Goal: Task Accomplishment & Management: Manage account settings

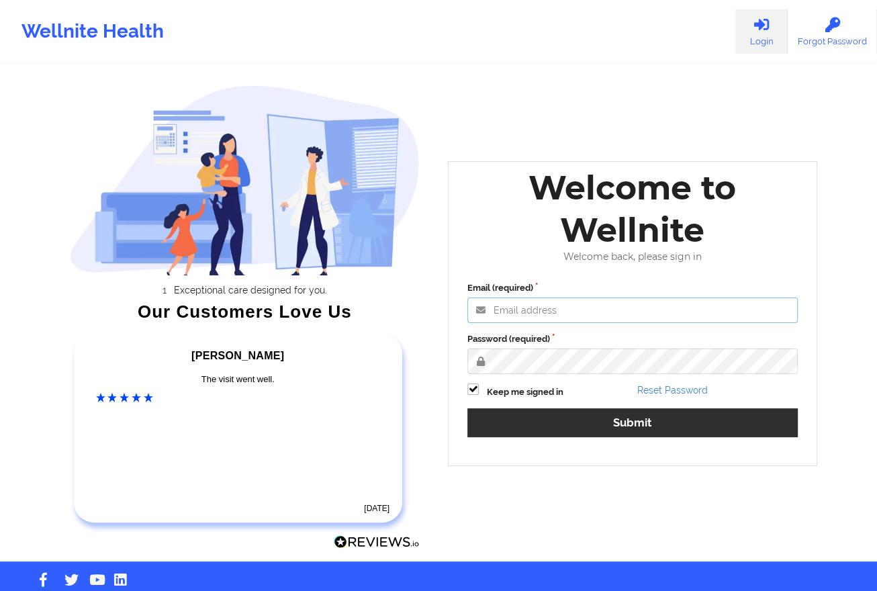
type input "[EMAIL_ADDRESS][DOMAIN_NAME]"
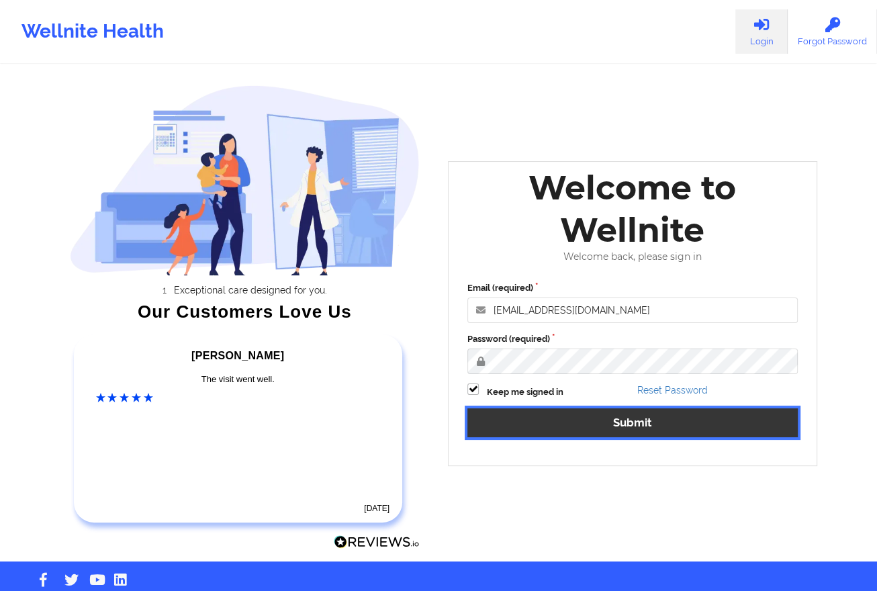
click at [589, 428] on button "Submit" at bounding box center [632, 422] width 330 height 29
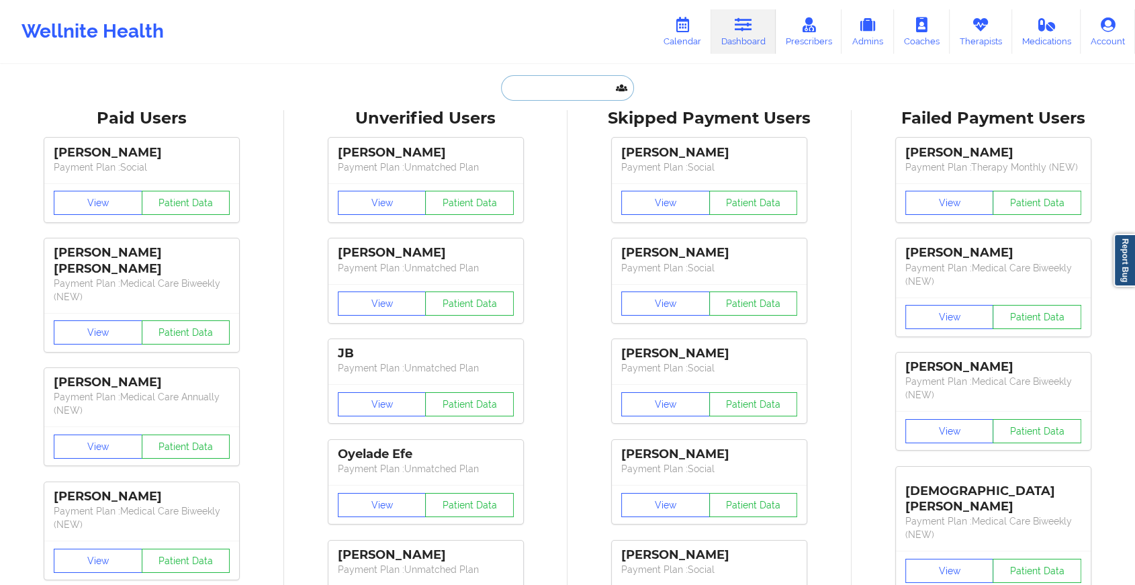
click at [554, 91] on input "text" at bounding box center [567, 88] width 133 height 26
paste input "[EMAIL_ADDRESS][DOMAIN_NAME]"
type input "[EMAIL_ADDRESS][DOMAIN_NAME]"
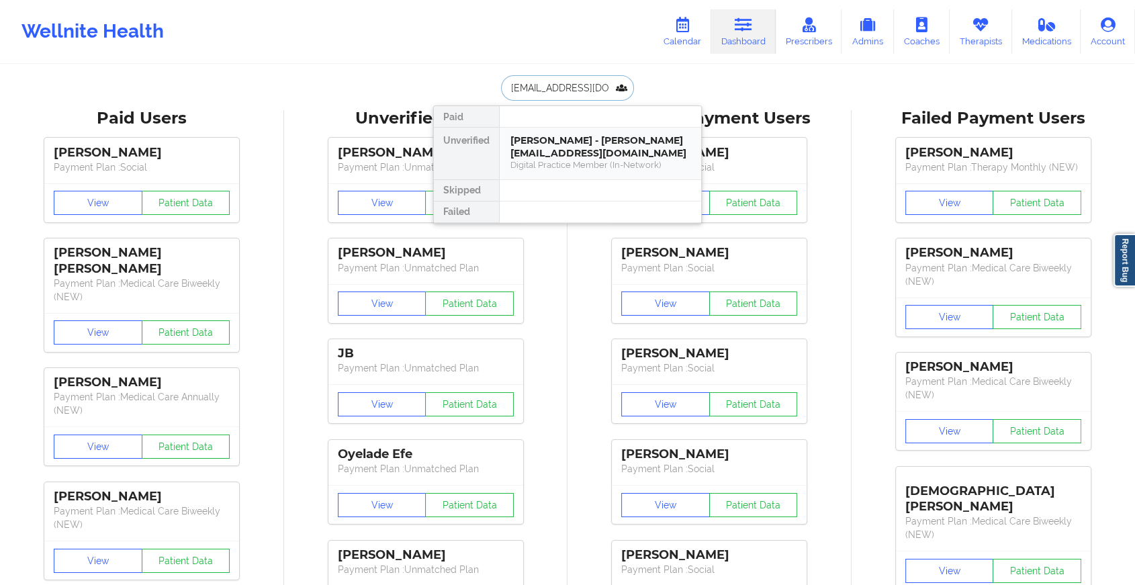
click at [575, 144] on div "[PERSON_NAME] - [PERSON_NAME][EMAIL_ADDRESS][DOMAIN_NAME]" at bounding box center [600, 146] width 180 height 25
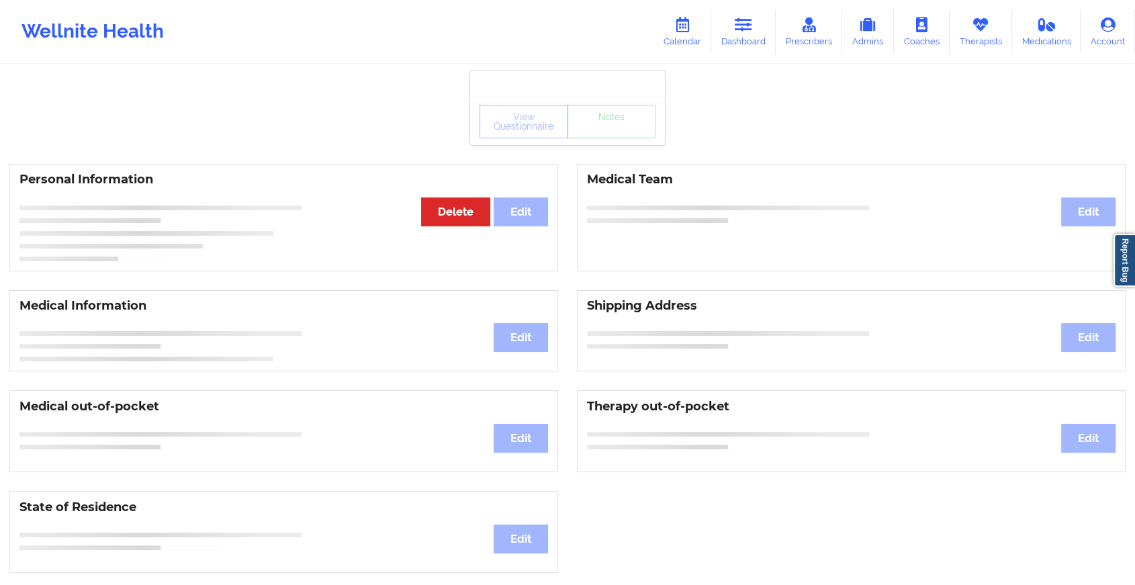
click at [612, 126] on div "View Questionnaire Notes" at bounding box center [567, 122] width 176 height 34
click at [612, 126] on link "Notes" at bounding box center [611, 122] width 89 height 34
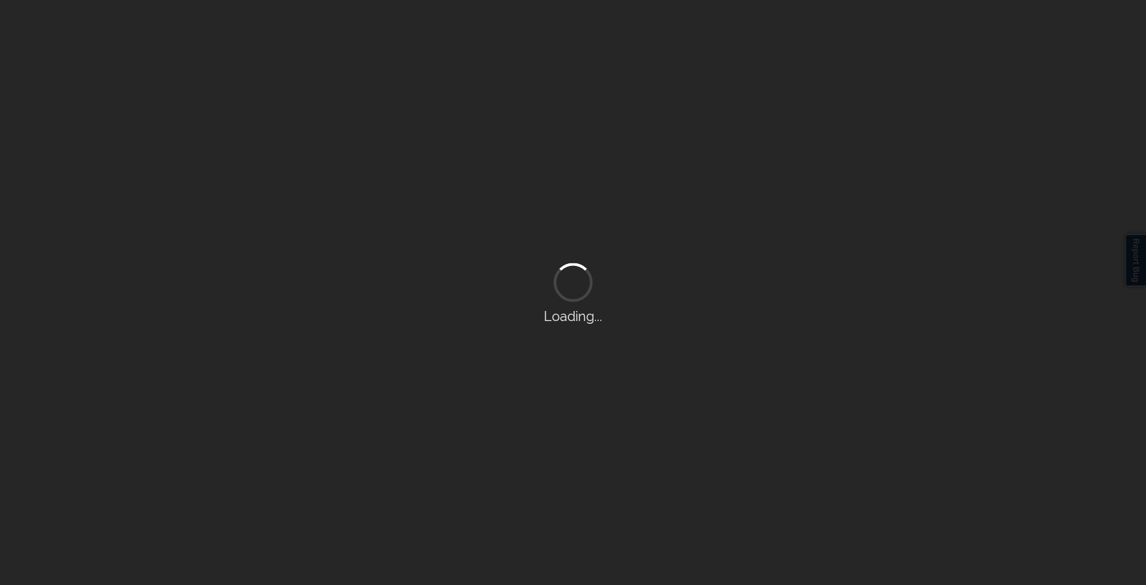
click at [610, 134] on div "Loading..." at bounding box center [573, 292] width 1146 height 585
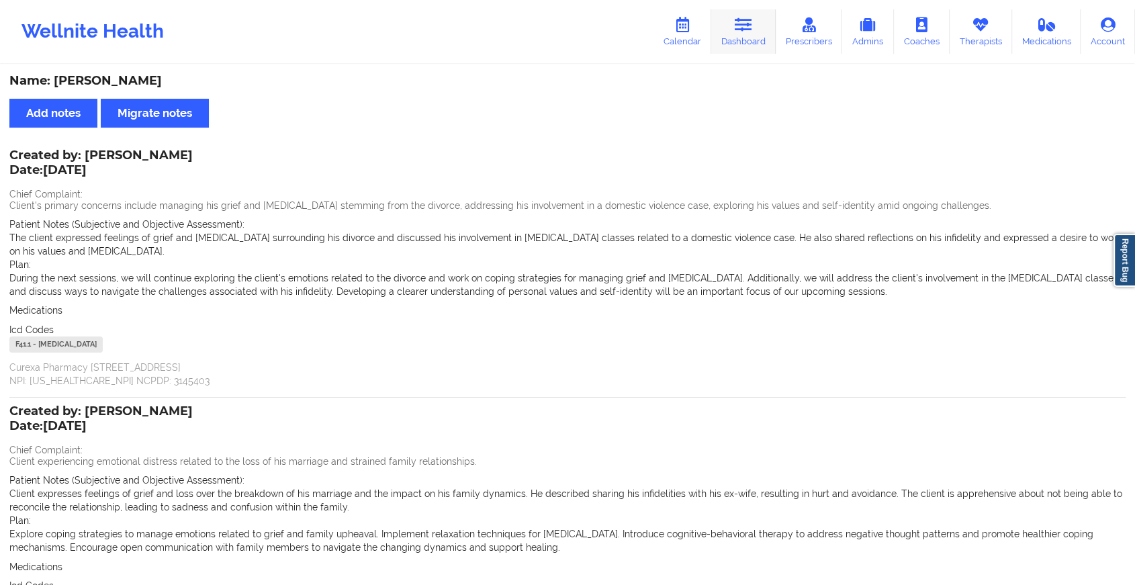
click at [728, 37] on link "Dashboard" at bounding box center [743, 31] width 64 height 44
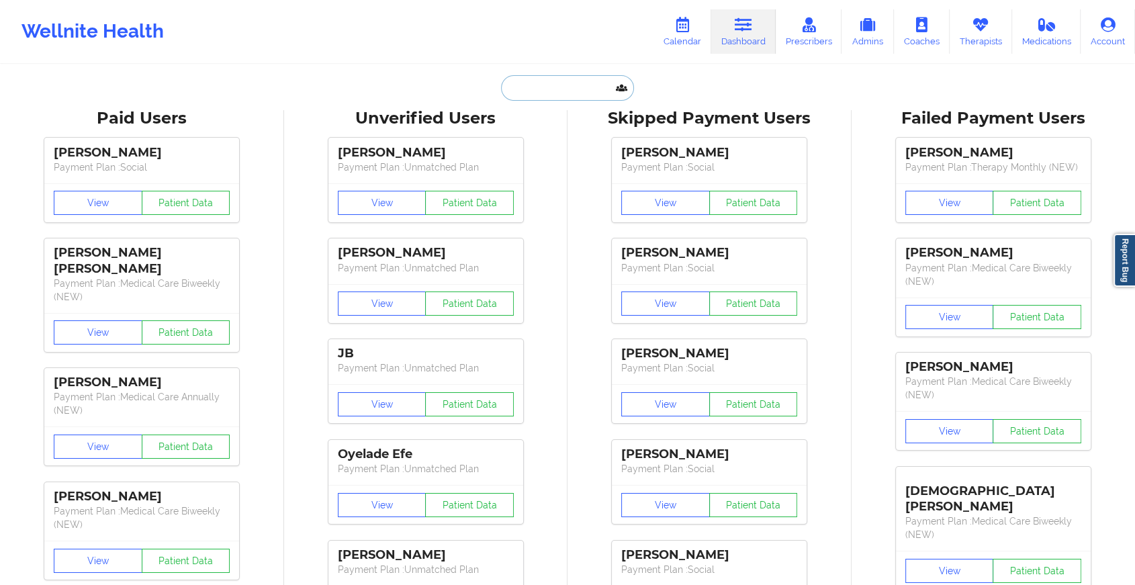
click at [567, 85] on input "text" at bounding box center [567, 88] width 133 height 26
paste input "[EMAIL_ADDRESS][DOMAIN_NAME]"
type input "[EMAIL_ADDRESS][DOMAIN_NAME]"
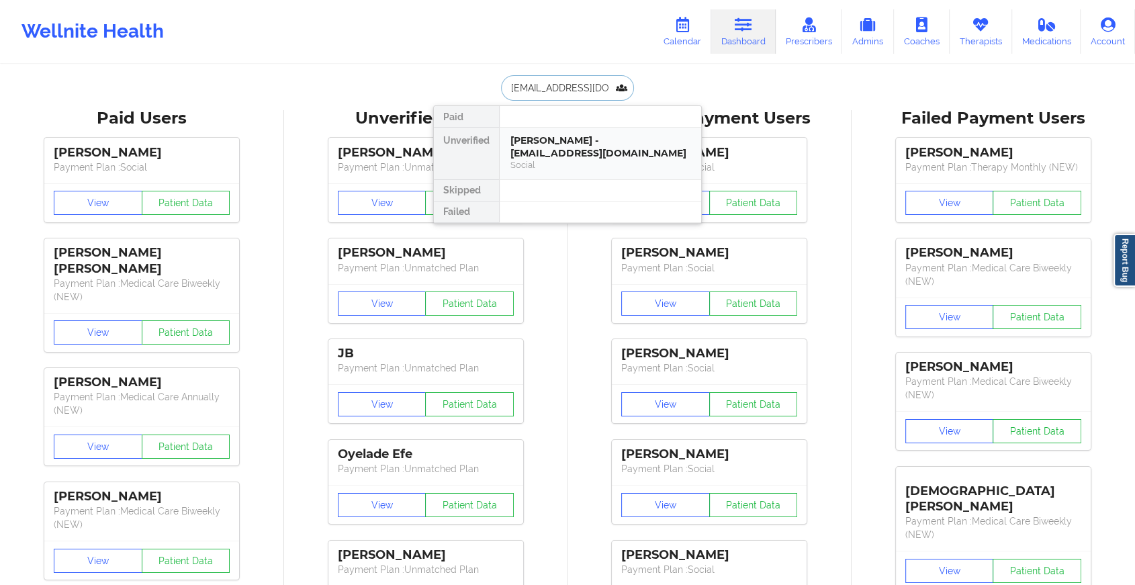
click at [569, 154] on div "[PERSON_NAME] - [EMAIL_ADDRESS][DOMAIN_NAME]" at bounding box center [600, 146] width 180 height 25
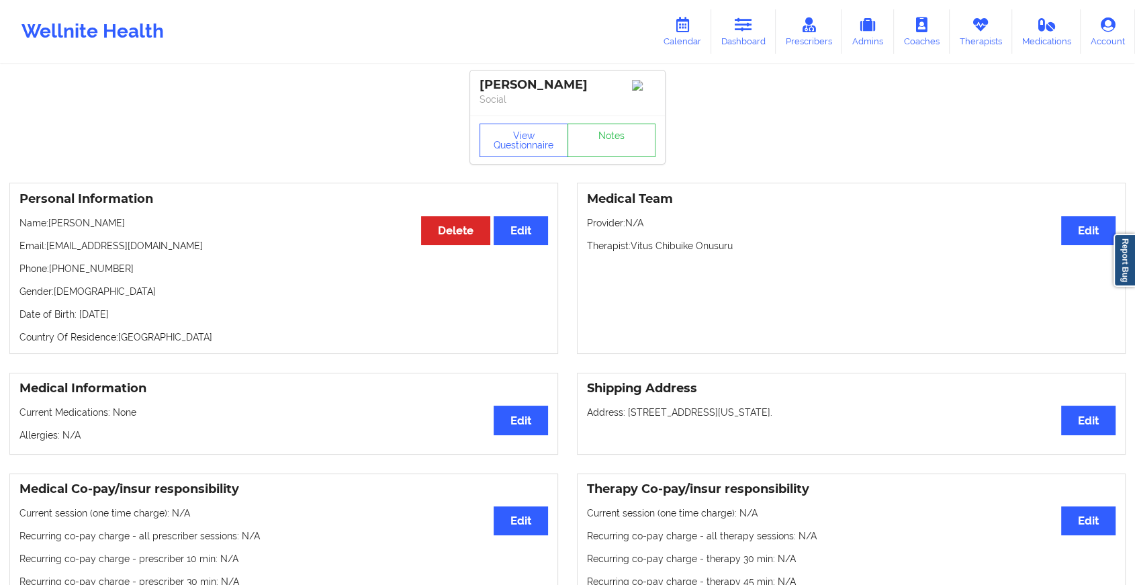
click at [603, 163] on div "View Questionnaire Notes" at bounding box center [567, 140] width 195 height 48
drag, startPoint x: 603, startPoint y: 163, endPoint x: 608, endPoint y: 158, distance: 7.1
click at [608, 157] on link "Notes" at bounding box center [611, 141] width 89 height 34
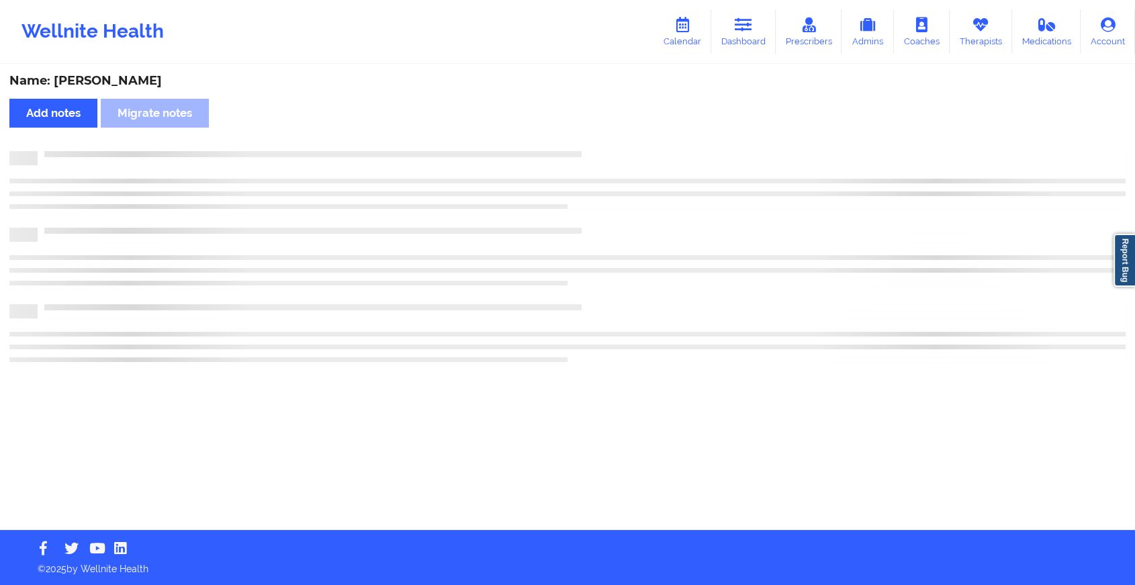
click at [608, 158] on div at bounding box center [567, 158] width 1116 height 14
click at [608, 158] on div at bounding box center [573, 158] width 1128 height 14
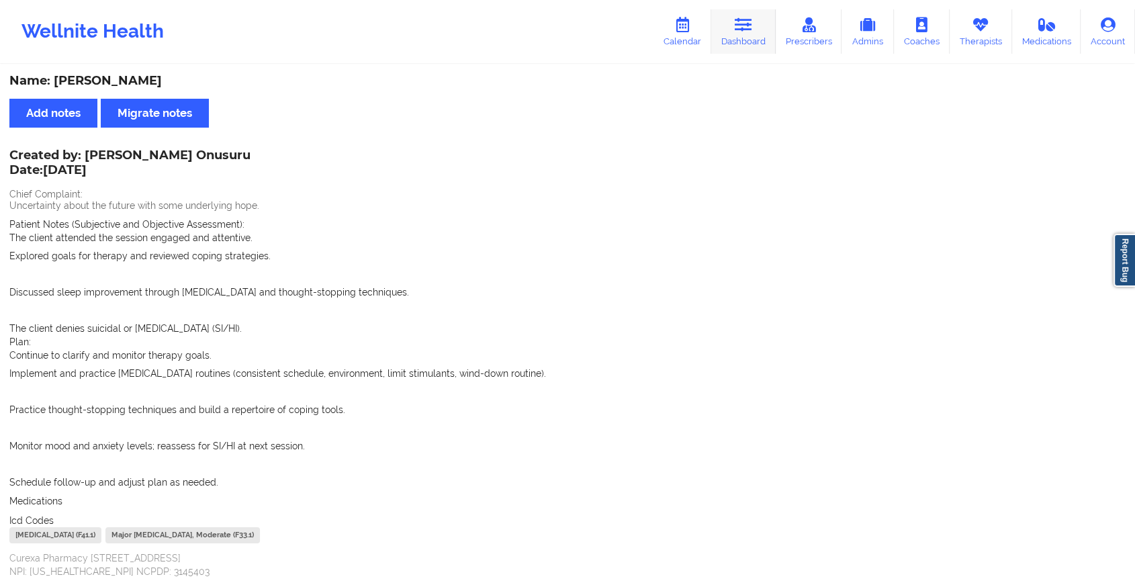
click at [746, 10] on link "Dashboard" at bounding box center [743, 31] width 64 height 44
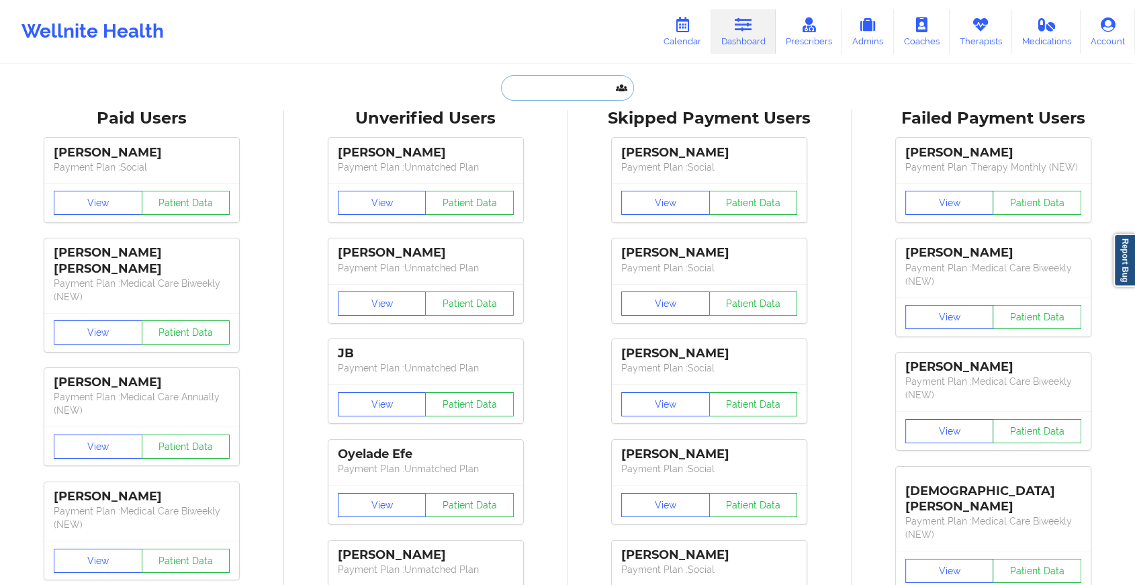
click at [589, 77] on input "text" at bounding box center [567, 88] width 133 height 26
paste input "[EMAIL_ADDRESS][DOMAIN_NAME]"
type input "[EMAIL_ADDRESS][DOMAIN_NAME]"
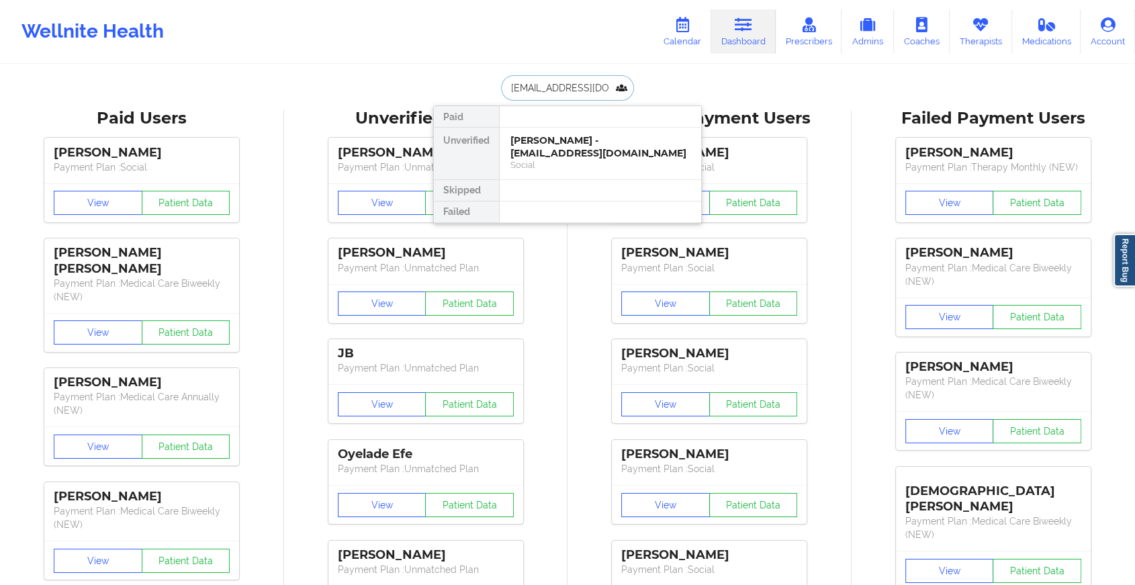
scroll to position [0, 24]
click at [611, 145] on div "[PERSON_NAME] - [EMAIL_ADDRESS][DOMAIN_NAME]" at bounding box center [600, 146] width 180 height 25
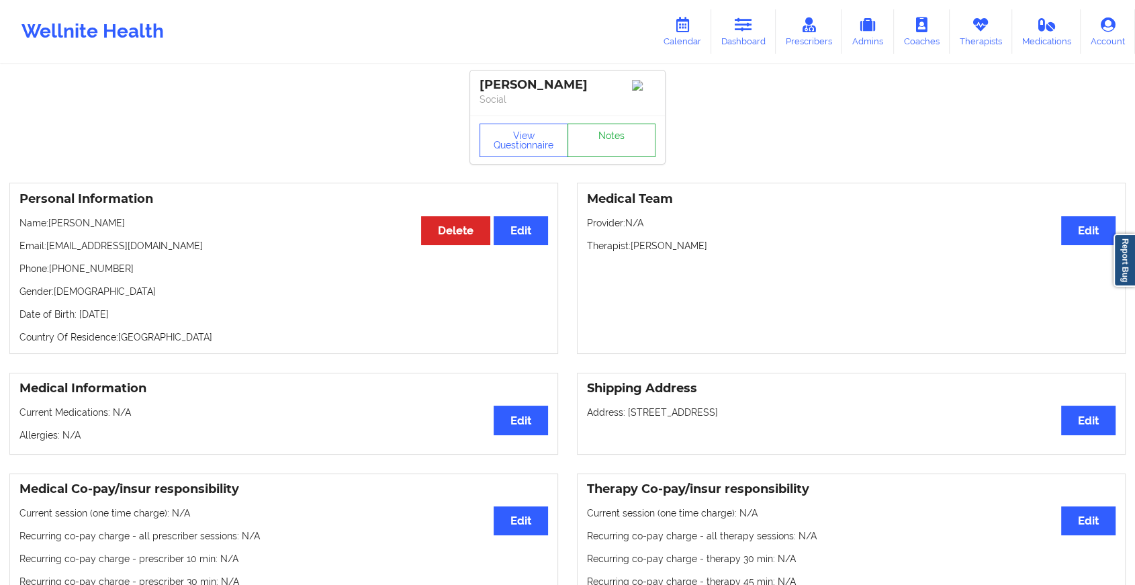
click at [623, 133] on link "Notes" at bounding box center [611, 141] width 89 height 34
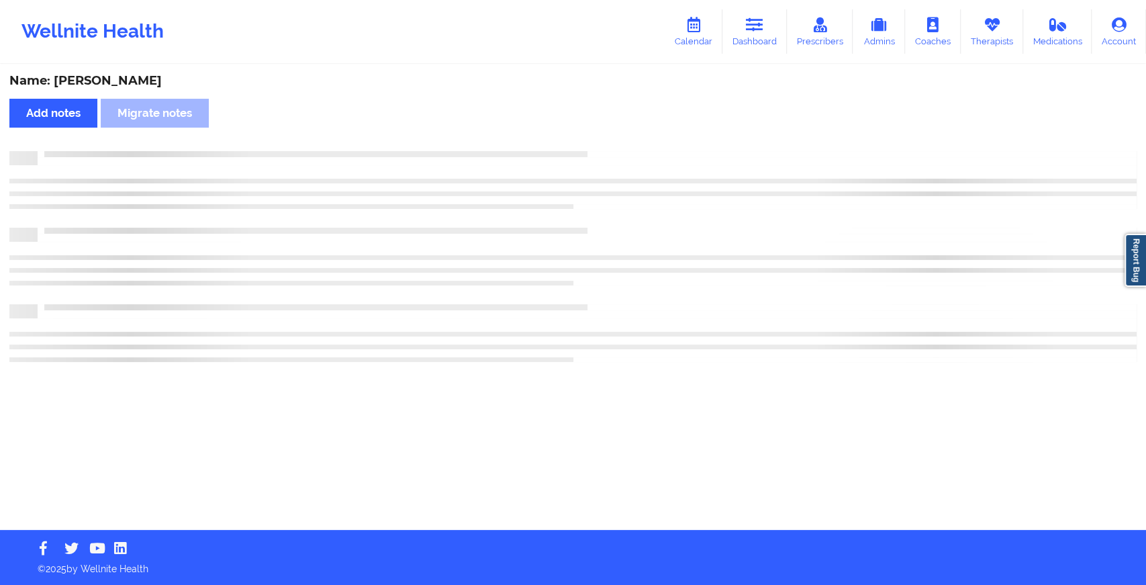
click at [623, 133] on div "Name: [PERSON_NAME] Add notes Migrate notes" at bounding box center [573, 298] width 1146 height 464
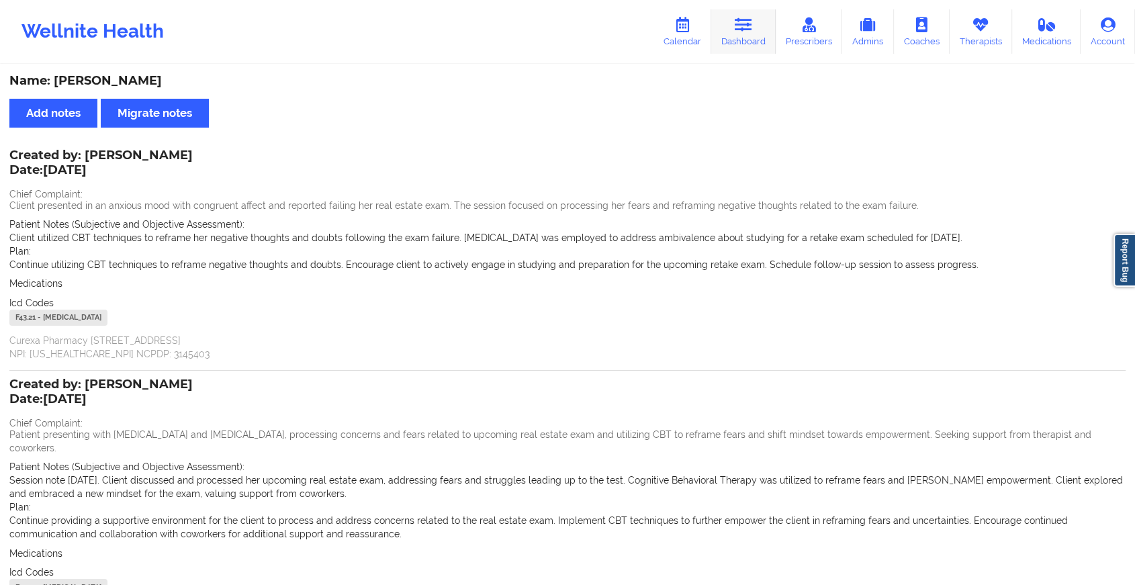
click at [771, 49] on link "Dashboard" at bounding box center [743, 31] width 64 height 44
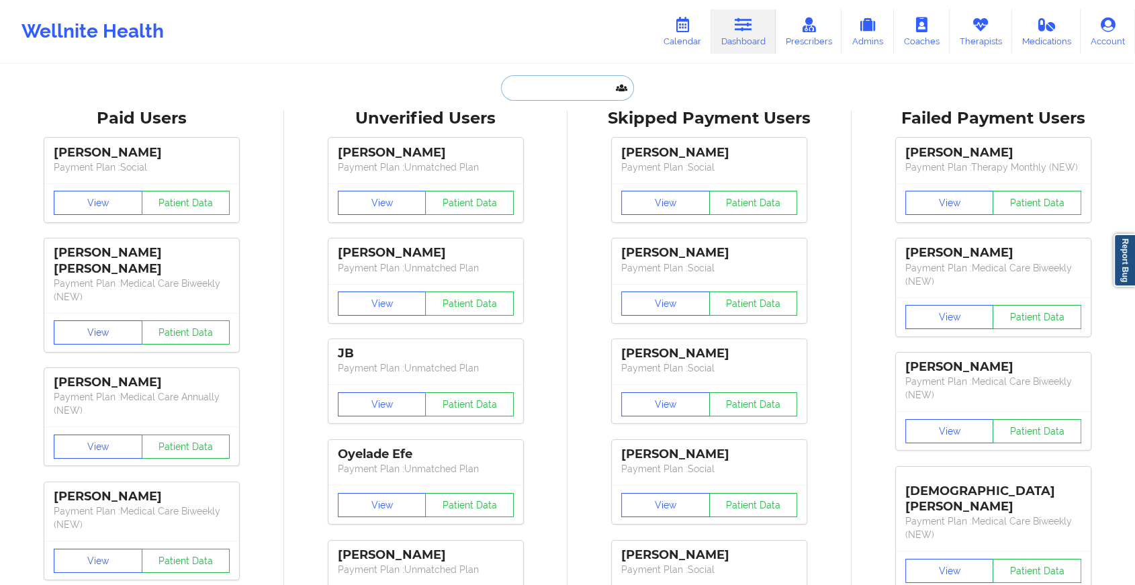
click at [589, 96] on input "text" at bounding box center [567, 88] width 133 height 26
paste input "[EMAIL_ADDRESS][DOMAIN_NAME]"
type input "[EMAIL_ADDRESS][DOMAIN_NAME]"
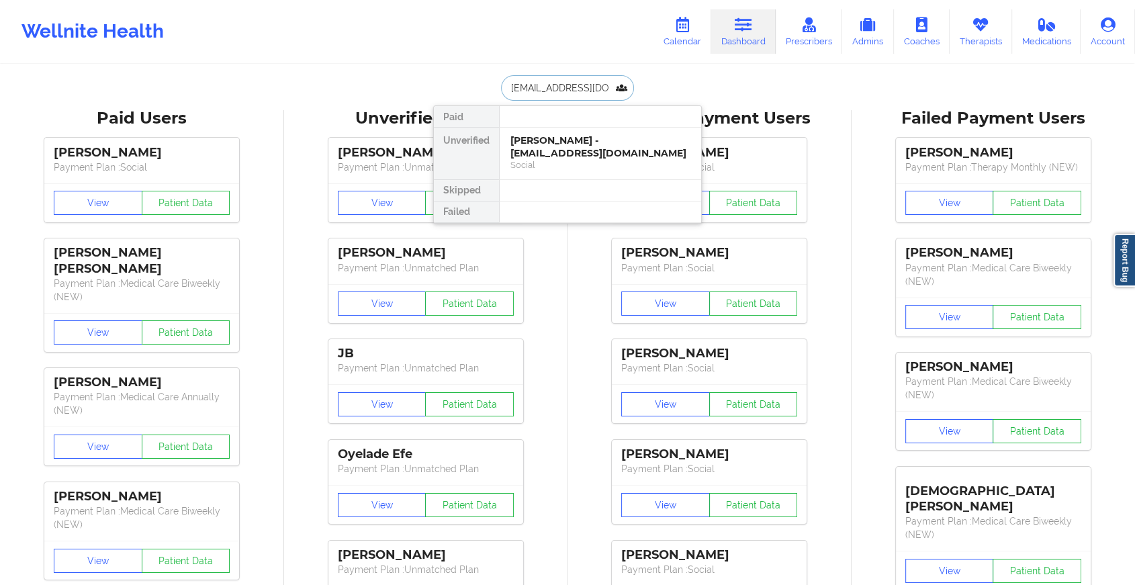
click at [572, 144] on div "[PERSON_NAME] - [EMAIL_ADDRESS][DOMAIN_NAME]" at bounding box center [600, 146] width 180 height 25
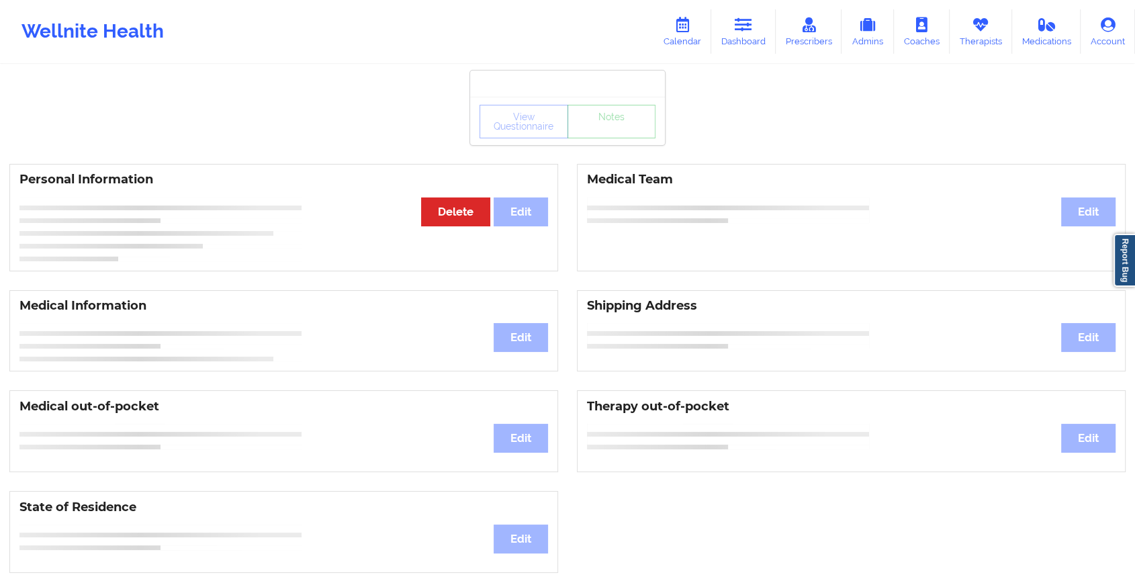
click at [613, 134] on div "View Questionnaire Notes" at bounding box center [567, 122] width 176 height 34
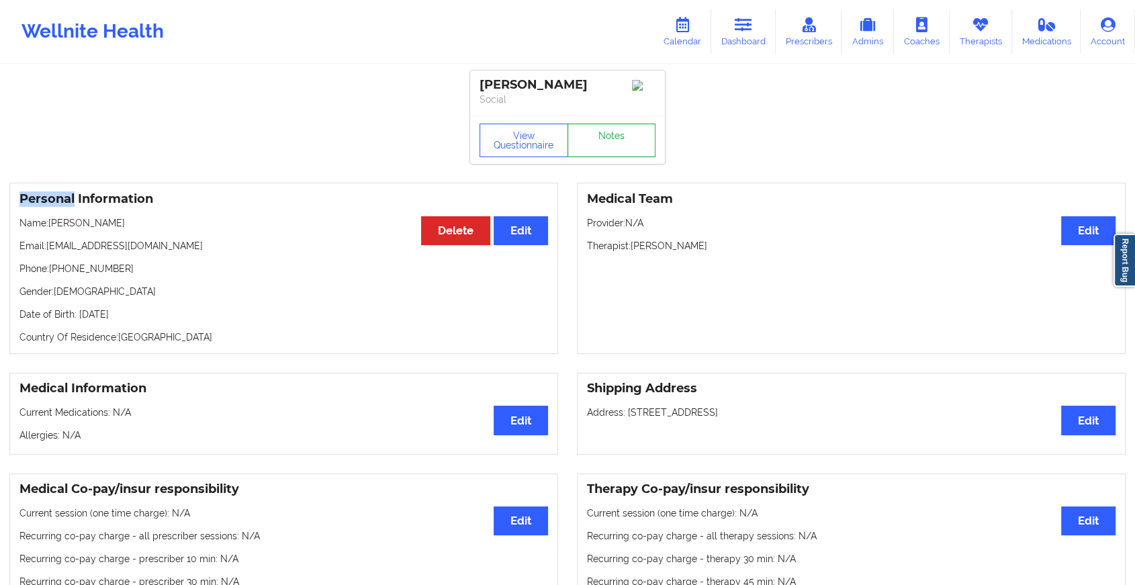
click at [613, 134] on link "Notes" at bounding box center [611, 141] width 89 height 34
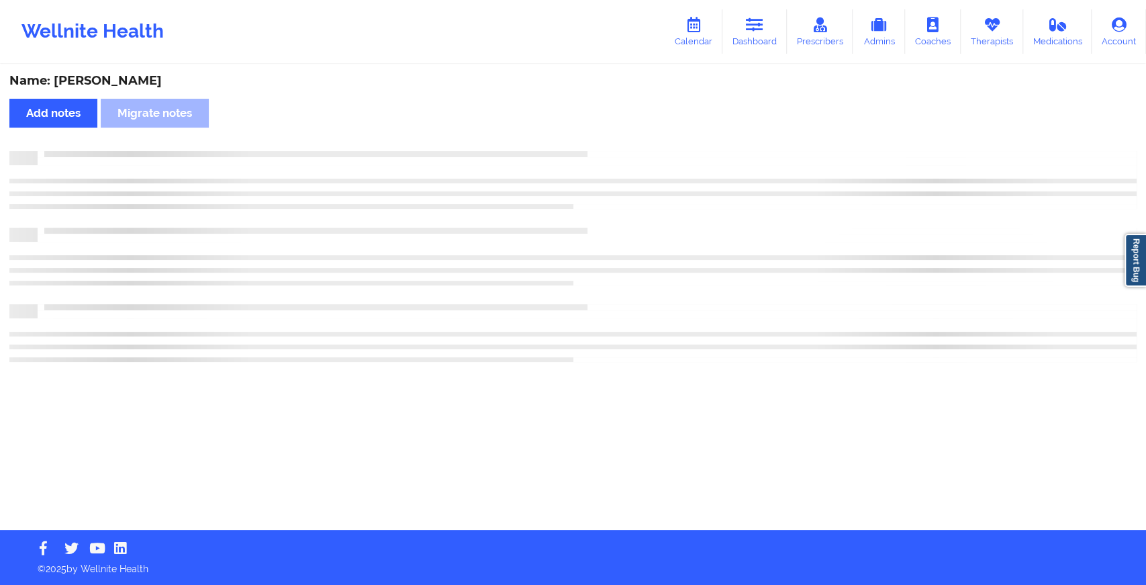
click at [613, 134] on div "Name: [PERSON_NAME] Add notes Migrate notes" at bounding box center [573, 298] width 1146 height 464
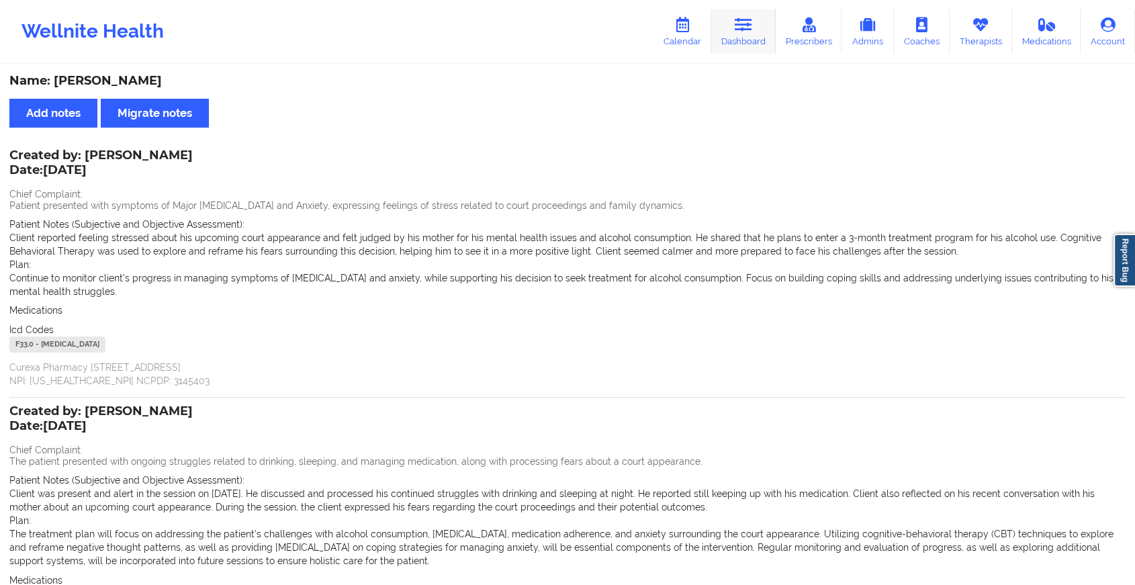
click at [743, 45] on link "Dashboard" at bounding box center [743, 31] width 64 height 44
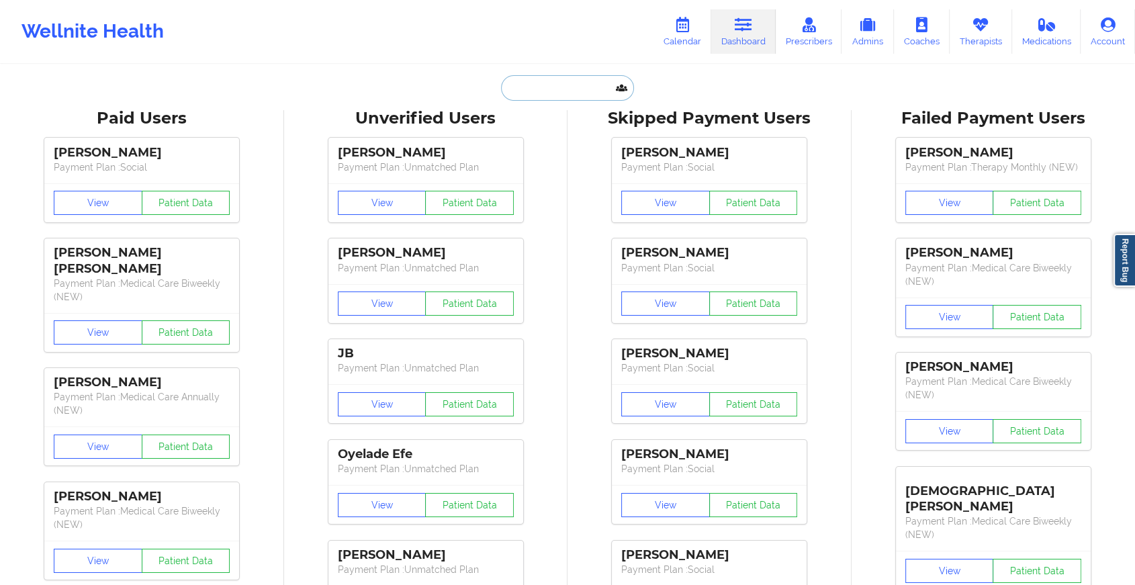
click at [537, 79] on input "text" at bounding box center [567, 88] width 133 height 26
paste input "[EMAIL_ADDRESS][DOMAIN_NAME]"
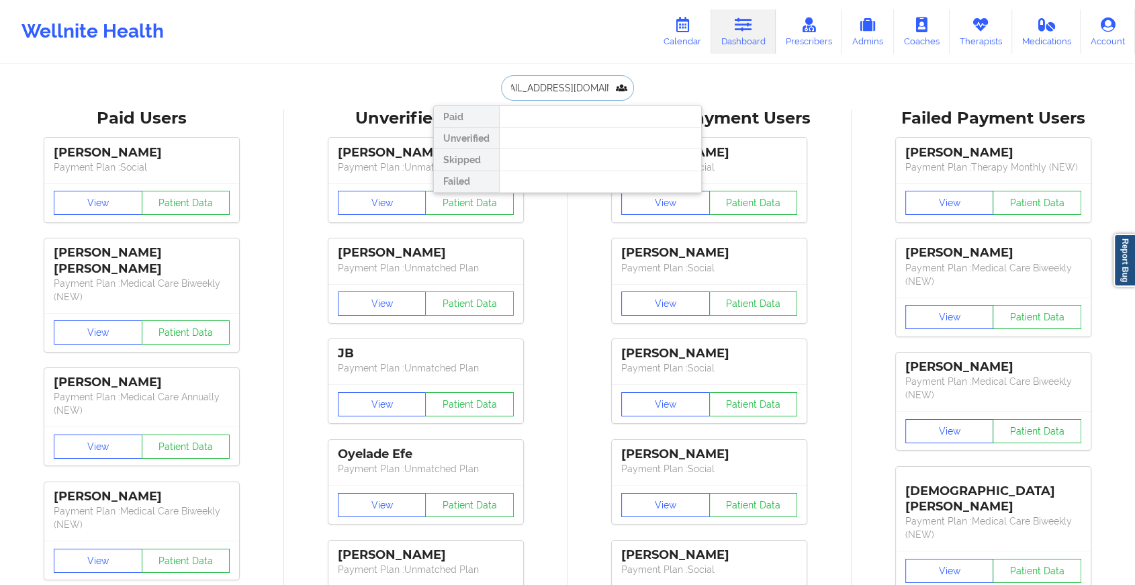
click at [571, 87] on input "[EMAIL_ADDRESS][DOMAIN_NAME]" at bounding box center [567, 88] width 133 height 26
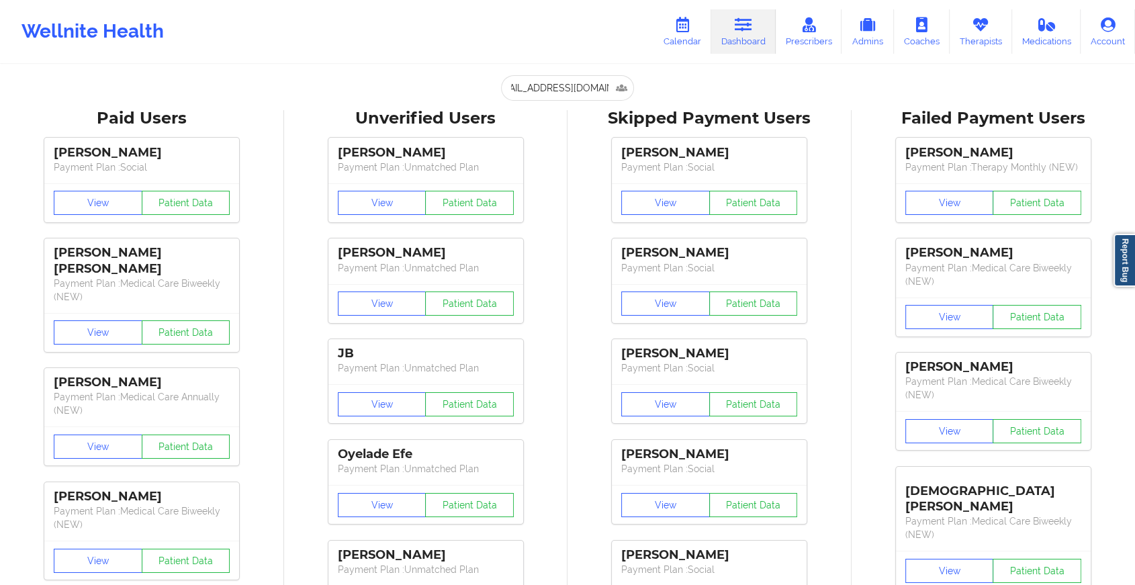
scroll to position [0, 0]
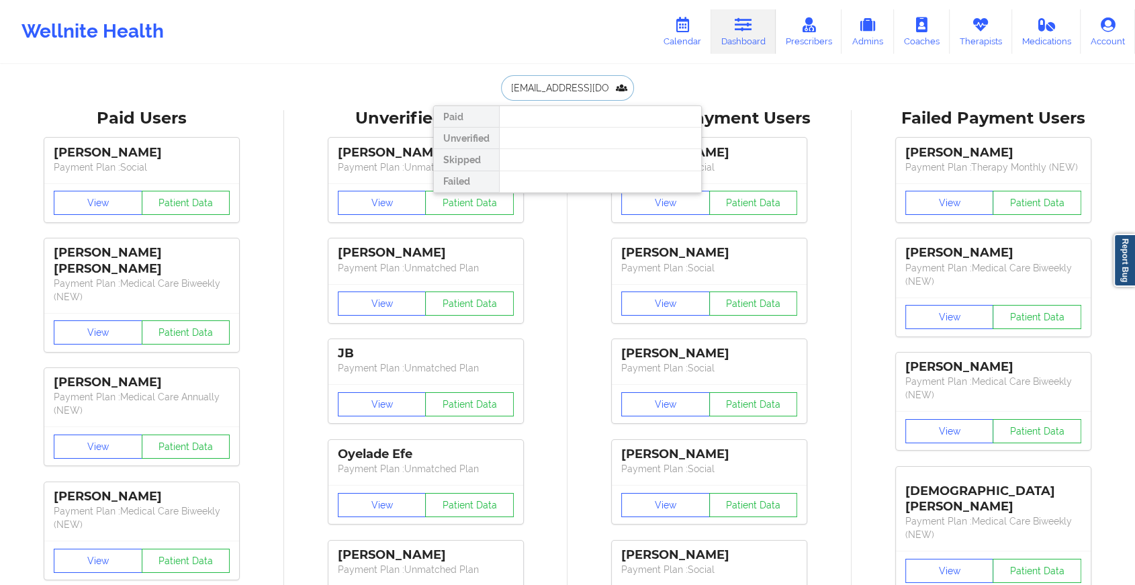
drag, startPoint x: 598, startPoint y: 90, endPoint x: 427, endPoint y: 62, distance: 172.8
type input "a"
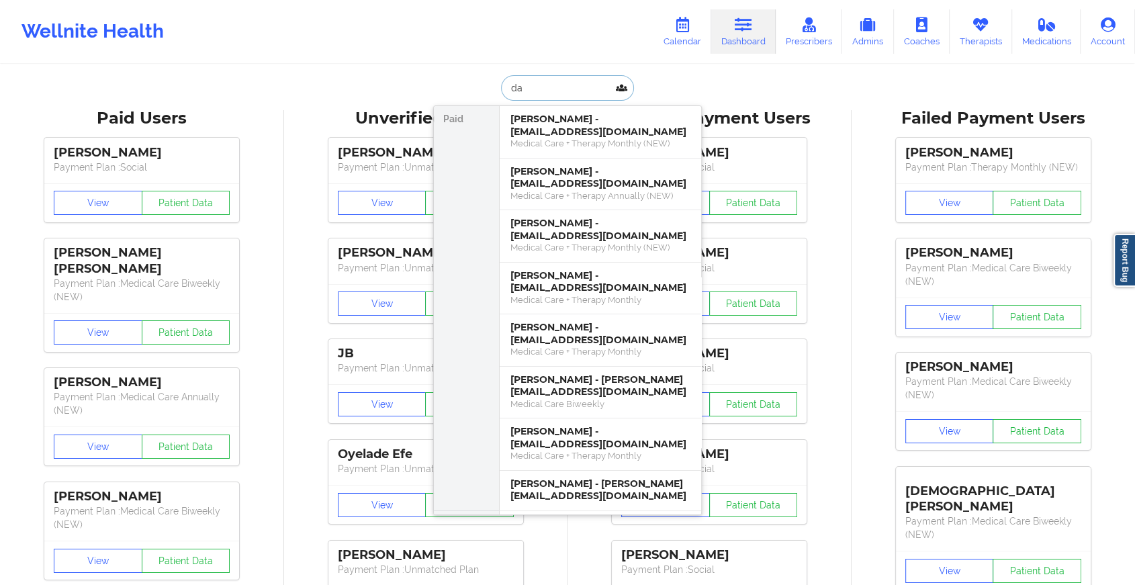
type input "d"
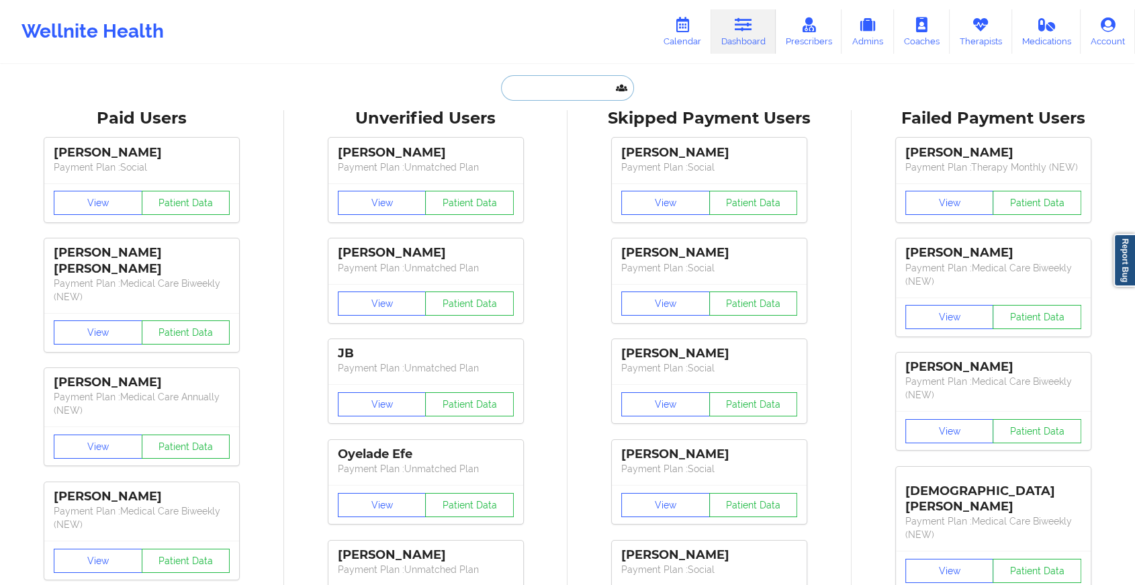
paste input "[EMAIL_ADDRESS][DOMAIN_NAME]"
type input "[EMAIL_ADDRESS][DOMAIN_NAME]"
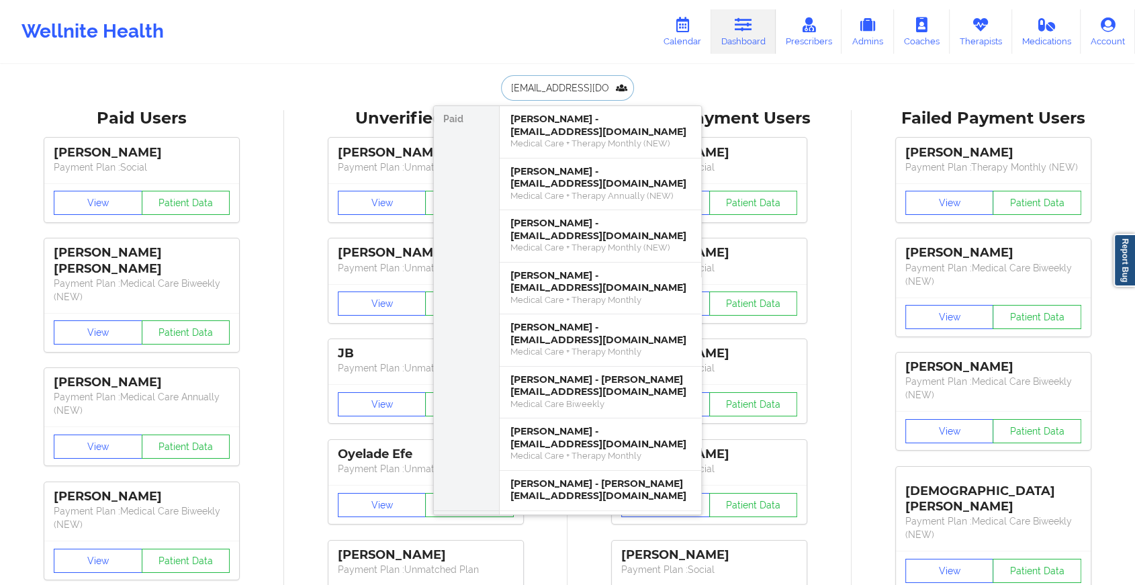
scroll to position [0, 2]
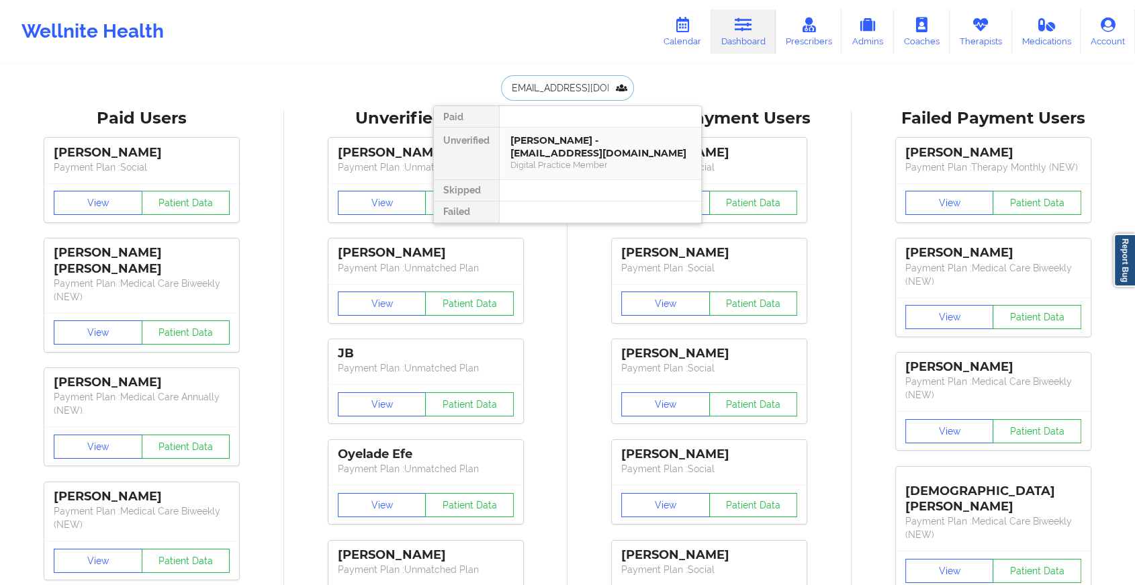
click at [576, 140] on div "[PERSON_NAME] - [EMAIL_ADDRESS][DOMAIN_NAME]" at bounding box center [600, 146] width 180 height 25
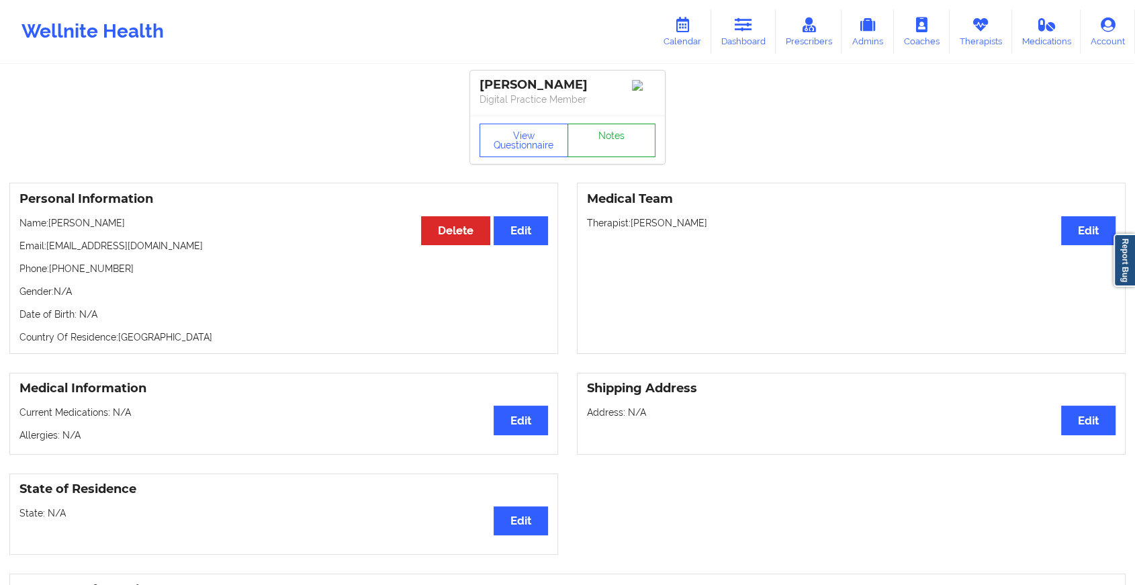
click at [613, 144] on link "Notes" at bounding box center [611, 141] width 89 height 34
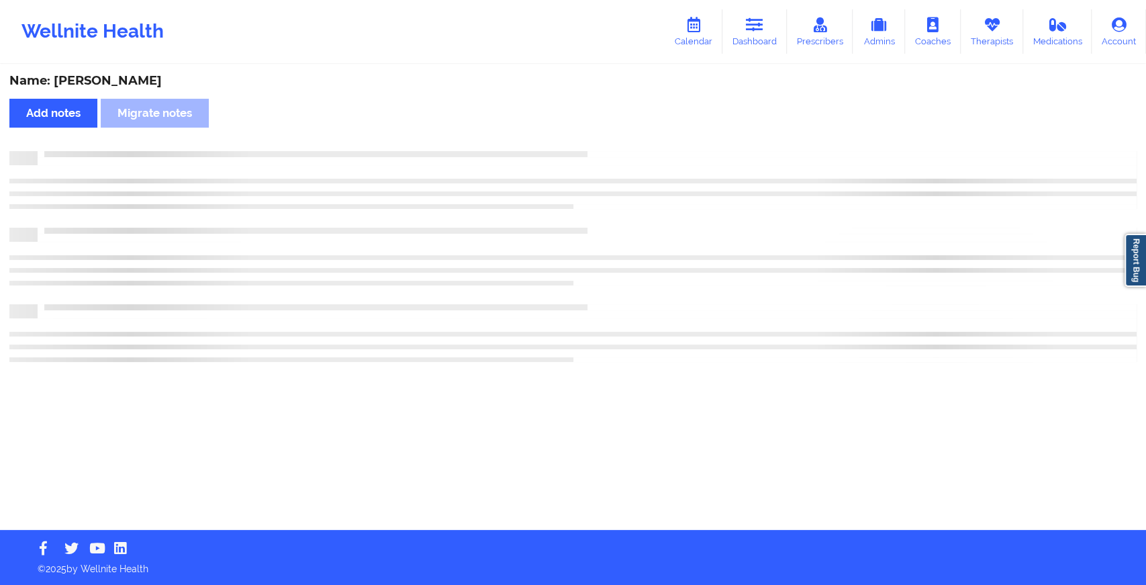
click at [613, 144] on div "Name: [PERSON_NAME] Add notes Migrate notes" at bounding box center [573, 298] width 1146 height 464
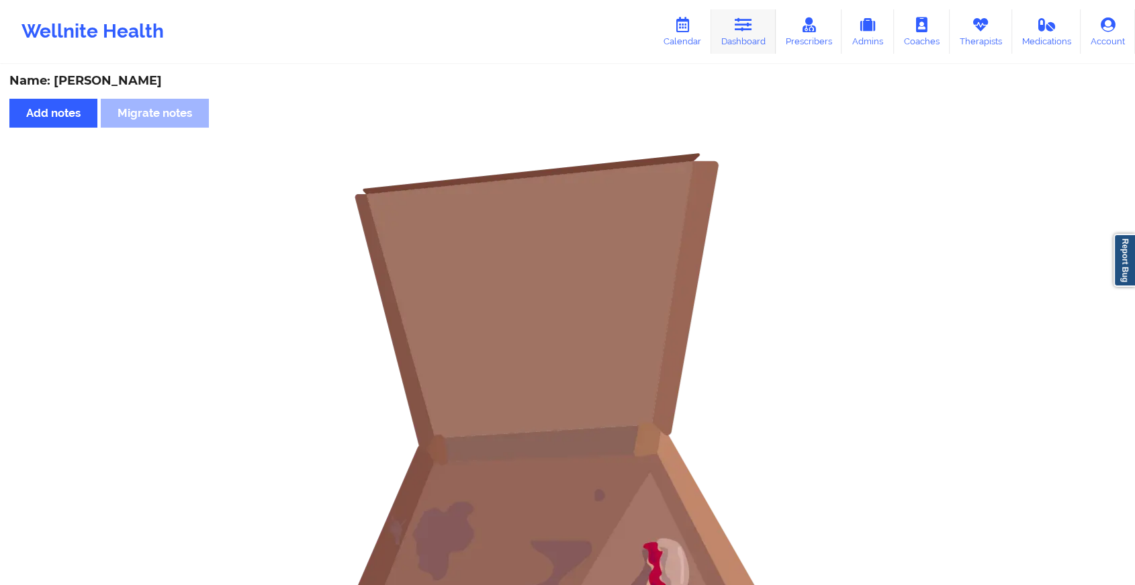
click at [741, 38] on link "Dashboard" at bounding box center [743, 31] width 64 height 44
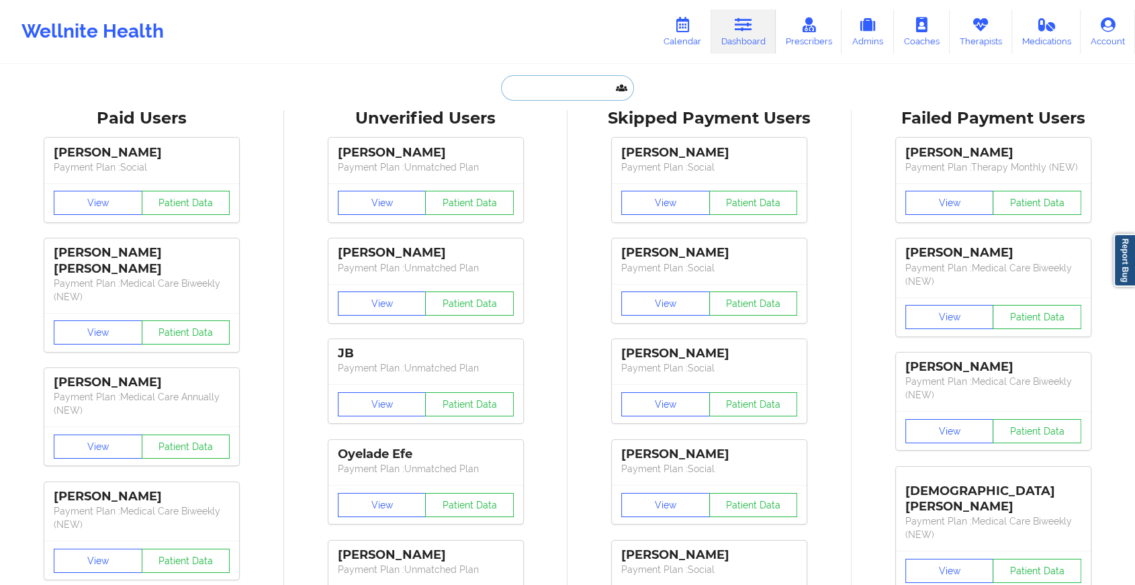
click at [588, 95] on input "text" at bounding box center [567, 88] width 133 height 26
paste input "[EMAIL_ADDRESS][DOMAIN_NAME]"
type input "[EMAIL_ADDRESS][DOMAIN_NAME]"
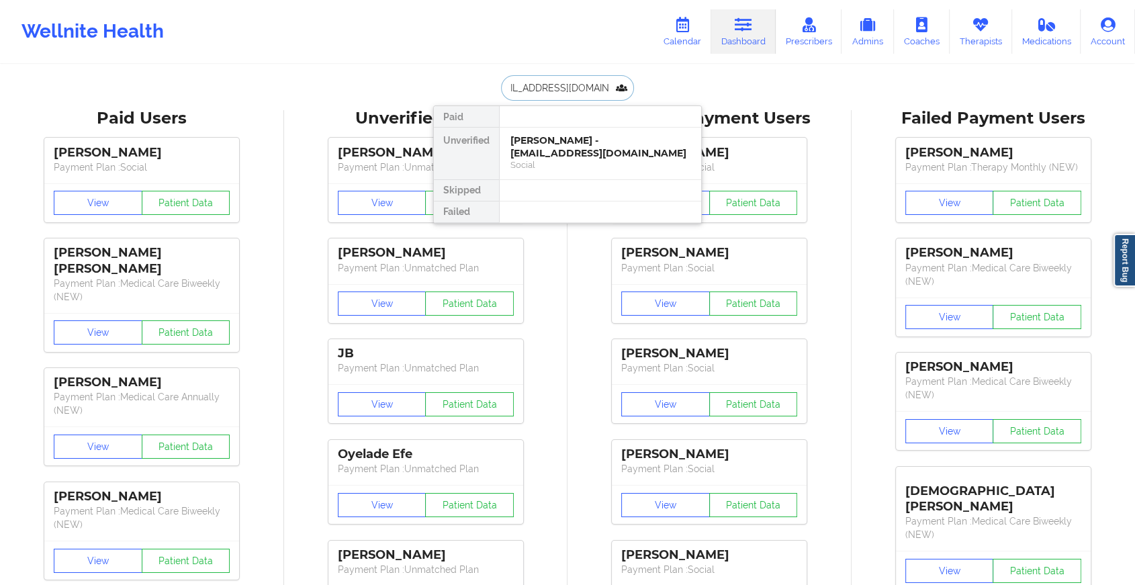
click at [623, 155] on div "[PERSON_NAME] - [EMAIL_ADDRESS][DOMAIN_NAME]" at bounding box center [600, 146] width 180 height 25
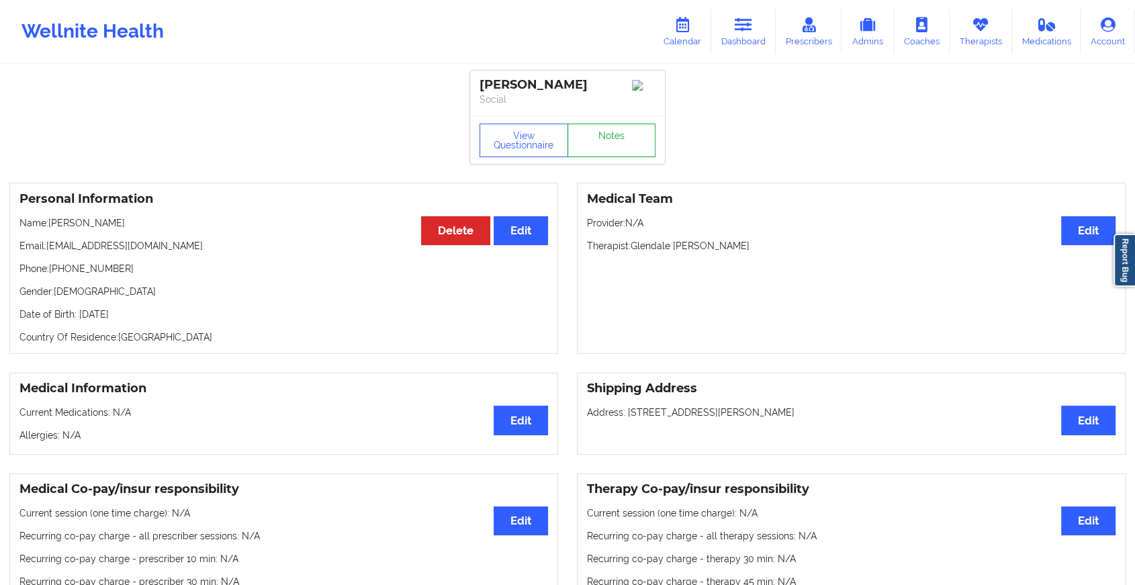
click at [628, 147] on link "Notes" at bounding box center [611, 141] width 89 height 34
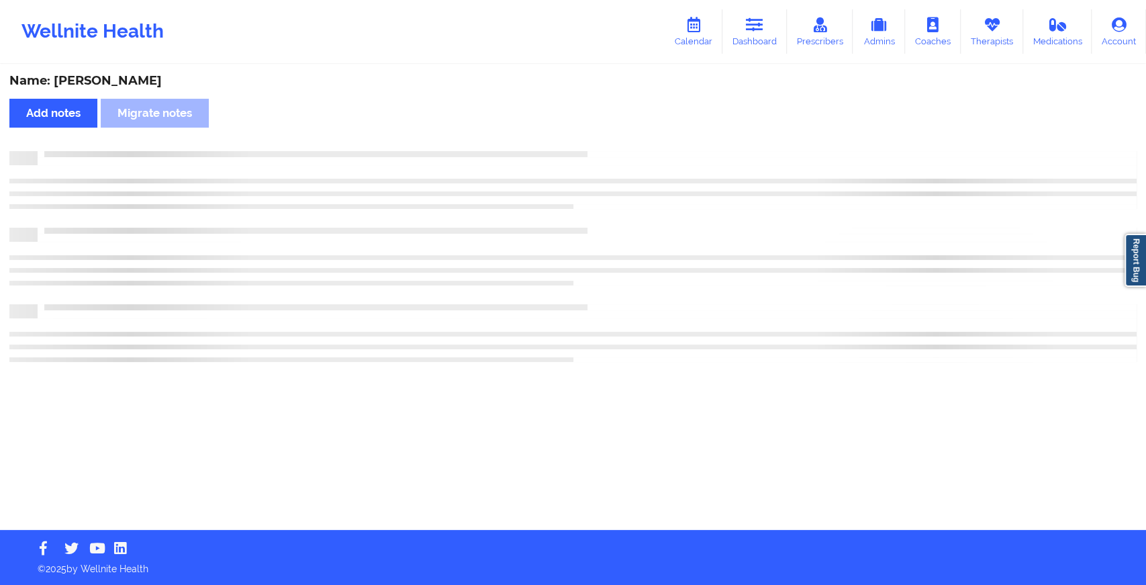
click at [628, 147] on div "Name: [PERSON_NAME] Add notes Migrate notes" at bounding box center [573, 298] width 1146 height 464
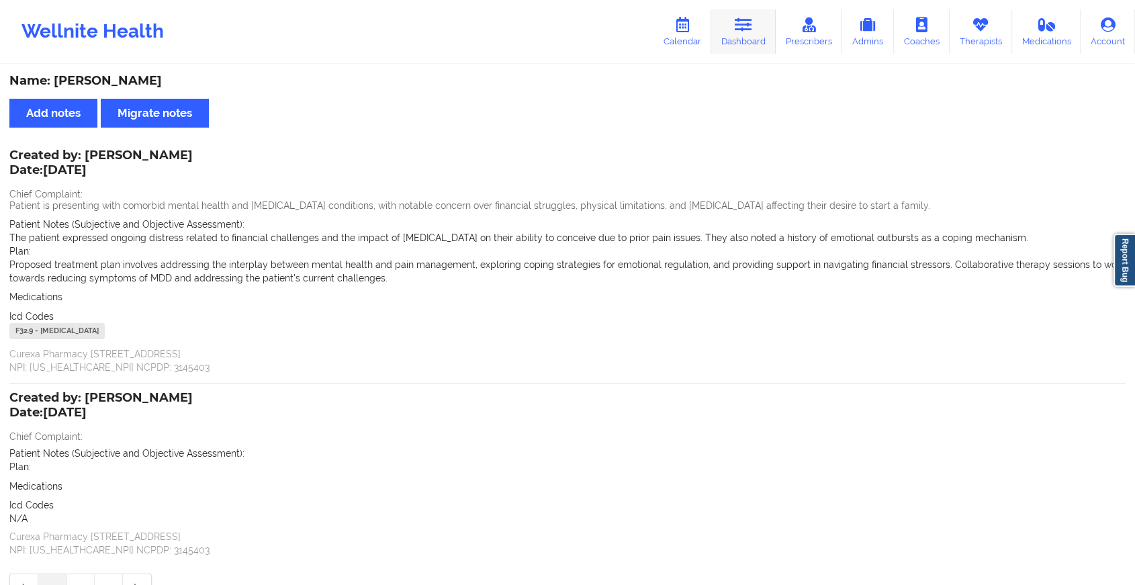
click at [753, 44] on link "Dashboard" at bounding box center [743, 31] width 64 height 44
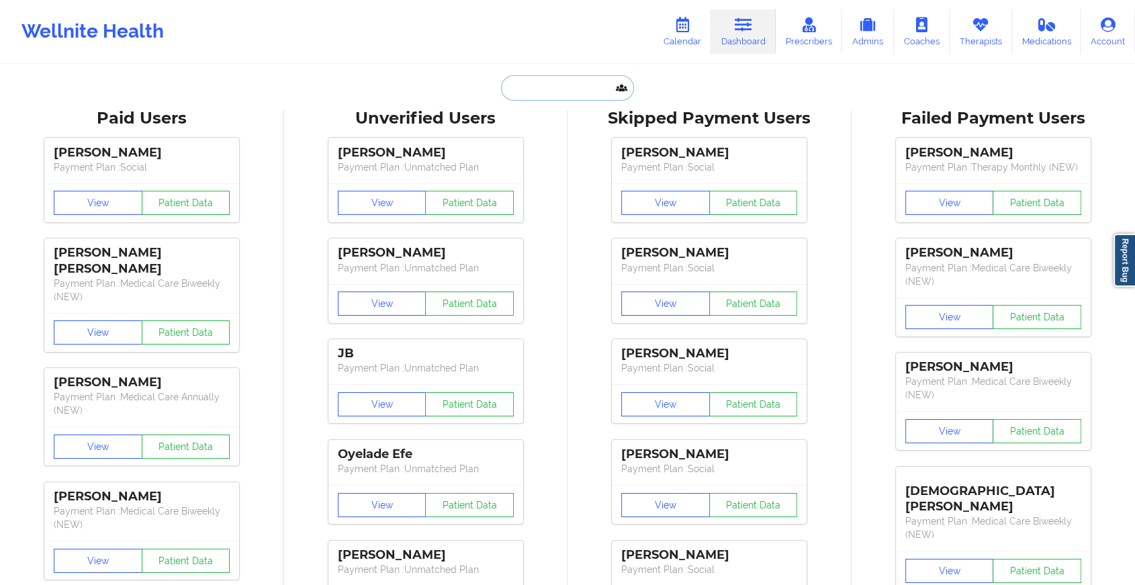
click at [542, 83] on input "text" at bounding box center [567, 88] width 133 height 26
paste input "[EMAIL_ADDRESS][DOMAIN_NAME]"
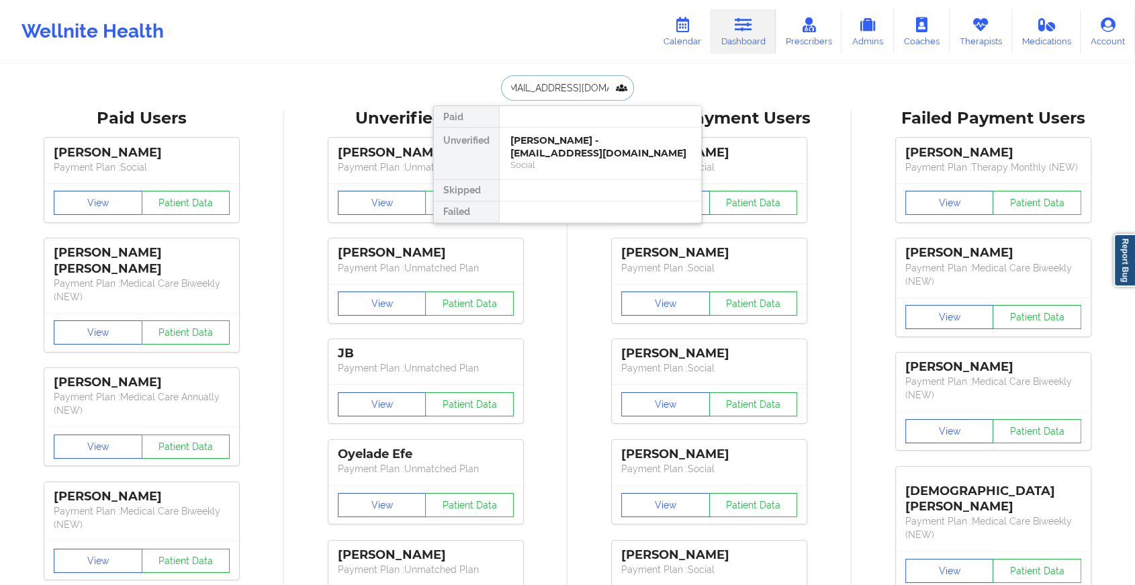
type input "[EMAIL_ADDRESS][DOMAIN_NAME]"
drag, startPoint x: 529, startPoint y: 121, endPoint x: 534, endPoint y: 149, distance: 28.7
click at [534, 149] on div "Paid Unverified [PERSON_NAME] - [EMAIL_ADDRESS][DOMAIN_NAME] Social Skipped Fai…" at bounding box center [567, 164] width 269 height 118
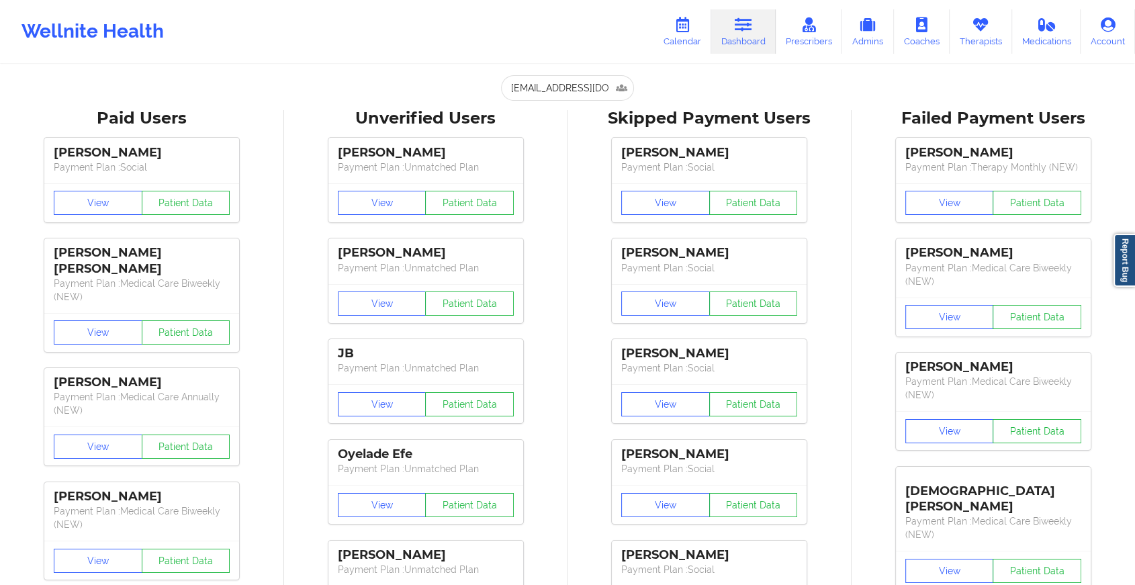
drag, startPoint x: 534, startPoint y: 149, endPoint x: 569, endPoint y: 64, distance: 91.5
drag, startPoint x: 569, startPoint y: 64, endPoint x: 551, endPoint y: 98, distance: 37.8
click at [551, 98] on input "[EMAIL_ADDRESS][DOMAIN_NAME]" at bounding box center [567, 88] width 133 height 26
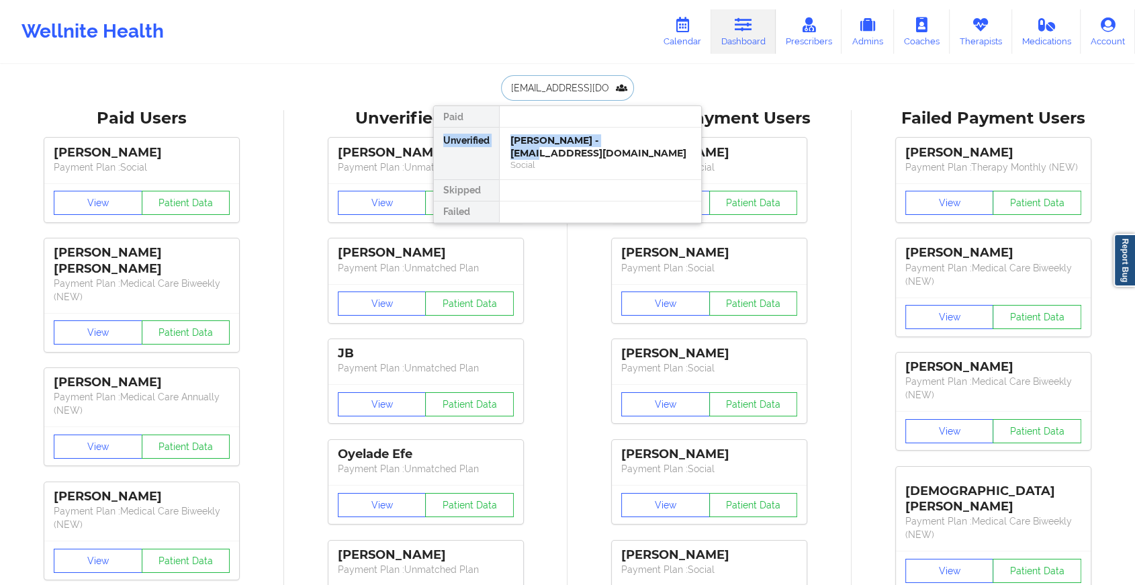
click at [551, 98] on input "[EMAIL_ADDRESS][DOMAIN_NAME]" at bounding box center [567, 88] width 133 height 26
click at [544, 140] on div "[PERSON_NAME] - [EMAIL_ADDRESS][DOMAIN_NAME]" at bounding box center [600, 146] width 180 height 25
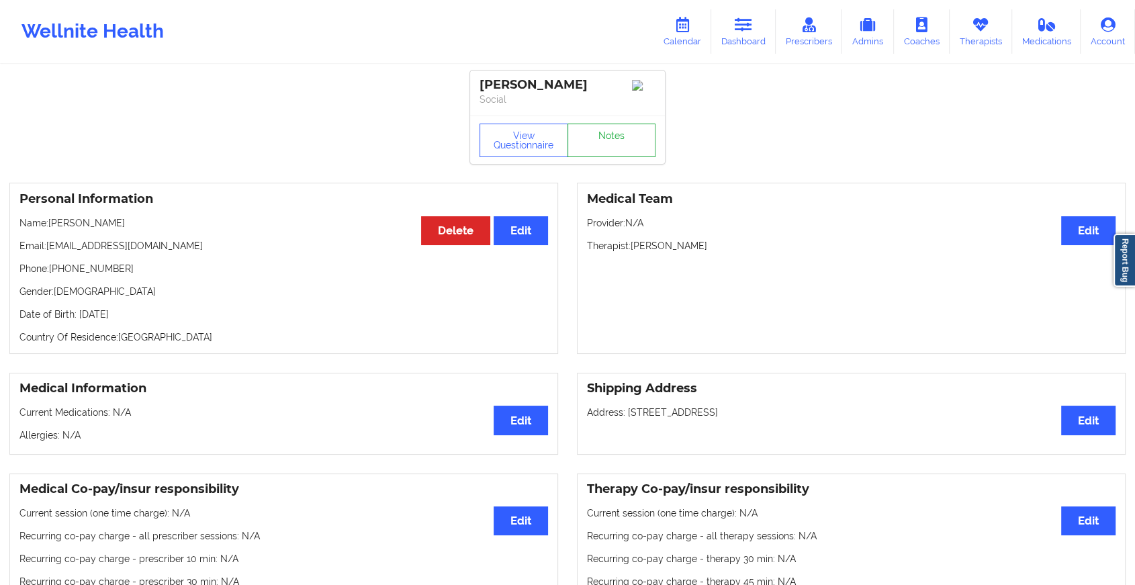
click at [643, 136] on link "Notes" at bounding box center [611, 141] width 89 height 34
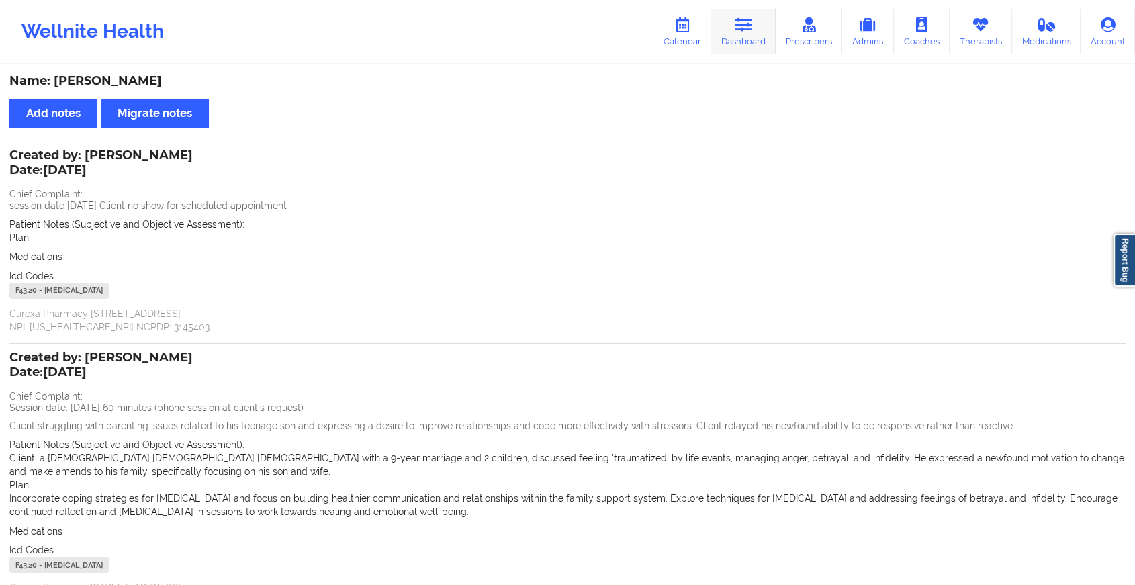
click at [752, 24] on icon at bounding box center [743, 24] width 17 height 15
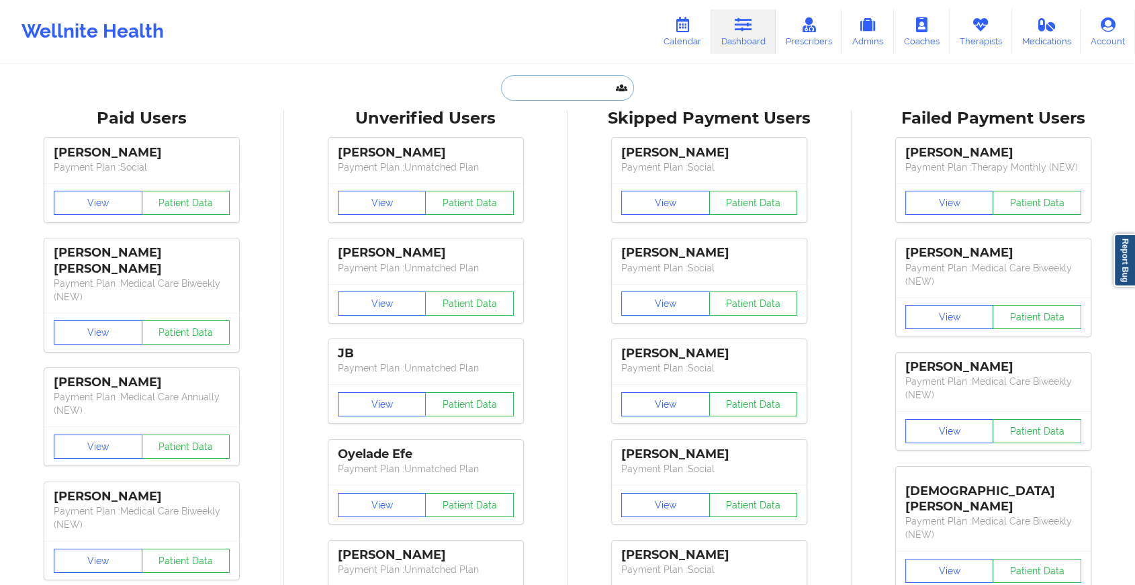
click at [556, 88] on input "text" at bounding box center [567, 88] width 133 height 26
paste input "[EMAIL_ADDRESS][DOMAIN_NAME]"
type input "[EMAIL_ADDRESS][DOMAIN_NAME]"
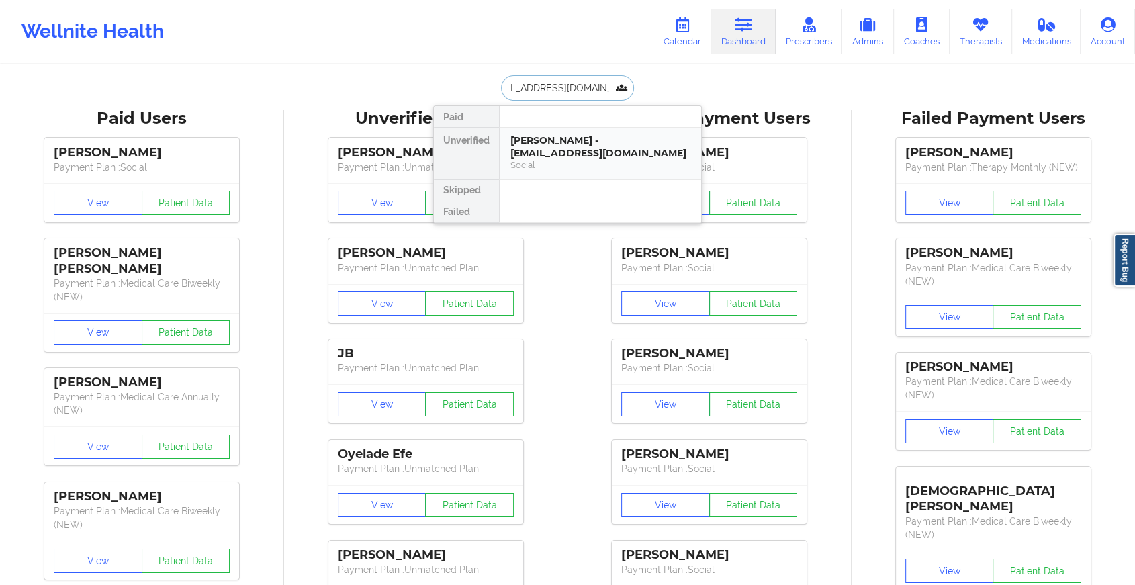
click at [549, 148] on div "[PERSON_NAME] - [EMAIL_ADDRESS][DOMAIN_NAME]" at bounding box center [600, 146] width 180 height 25
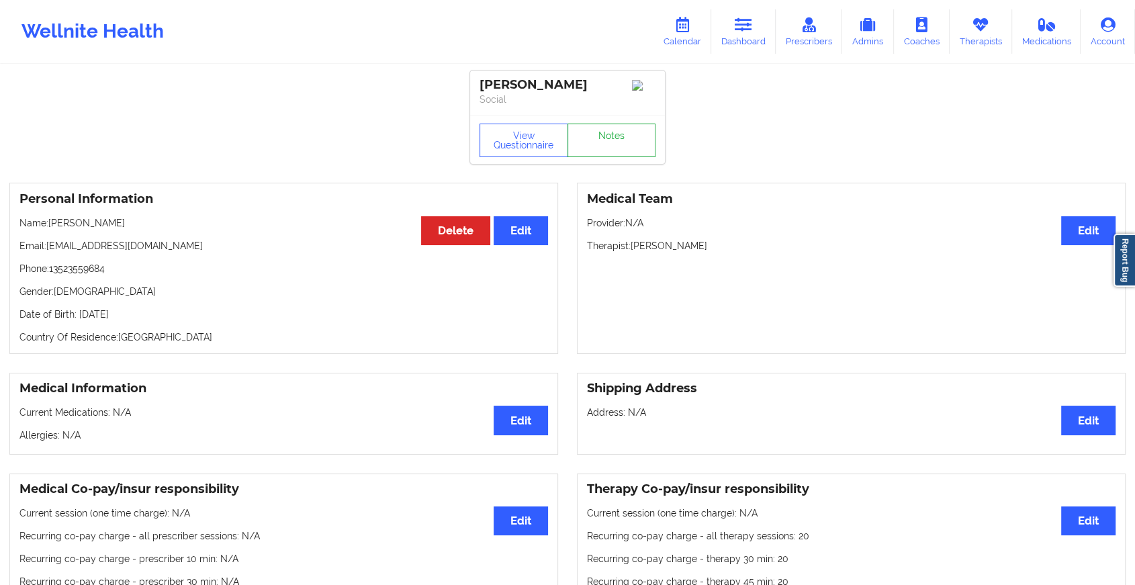
click at [598, 131] on link "Notes" at bounding box center [611, 141] width 89 height 34
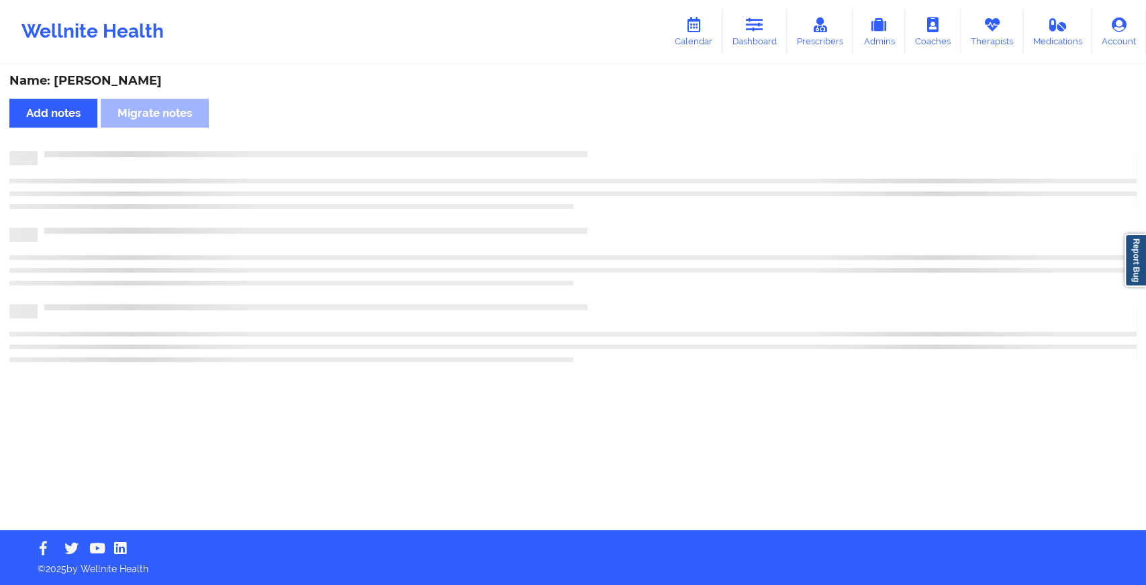
click at [598, 131] on div "Name: [PERSON_NAME] Add notes Migrate notes" at bounding box center [573, 298] width 1146 height 464
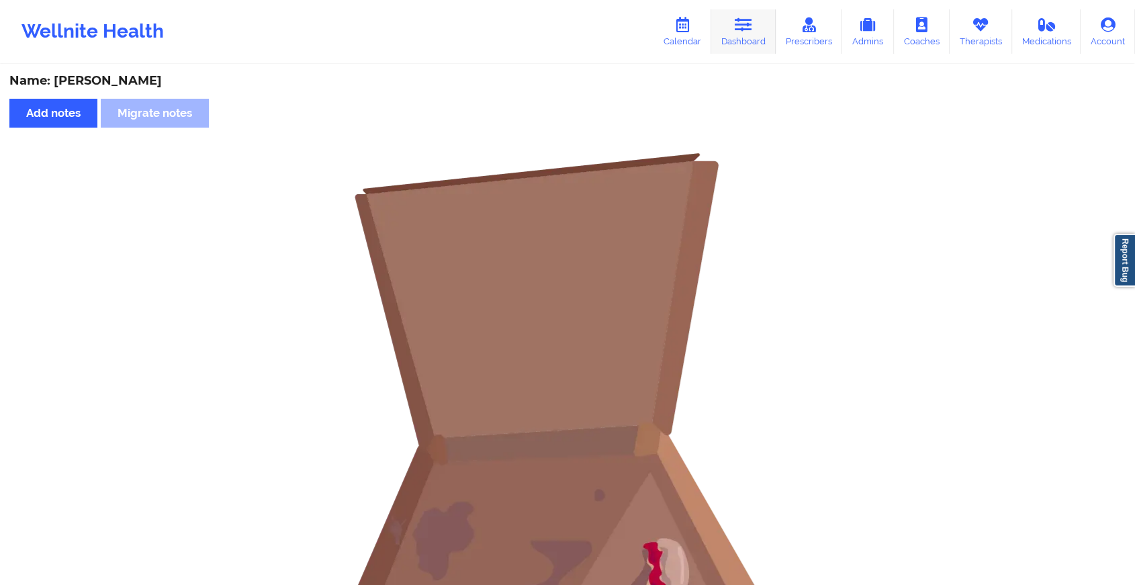
click at [733, 46] on link "Dashboard" at bounding box center [743, 31] width 64 height 44
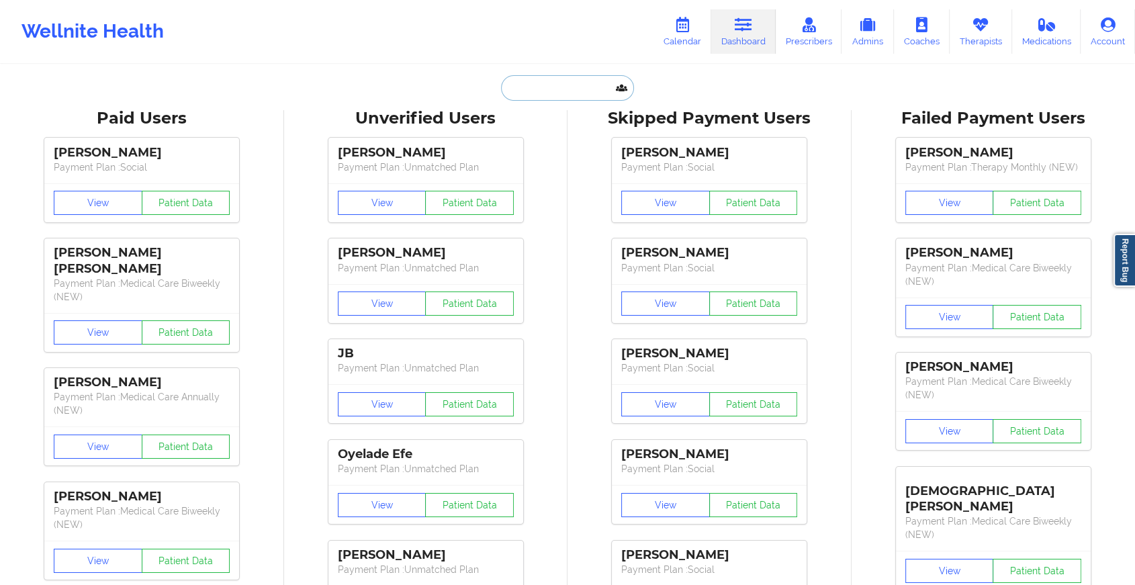
click at [585, 82] on input "text" at bounding box center [567, 88] width 133 height 26
paste input "[EMAIL_ADDRESS][DOMAIN_NAME]"
type input "[EMAIL_ADDRESS][DOMAIN_NAME]"
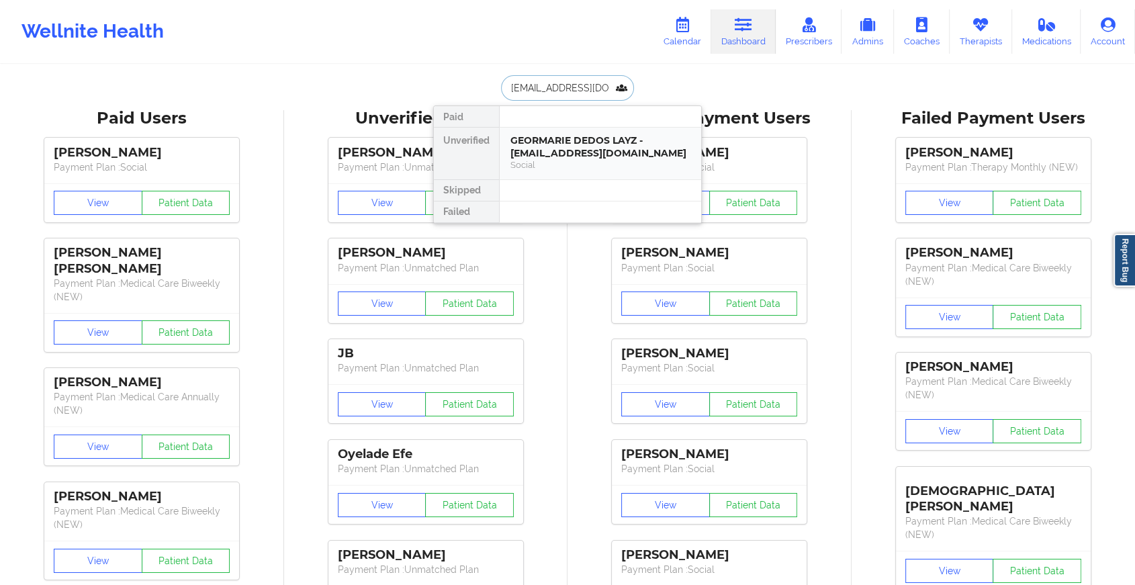
click at [582, 140] on div "GEORMARIE DEDOS LAYZ - [EMAIL_ADDRESS][DOMAIN_NAME]" at bounding box center [600, 146] width 180 height 25
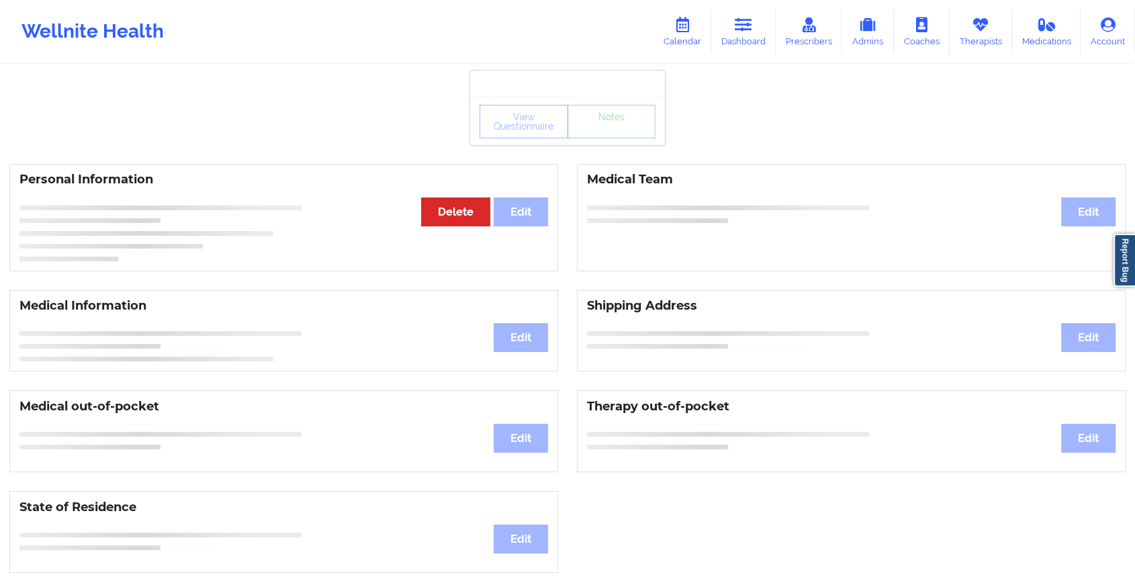
click at [613, 135] on div "View Questionnaire Notes" at bounding box center [567, 122] width 176 height 34
click at [613, 135] on div "View Questionnaire Notes" at bounding box center [567, 121] width 195 height 48
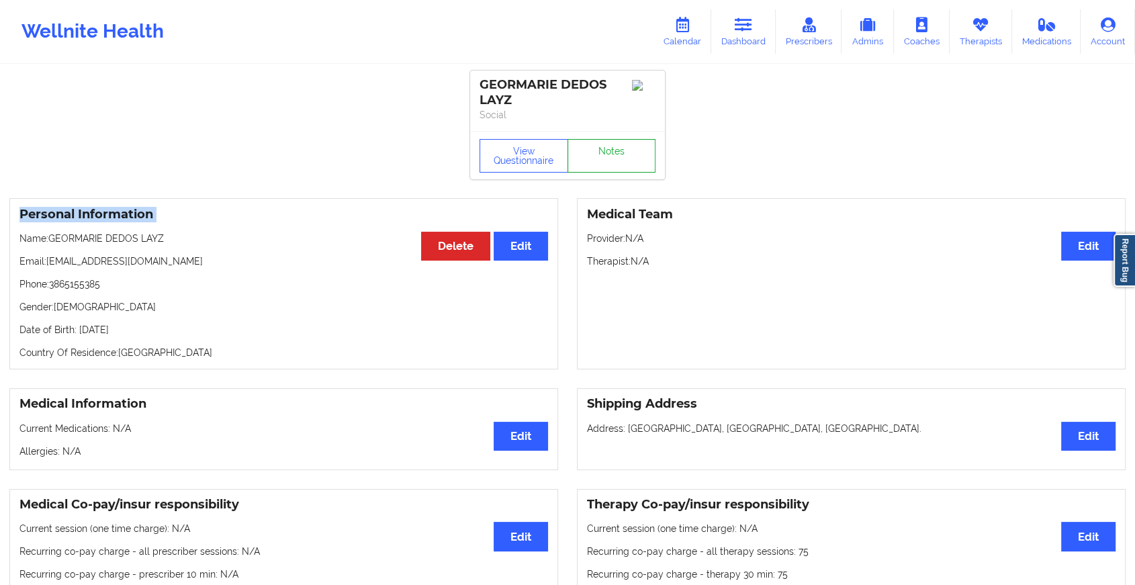
drag, startPoint x: 613, startPoint y: 135, endPoint x: 616, endPoint y: 150, distance: 15.7
click at [616, 150] on link "Notes" at bounding box center [611, 156] width 89 height 34
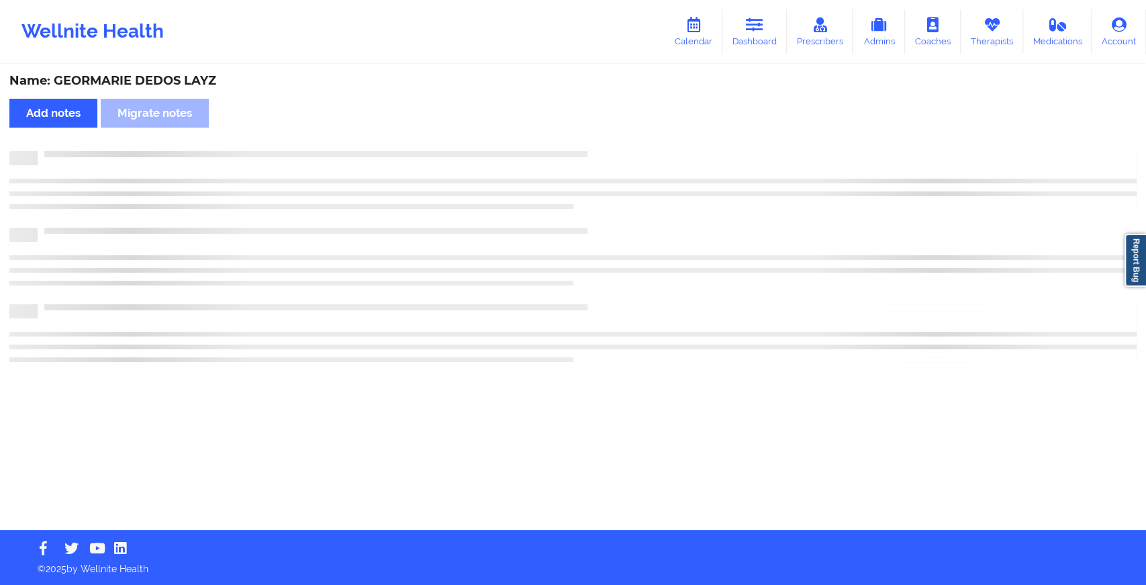
click at [616, 151] on div at bounding box center [587, 151] width 1099 height 0
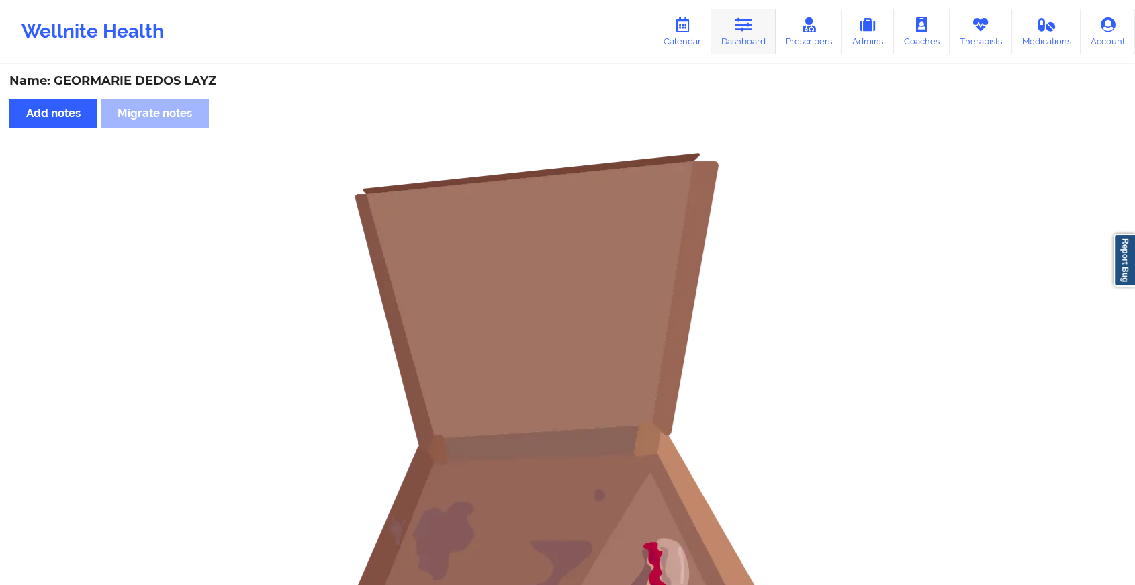
click at [755, 19] on link "Dashboard" at bounding box center [743, 31] width 64 height 44
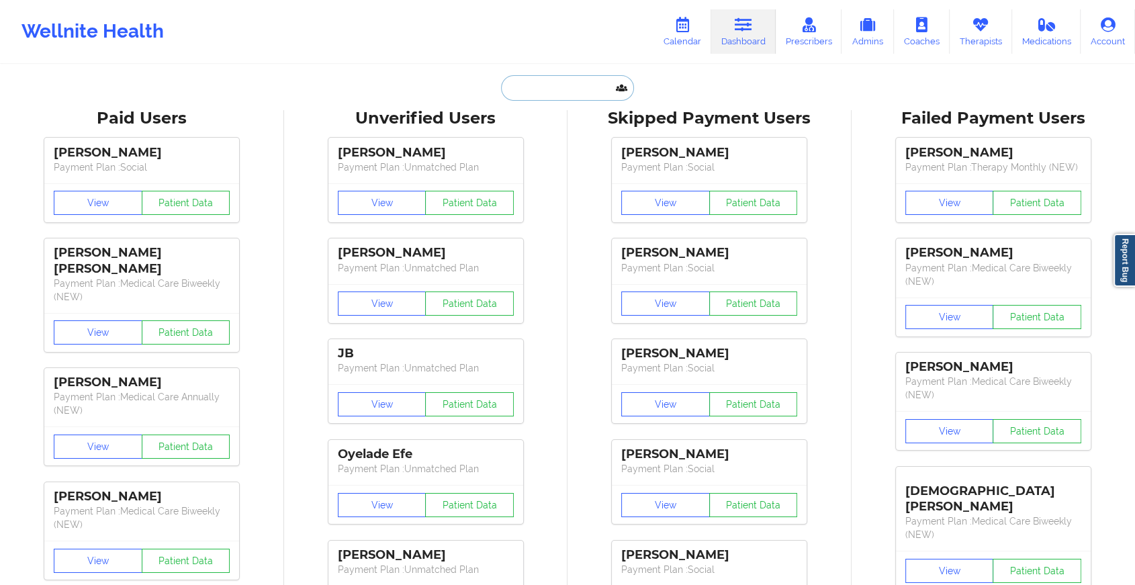
click at [589, 93] on input "text" at bounding box center [567, 88] width 133 height 26
paste input "[EMAIL_ADDRESS][DOMAIN_NAME]"
type input "[EMAIL_ADDRESS][DOMAIN_NAME]"
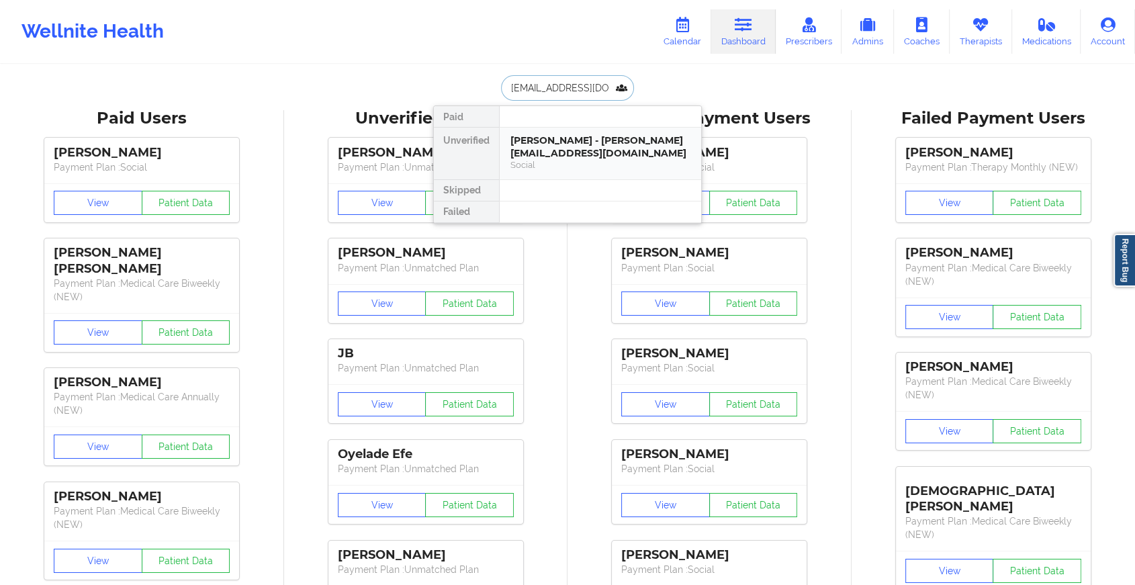
click at [600, 146] on div "[PERSON_NAME] - [PERSON_NAME][EMAIL_ADDRESS][DOMAIN_NAME]" at bounding box center [600, 146] width 180 height 25
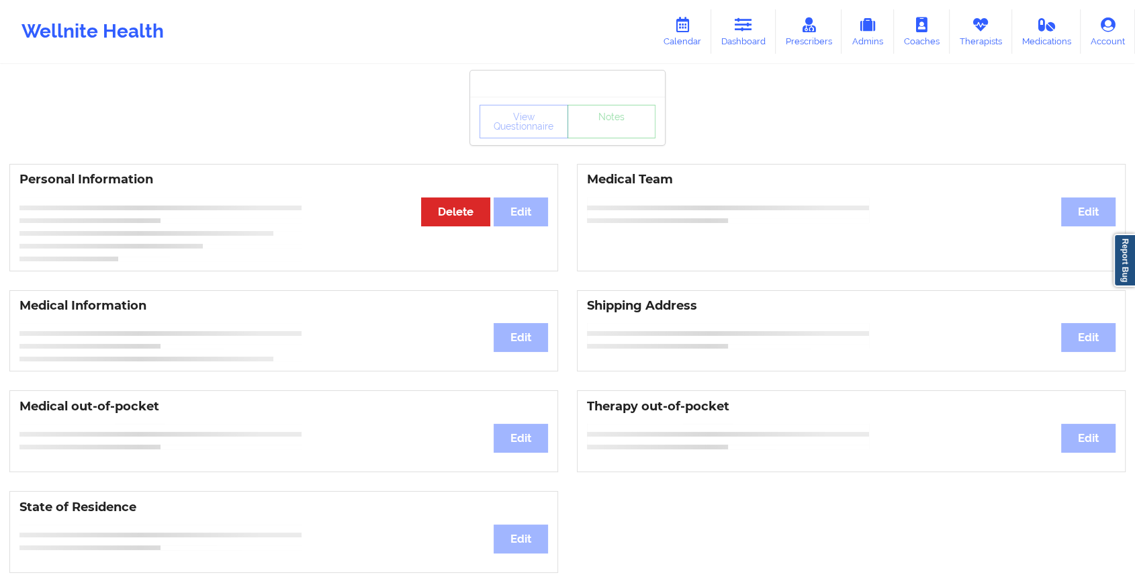
click at [604, 131] on div "View Questionnaire Notes" at bounding box center [567, 122] width 176 height 34
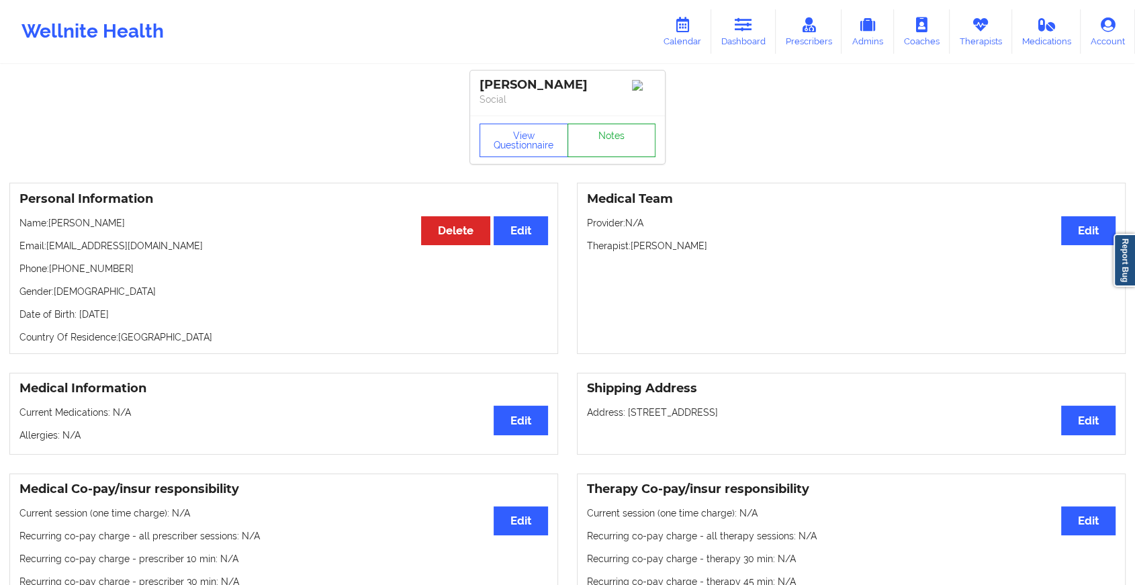
click at [604, 131] on link "Notes" at bounding box center [611, 141] width 89 height 34
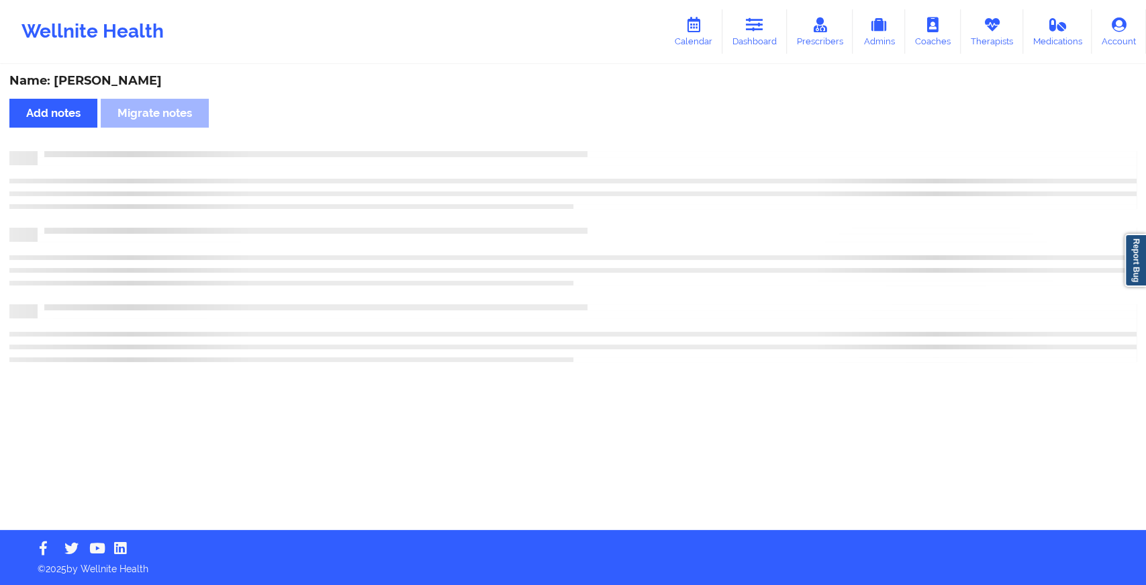
click at [604, 131] on div "Name: [PERSON_NAME] Add notes Migrate notes" at bounding box center [573, 298] width 1146 height 464
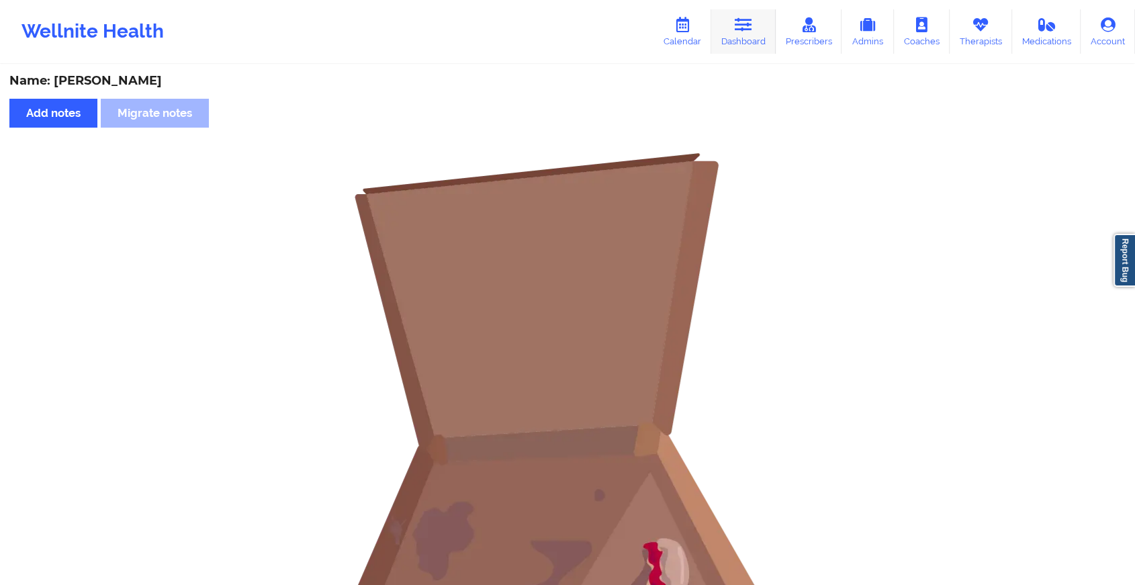
click at [740, 28] on icon at bounding box center [743, 24] width 17 height 15
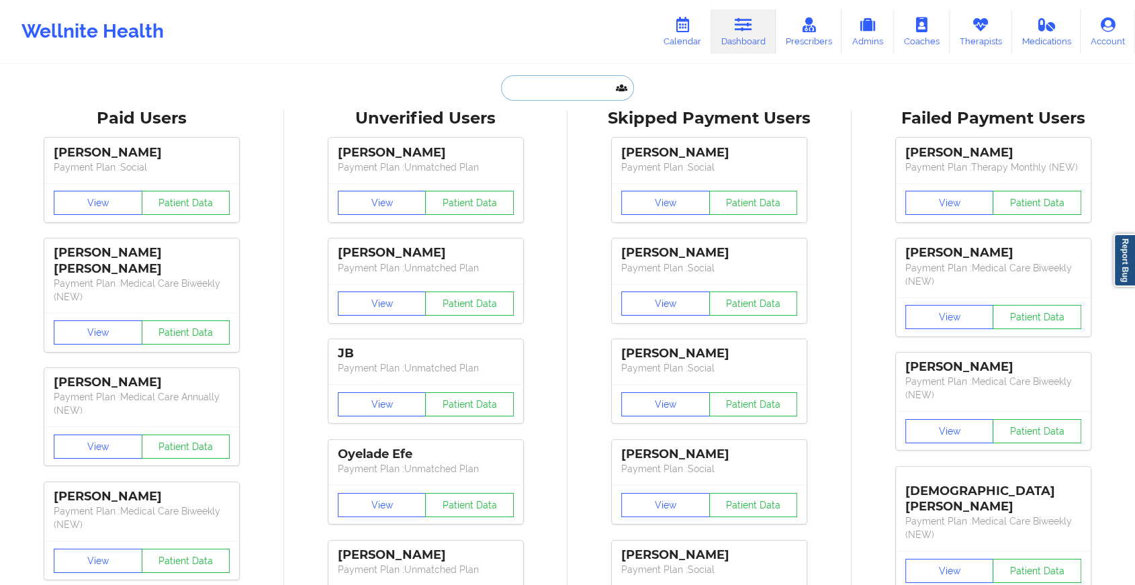
click at [569, 87] on input "text" at bounding box center [567, 88] width 133 height 26
paste input "[EMAIL_ADDRESS][DOMAIN_NAME]"
type input "[EMAIL_ADDRESS][DOMAIN_NAME]"
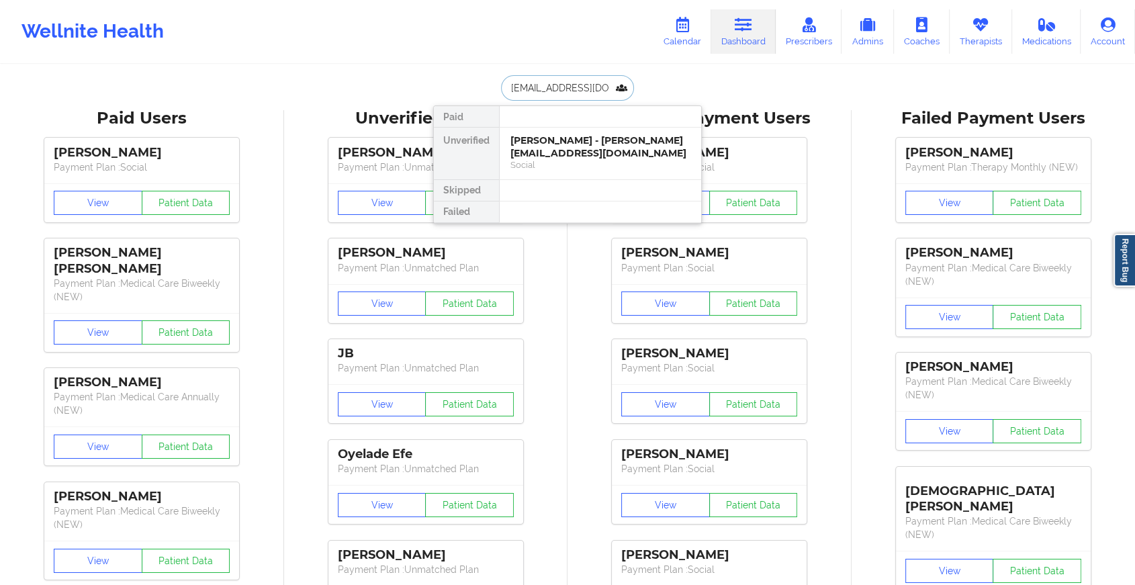
scroll to position [0, 3]
click at [602, 145] on div "[PERSON_NAME] - [EMAIL_ADDRESS][DOMAIN_NAME]" at bounding box center [600, 146] width 180 height 25
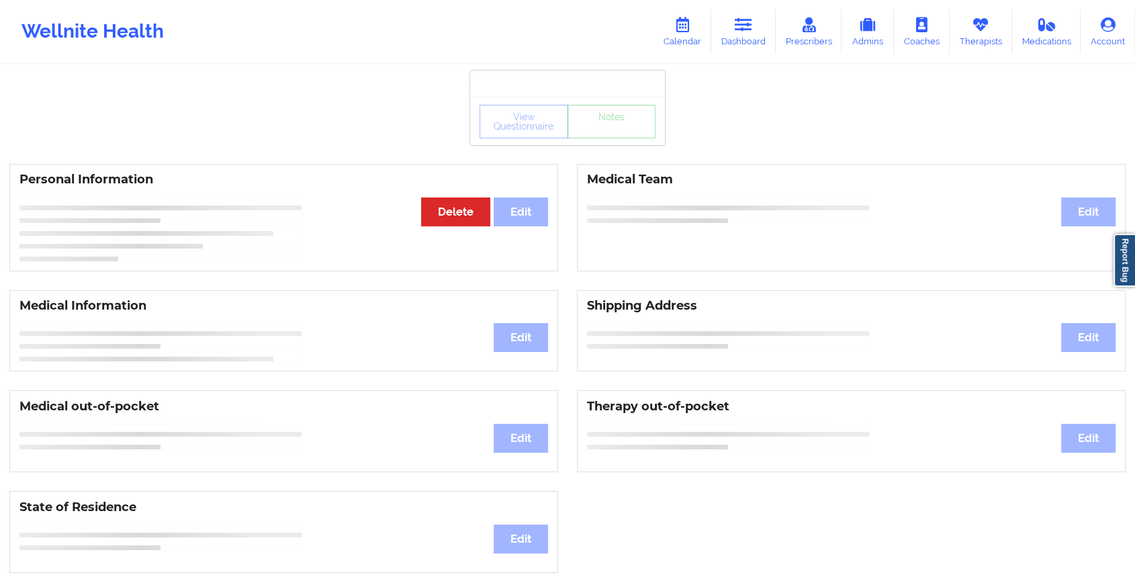
click at [630, 145] on div "View Questionnaire Notes Personal Information Edit Delete Medical Team Edit Med…" at bounding box center [567, 567] width 1135 height 1134
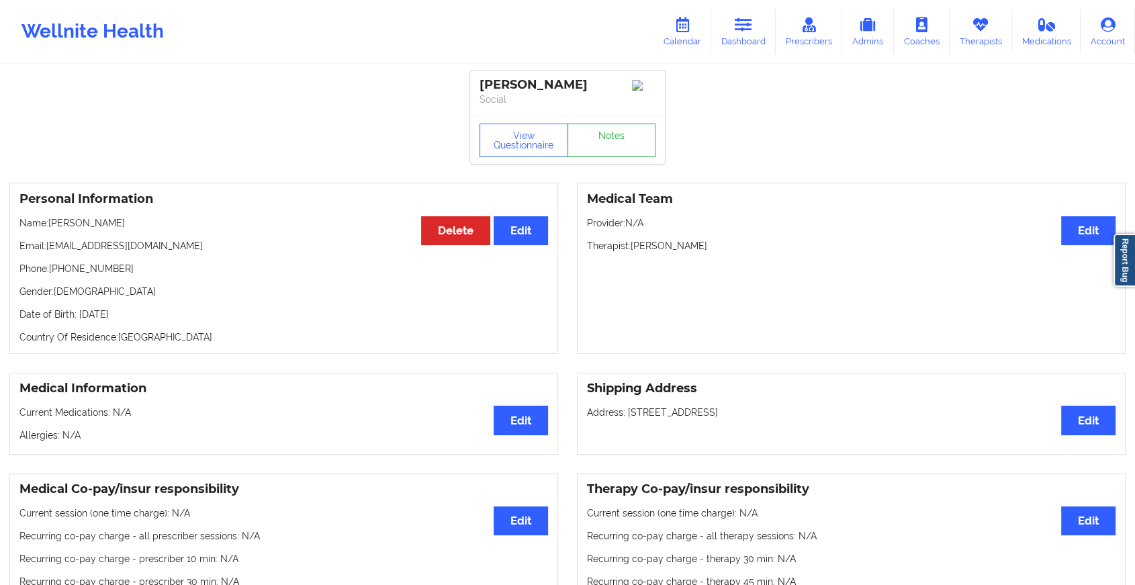
click at [630, 145] on link "Notes" at bounding box center [611, 141] width 89 height 34
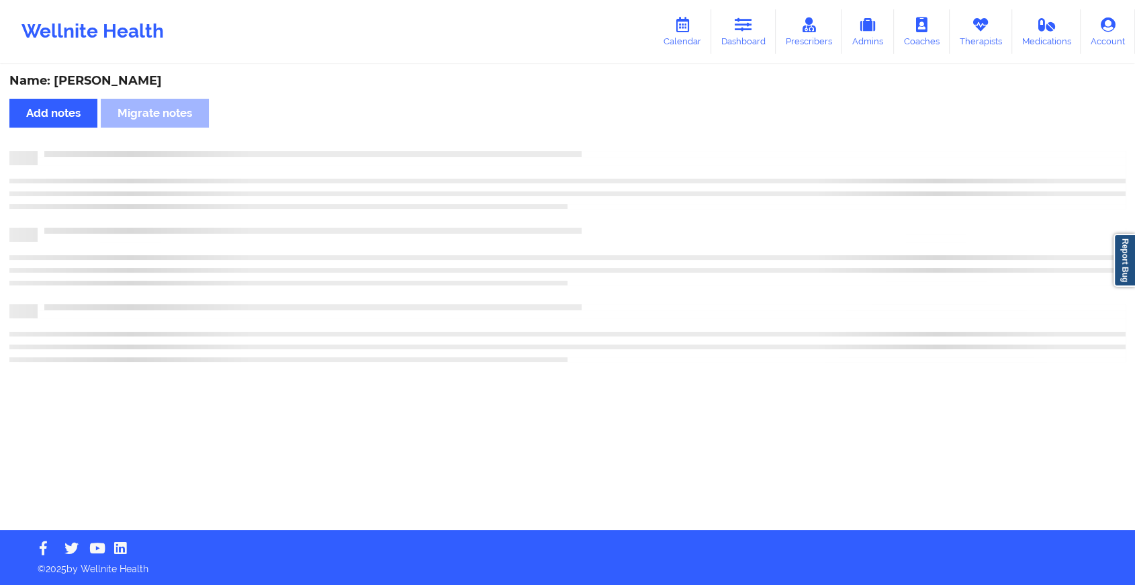
click at [630, 145] on div "Name: [PERSON_NAME] Add notes Migrate notes" at bounding box center [567, 298] width 1135 height 464
click at [630, 145] on div "Name: [PERSON_NAME] Add notes Migrate notes" at bounding box center [573, 298] width 1146 height 464
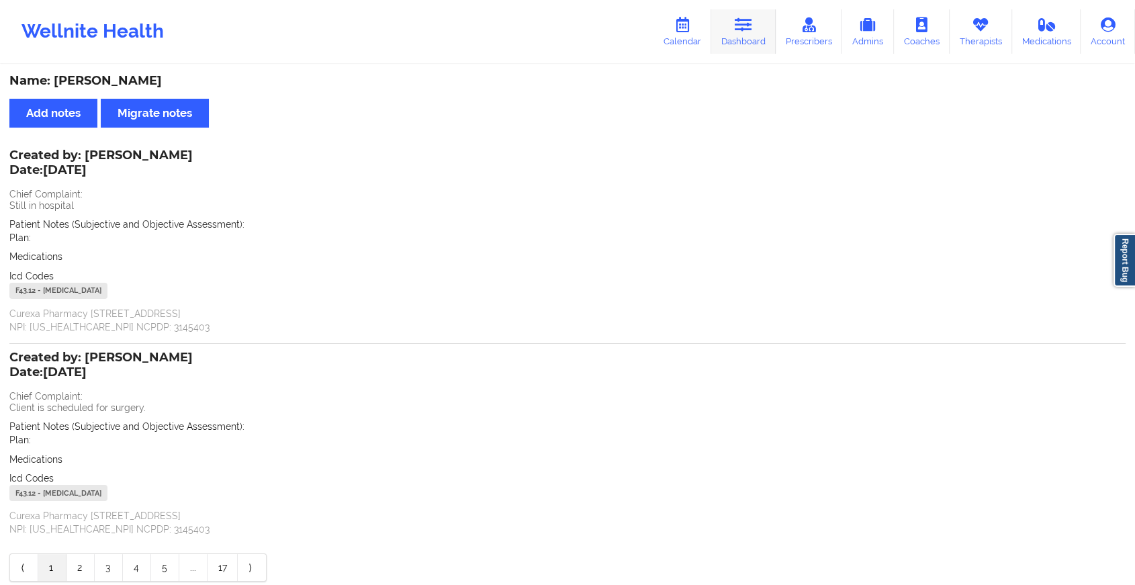
click at [748, 43] on link "Dashboard" at bounding box center [743, 31] width 64 height 44
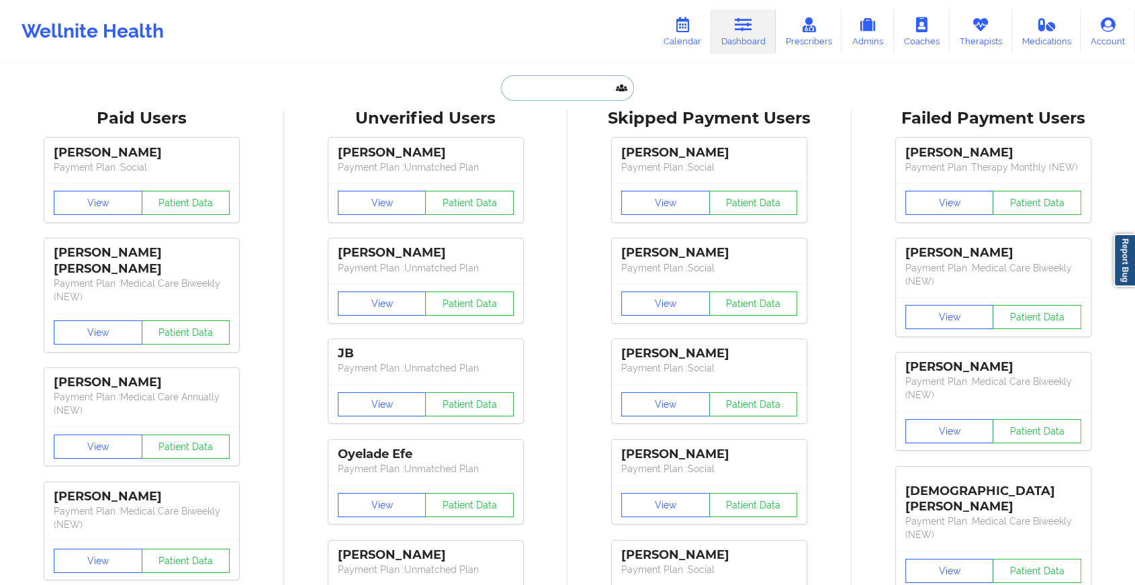
click at [569, 83] on input "text" at bounding box center [567, 88] width 133 height 26
paste input "[EMAIL_ADDRESS][DOMAIN_NAME]"
type input "[EMAIL_ADDRESS][DOMAIN_NAME]"
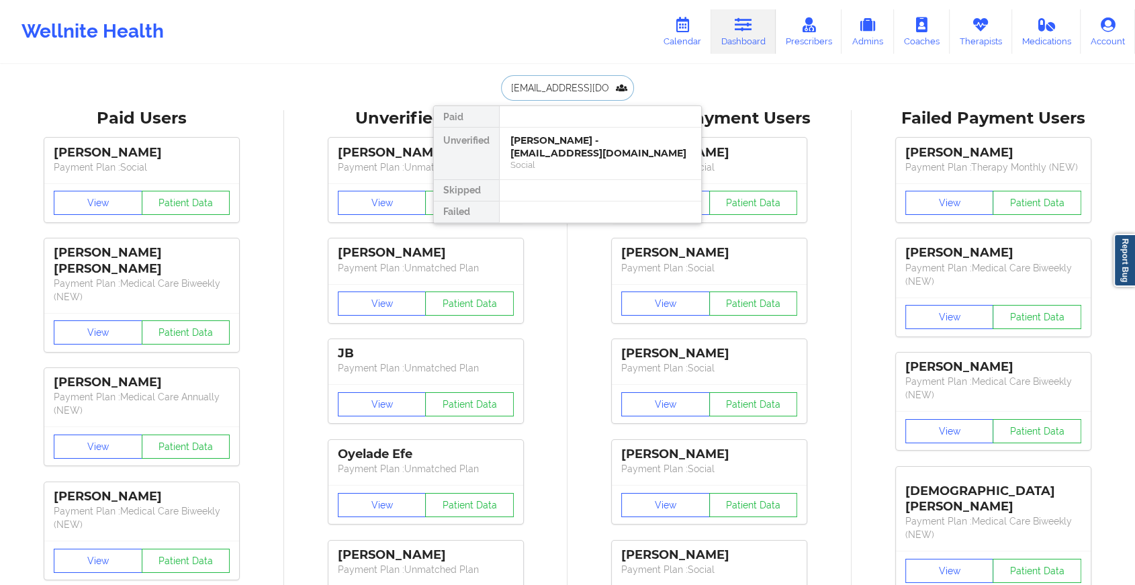
click at [571, 147] on div "[PERSON_NAME] - [EMAIL_ADDRESS][DOMAIN_NAME]" at bounding box center [600, 146] width 180 height 25
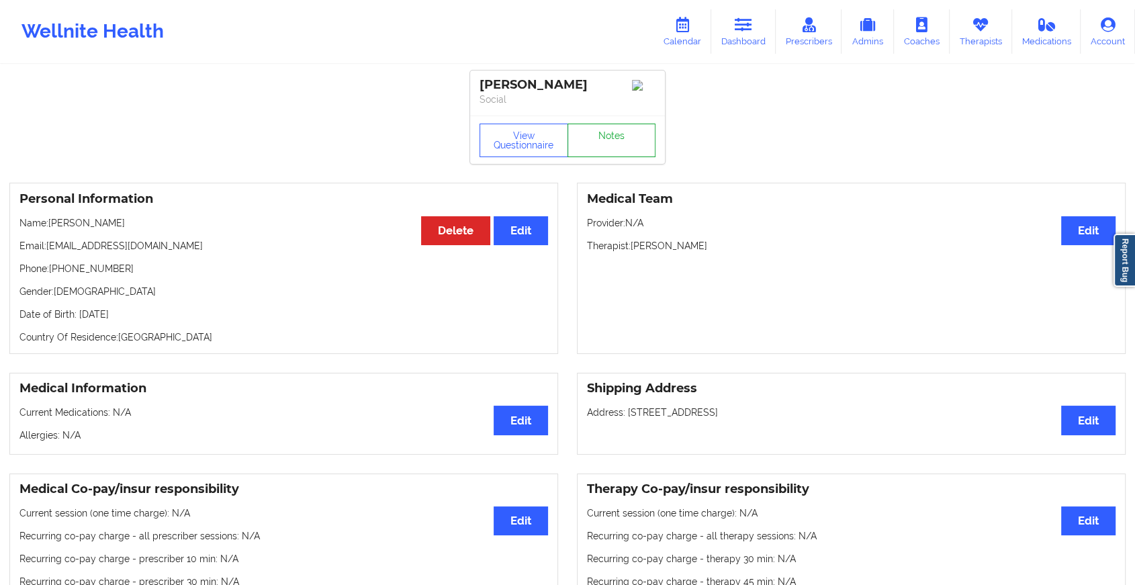
click at [610, 137] on link "Notes" at bounding box center [611, 141] width 89 height 34
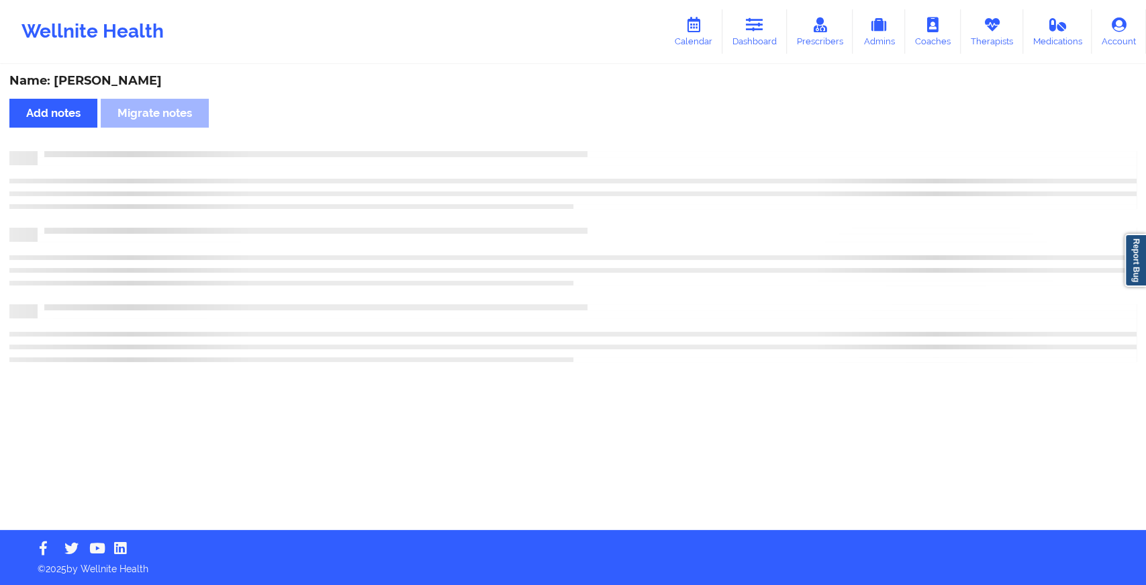
click at [610, 137] on div "Name: [PERSON_NAME] Add notes Migrate notes" at bounding box center [573, 298] width 1146 height 464
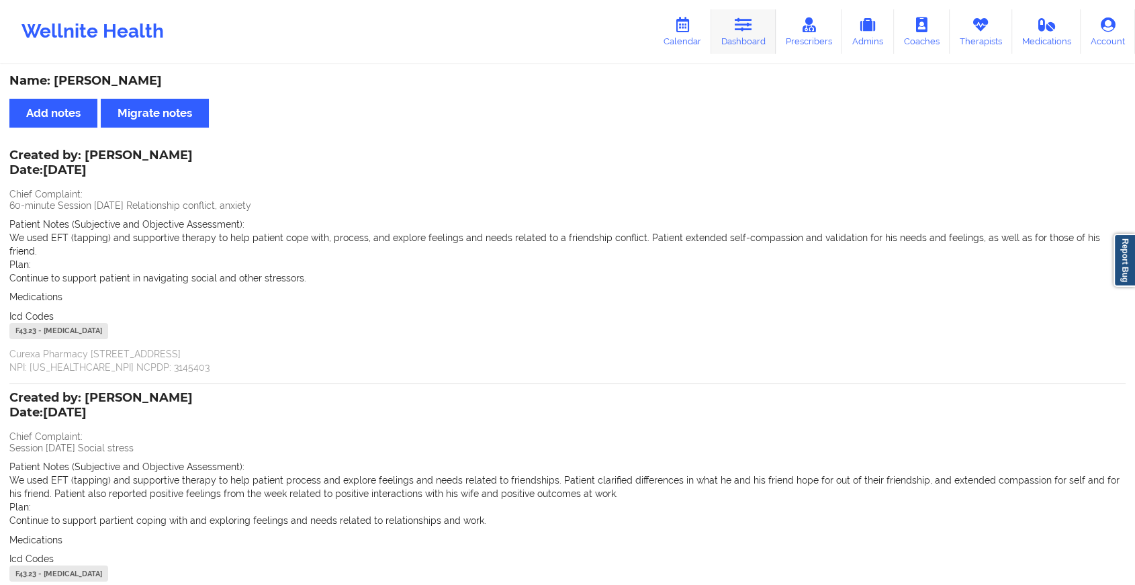
click at [731, 30] on link "Dashboard" at bounding box center [743, 31] width 64 height 44
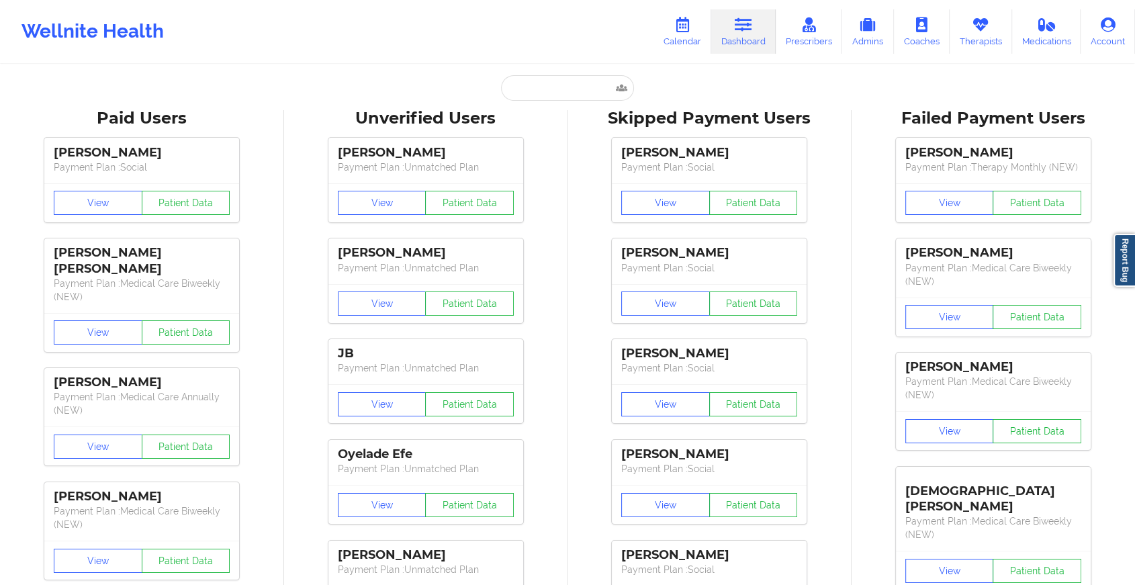
click at [533, 89] on input "c" at bounding box center [567, 88] width 133 height 26
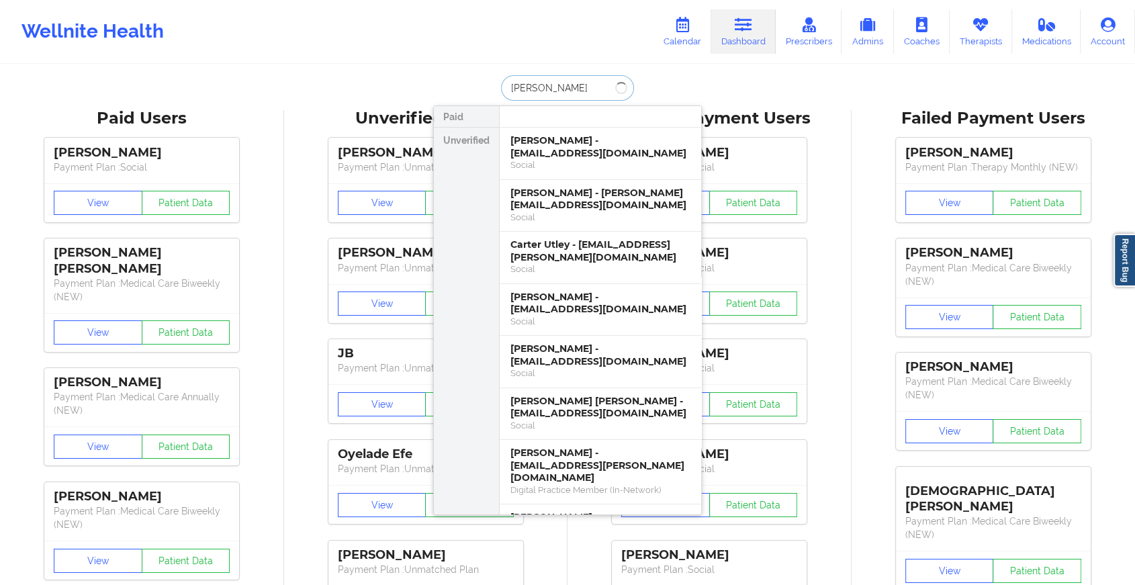
type input "[PERSON_NAME]"
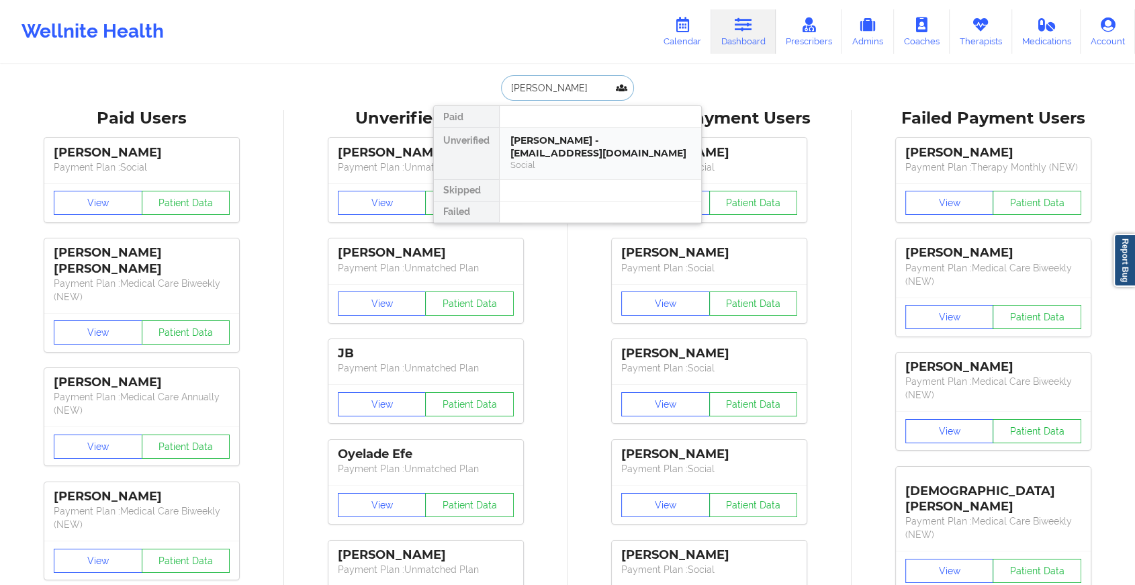
click at [567, 148] on div "[PERSON_NAME] - [EMAIL_ADDRESS][DOMAIN_NAME]" at bounding box center [600, 146] width 180 height 25
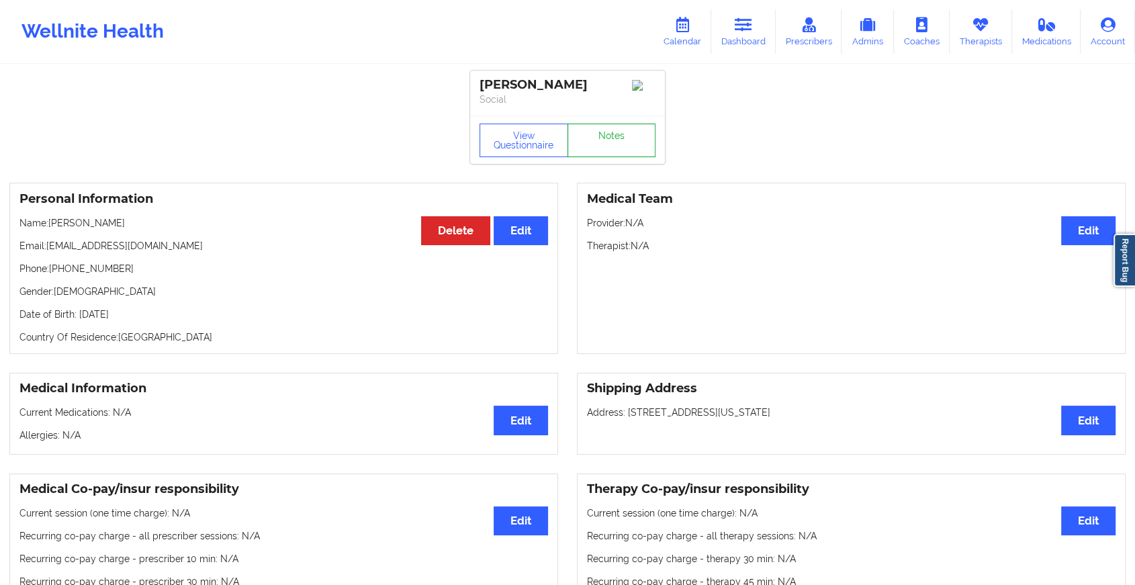
click at [602, 145] on link "Notes" at bounding box center [611, 141] width 89 height 34
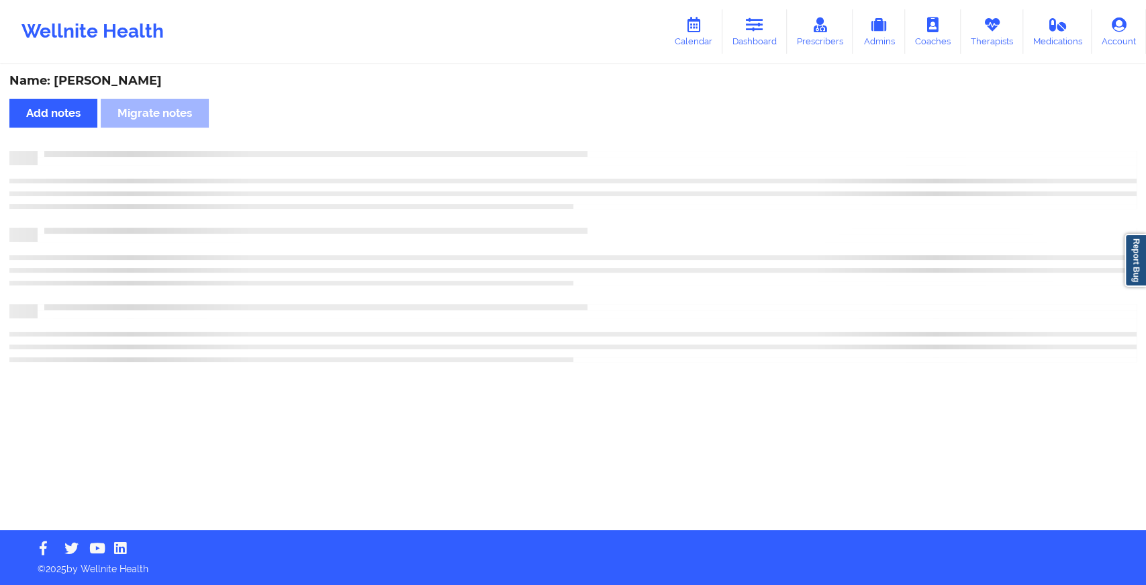
click at [694, 239] on div "Name: [PERSON_NAME] Add notes Migrate notes" at bounding box center [573, 298] width 1146 height 464
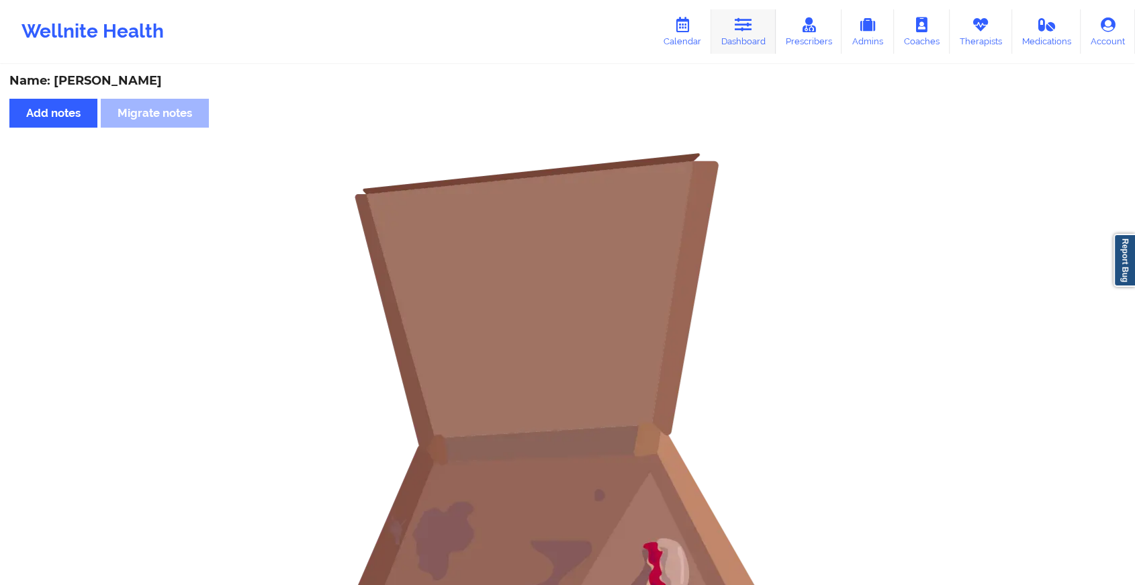
click at [761, 36] on link "Dashboard" at bounding box center [743, 31] width 64 height 44
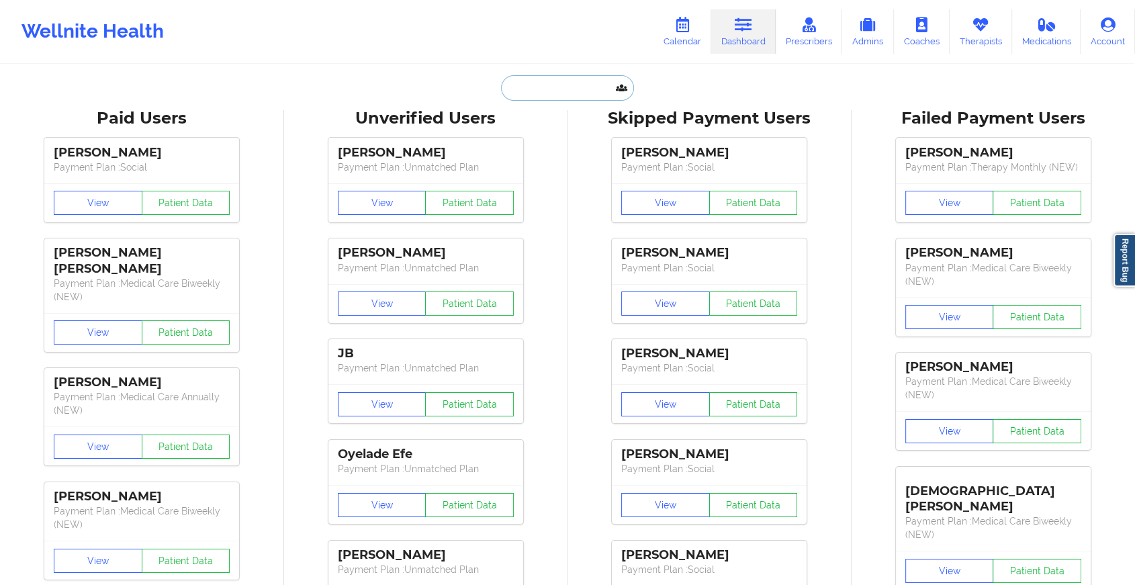
click at [528, 99] on input "text" at bounding box center [567, 88] width 133 height 26
paste input "[EMAIL_ADDRESS][DOMAIN_NAME]"
type input "[EMAIL_ADDRESS][DOMAIN_NAME]"
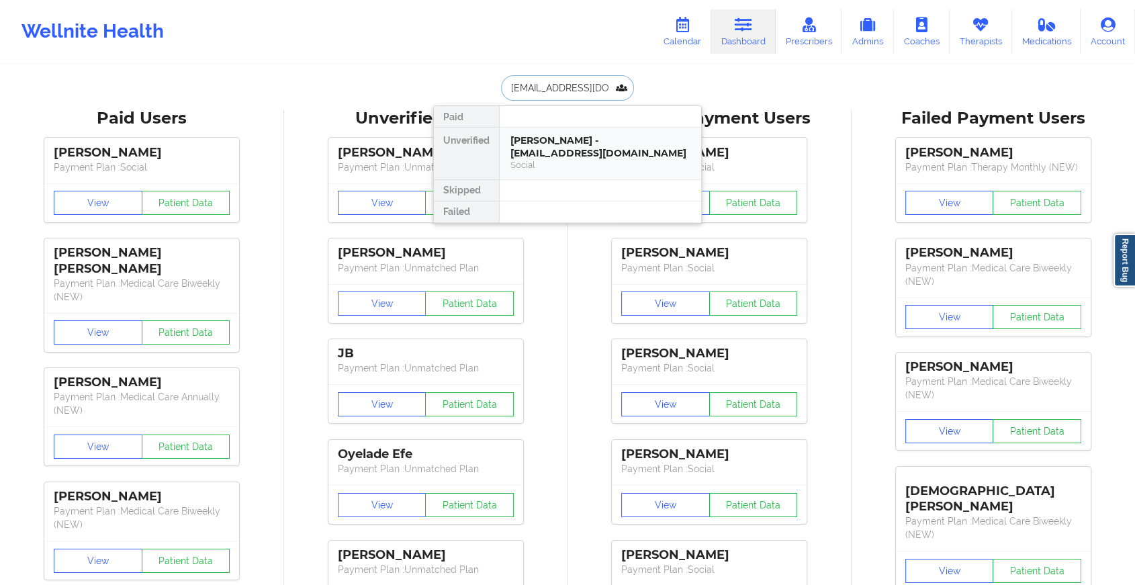
click at [558, 156] on div "[PERSON_NAME] - [EMAIL_ADDRESS][DOMAIN_NAME]" at bounding box center [600, 146] width 180 height 25
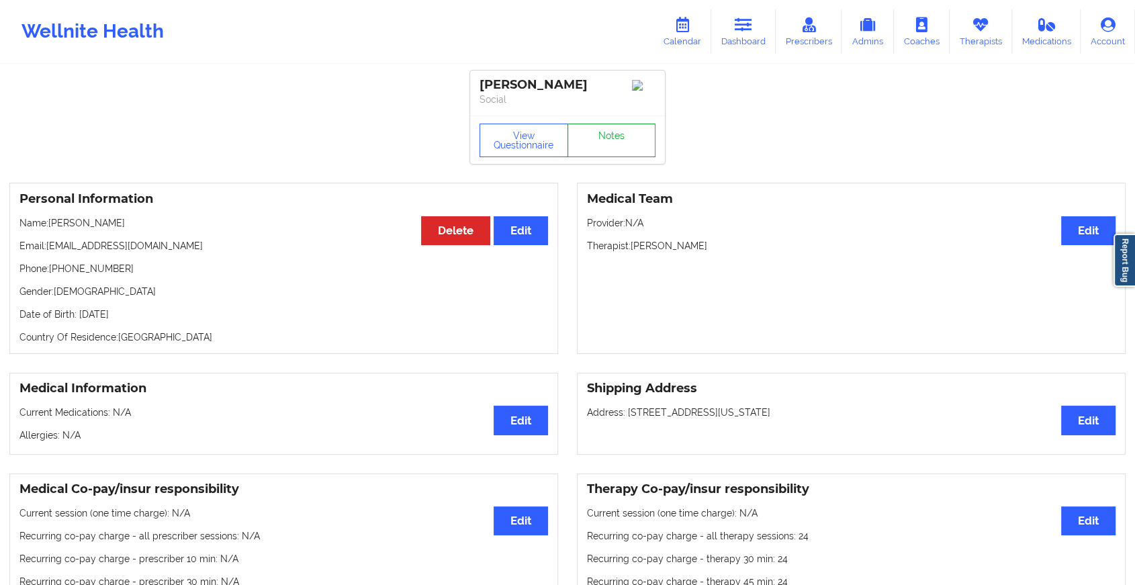
click at [624, 136] on link "Notes" at bounding box center [611, 141] width 89 height 34
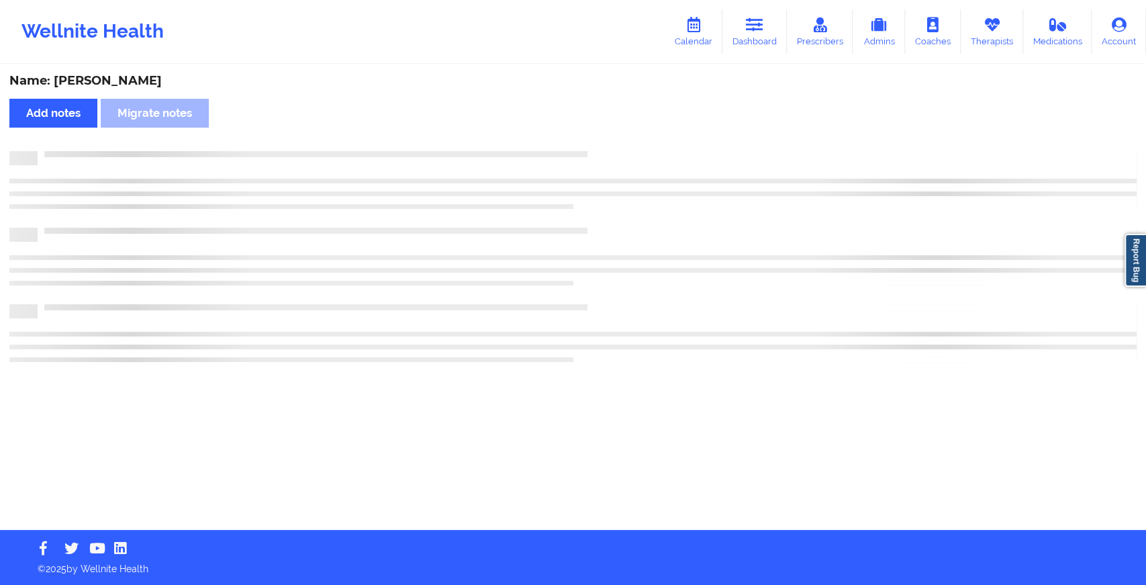
click at [624, 136] on div "Name: [PERSON_NAME] Add notes Migrate notes" at bounding box center [573, 298] width 1146 height 464
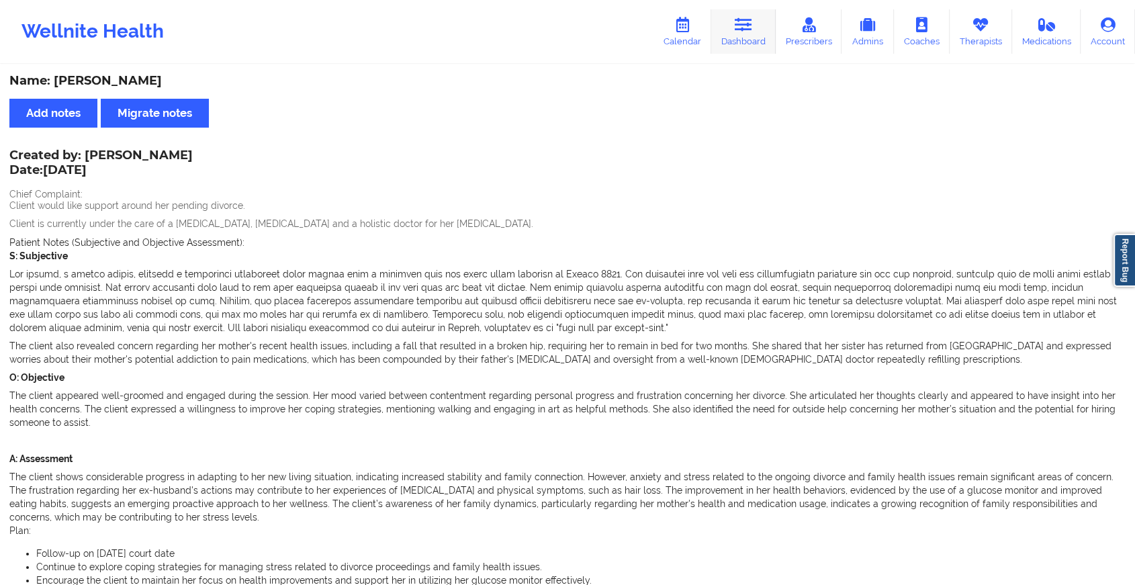
click at [747, 30] on icon at bounding box center [743, 24] width 17 height 15
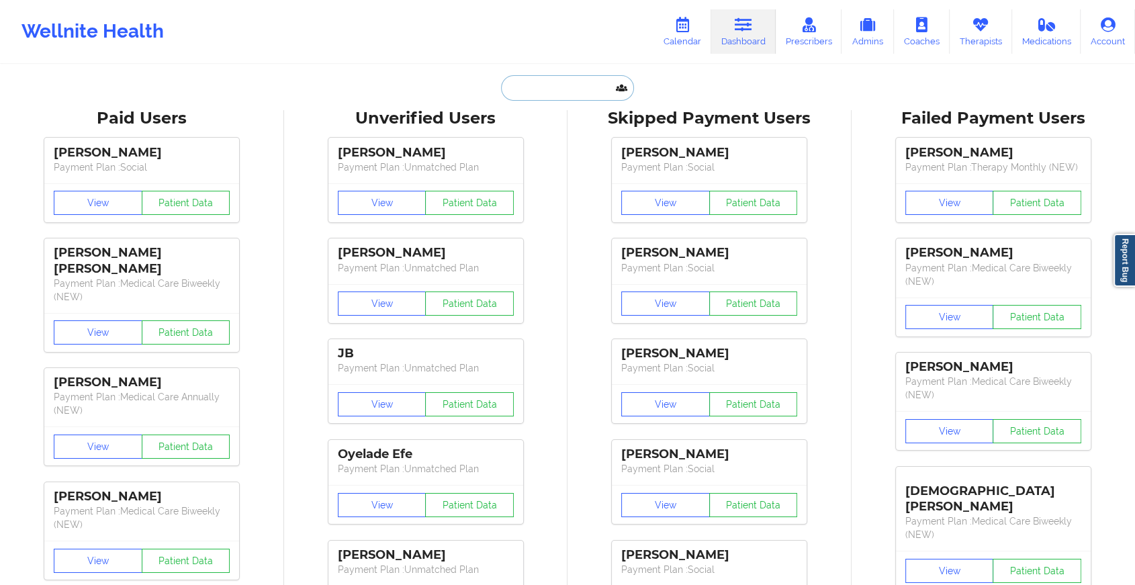
click at [578, 88] on input "text" at bounding box center [567, 88] width 133 height 26
paste input "[EMAIL_ADDRESS][DOMAIN_NAME]"
type input "[EMAIL_ADDRESS][DOMAIN_NAME]"
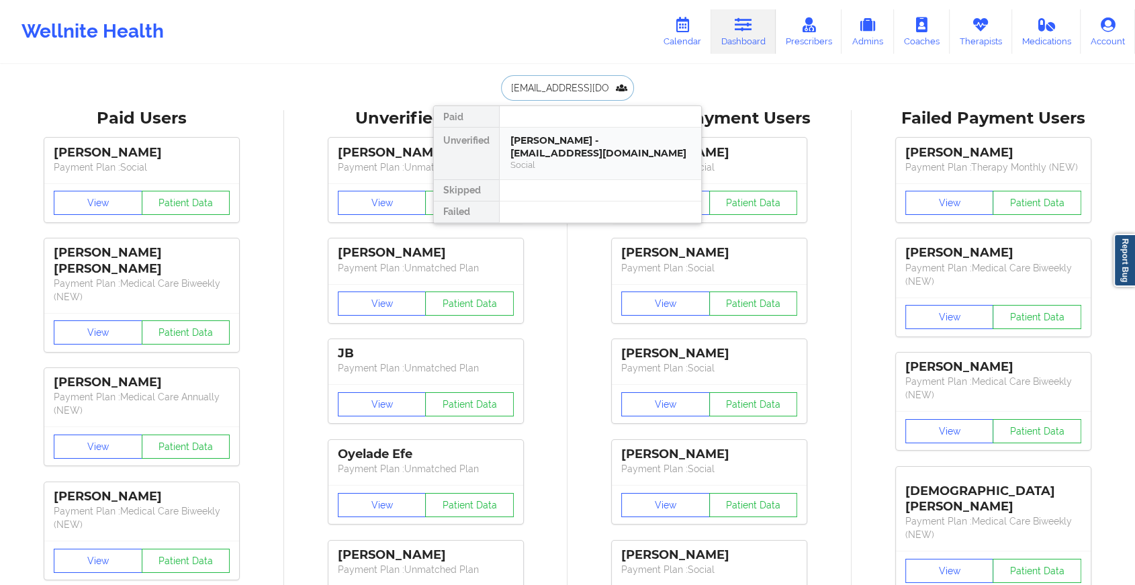
click at [571, 159] on div "Social" at bounding box center [600, 164] width 180 height 11
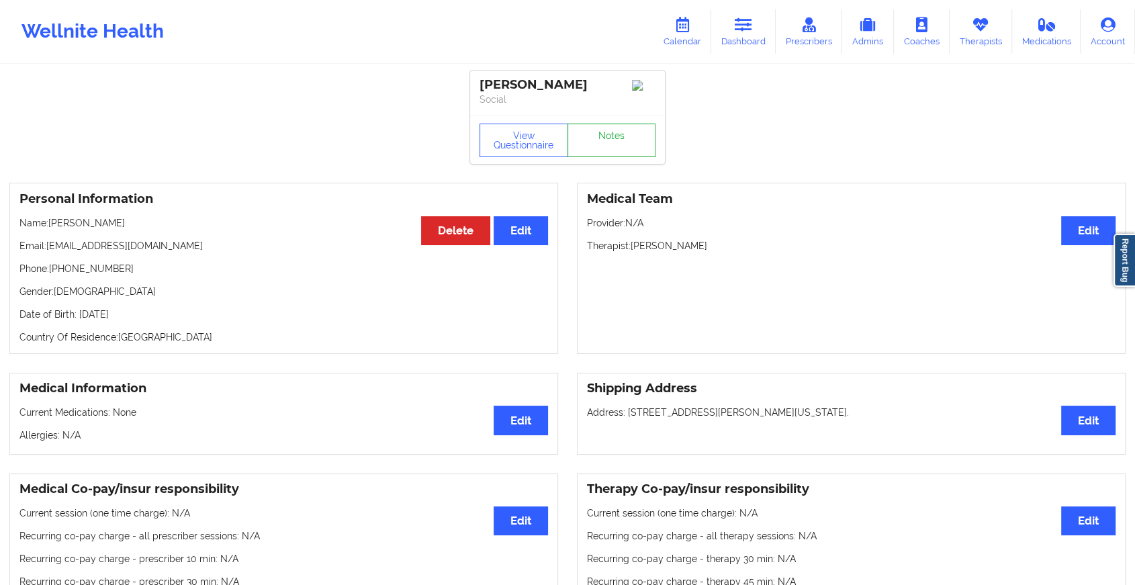
click at [598, 136] on link "Notes" at bounding box center [611, 141] width 89 height 34
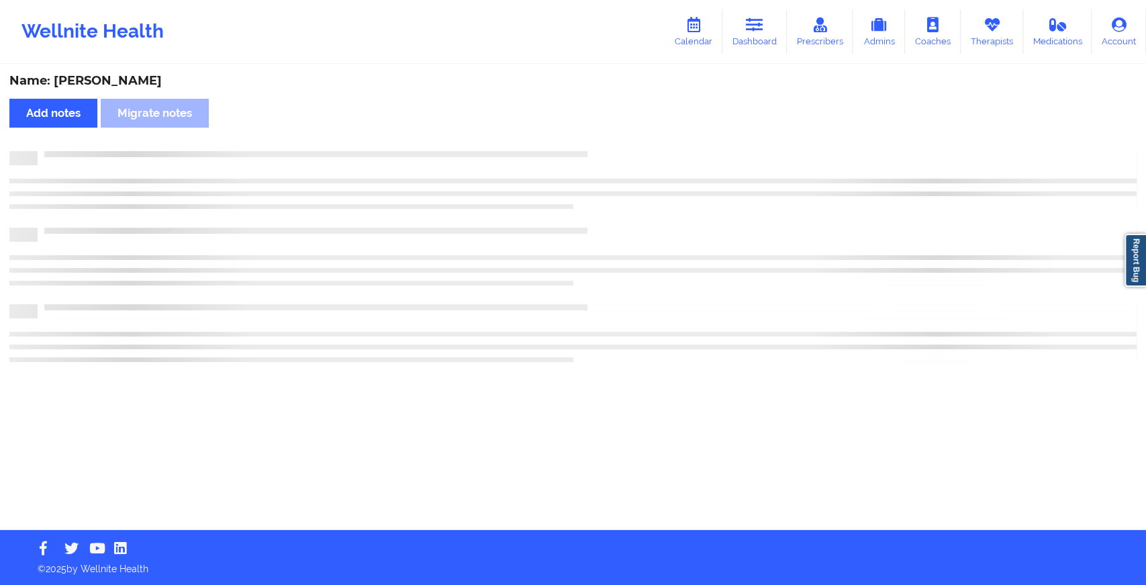
click at [598, 136] on div "Name: [PERSON_NAME] Add notes Migrate notes" at bounding box center [573, 298] width 1146 height 464
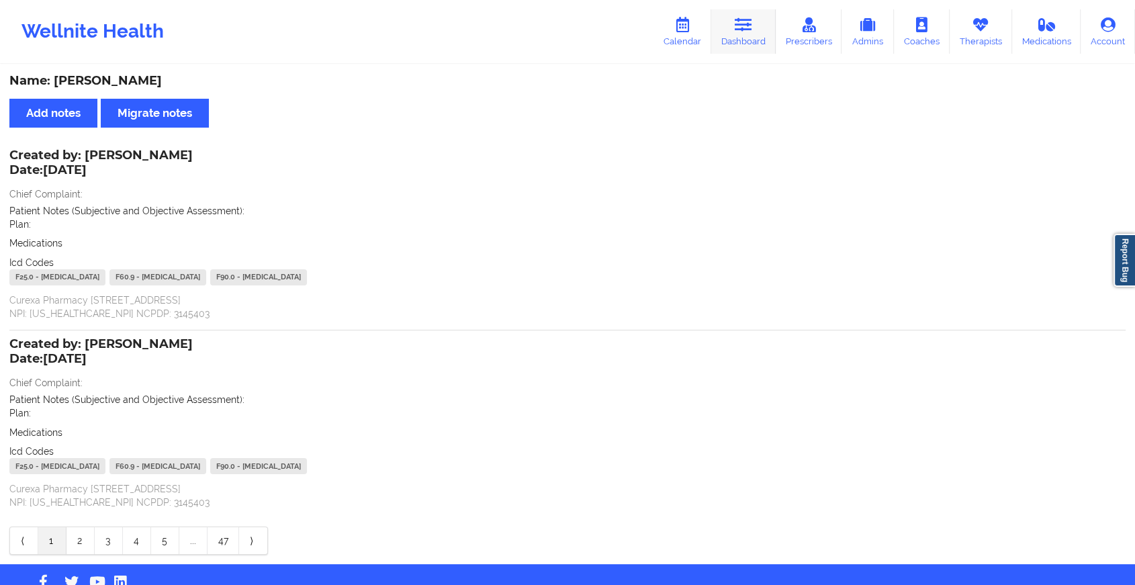
click at [736, 39] on link "Dashboard" at bounding box center [743, 31] width 64 height 44
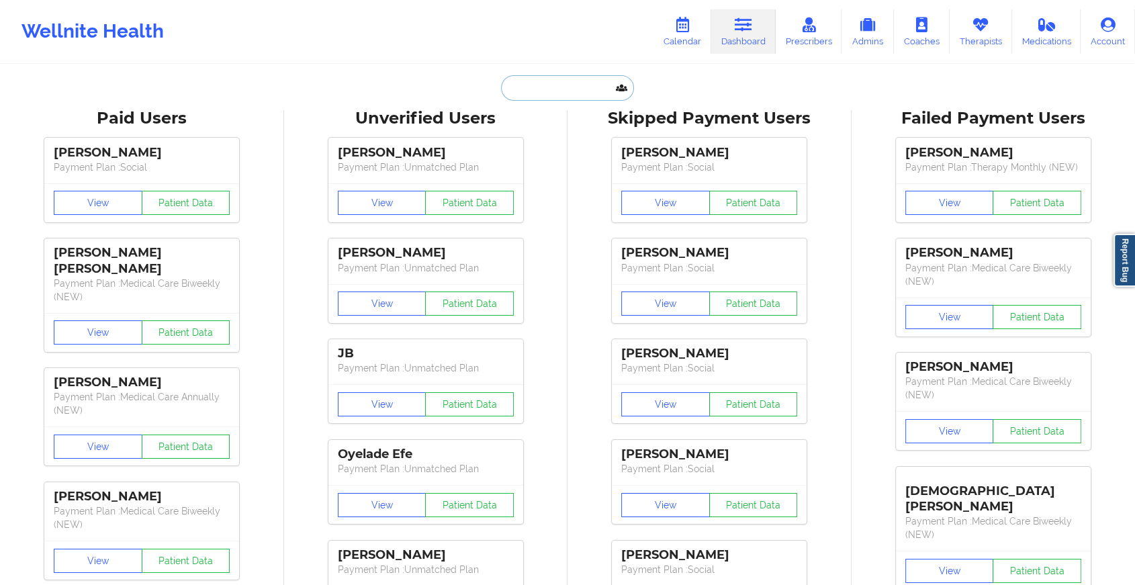
click at [548, 91] on input "text" at bounding box center [567, 88] width 133 height 26
paste input "[EMAIL_ADDRESS][DOMAIN_NAME]"
type input "[EMAIL_ADDRESS][DOMAIN_NAME]"
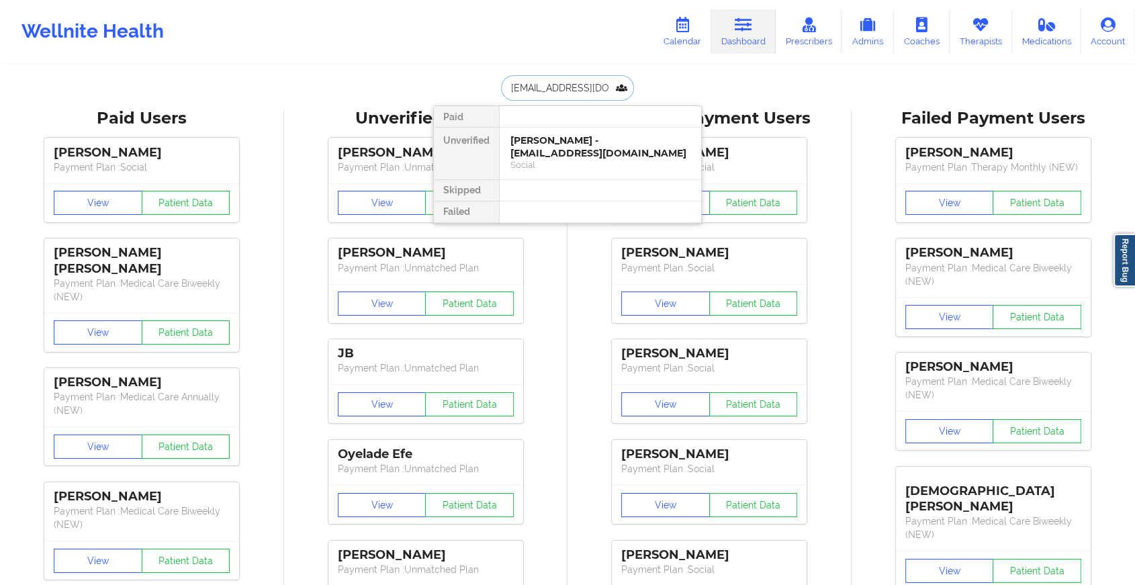
scroll to position [0, 18]
click at [560, 143] on div "[PERSON_NAME] - [EMAIL_ADDRESS][DOMAIN_NAME]" at bounding box center [600, 146] width 180 height 25
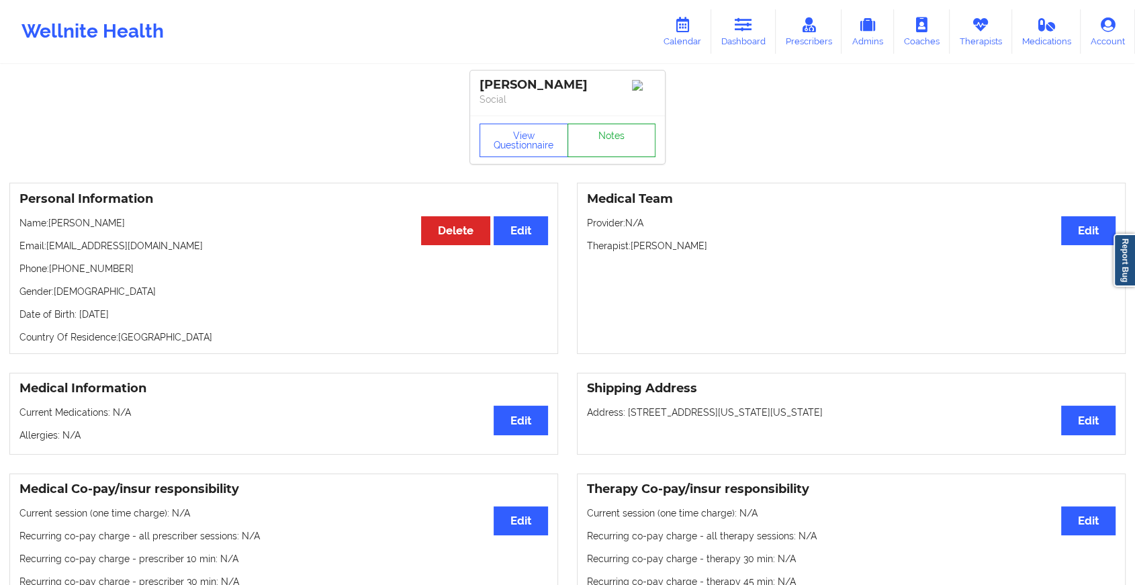
click at [603, 148] on link "Notes" at bounding box center [611, 141] width 89 height 34
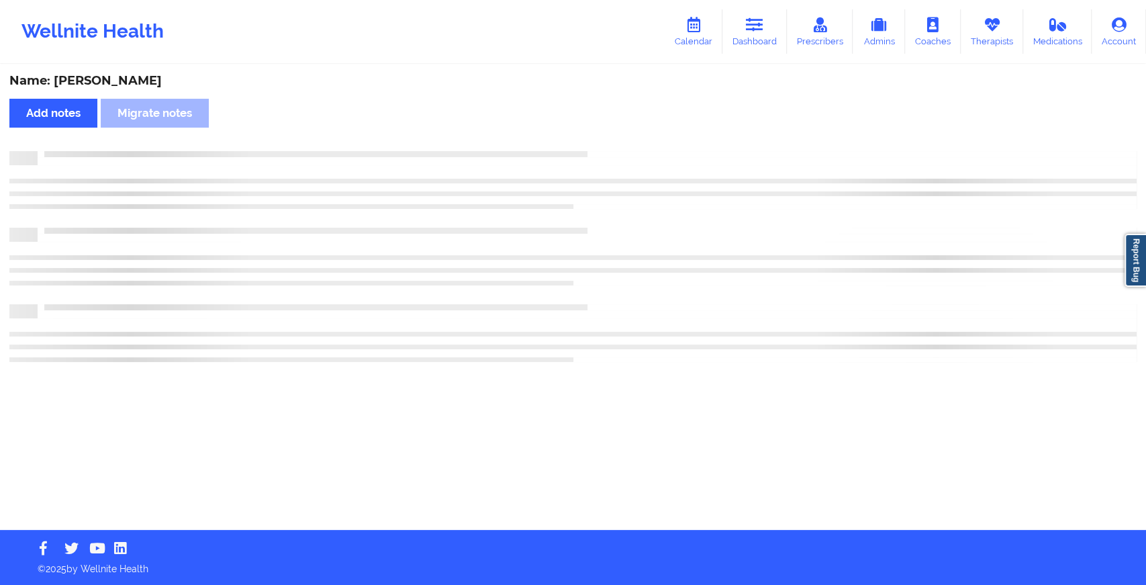
click at [603, 148] on div "Name: [PERSON_NAME] Add notes Migrate notes" at bounding box center [573, 298] width 1146 height 464
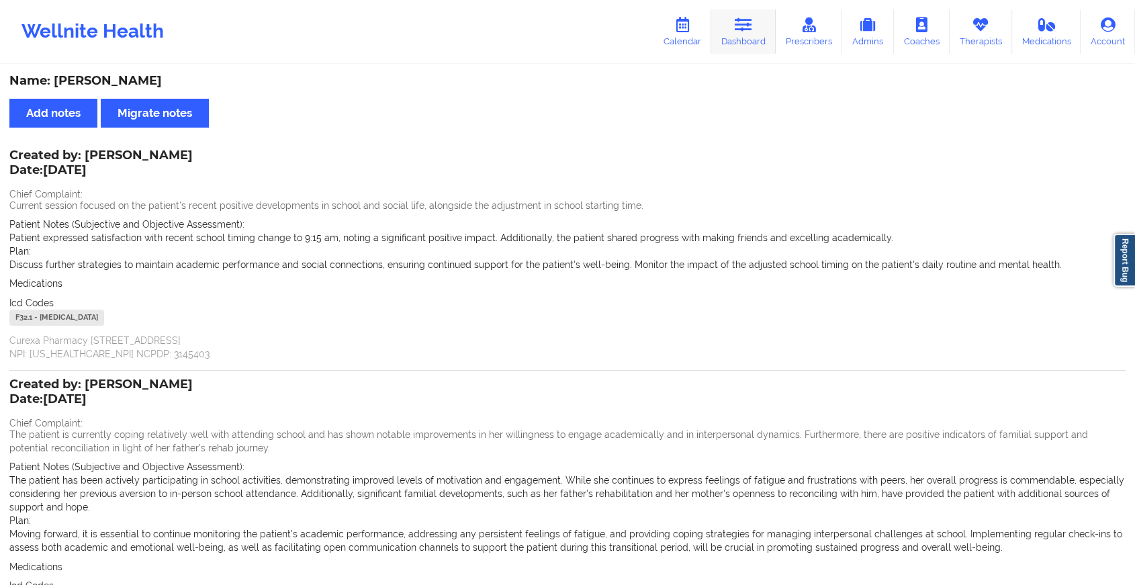
click at [745, 46] on link "Dashboard" at bounding box center [743, 31] width 64 height 44
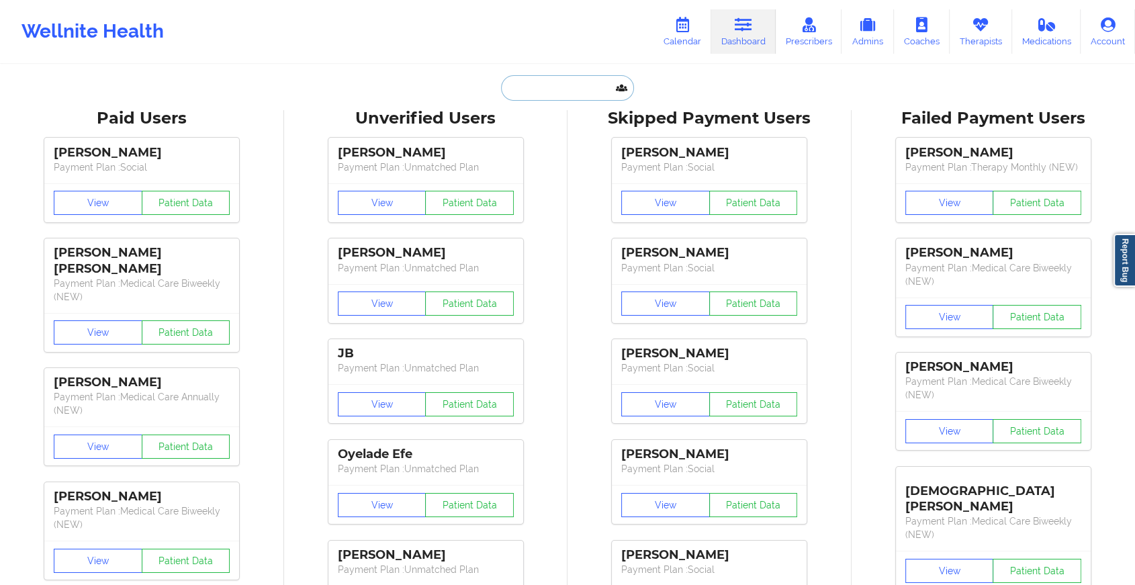
click at [609, 93] on input "text" at bounding box center [567, 88] width 133 height 26
paste input "[EMAIL_ADDRESS][DOMAIN_NAME]"
type input "[EMAIL_ADDRESS][DOMAIN_NAME]"
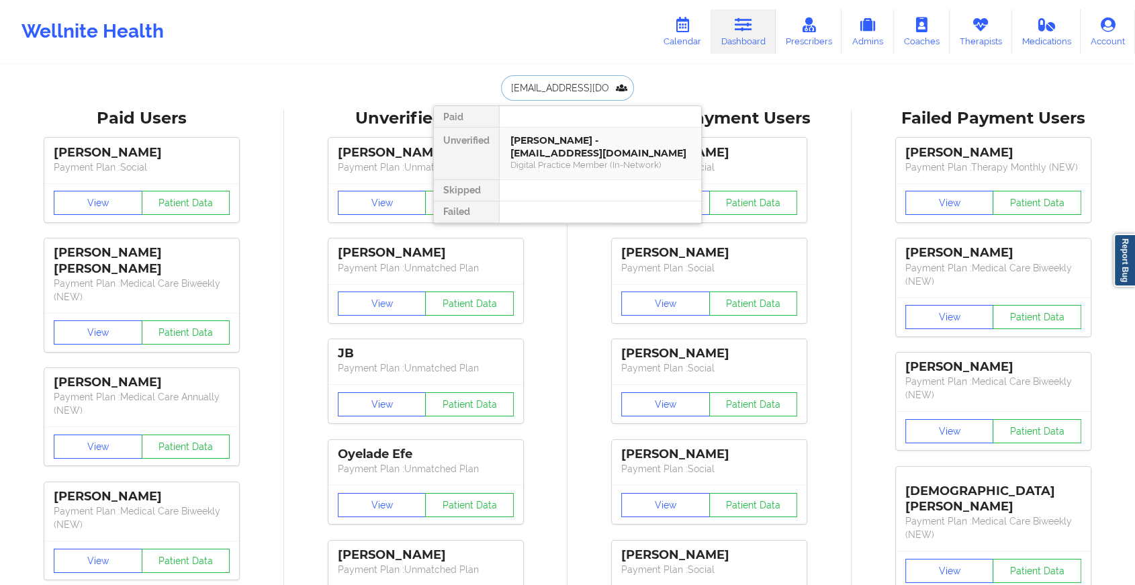
click at [580, 144] on div "[PERSON_NAME] - [EMAIL_ADDRESS][DOMAIN_NAME]" at bounding box center [600, 146] width 180 height 25
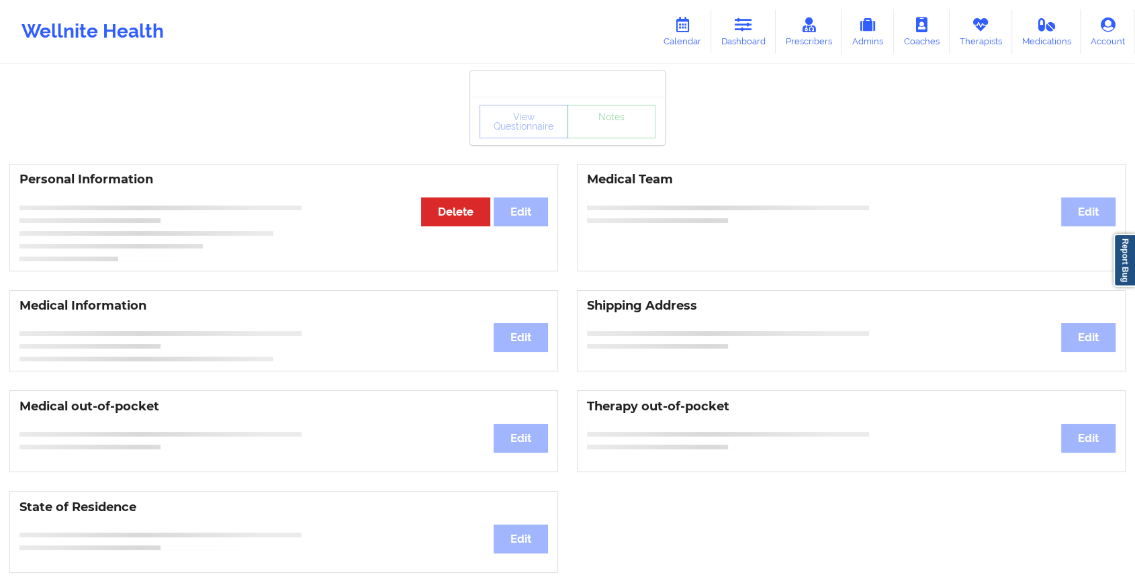
click at [602, 139] on div "View Questionnaire Notes" at bounding box center [567, 121] width 195 height 48
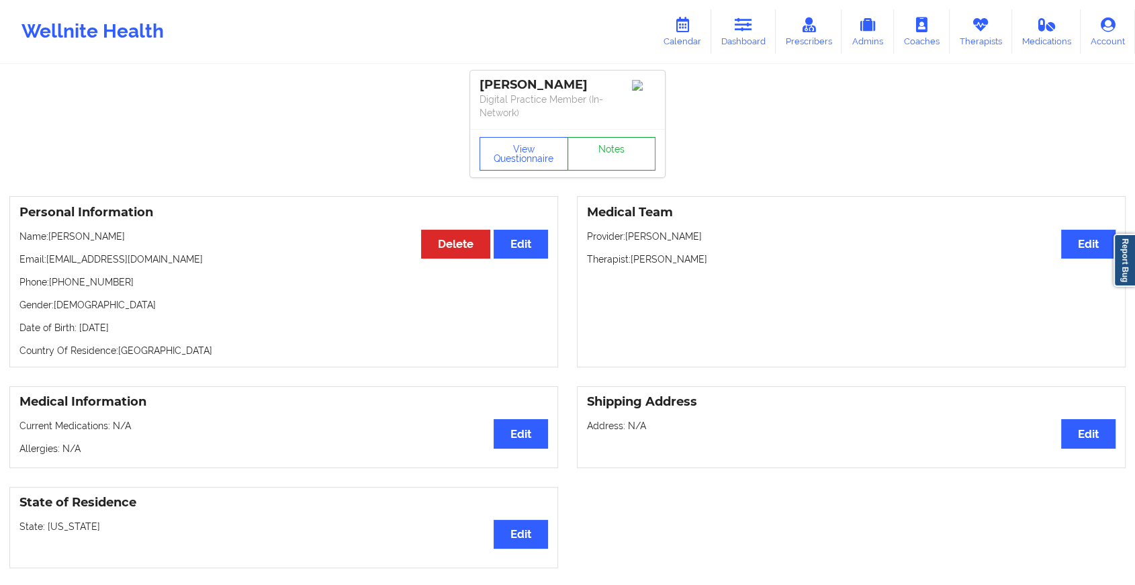
click at [602, 139] on link "Notes" at bounding box center [611, 154] width 89 height 34
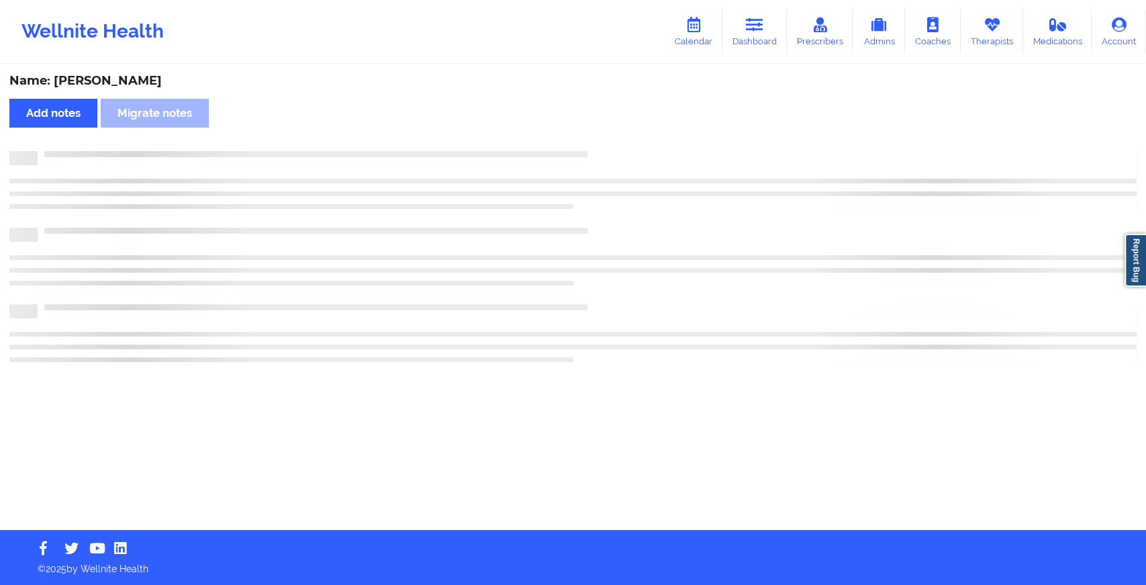
click at [602, 139] on div "Name: [PERSON_NAME] Add notes Migrate notes" at bounding box center [573, 298] width 1146 height 464
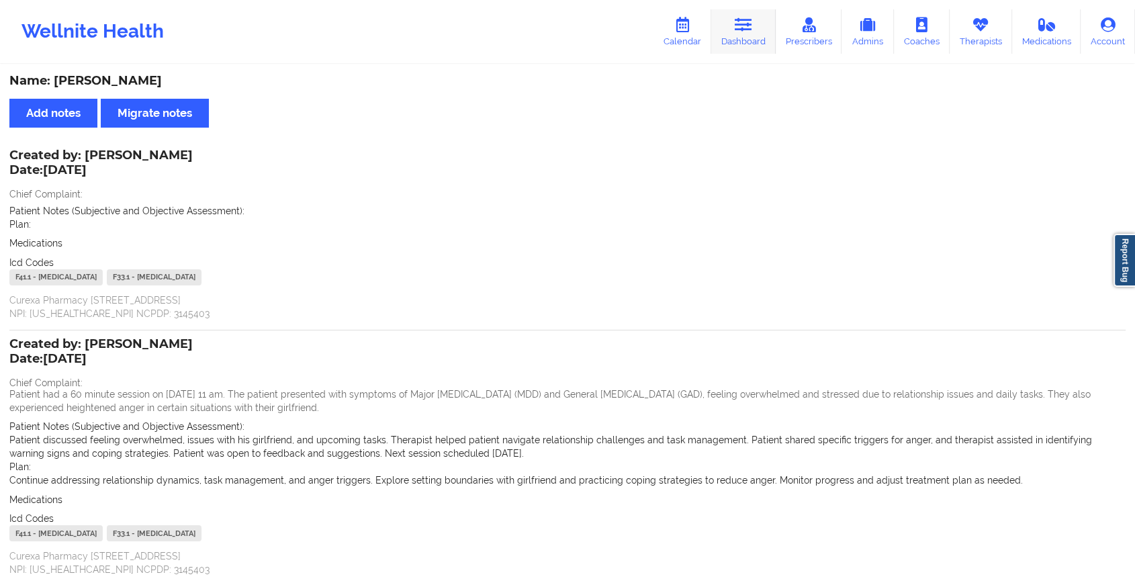
click at [749, 40] on link "Dashboard" at bounding box center [743, 31] width 64 height 44
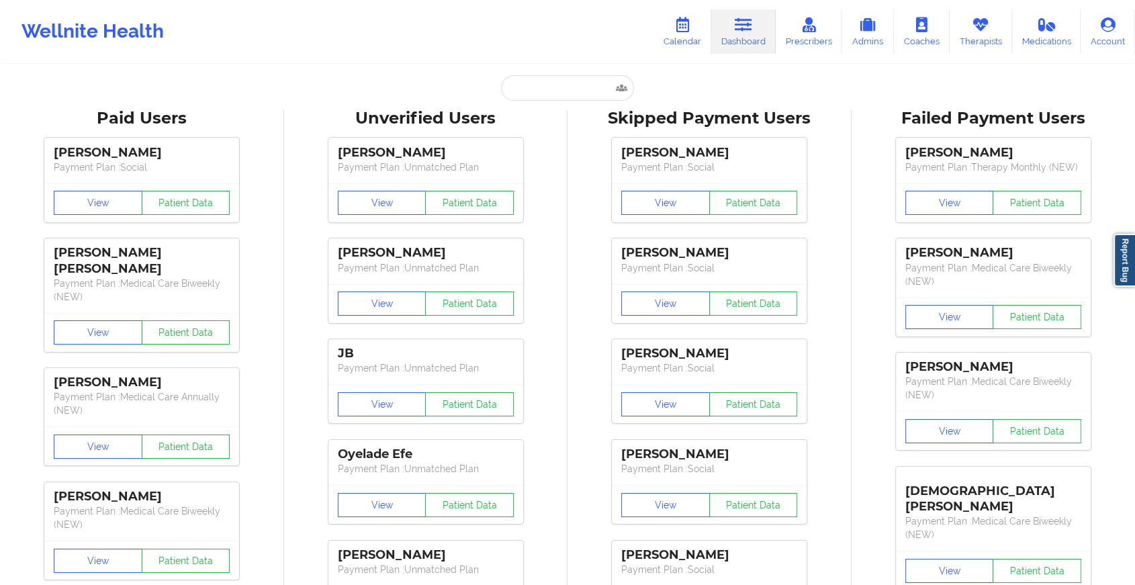
click at [540, 88] on input "text" at bounding box center [567, 88] width 133 height 26
paste input "[EMAIL_ADDRESS][DOMAIN_NAME]"
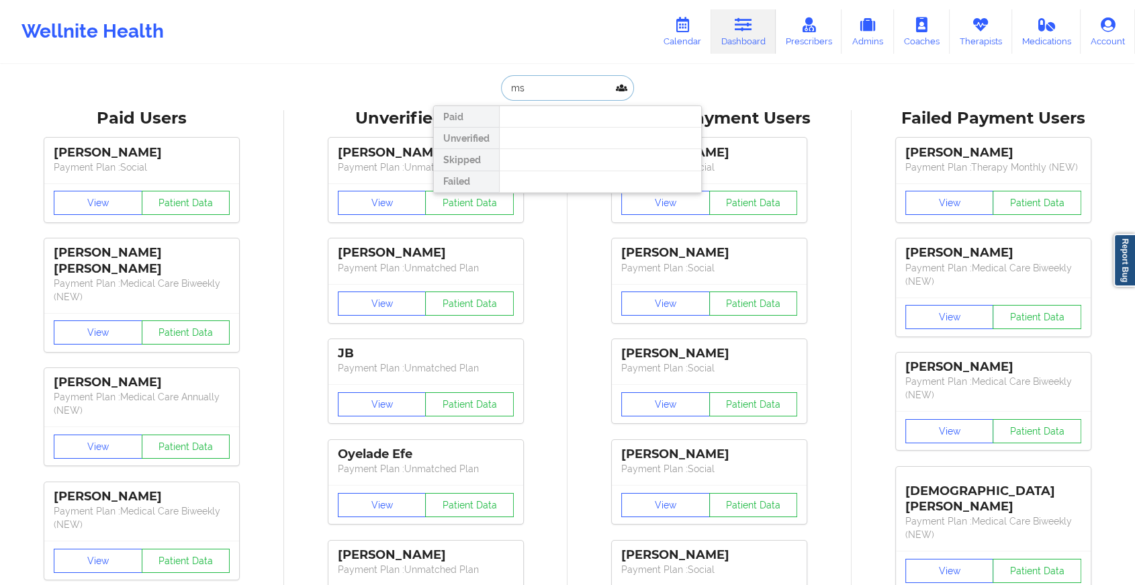
type input "m"
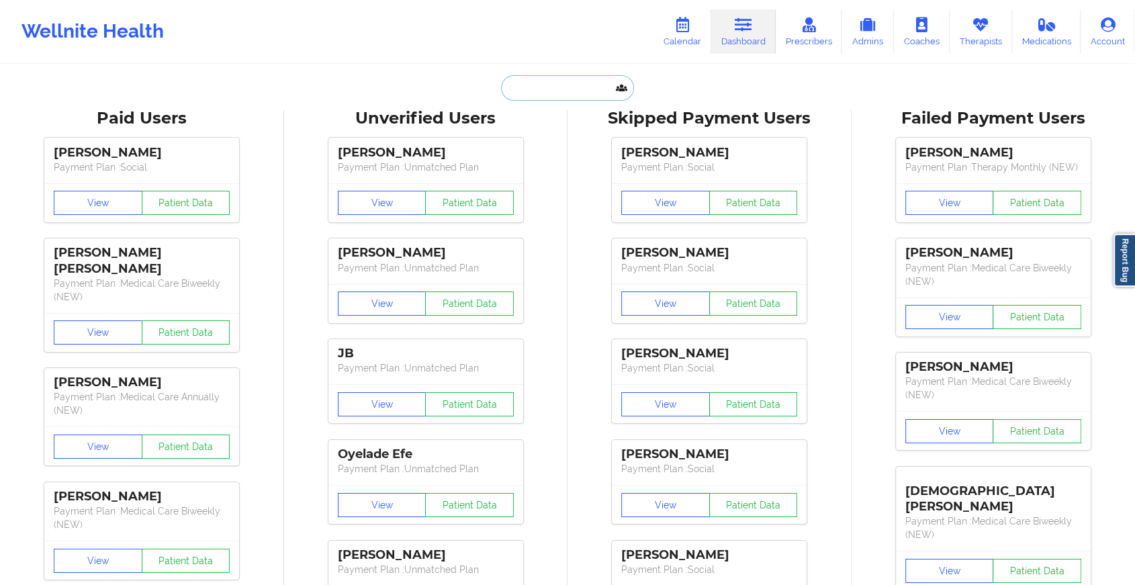
paste input "[EMAIL_ADDRESS][DOMAIN_NAME]"
type input "[EMAIL_ADDRESS][DOMAIN_NAME]"
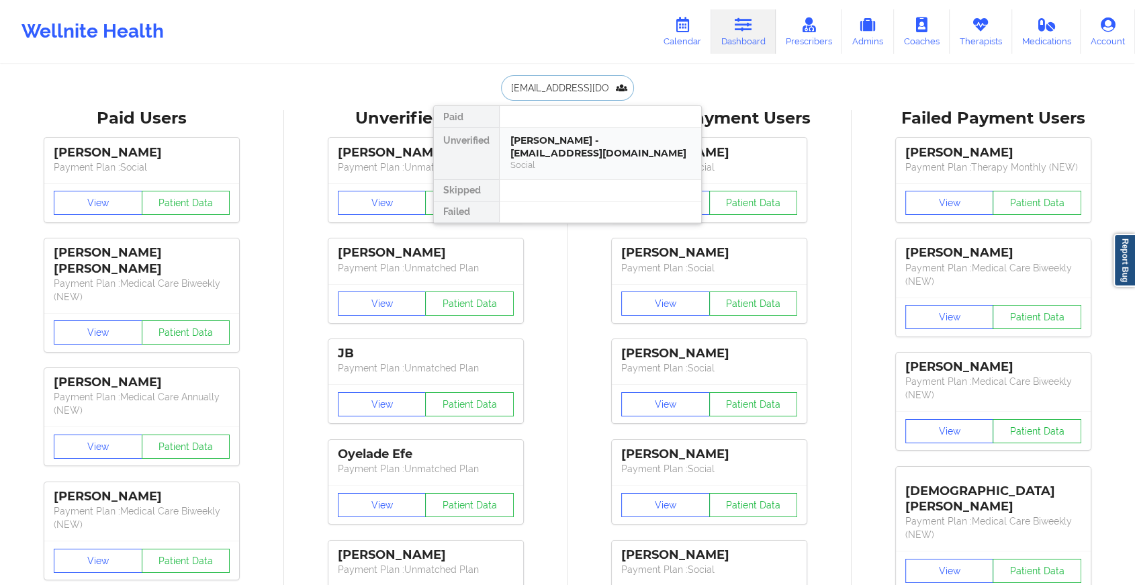
click at [549, 138] on div "[PERSON_NAME] - [EMAIL_ADDRESS][DOMAIN_NAME]" at bounding box center [600, 146] width 180 height 25
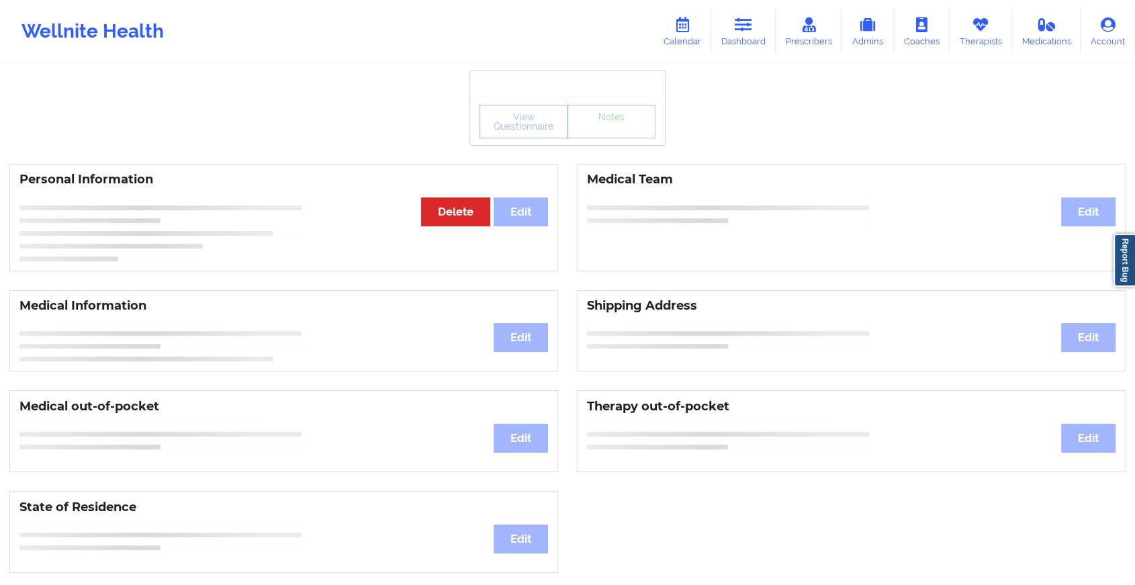
click at [592, 134] on link "Notes" at bounding box center [611, 122] width 89 height 34
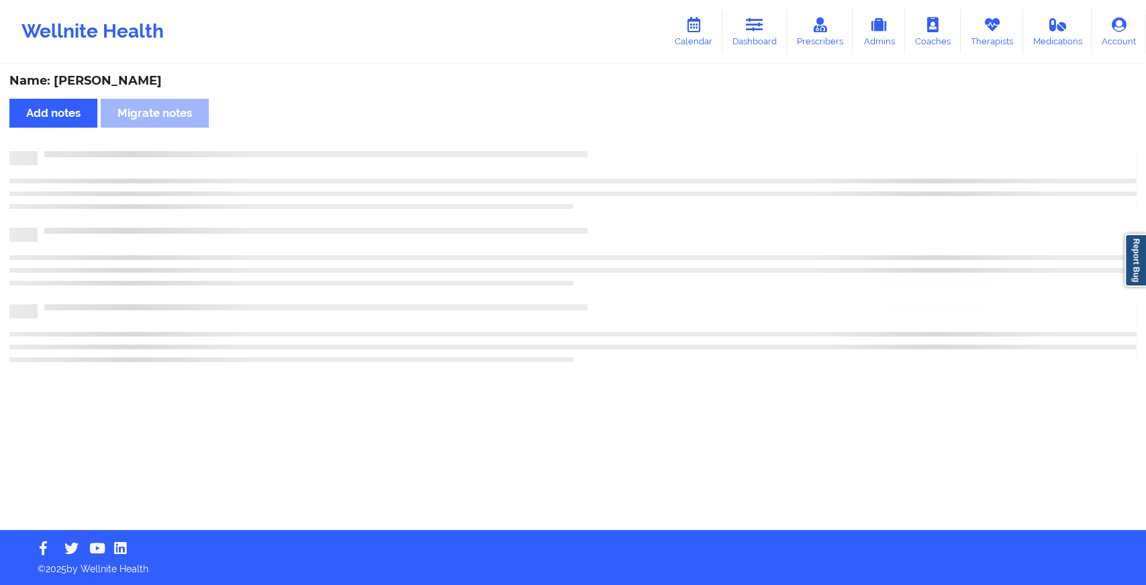
click at [592, 134] on div "Name: [PERSON_NAME] Add notes Migrate notes" at bounding box center [573, 298] width 1146 height 464
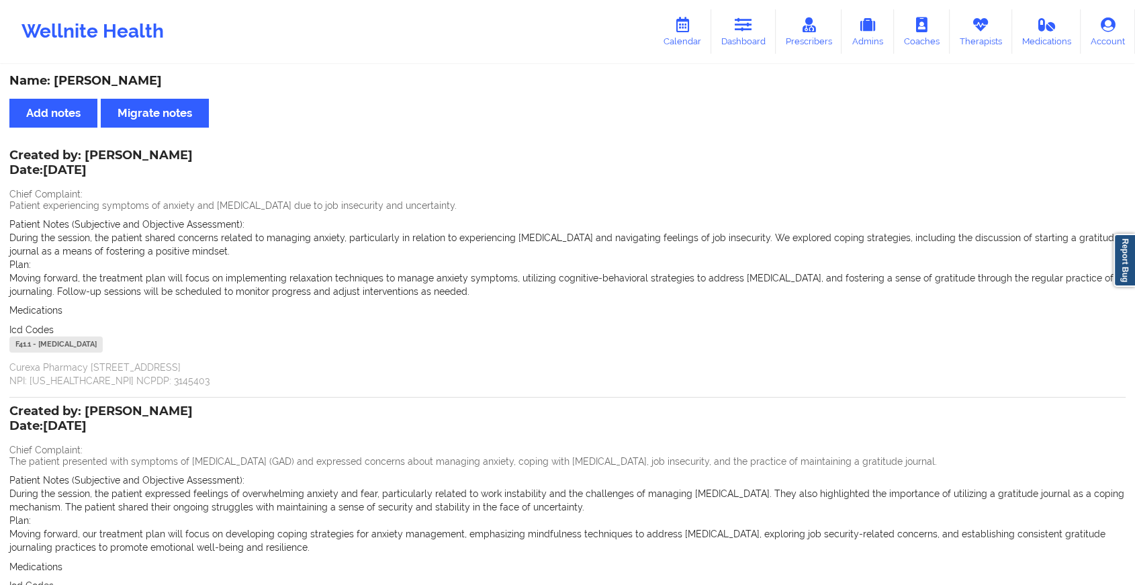
click at [751, 2] on div "Wellnite Health Calendar Dashboard Prescribers Admins Coaches Therapists Medica…" at bounding box center [567, 31] width 1135 height 63
click at [741, 21] on icon at bounding box center [743, 24] width 17 height 15
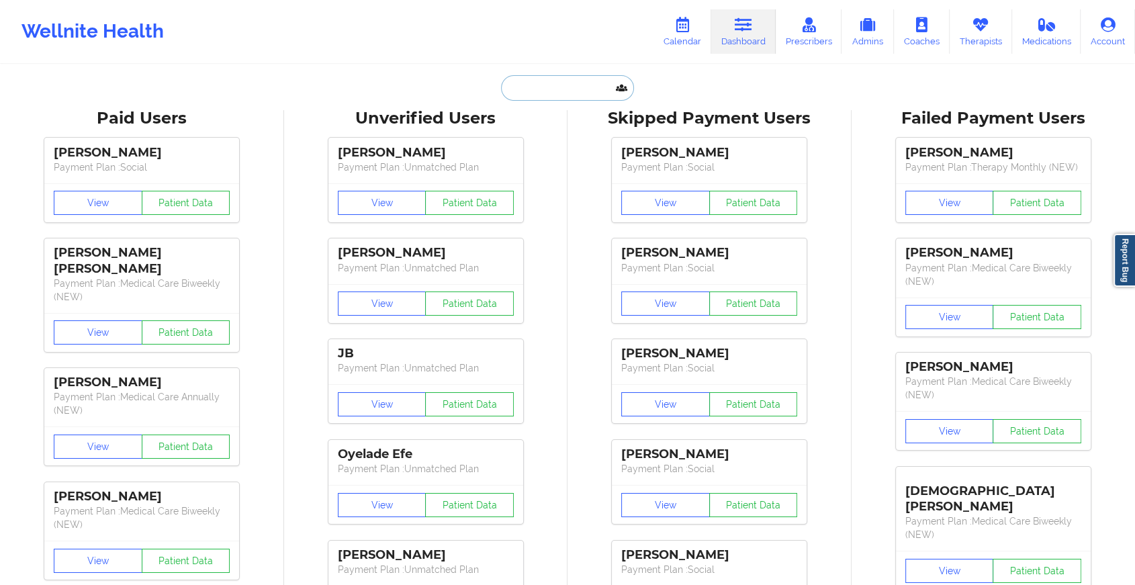
click at [569, 81] on input "text" at bounding box center [567, 88] width 133 height 26
paste input "[EMAIL_ADDRESS][DOMAIN_NAME]"
type input "[EMAIL_ADDRESS][DOMAIN_NAME]"
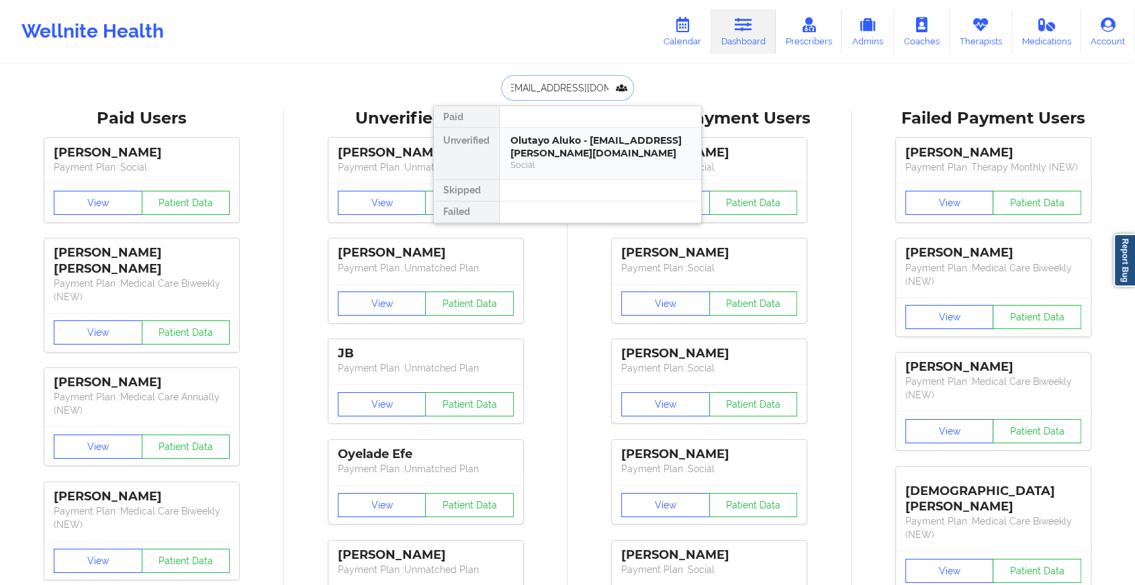
click at [585, 146] on div "Olutayo Aluko - [EMAIL_ADDRESS][PERSON_NAME][DOMAIN_NAME]" at bounding box center [600, 146] width 180 height 25
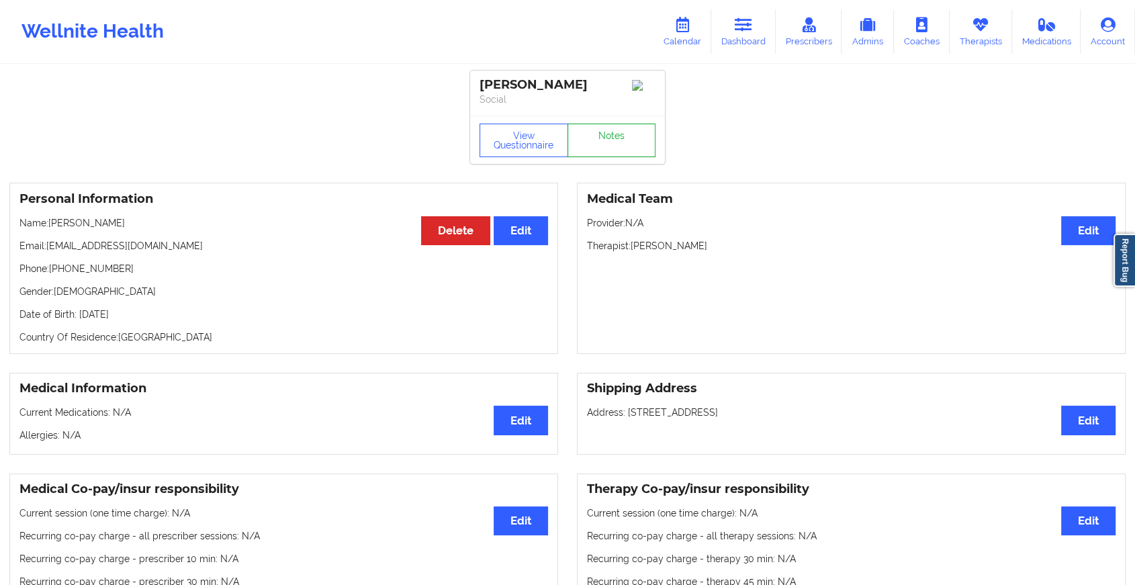
click at [607, 150] on link "Notes" at bounding box center [611, 141] width 89 height 34
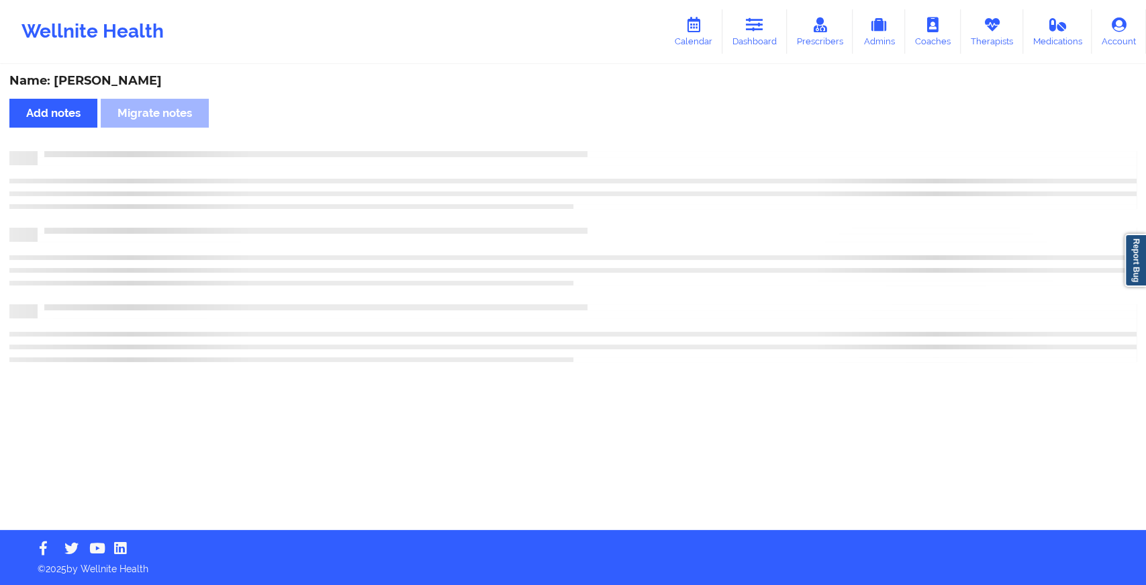
click at [607, 151] on div at bounding box center [587, 151] width 1099 height 0
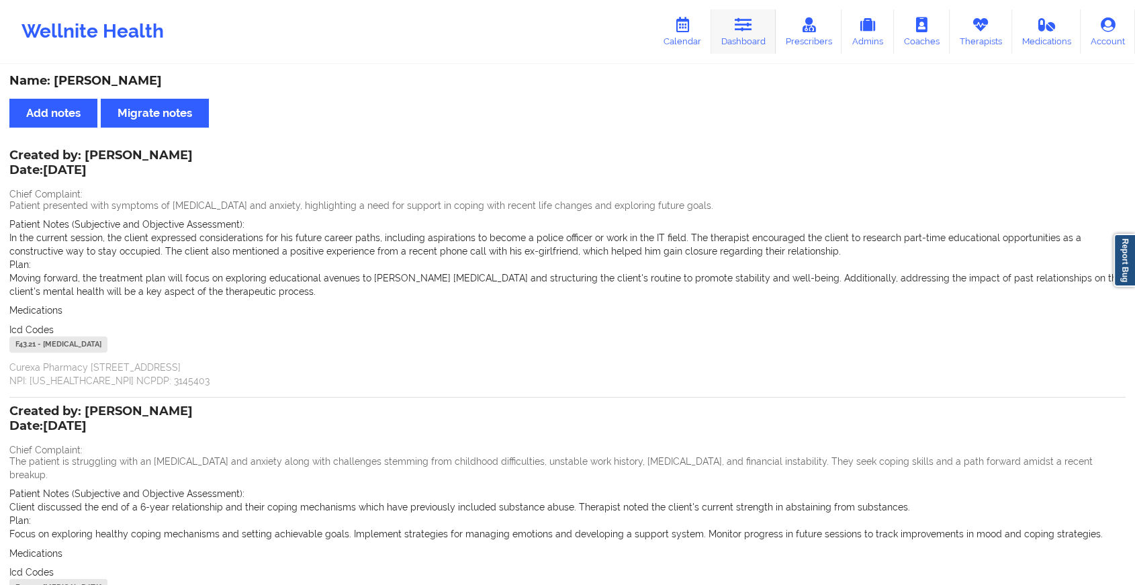
click at [740, 24] on icon at bounding box center [743, 24] width 17 height 15
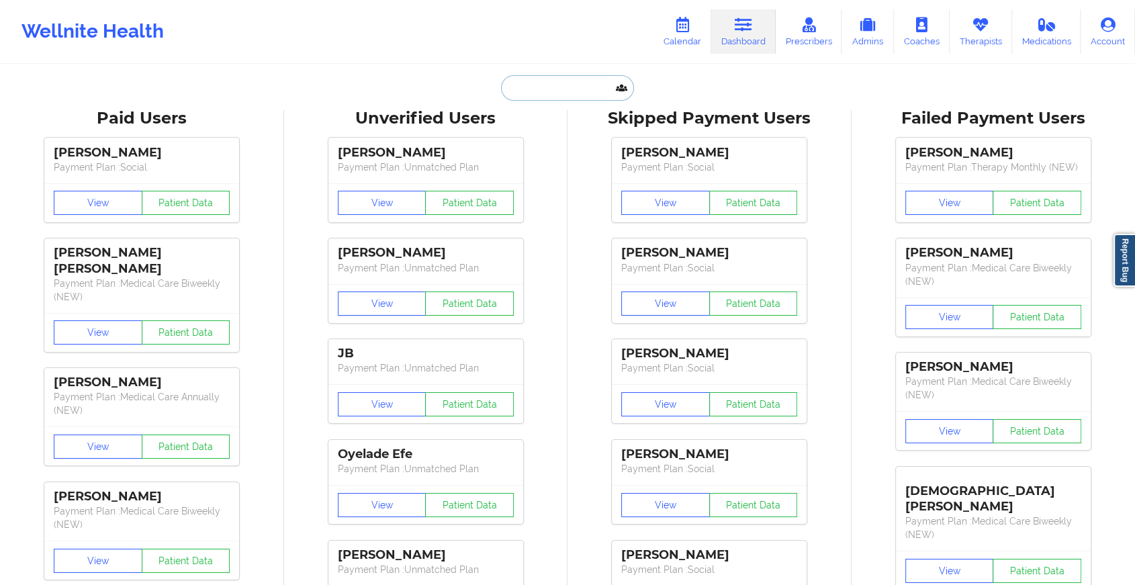
click at [569, 91] on input "text" at bounding box center [567, 88] width 133 height 26
paste input "[EMAIL_ADDRESS][DOMAIN_NAME]"
type input "[EMAIL_ADDRESS][DOMAIN_NAME]"
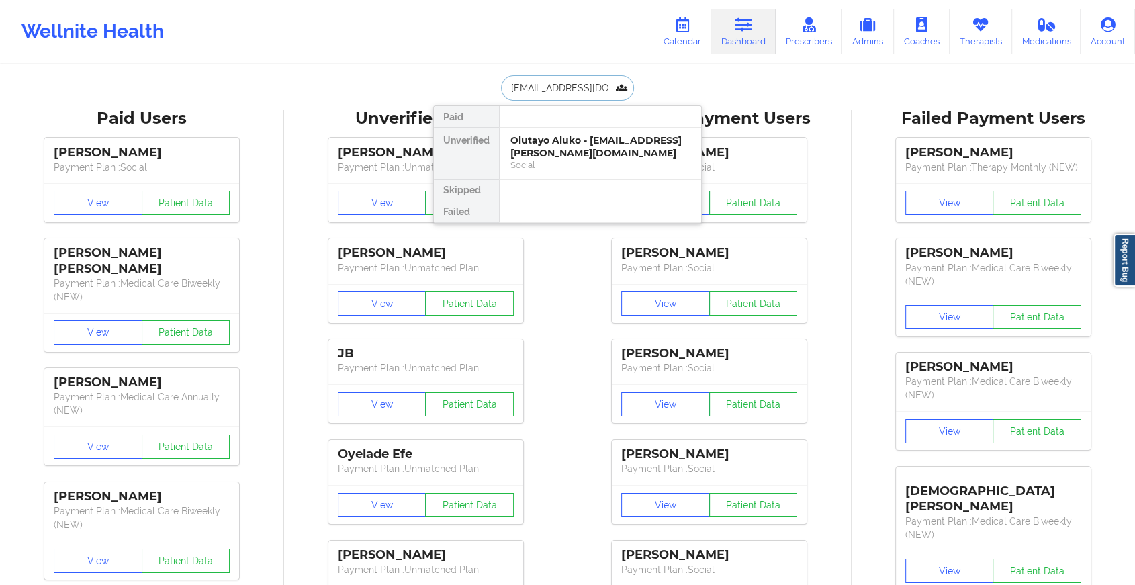
scroll to position [0, 14]
click at [576, 147] on div "[PERSON_NAME] - [EMAIL_ADDRESS][DOMAIN_NAME]" at bounding box center [600, 146] width 180 height 25
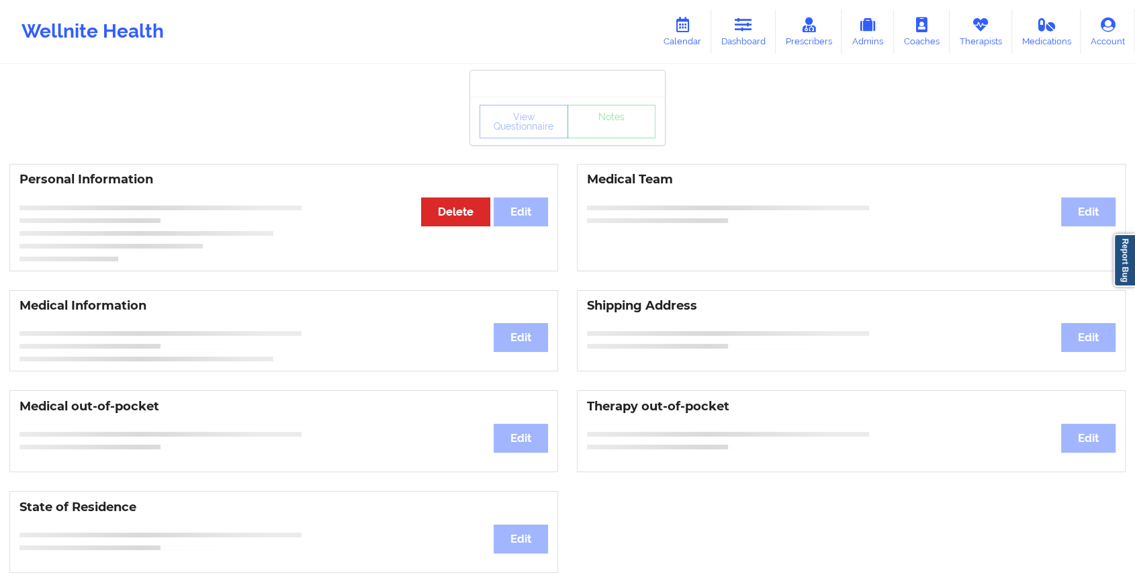
click at [599, 142] on div "View Questionnaire Notes" at bounding box center [567, 121] width 195 height 48
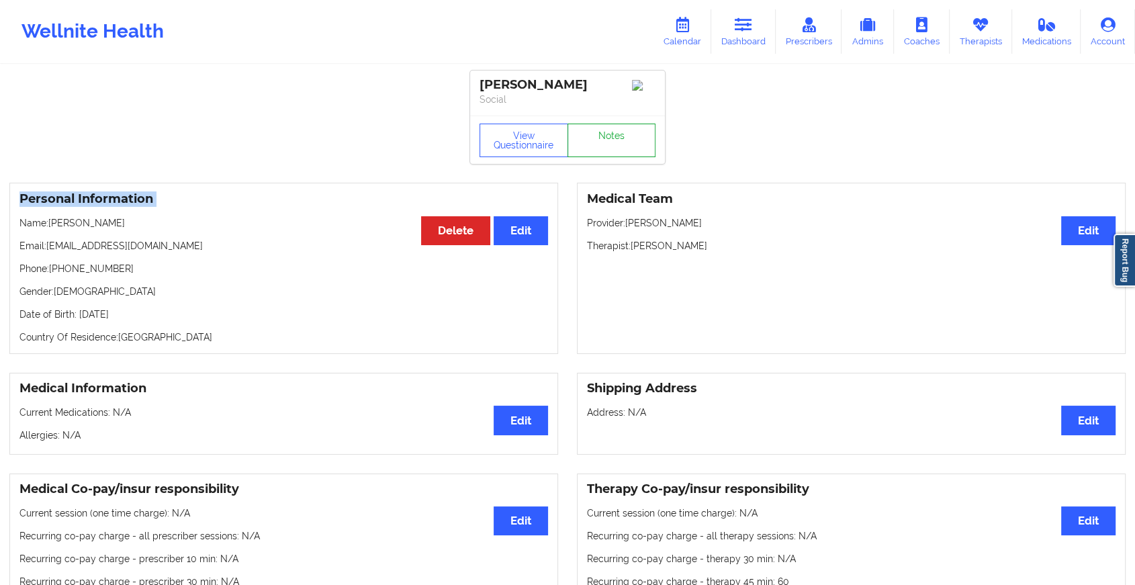
click at [599, 142] on link "Notes" at bounding box center [611, 141] width 89 height 34
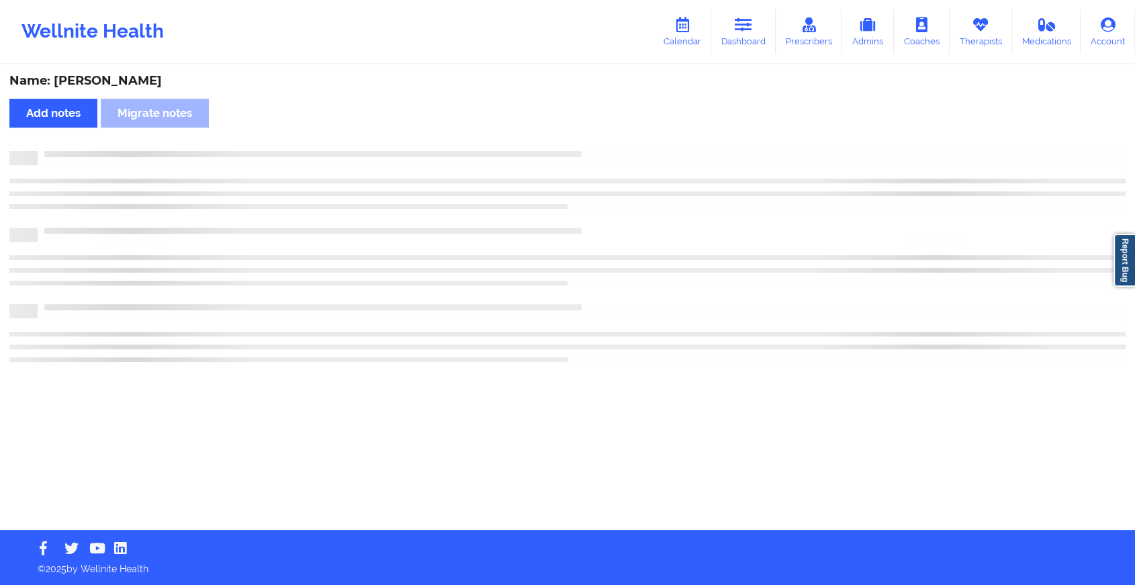
click at [599, 142] on div "Name: [PERSON_NAME] Add notes Migrate notes" at bounding box center [567, 298] width 1135 height 464
click at [599, 142] on div "Name: [PERSON_NAME] Add notes Migrate notes" at bounding box center [573, 298] width 1146 height 464
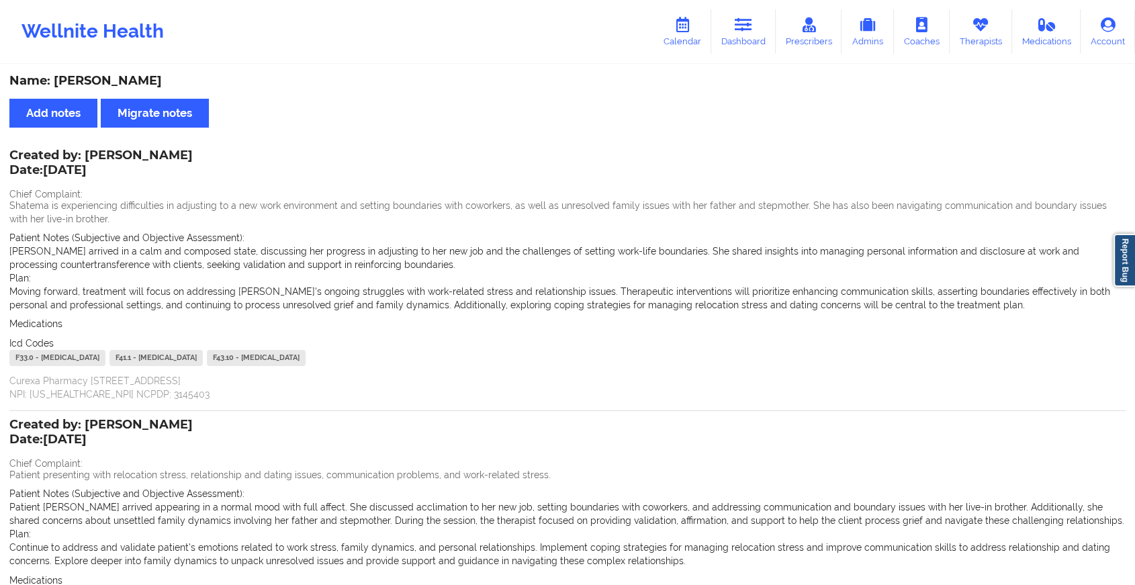
click at [736, 78] on div "Name: [PERSON_NAME]" at bounding box center [567, 80] width 1116 height 15
click at [743, 32] on icon at bounding box center [743, 24] width 17 height 15
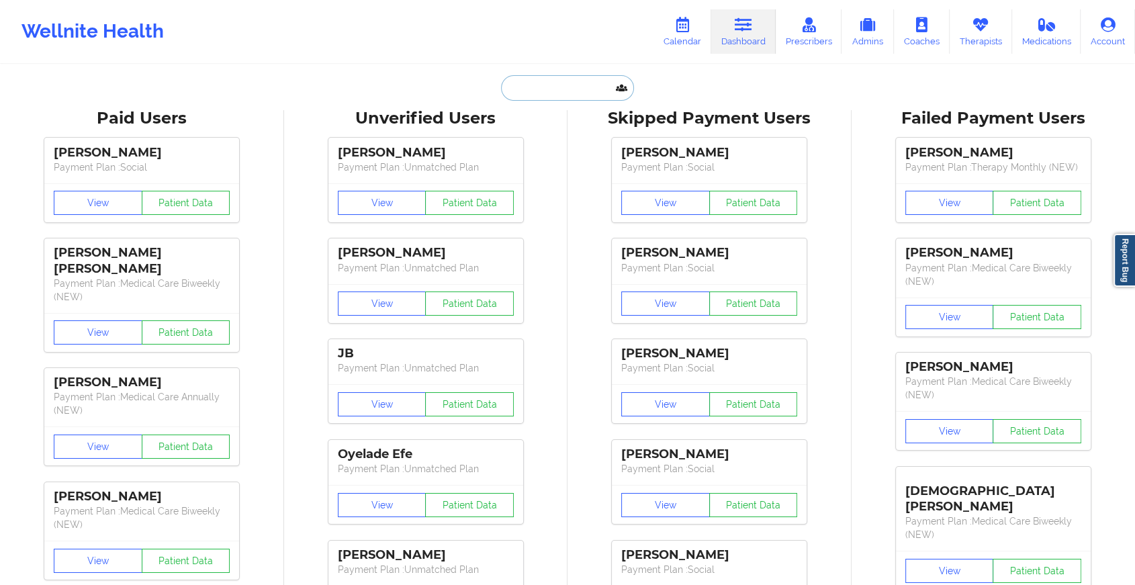
click at [586, 81] on input "text" at bounding box center [567, 88] width 133 height 26
paste input "[PERSON_NAME][EMAIL_ADDRESS][DOMAIN_NAME]"
type input "[PERSON_NAME][EMAIL_ADDRESS][DOMAIN_NAME]"
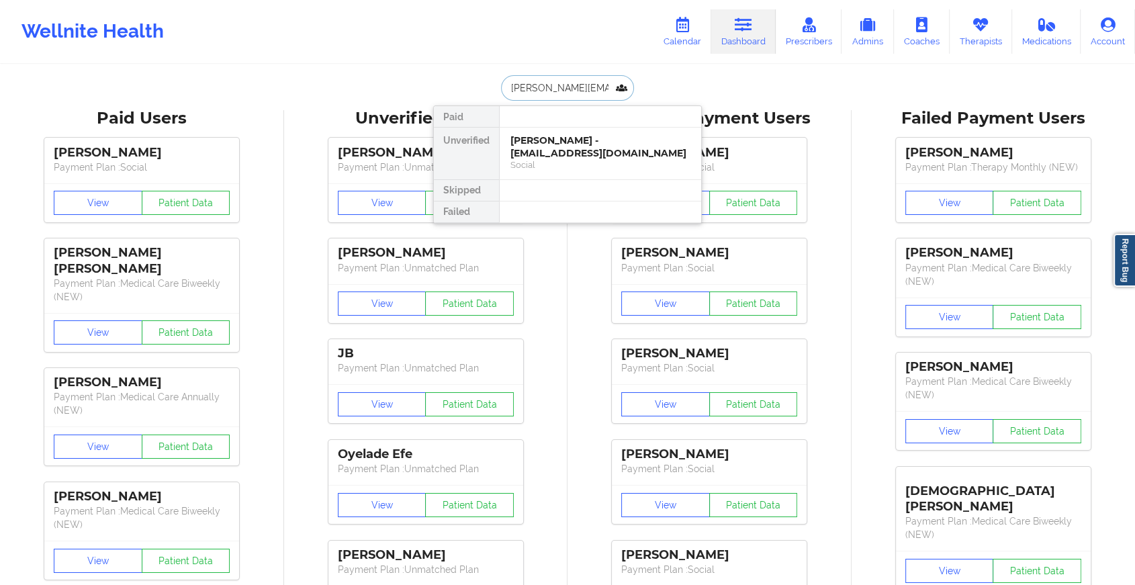
scroll to position [0, 27]
click at [576, 146] on div "[PERSON_NAME] - [PERSON_NAME][EMAIL_ADDRESS][DOMAIN_NAME]" at bounding box center [600, 146] width 180 height 25
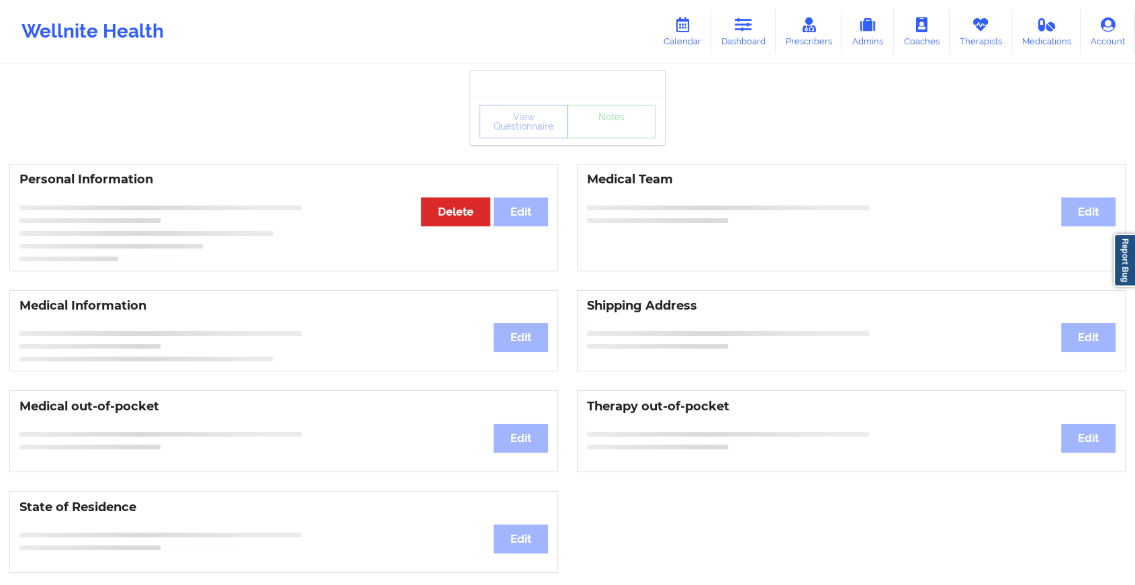
click at [604, 124] on div "View Questionnaire Notes" at bounding box center [567, 108] width 195 height 75
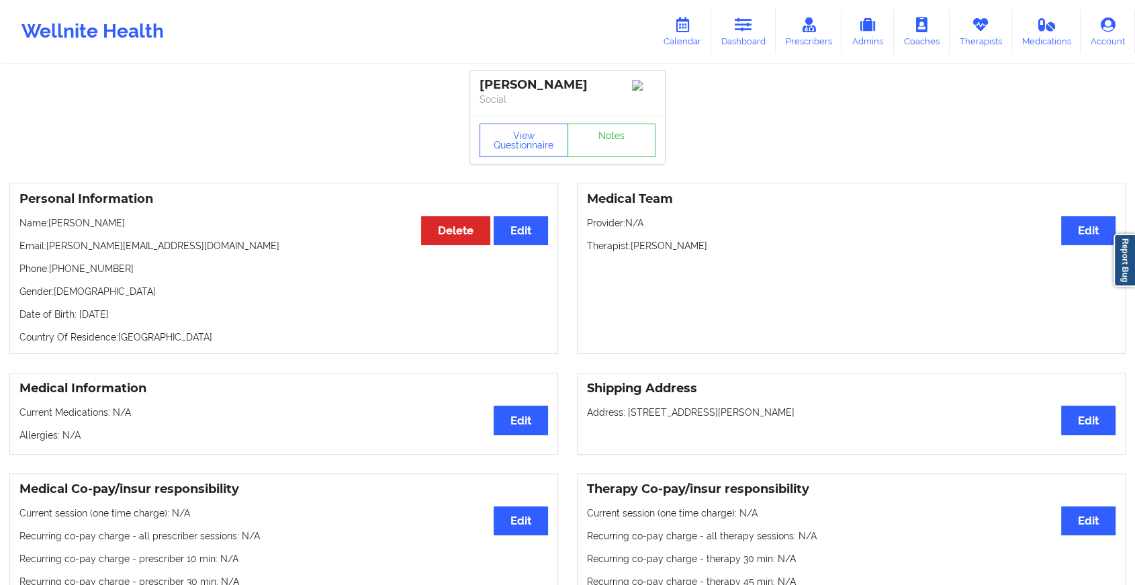
click at [604, 116] on div "[PERSON_NAME] Social" at bounding box center [567, 93] width 195 height 45
drag, startPoint x: 604, startPoint y: 124, endPoint x: 608, endPoint y: 160, distance: 37.2
click at [608, 157] on link "Notes" at bounding box center [611, 141] width 89 height 34
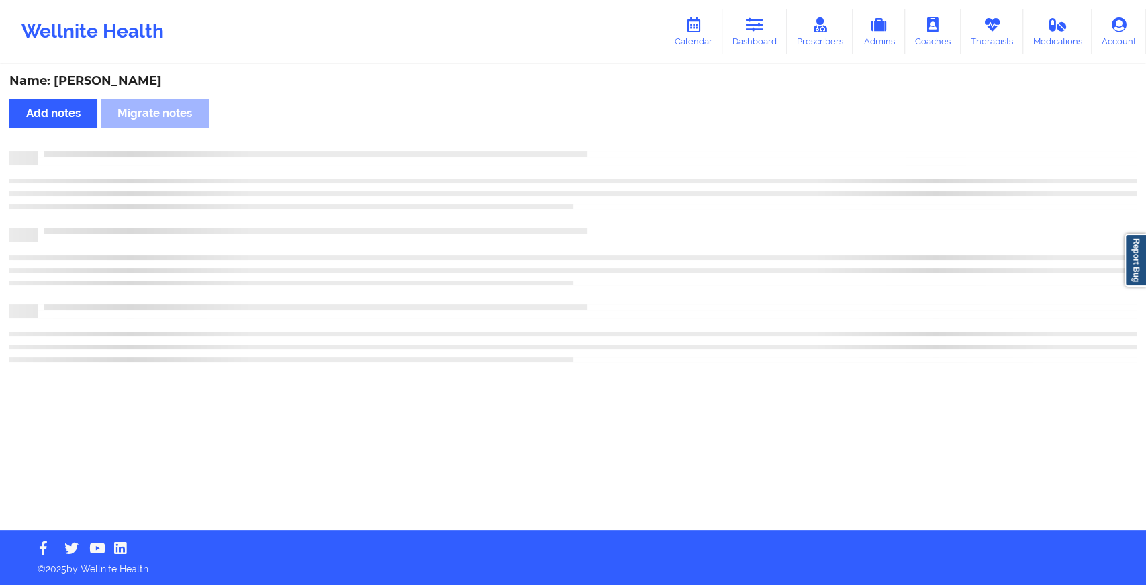
click at [608, 160] on div at bounding box center [573, 158] width 1128 height 14
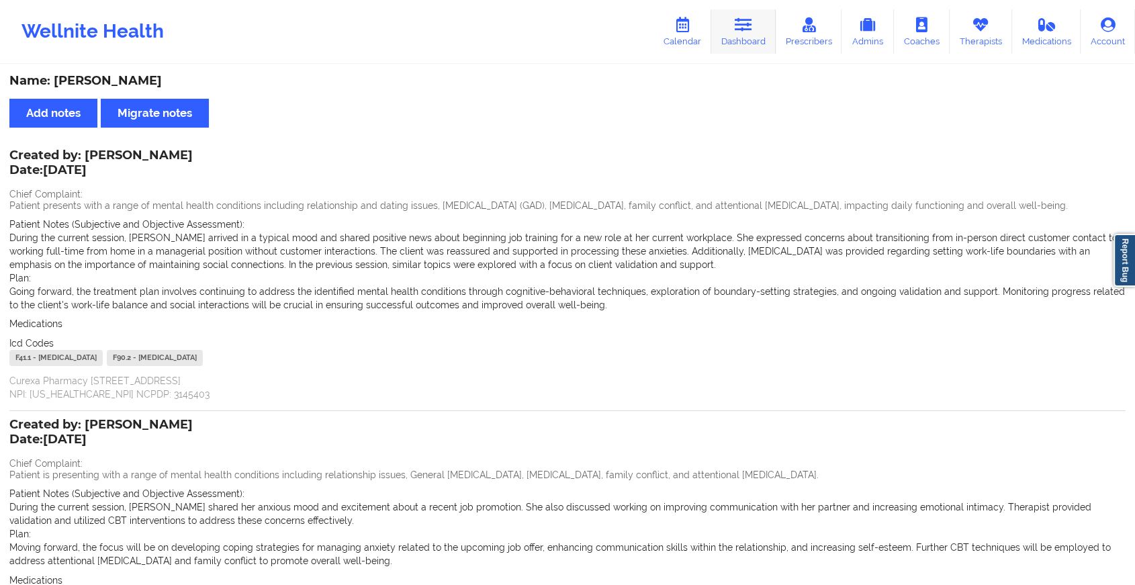
click at [738, 50] on link "Dashboard" at bounding box center [743, 31] width 64 height 44
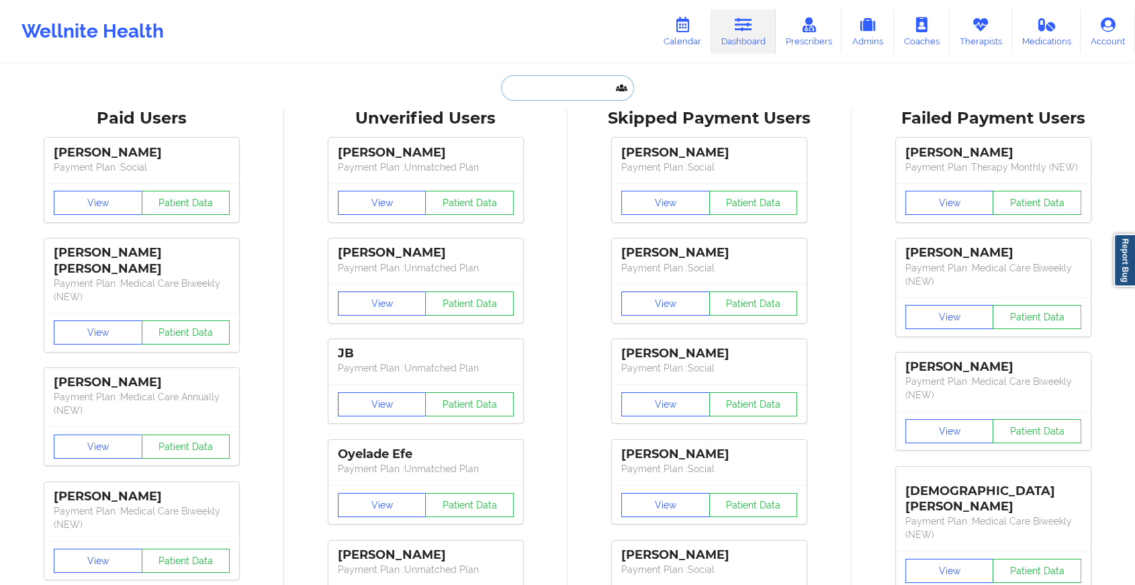
click at [573, 86] on input "text" at bounding box center [567, 88] width 133 height 26
paste input "[EMAIL_ADDRESS][DOMAIN_NAME]"
type input "[EMAIL_ADDRESS][DOMAIN_NAME]"
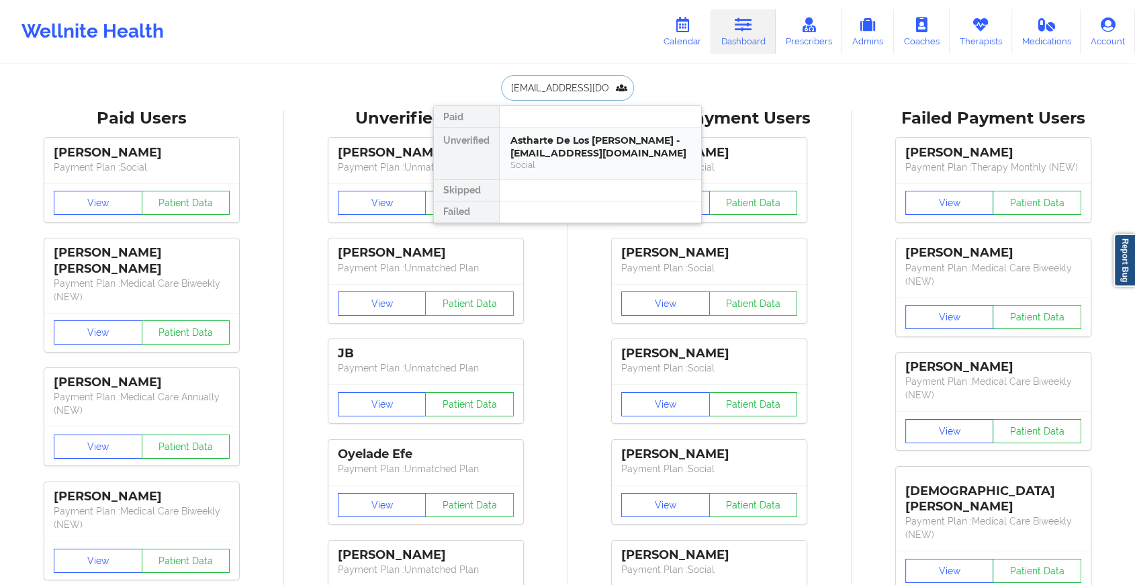
click at [579, 143] on div "Astharte De Los [PERSON_NAME] - [EMAIL_ADDRESS][DOMAIN_NAME]" at bounding box center [600, 146] width 180 height 25
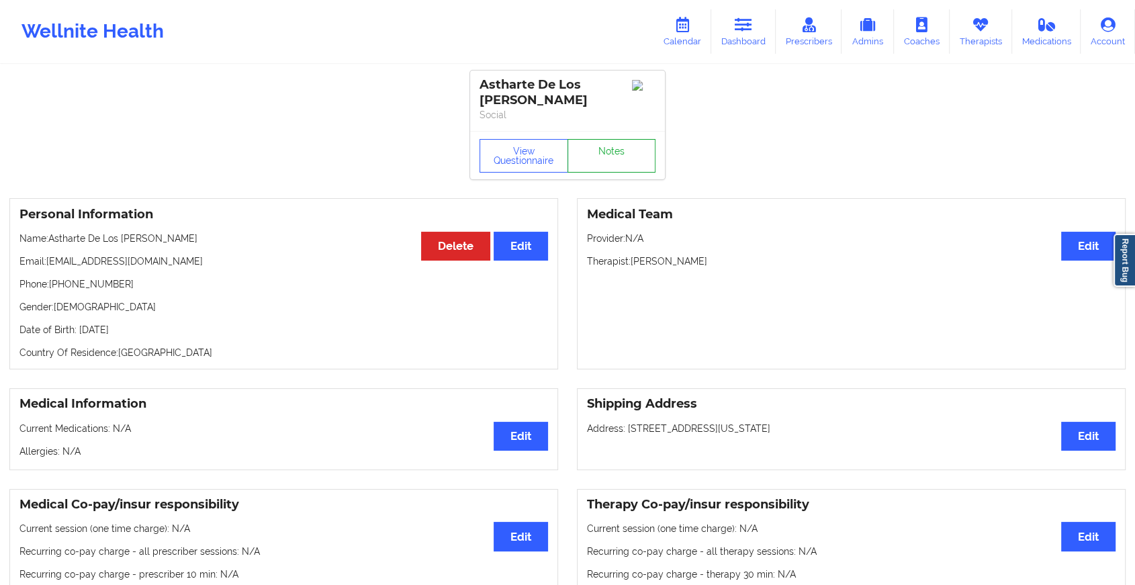
click at [612, 143] on link "Notes" at bounding box center [611, 156] width 89 height 34
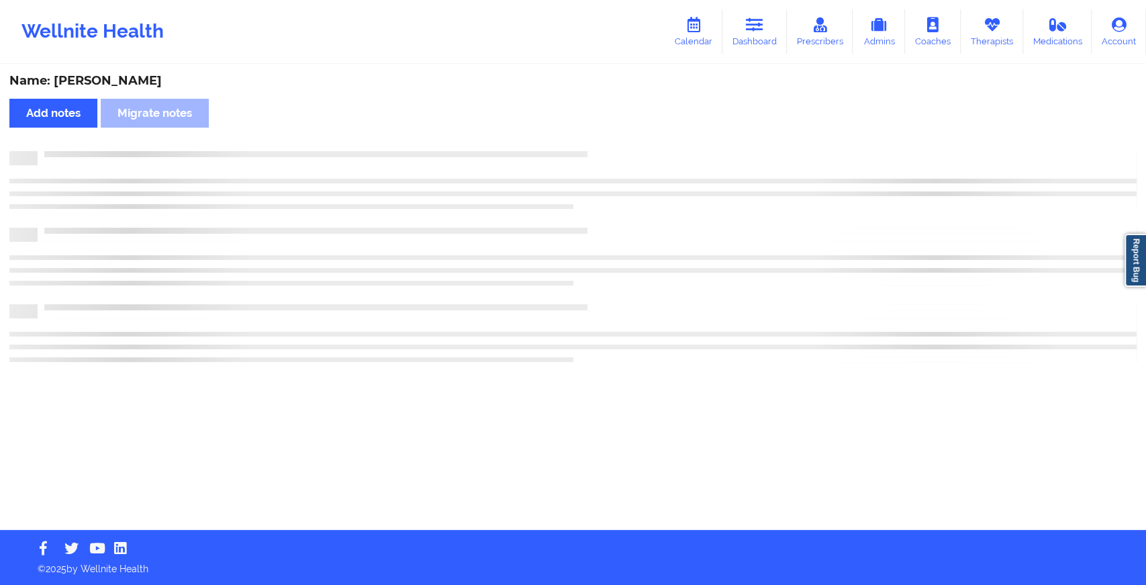
click at [612, 143] on div "Name: [PERSON_NAME] Add notes Migrate notes" at bounding box center [573, 298] width 1146 height 464
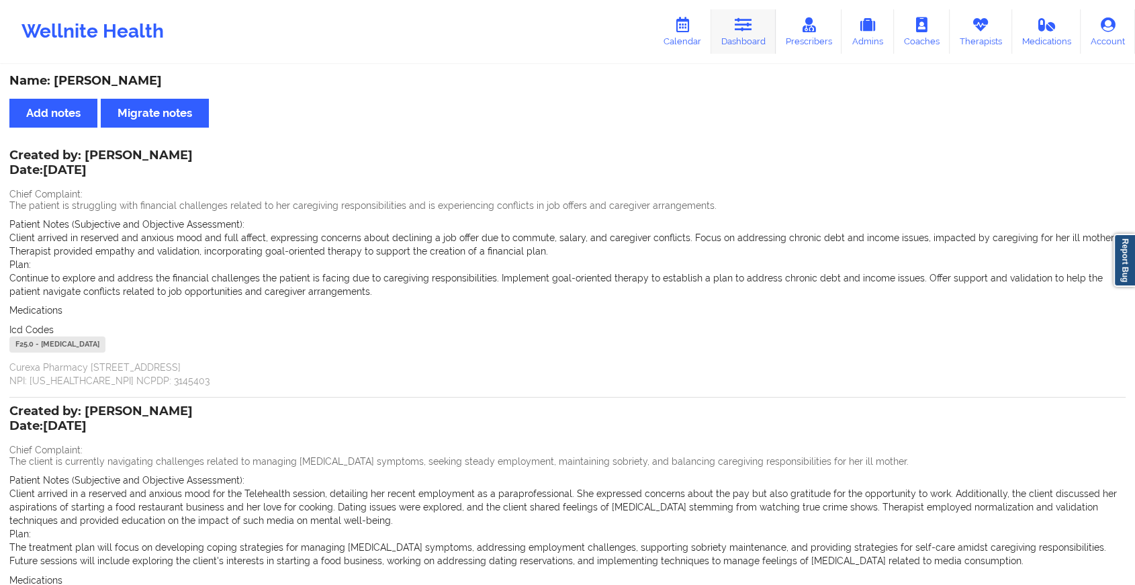
click at [768, 35] on link "Dashboard" at bounding box center [743, 31] width 64 height 44
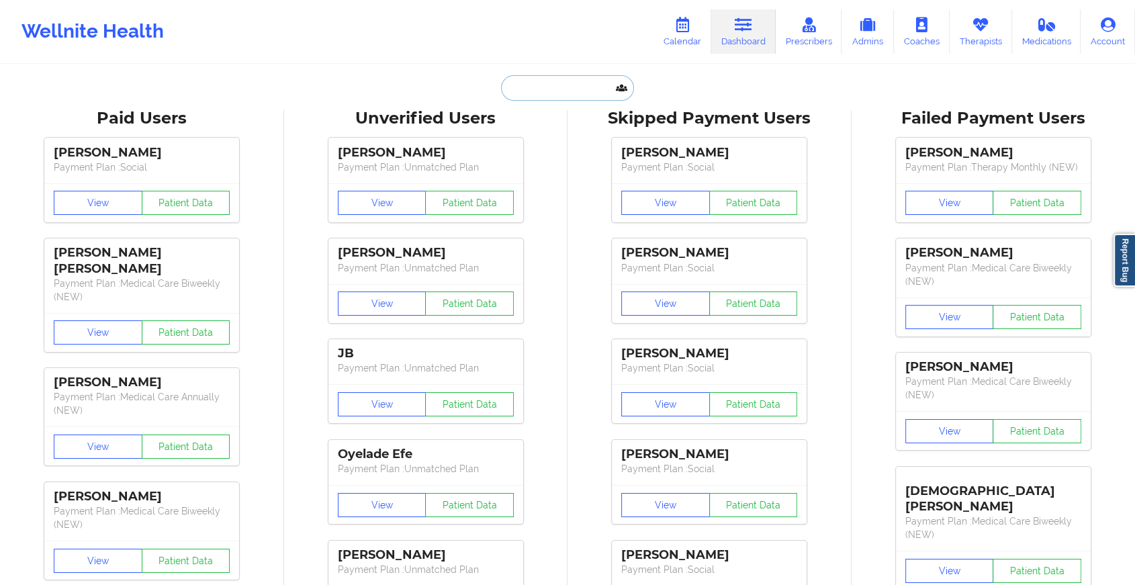
click at [591, 81] on input "text" at bounding box center [567, 88] width 133 height 26
paste input "[EMAIL_ADDRESS][DOMAIN_NAME]"
type input "[EMAIL_ADDRESS][DOMAIN_NAME]"
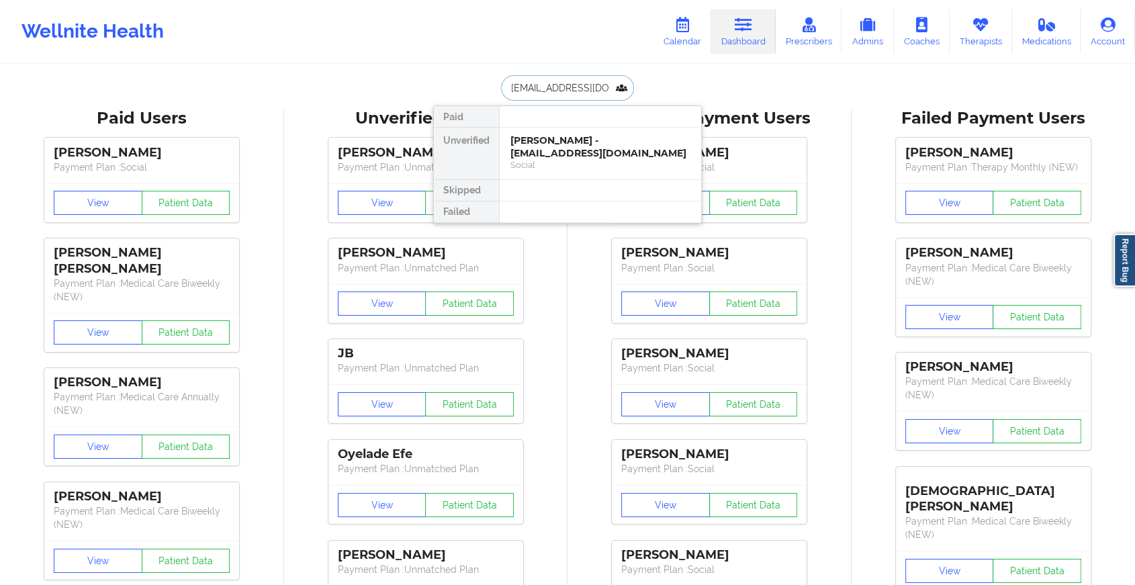
click at [585, 141] on div "[PERSON_NAME] - [EMAIL_ADDRESS][DOMAIN_NAME]" at bounding box center [600, 146] width 180 height 25
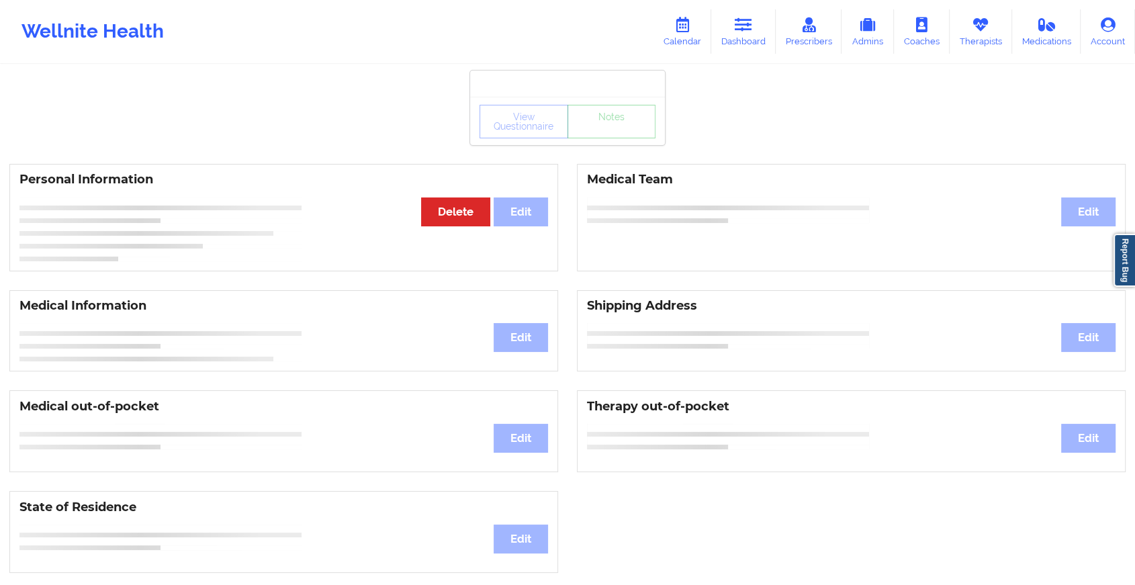
click at [610, 128] on div "View Questionnaire Notes" at bounding box center [567, 122] width 176 height 34
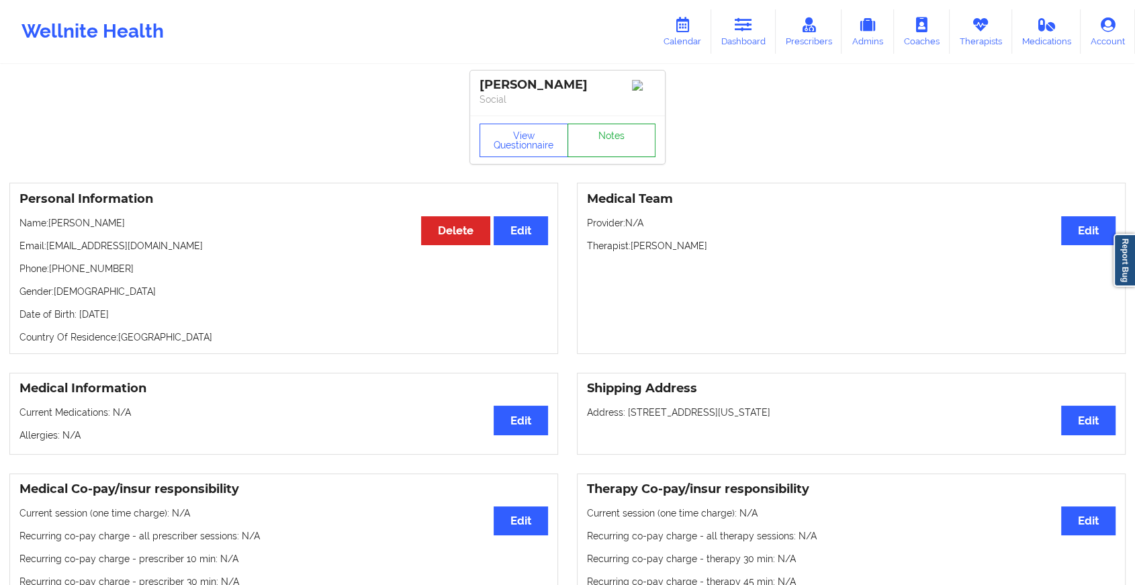
click at [610, 128] on link "Notes" at bounding box center [611, 141] width 89 height 34
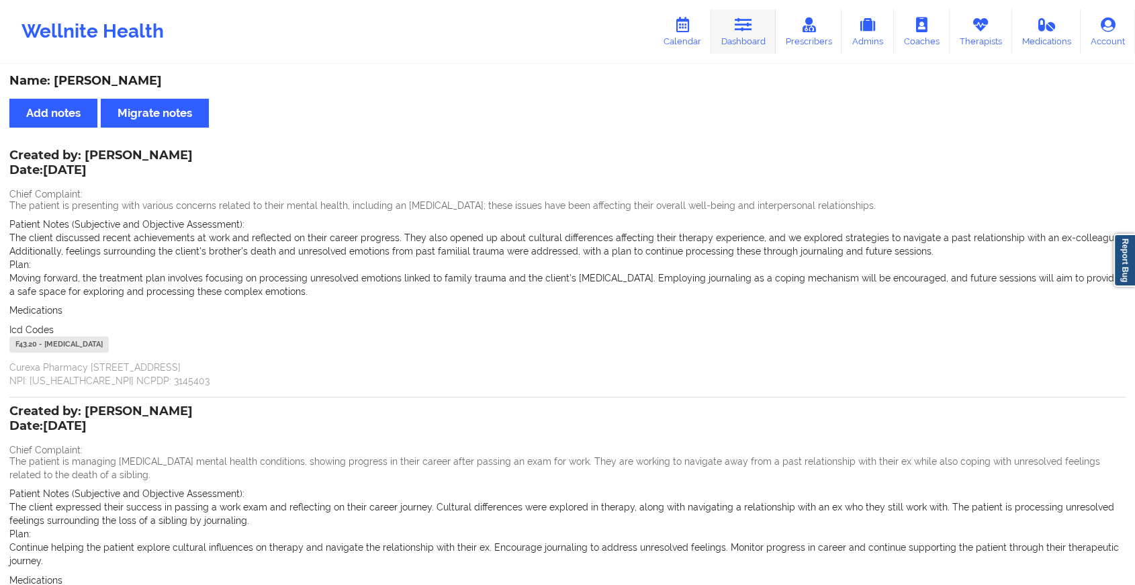
click at [759, 18] on link "Dashboard" at bounding box center [743, 31] width 64 height 44
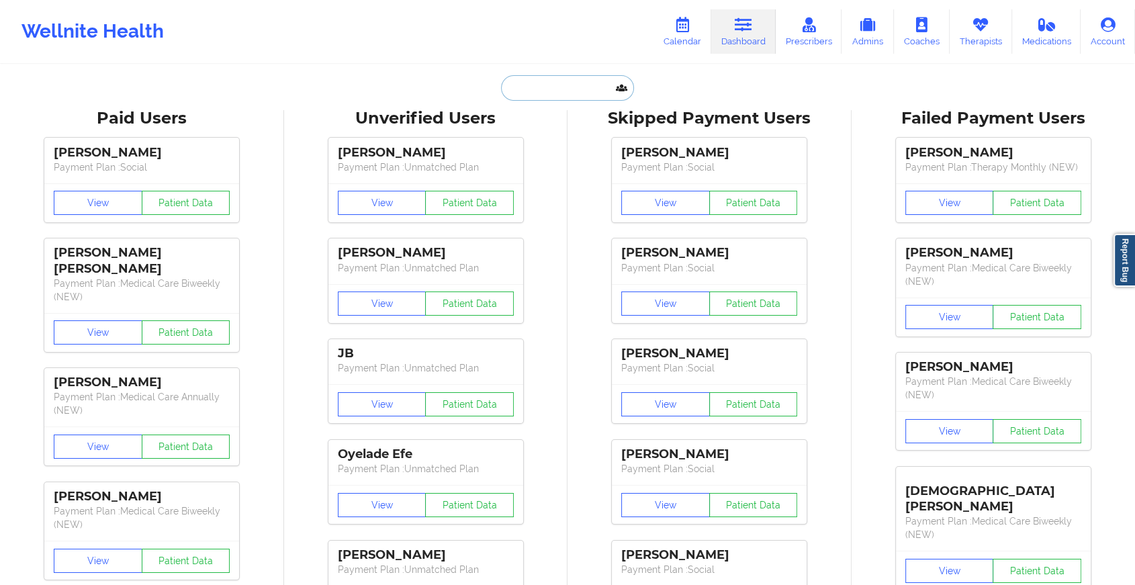
click at [573, 91] on input "text" at bounding box center [567, 88] width 133 height 26
paste input "[EMAIL_ADDRESS][DOMAIN_NAME]"
type input "[EMAIL_ADDRESS][DOMAIN_NAME]"
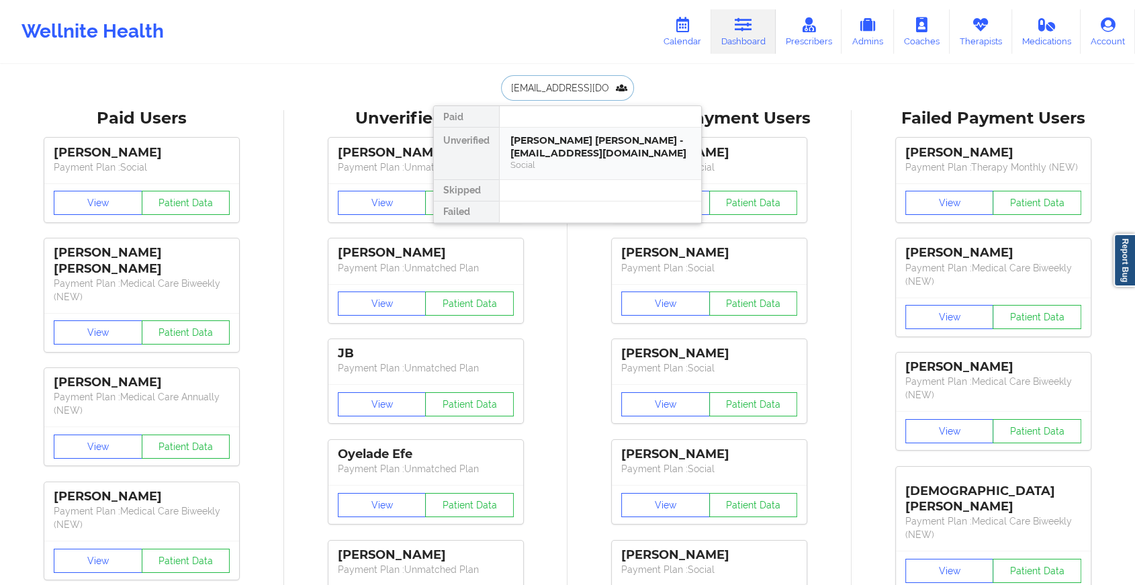
click at [588, 150] on div "[PERSON_NAME] [PERSON_NAME] - [EMAIL_ADDRESS][DOMAIN_NAME]" at bounding box center [600, 146] width 180 height 25
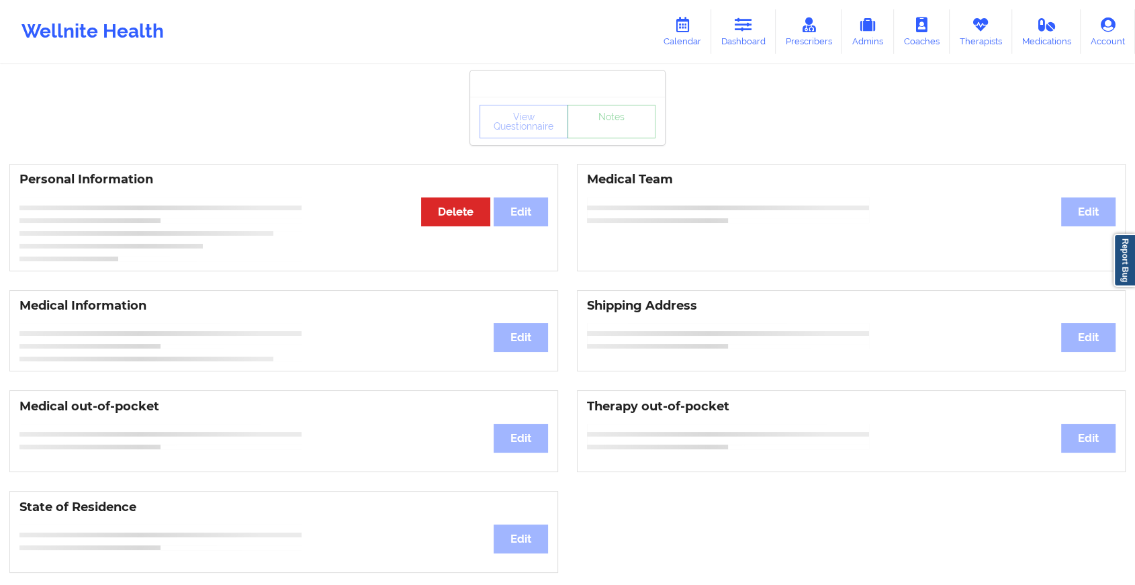
click at [614, 138] on link "Notes" at bounding box center [611, 122] width 89 height 34
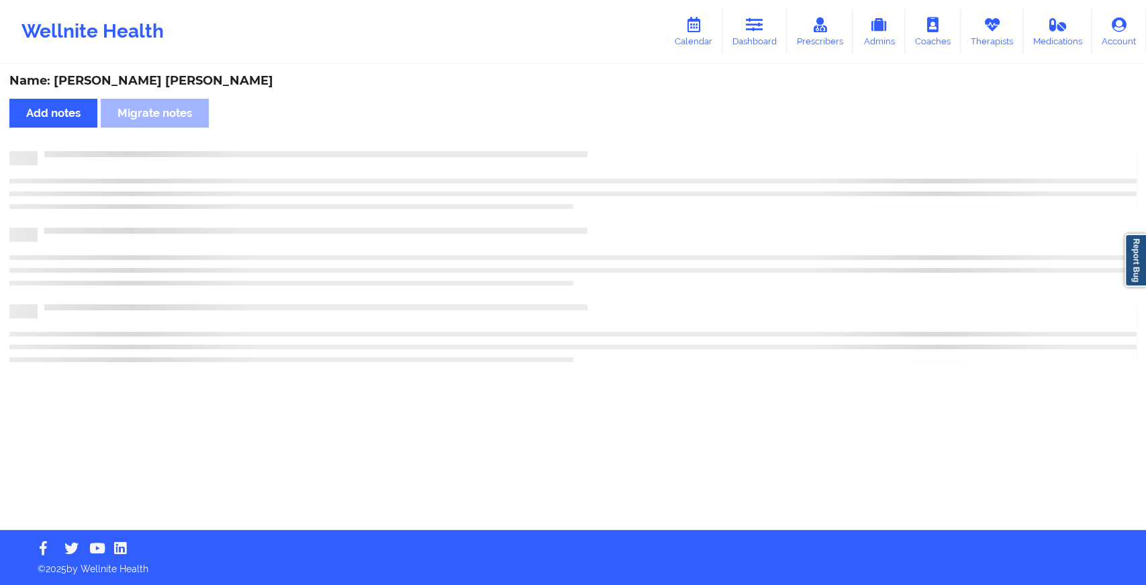
click at [614, 140] on div "Name: [PERSON_NAME] [PERSON_NAME] Add notes Migrate notes" at bounding box center [573, 298] width 1146 height 464
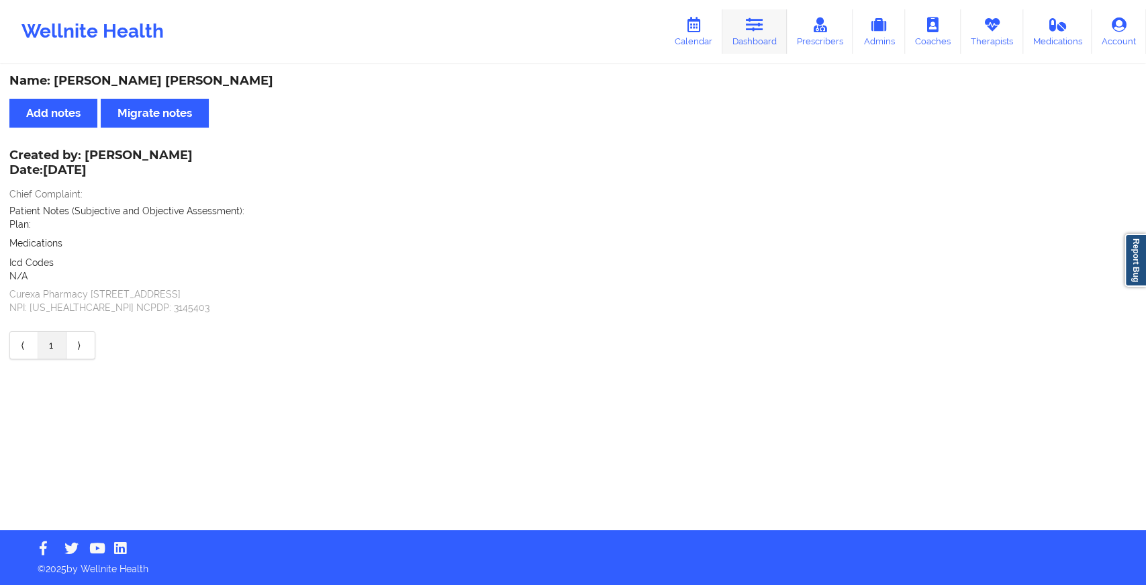
click at [744, 42] on link "Dashboard" at bounding box center [755, 31] width 64 height 44
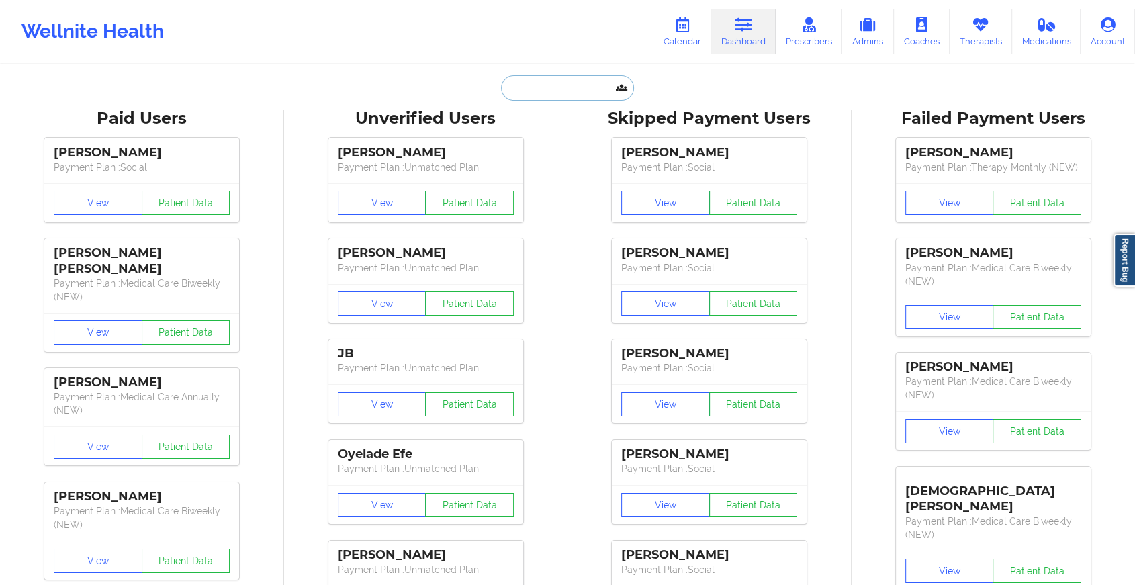
click at [542, 93] on input "text" at bounding box center [567, 88] width 133 height 26
paste input "[EMAIL_ADDRESS][DOMAIN_NAME]"
type input "[EMAIL_ADDRESS][DOMAIN_NAME]"
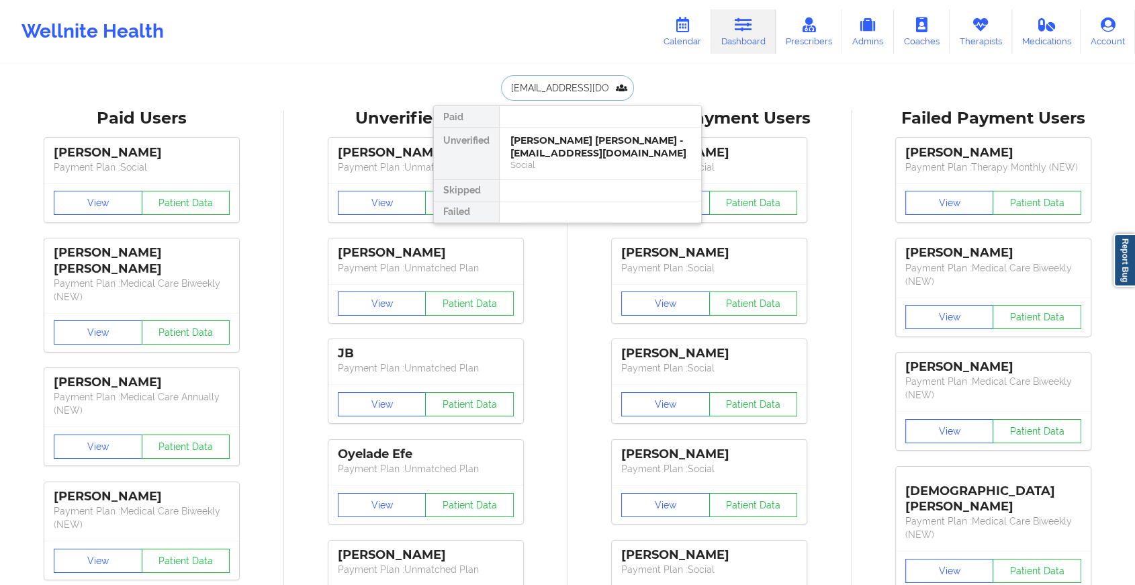
scroll to position [0, 4]
click at [561, 140] on div "[PERSON_NAME] - [EMAIL_ADDRESS][DOMAIN_NAME]" at bounding box center [600, 146] width 180 height 25
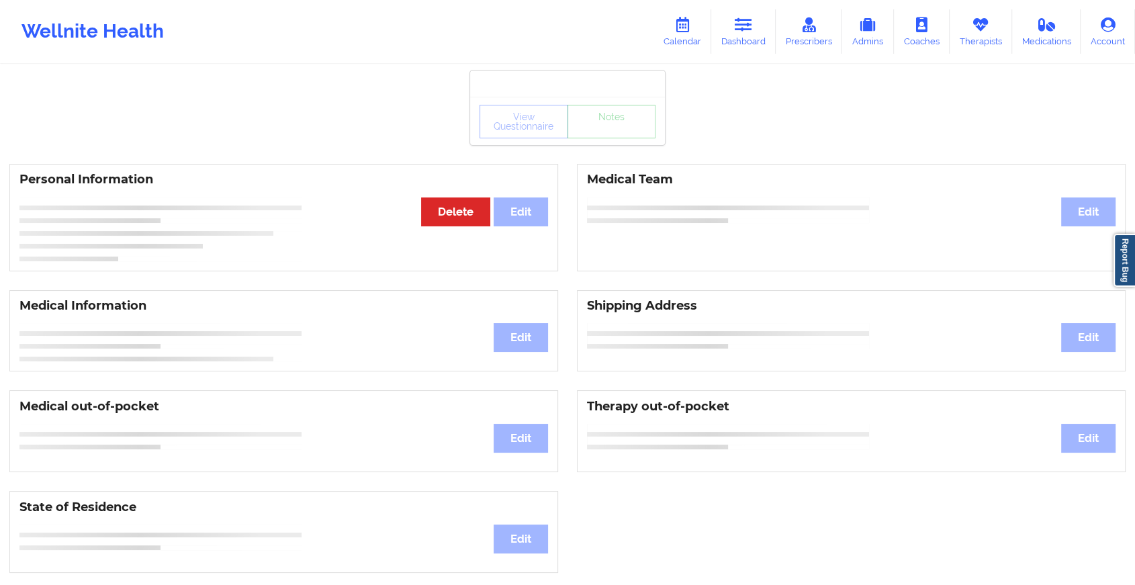
click at [621, 136] on div "View Questionnaire Notes" at bounding box center [567, 122] width 176 height 34
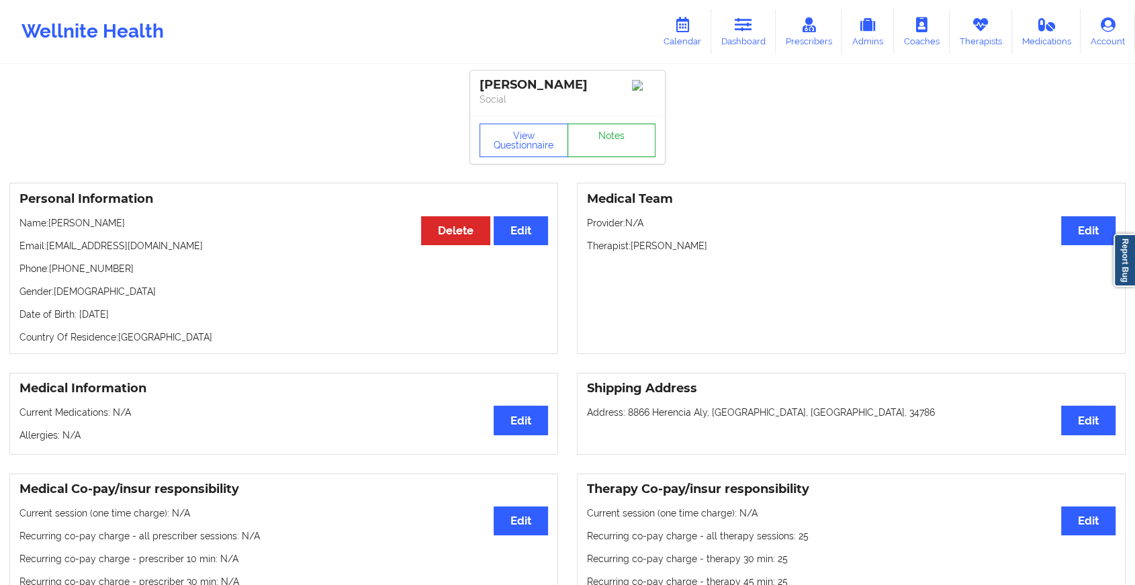
click at [621, 136] on link "Notes" at bounding box center [611, 141] width 89 height 34
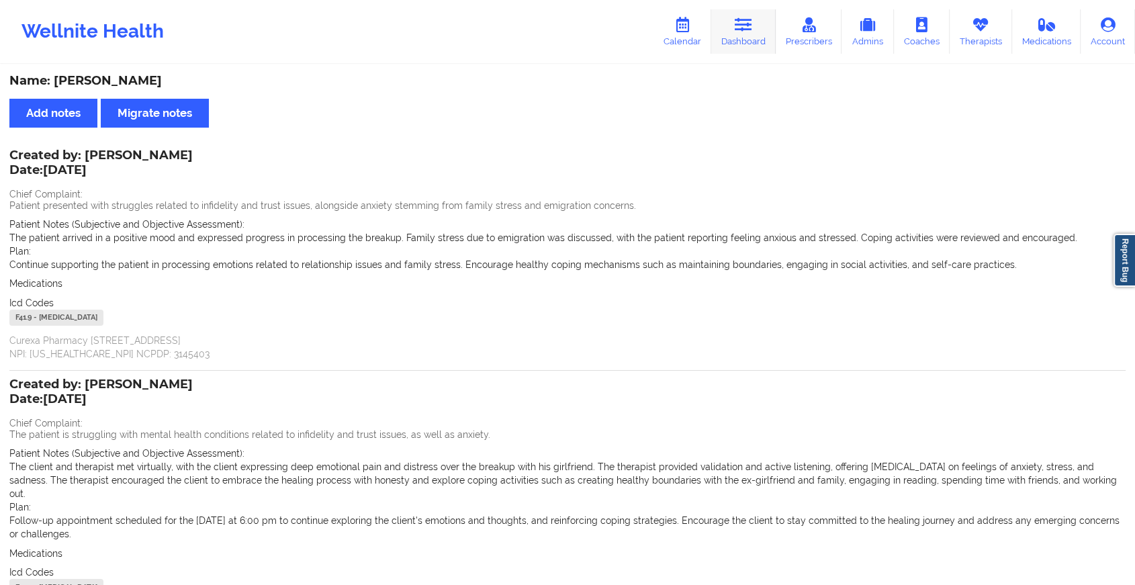
click at [759, 13] on link "Dashboard" at bounding box center [743, 31] width 64 height 44
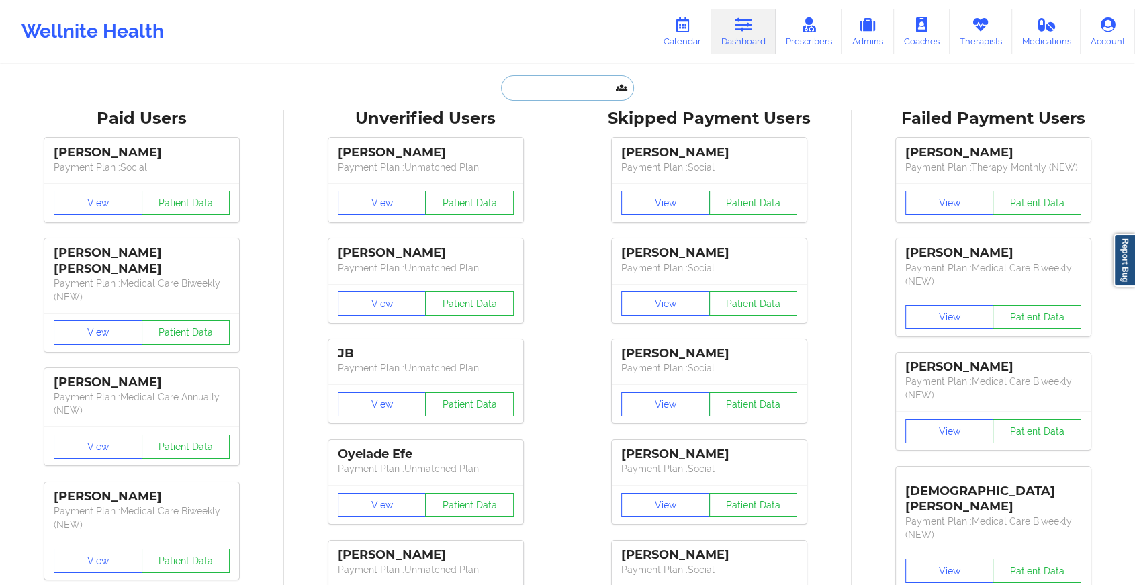
click at [559, 97] on input "text" at bounding box center [567, 88] width 133 height 26
paste input "[EMAIL_ADDRESS][DOMAIN_NAME]"
type input "[EMAIL_ADDRESS][DOMAIN_NAME]"
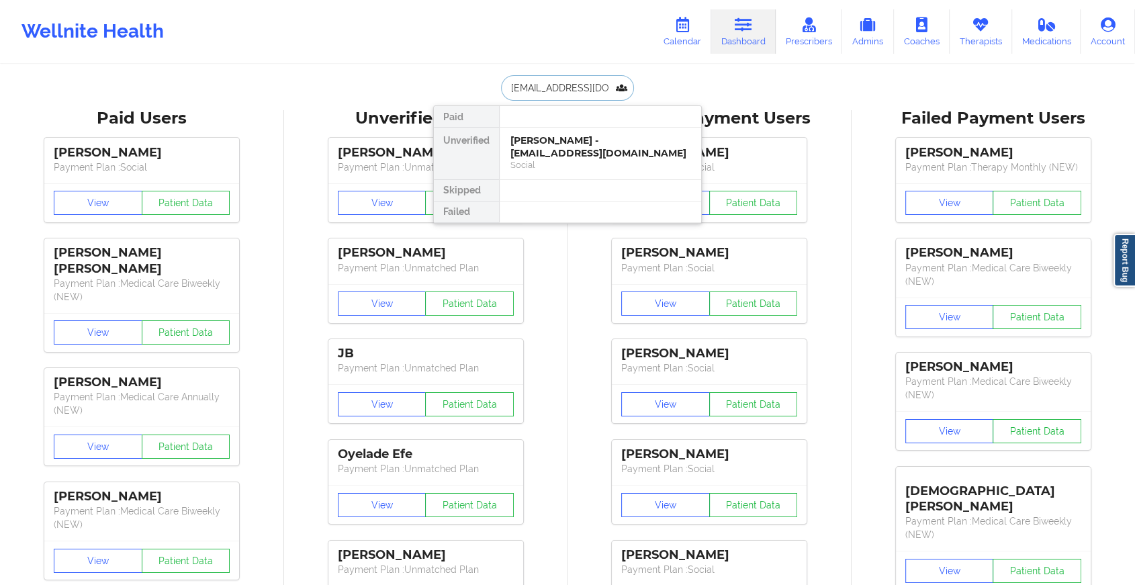
click at [582, 144] on div "[PERSON_NAME] - [EMAIL_ADDRESS][DOMAIN_NAME]" at bounding box center [600, 146] width 180 height 25
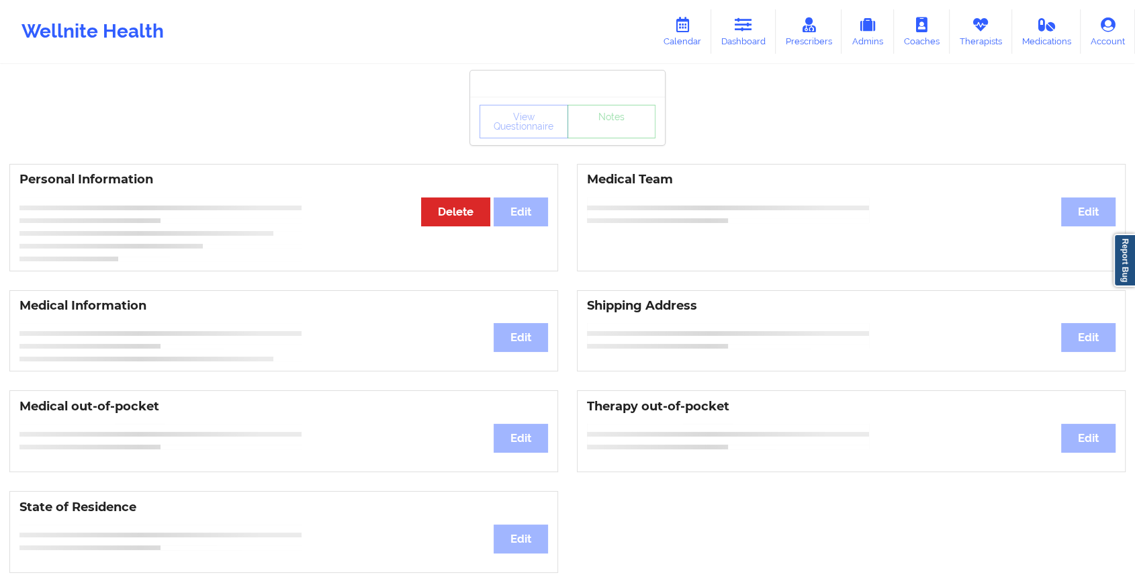
click at [616, 146] on div "View Questionnaire Notes Personal Information Edit Delete Medical Team Edit Med…" at bounding box center [567, 567] width 1135 height 1134
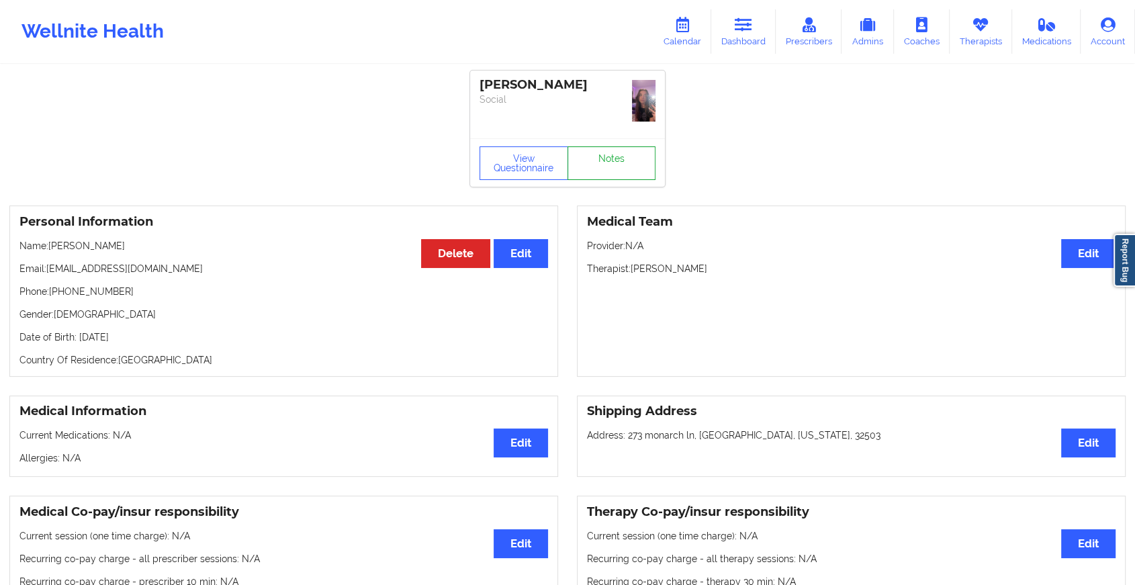
click at [616, 146] on link "Notes" at bounding box center [611, 163] width 89 height 34
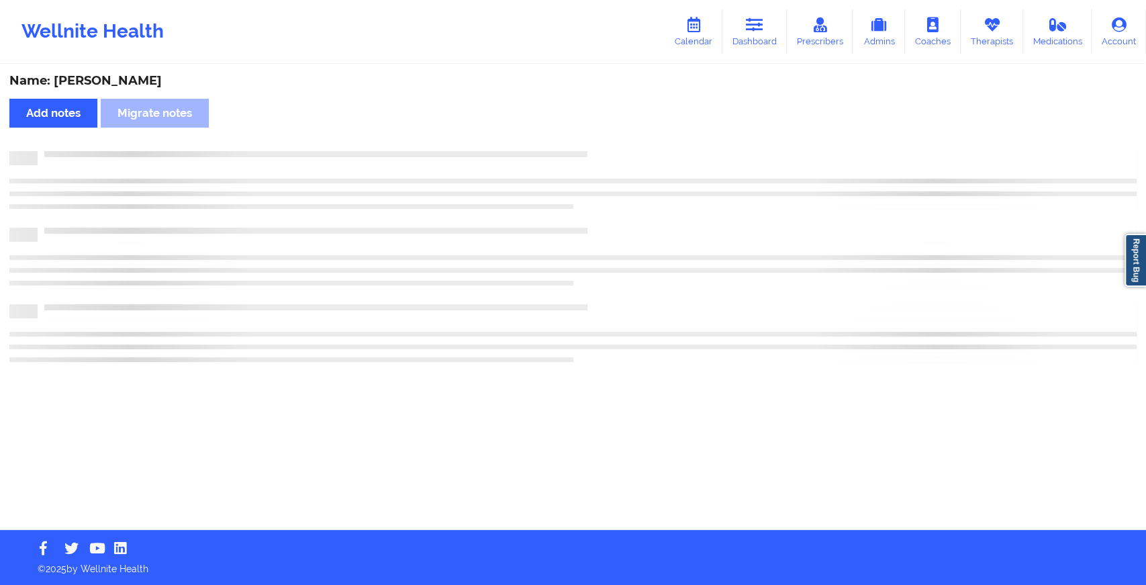
click at [616, 146] on div "Name: [PERSON_NAME] Add notes Migrate notes" at bounding box center [573, 298] width 1146 height 464
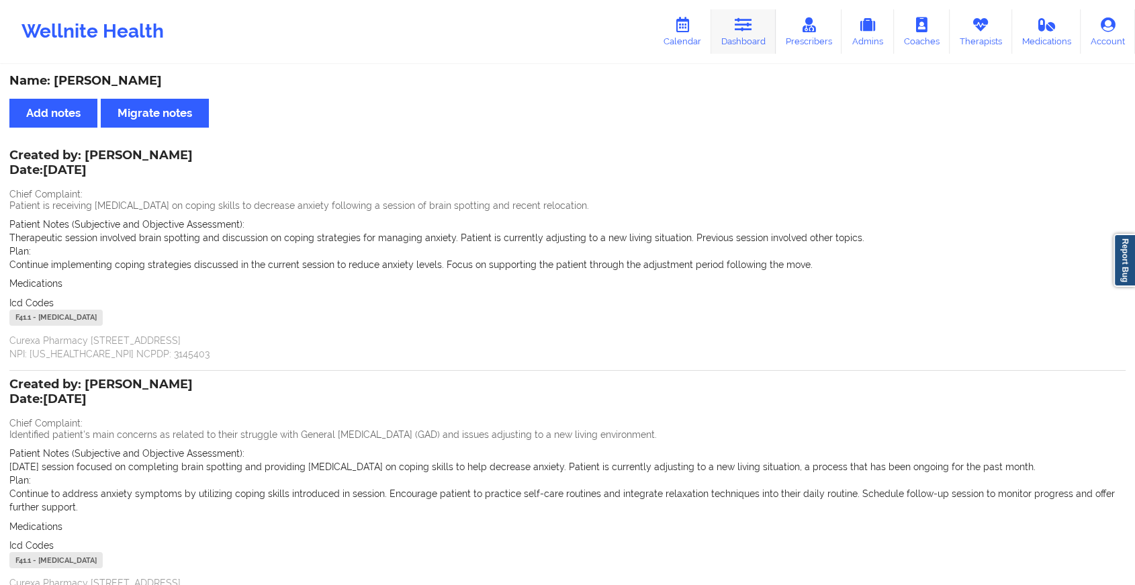
click at [741, 32] on icon at bounding box center [743, 24] width 17 height 15
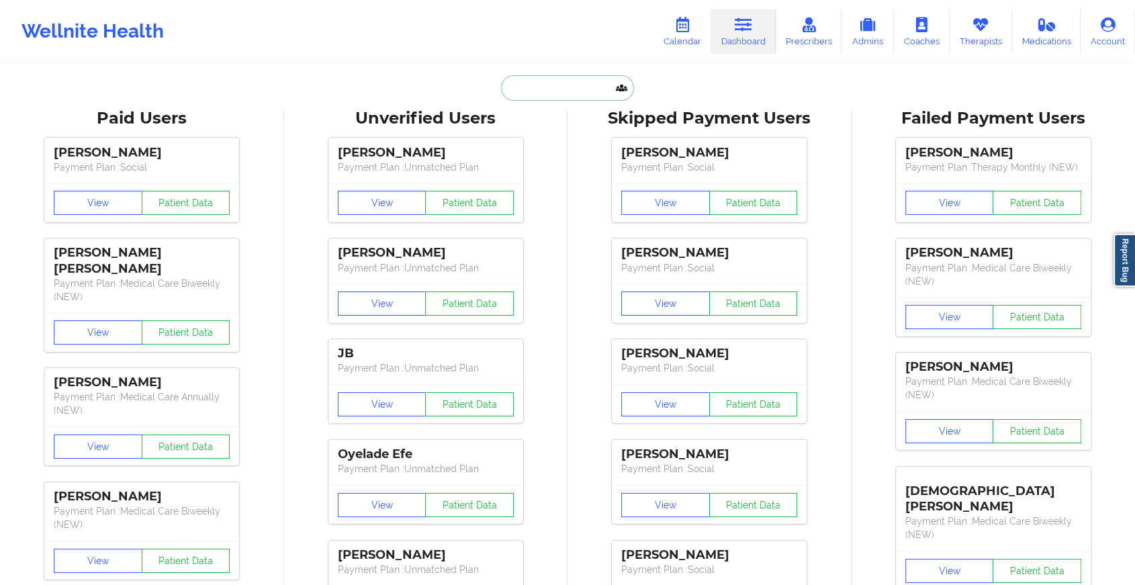
click at [580, 95] on input "text" at bounding box center [567, 88] width 133 height 26
paste input "[EMAIL_ADDRESS][DOMAIN_NAME]"
type input "[EMAIL_ADDRESS][DOMAIN_NAME]"
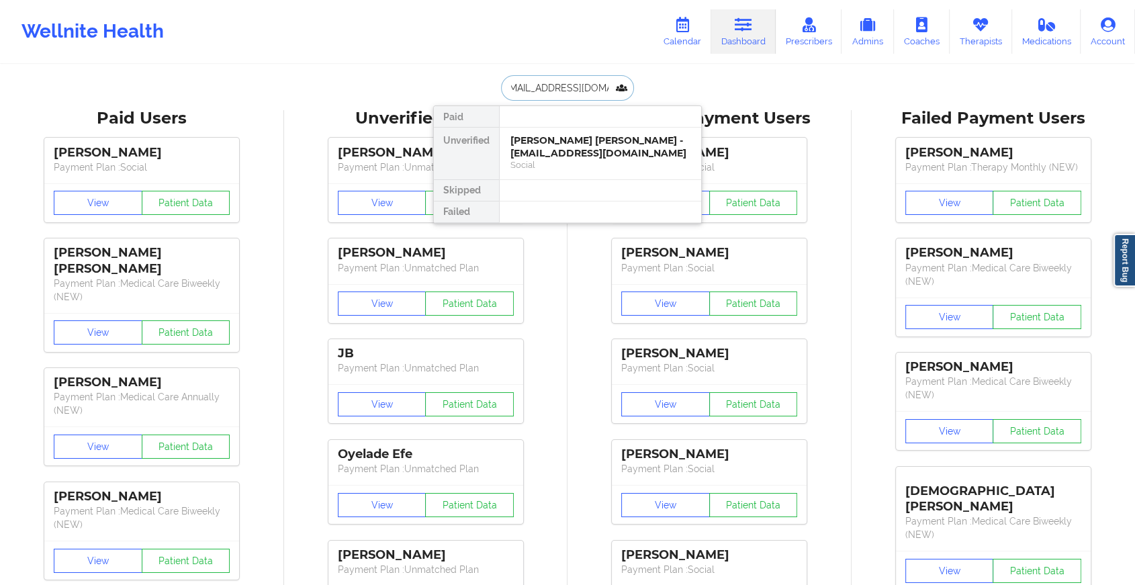
click at [594, 146] on div "[PERSON_NAME] [PERSON_NAME] - [EMAIL_ADDRESS][DOMAIN_NAME]" at bounding box center [600, 146] width 180 height 25
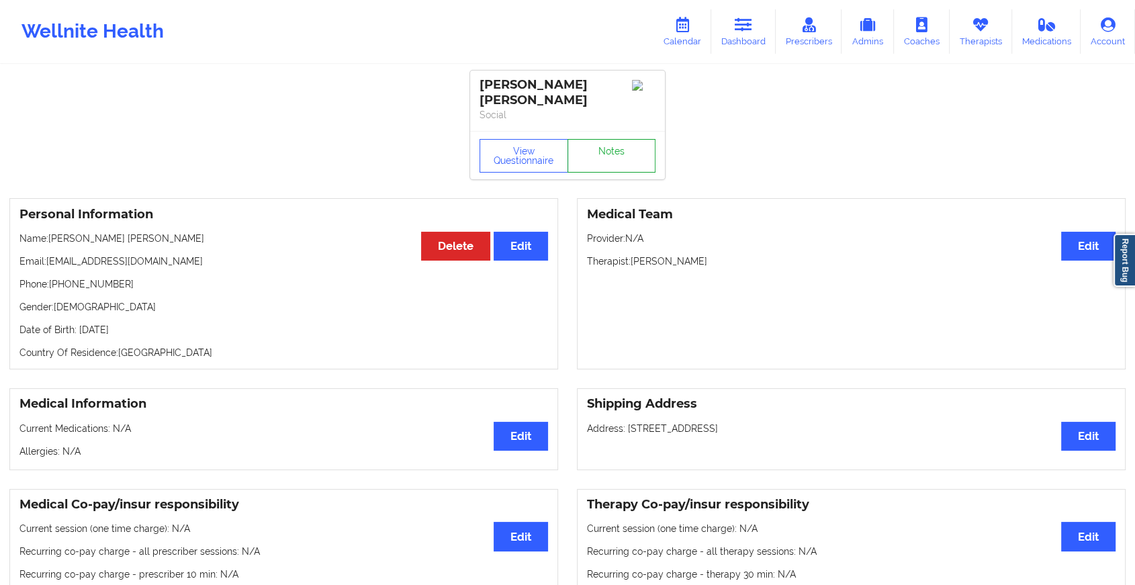
click at [611, 139] on link "Notes" at bounding box center [611, 156] width 89 height 34
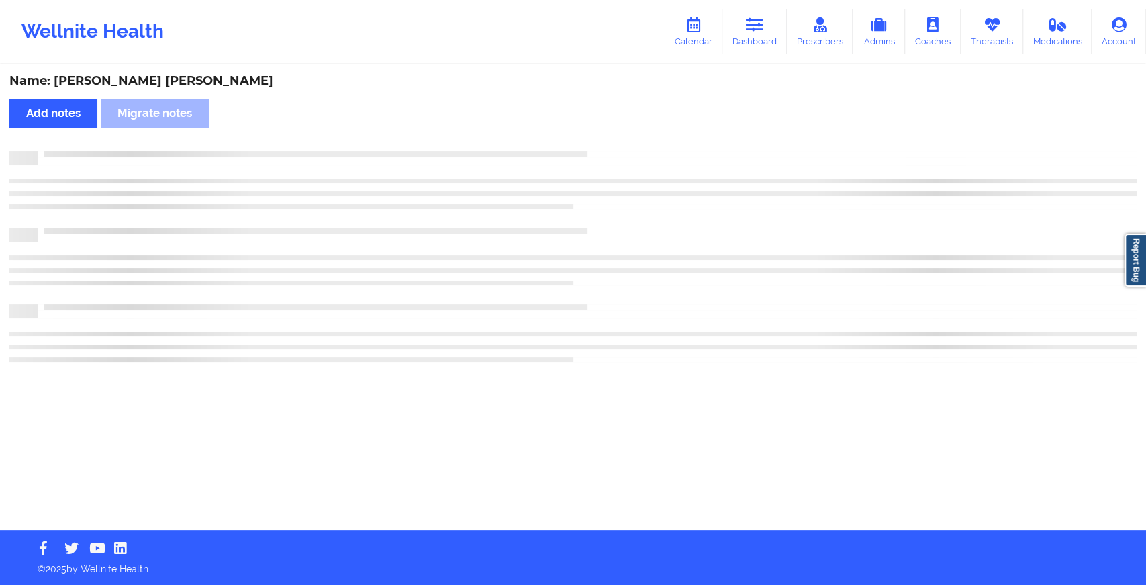
click at [611, 138] on div "Name: [PERSON_NAME] [PERSON_NAME] Add notes Migrate notes" at bounding box center [573, 298] width 1146 height 464
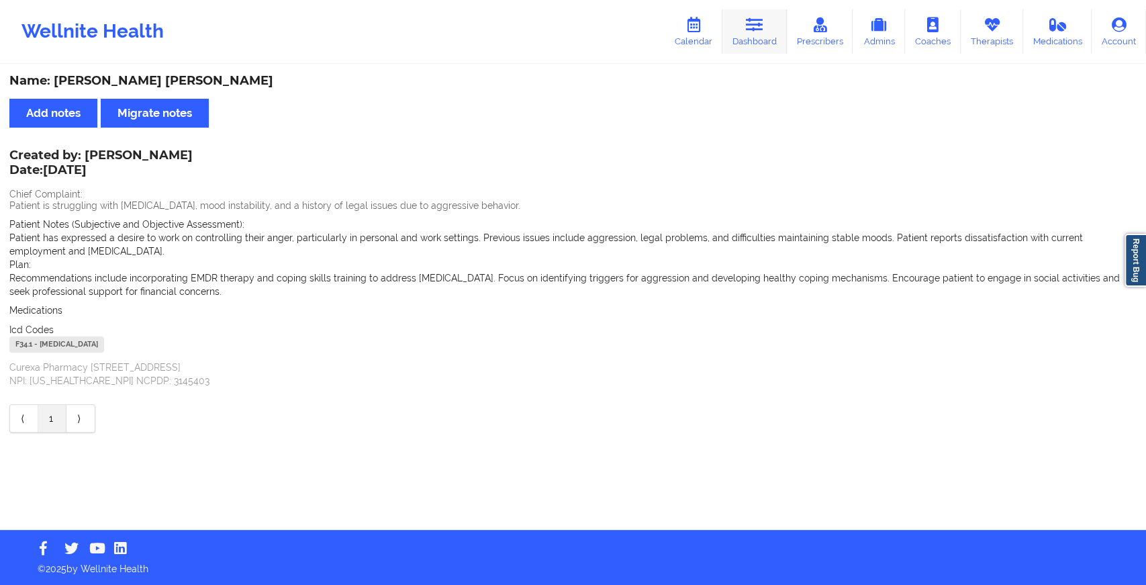
click at [778, 20] on link "Dashboard" at bounding box center [755, 31] width 64 height 44
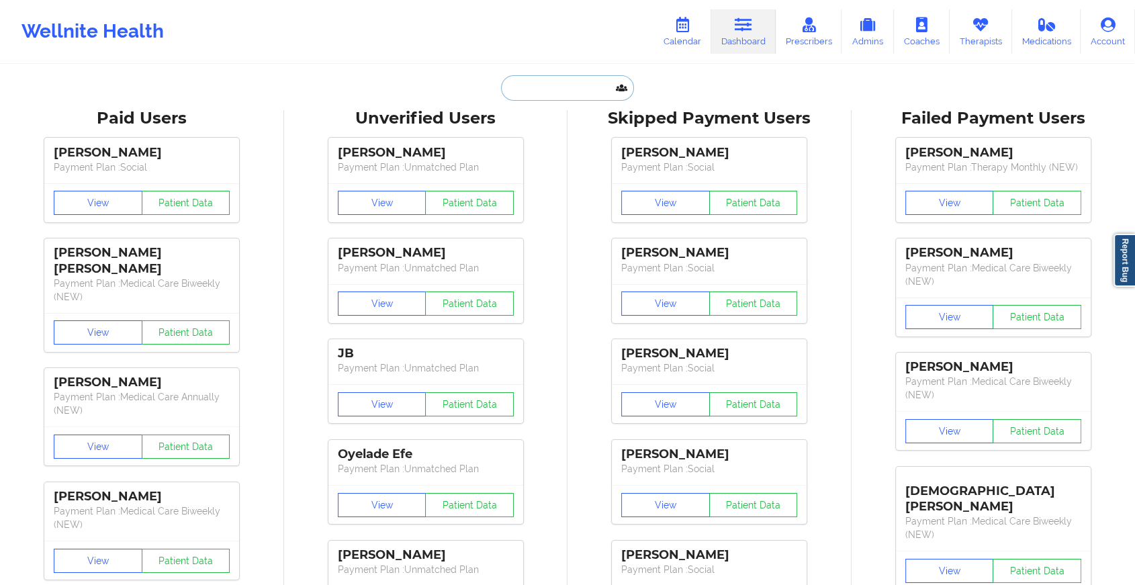
click at [572, 97] on input "text" at bounding box center [567, 88] width 133 height 26
paste input "[EMAIL_ADDRESS][DOMAIN_NAME]"
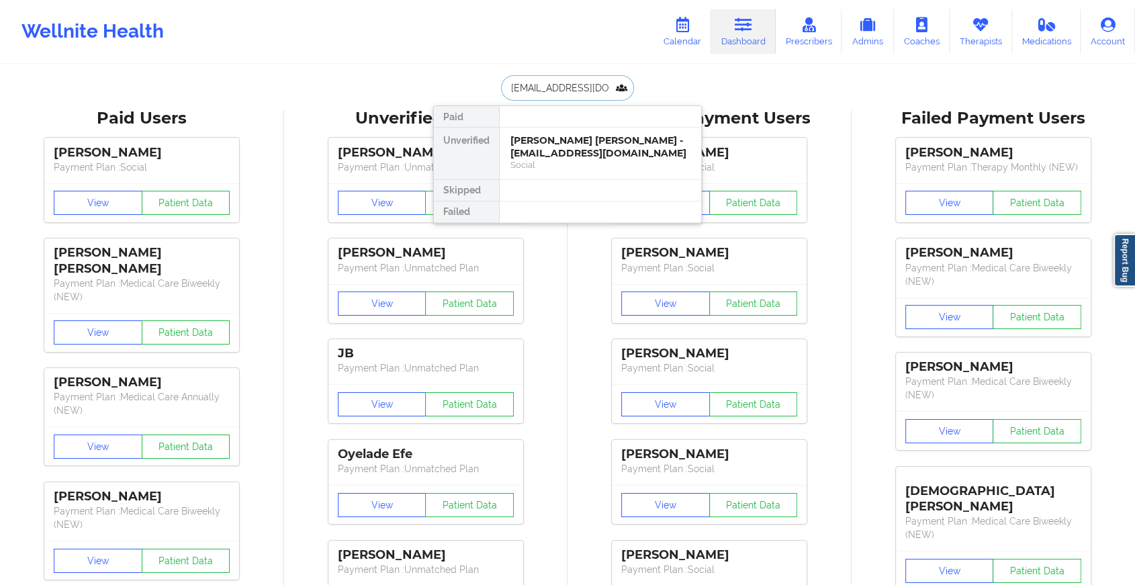
scroll to position [0, 30]
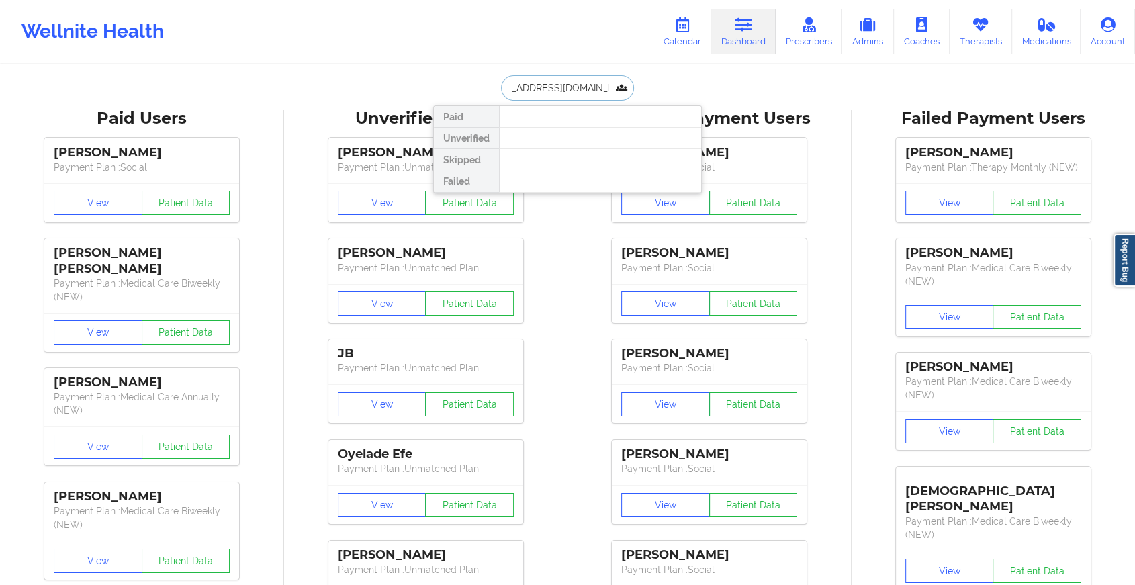
click at [561, 95] on input "[EMAIL_ADDRESS][DOMAIN_NAME]" at bounding box center [567, 88] width 133 height 26
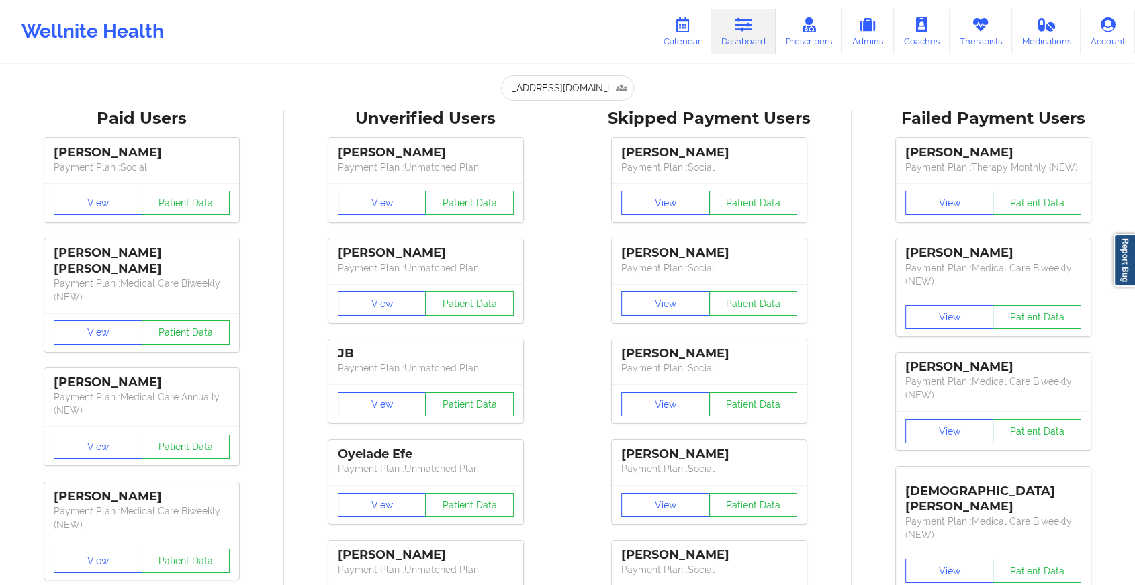
scroll to position [0, 0]
click at [594, 86] on input "[EMAIL_ADDRESS][DOMAIN_NAME]" at bounding box center [567, 88] width 133 height 26
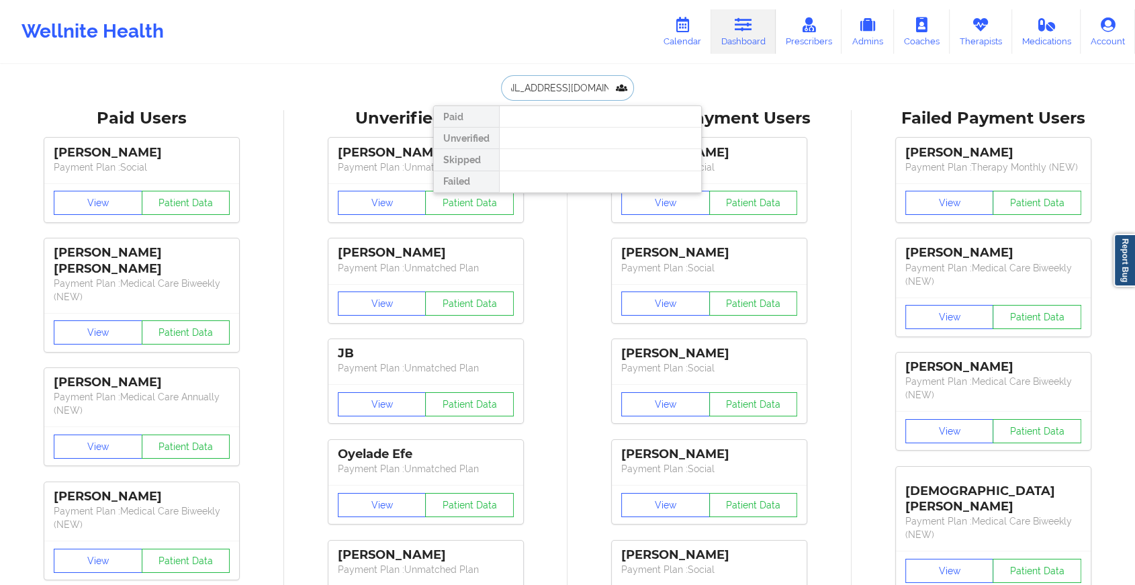
scroll to position [0, 30]
click at [594, 86] on input "[EMAIL_ADDRESS][DOMAIN_NAME]" at bounding box center [567, 88] width 133 height 26
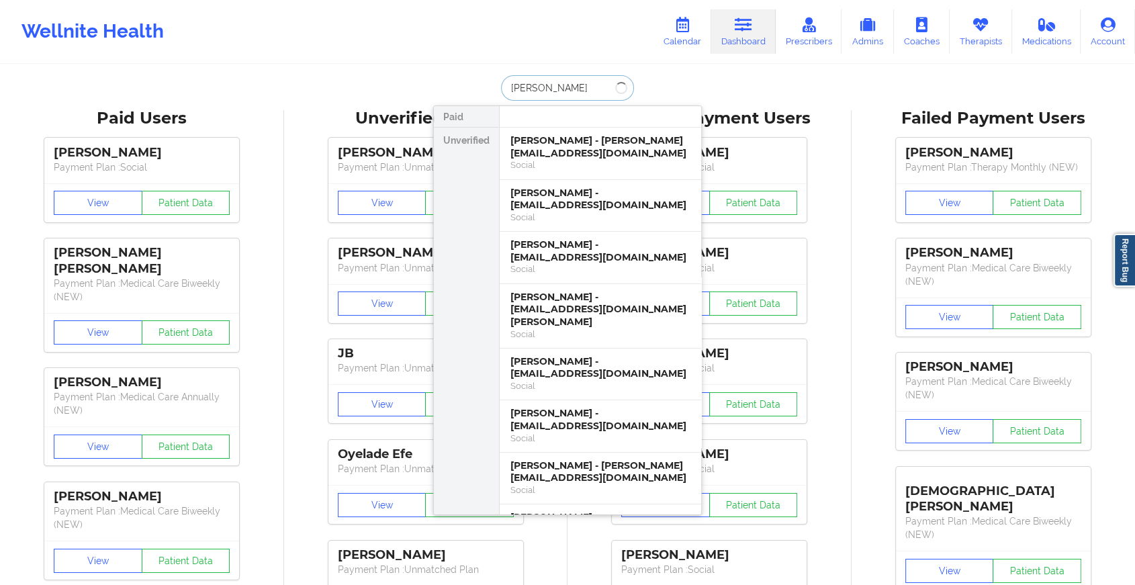
type input "[PERSON_NAME]"
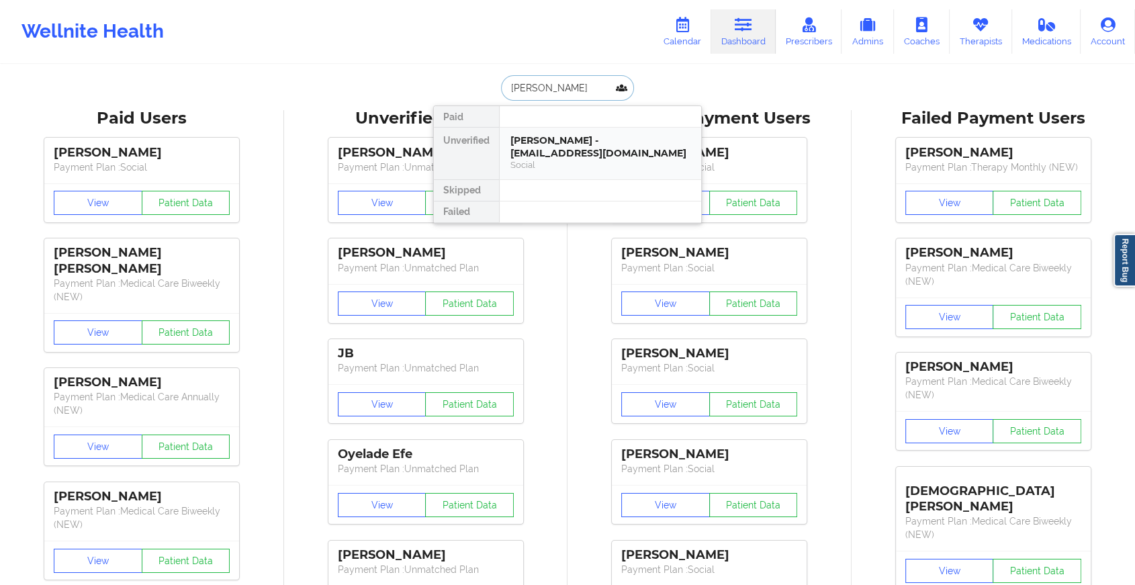
click at [571, 146] on div "[PERSON_NAME] - [EMAIL_ADDRESS][DOMAIN_NAME]" at bounding box center [600, 146] width 180 height 25
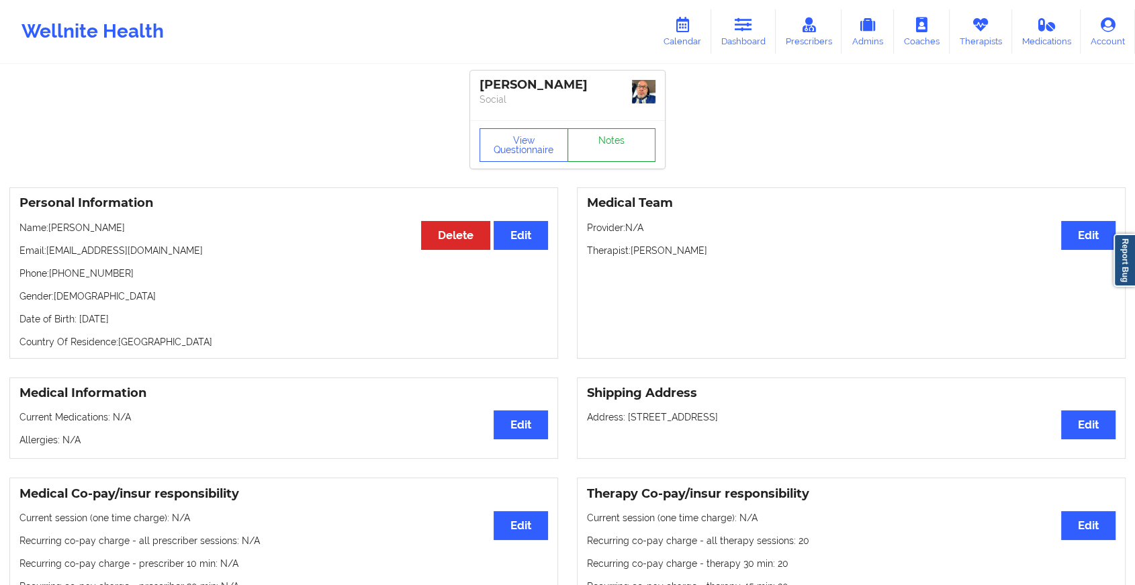
click at [598, 137] on link "Notes" at bounding box center [611, 145] width 89 height 34
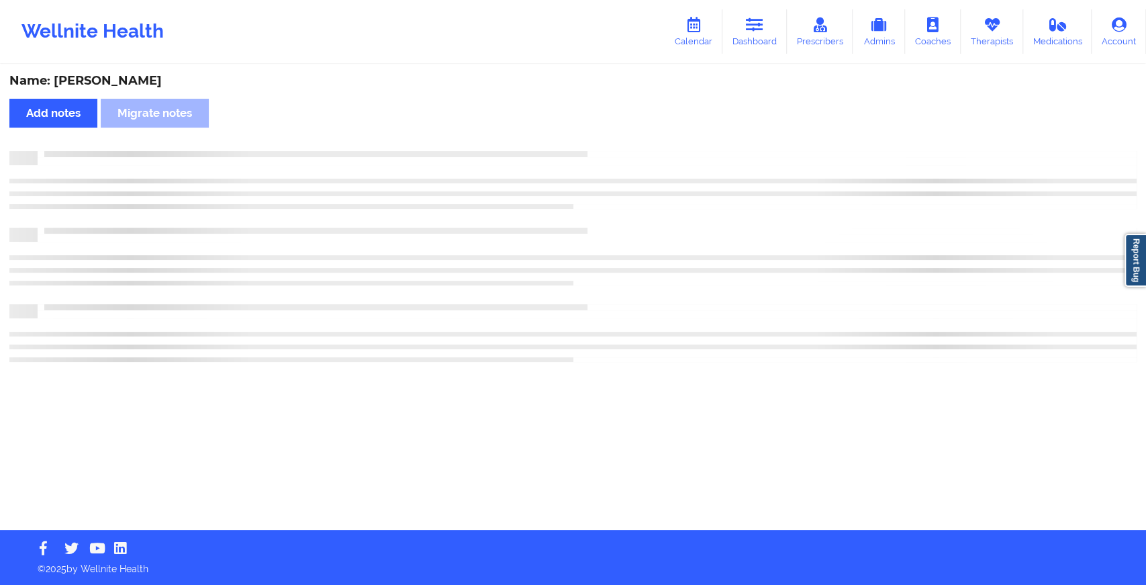
click at [598, 137] on div "Name: [PERSON_NAME] Add notes Migrate notes" at bounding box center [573, 298] width 1146 height 464
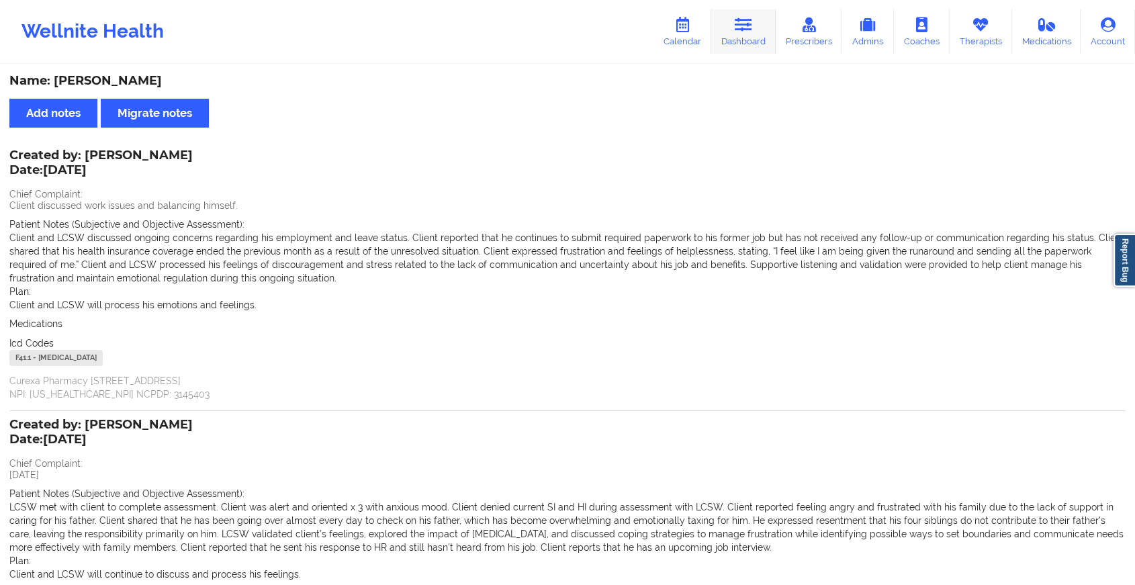
click at [752, 28] on icon at bounding box center [743, 24] width 17 height 15
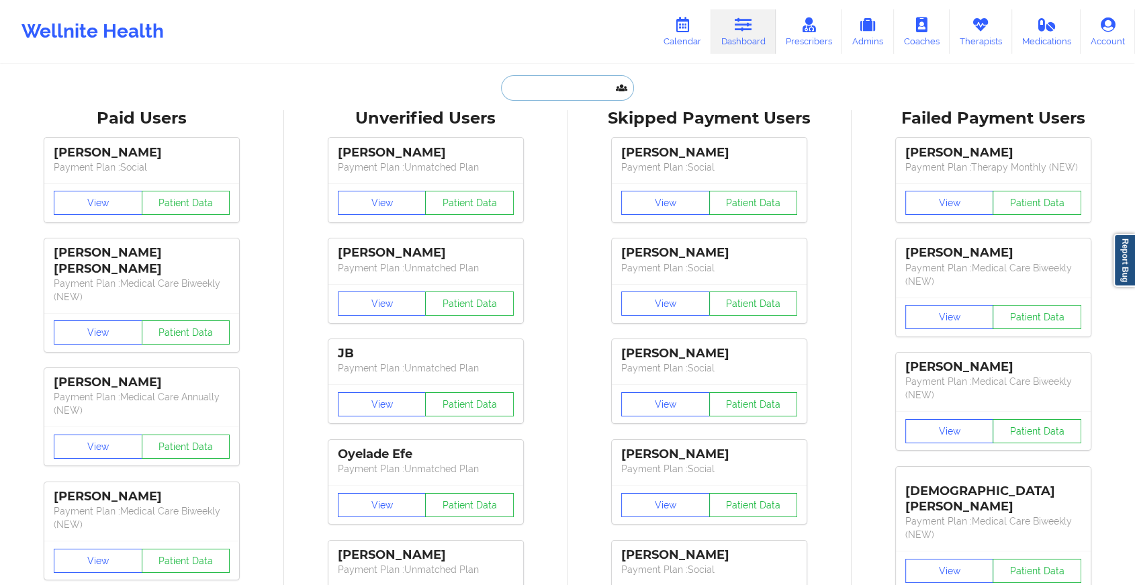
click at [586, 90] on input "text" at bounding box center [567, 88] width 133 height 26
paste input "[EMAIL_ADDRESS][DOMAIN_NAME]"
type input "[EMAIL_ADDRESS][DOMAIN_NAME]"
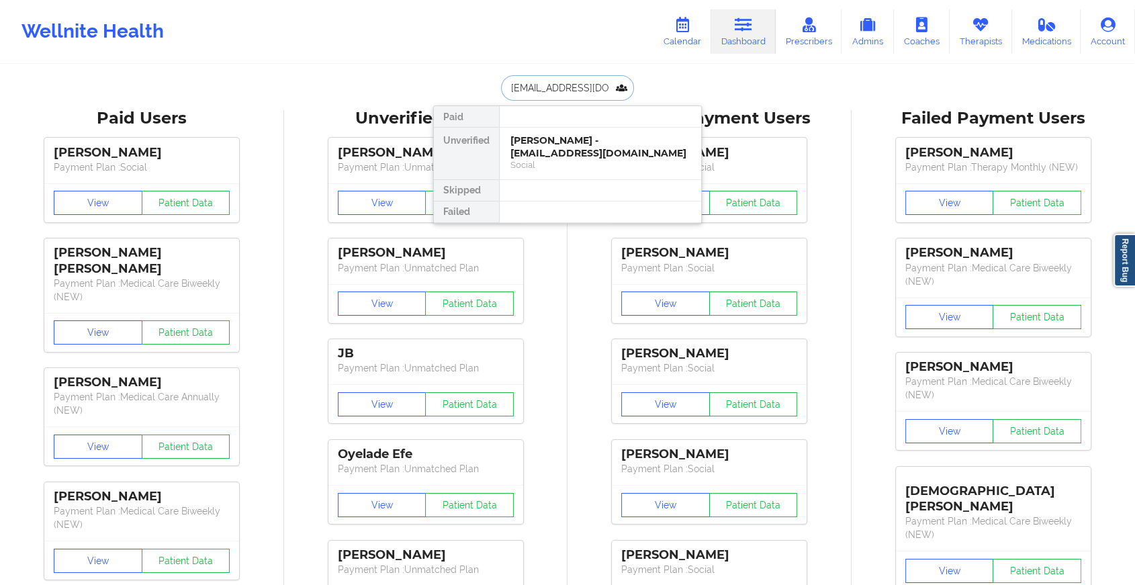
scroll to position [0, 17]
click at [592, 145] on div "[PERSON_NAME] - [EMAIL_ADDRESS][DOMAIN_NAME]" at bounding box center [600, 146] width 180 height 25
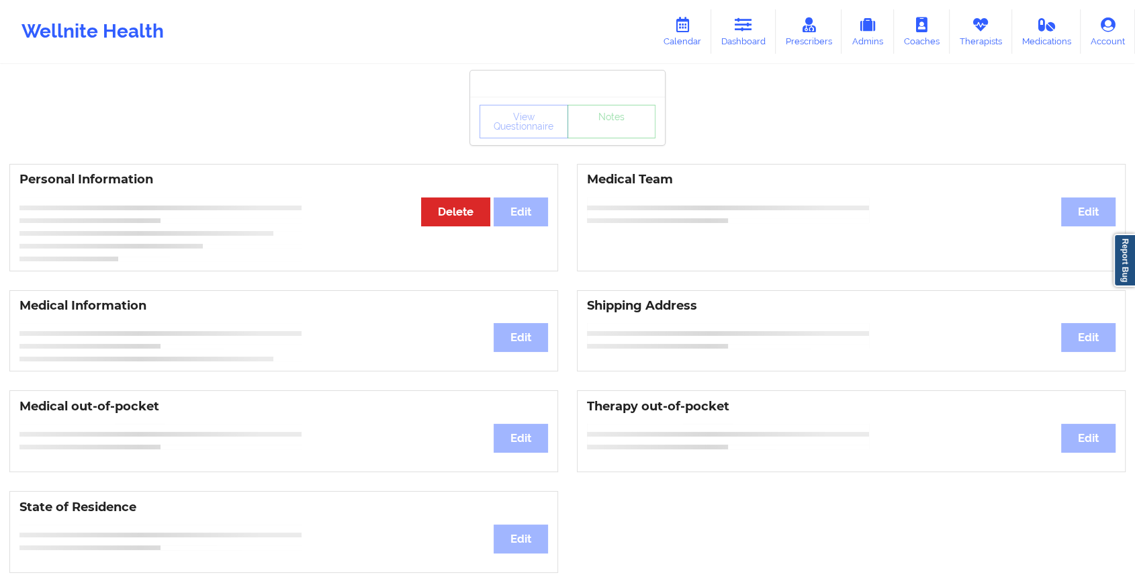
click at [615, 146] on div "View Questionnaire Notes Personal Information Edit Delete Medical Team Edit Med…" at bounding box center [567, 567] width 1135 height 1134
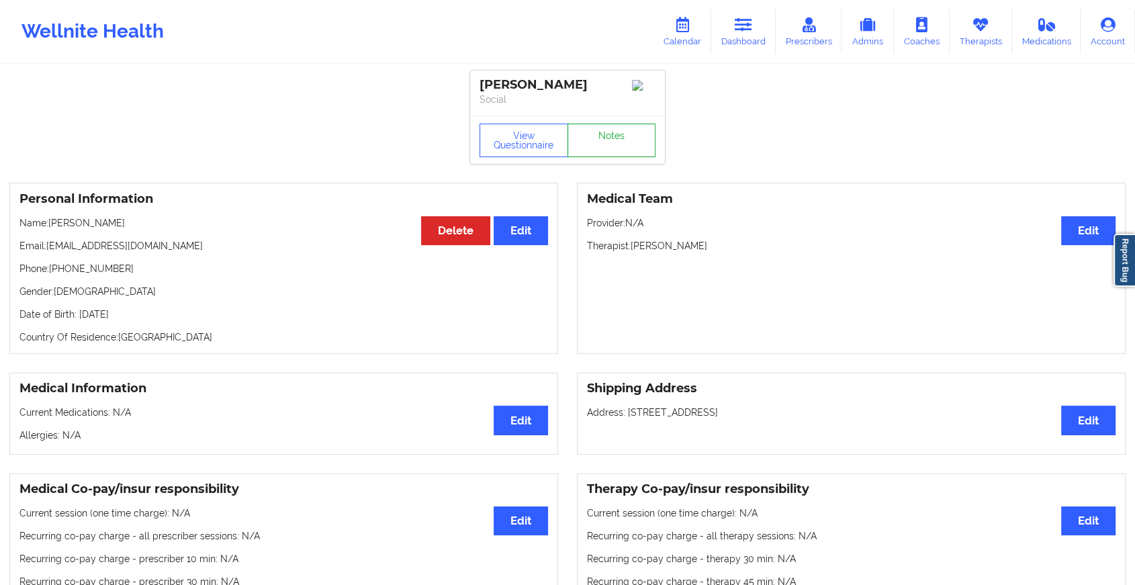
click at [615, 146] on link "Notes" at bounding box center [611, 141] width 89 height 34
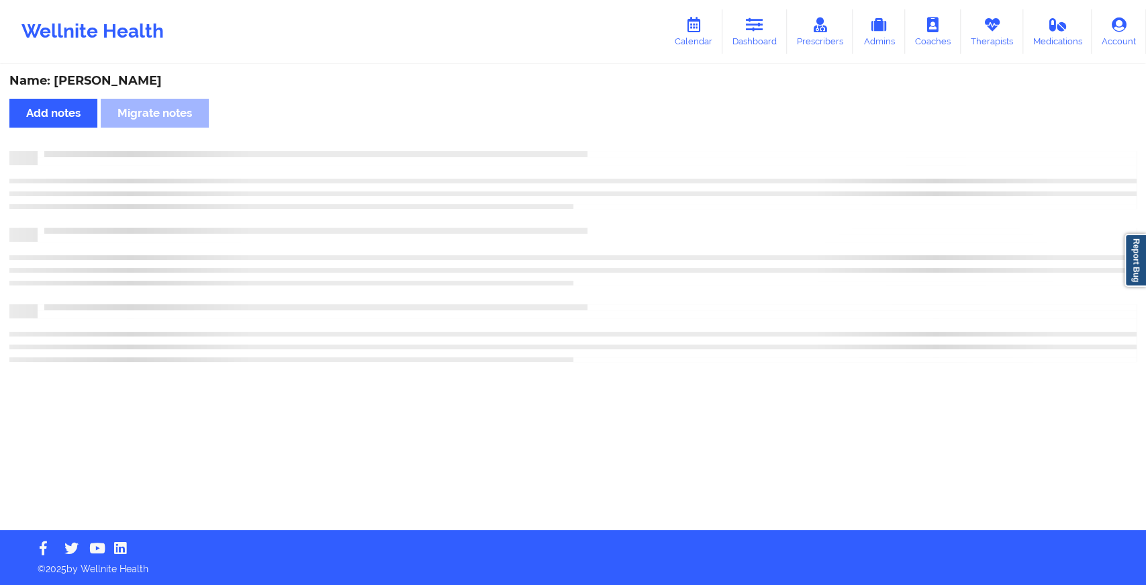
click at [615, 146] on div "Name: [PERSON_NAME] Add notes Migrate notes" at bounding box center [573, 298] width 1146 height 464
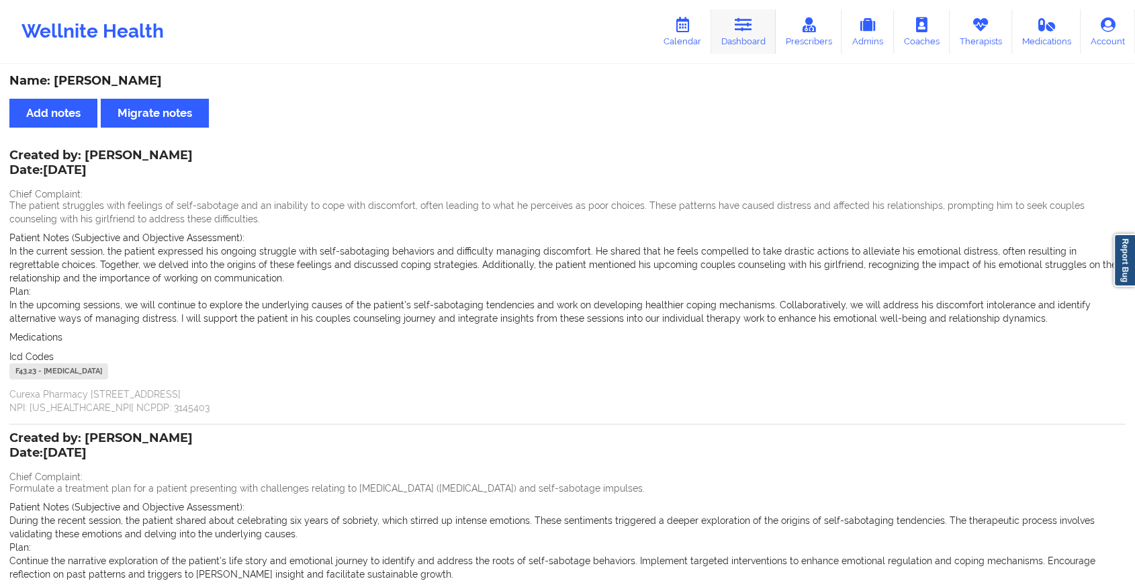
click at [739, 26] on icon at bounding box center [743, 24] width 17 height 15
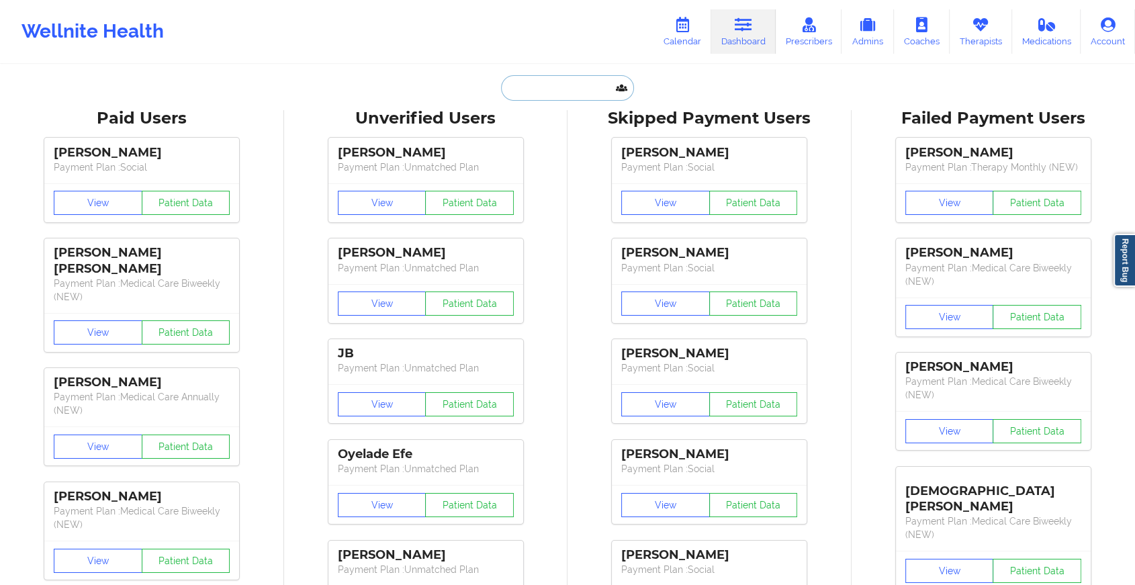
click at [583, 91] on input "text" at bounding box center [567, 88] width 133 height 26
paste input "[EMAIL_ADDRESS][DOMAIN_NAME]"
type input "[EMAIL_ADDRESS][DOMAIN_NAME]"
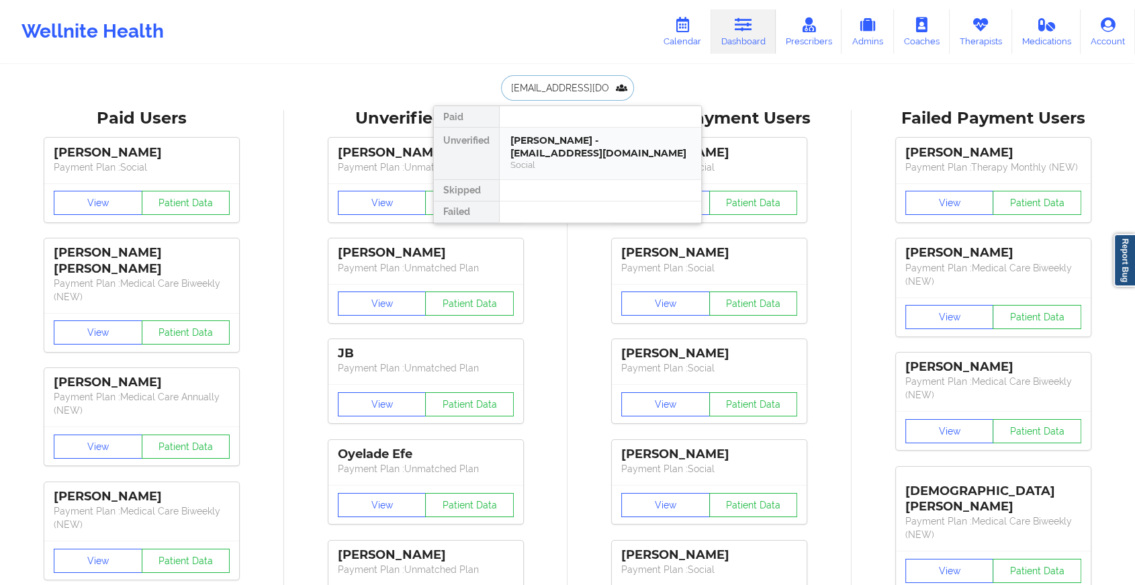
click at [584, 155] on div "[PERSON_NAME] - [EMAIL_ADDRESS][DOMAIN_NAME]" at bounding box center [600, 146] width 180 height 25
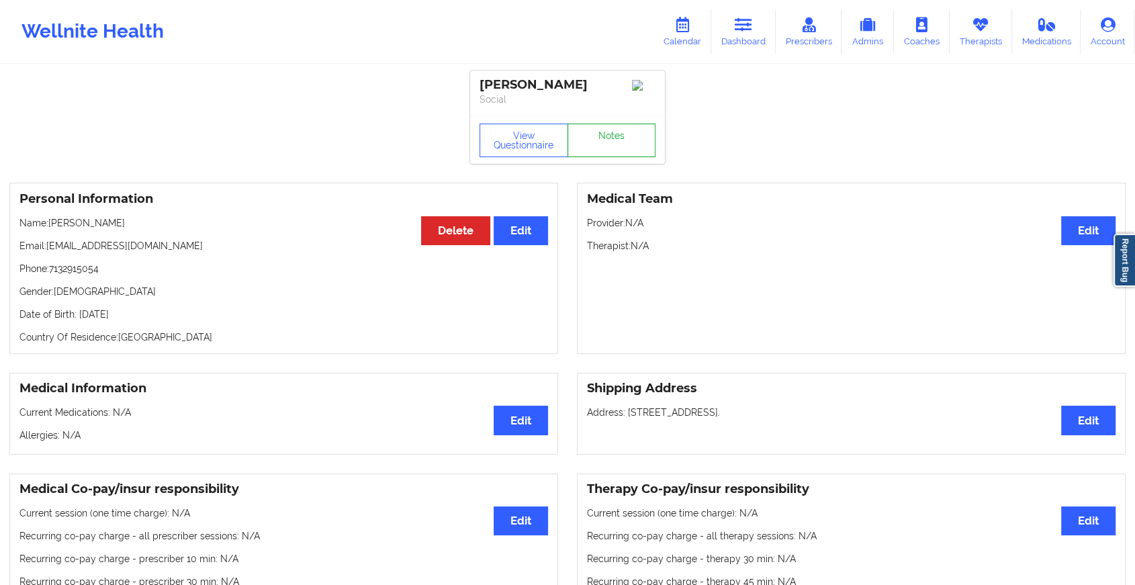
click at [617, 153] on link "Notes" at bounding box center [611, 141] width 89 height 34
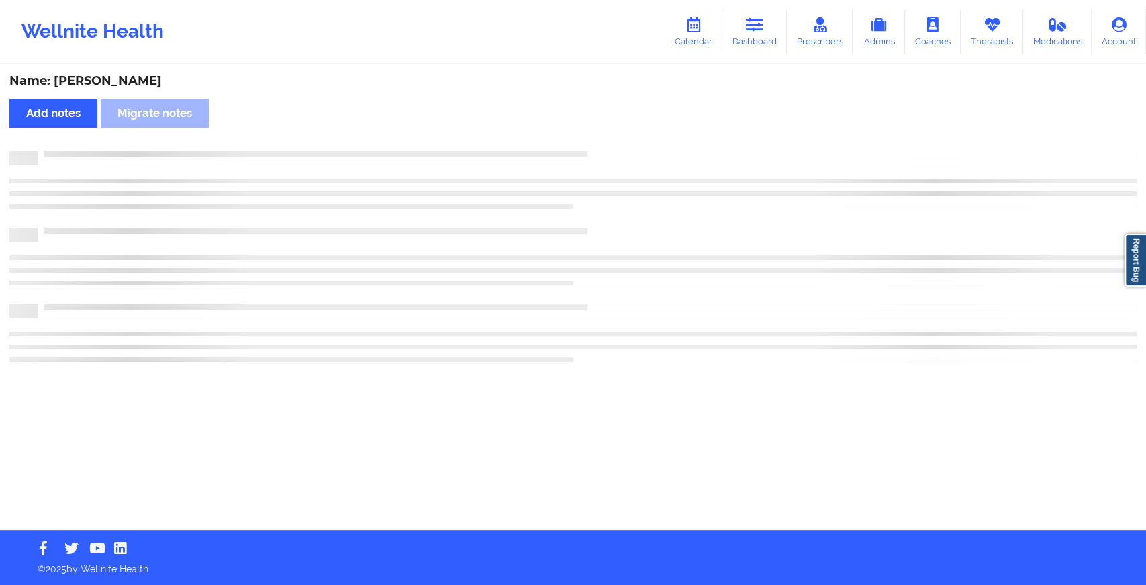
click at [617, 151] on div at bounding box center [587, 151] width 1099 height 0
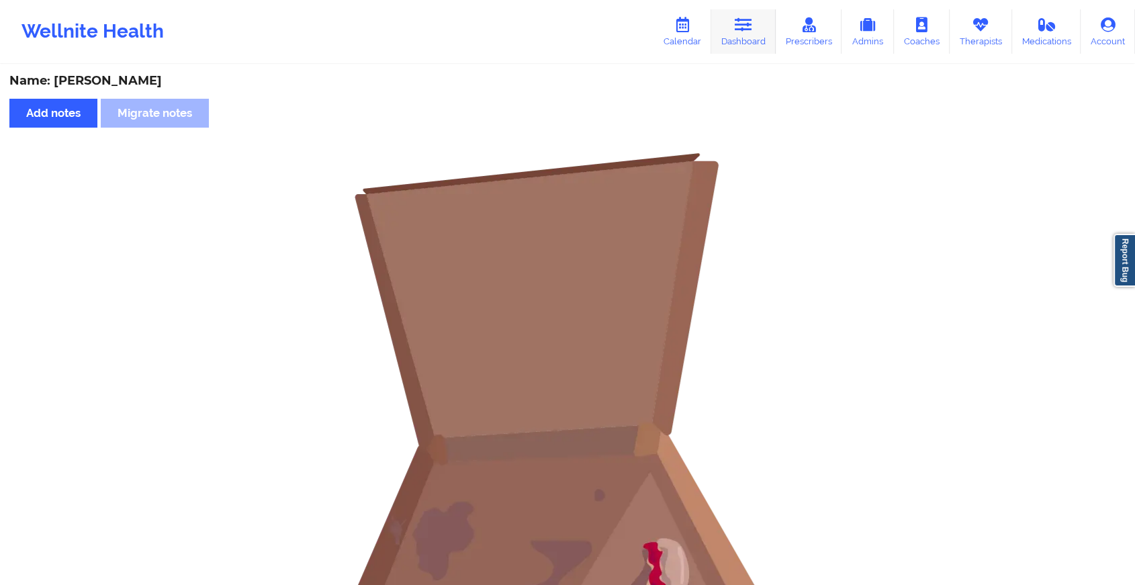
click at [749, 26] on icon at bounding box center [743, 24] width 17 height 15
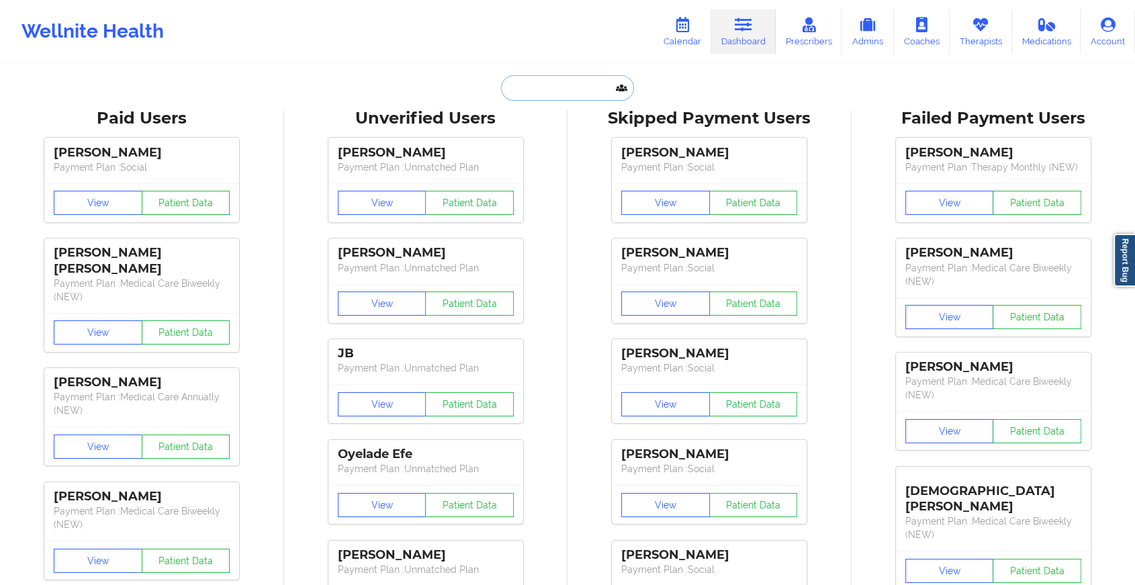
click at [541, 91] on input "text" at bounding box center [567, 88] width 133 height 26
paste input "[EMAIL_ADDRESS][DOMAIN_NAME]"
type input "[EMAIL_ADDRESS][DOMAIN_NAME]"
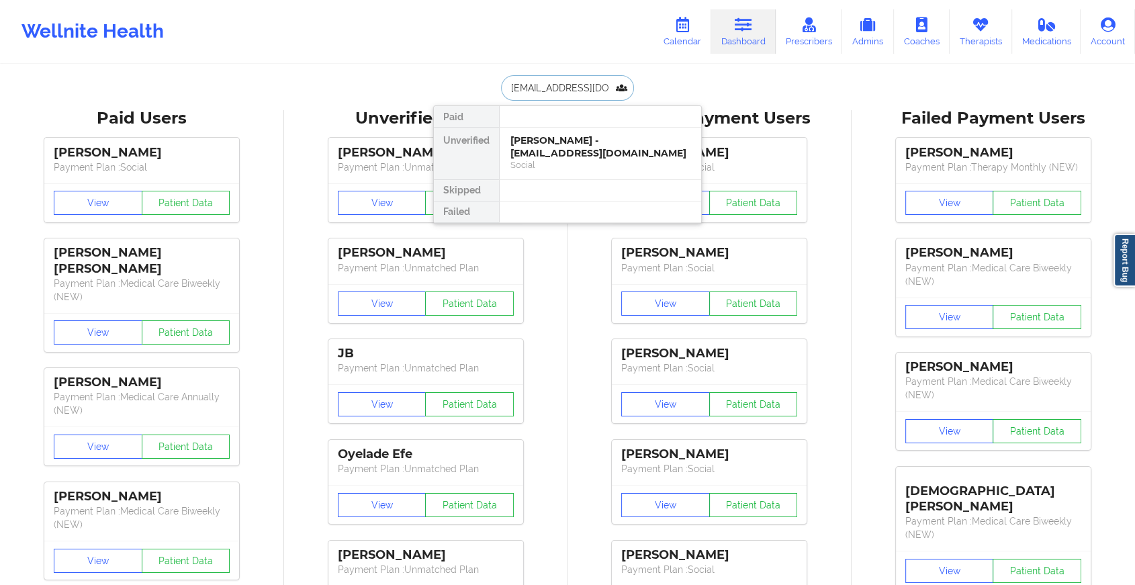
scroll to position [0, 17]
click at [570, 144] on div "[PERSON_NAME] - [EMAIL_ADDRESS][DOMAIN_NAME]" at bounding box center [600, 146] width 180 height 25
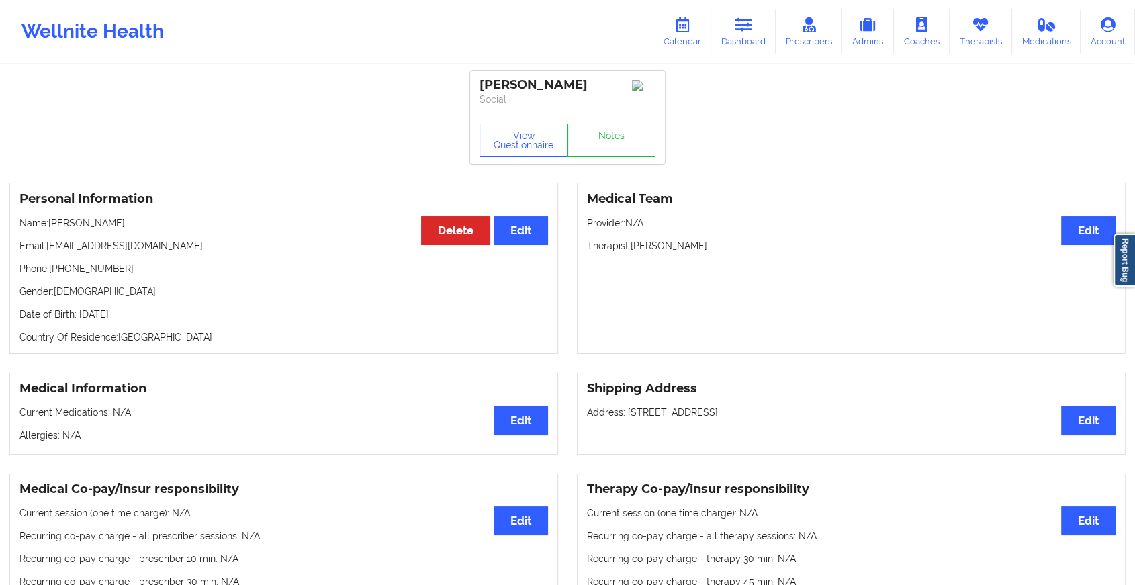
click at [612, 145] on link "Notes" at bounding box center [611, 141] width 89 height 34
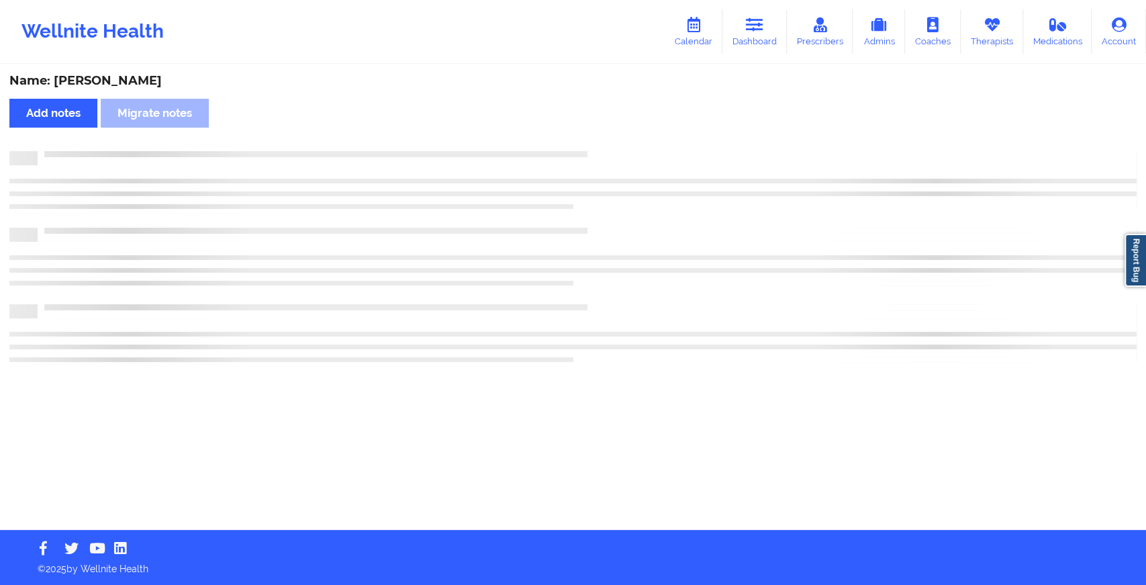
click at [612, 145] on div "Name: [PERSON_NAME] Add notes Migrate notes" at bounding box center [573, 298] width 1146 height 464
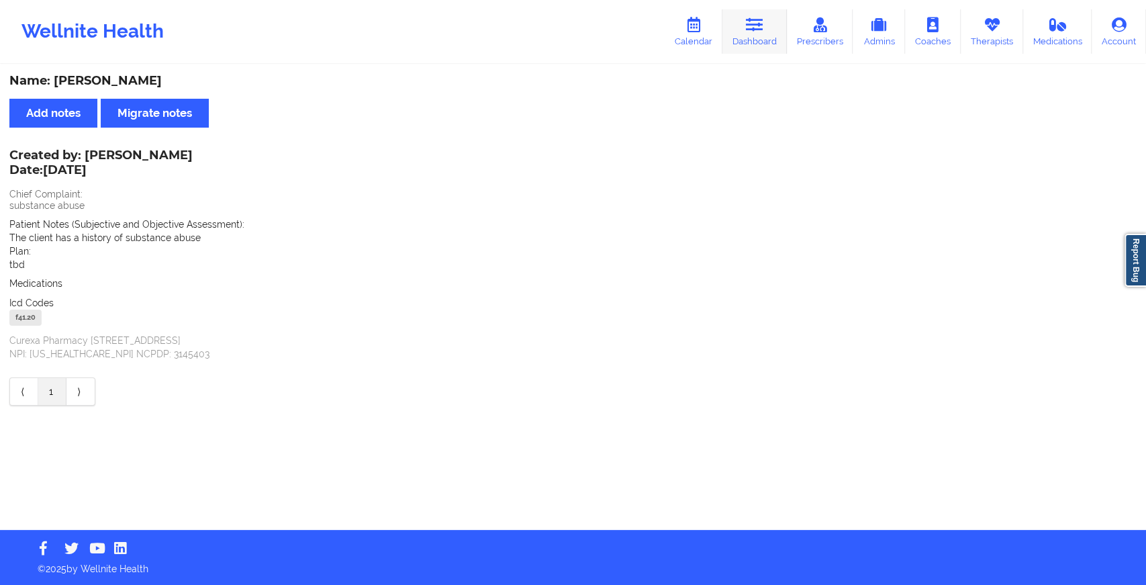
click at [741, 29] on link "Dashboard" at bounding box center [755, 31] width 64 height 44
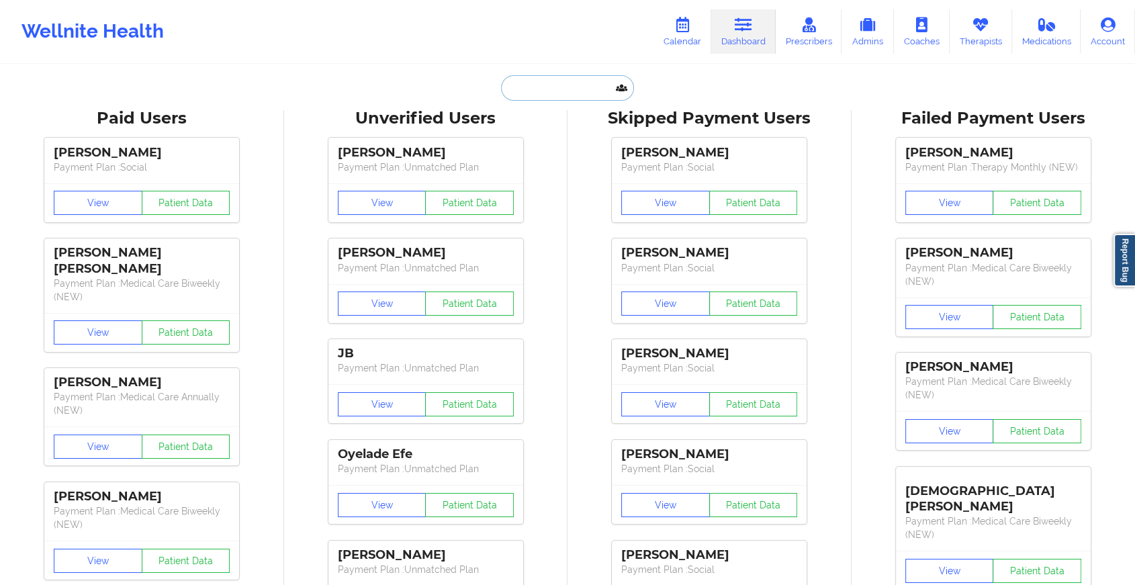
click at [545, 97] on input "text" at bounding box center [567, 88] width 133 height 26
paste input "[EMAIL_ADDRESS][DOMAIN_NAME]"
type input "[EMAIL_ADDRESS][DOMAIN_NAME]"
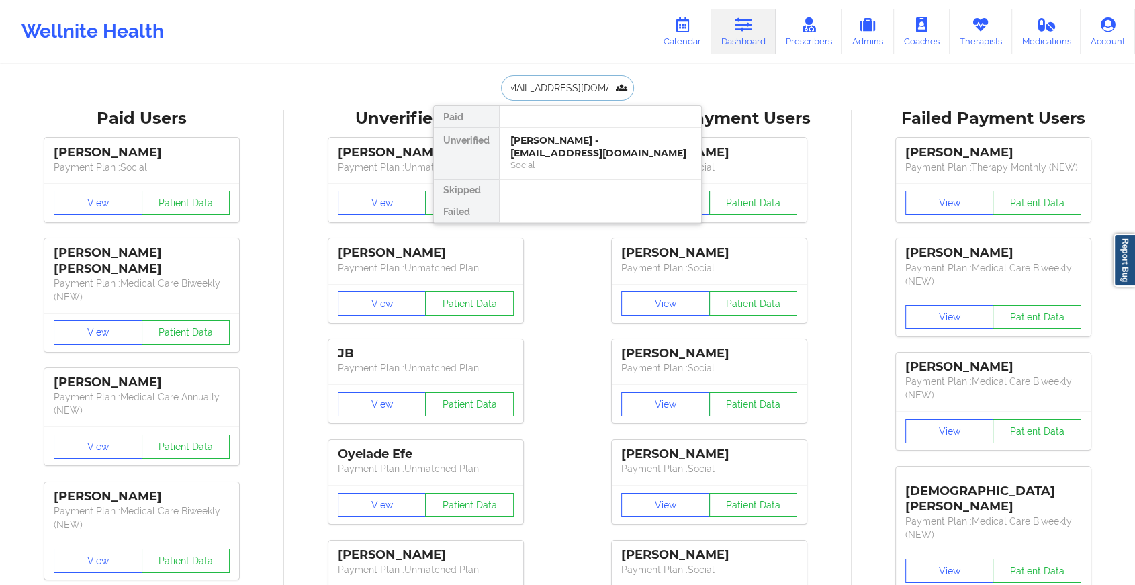
click at [584, 147] on div "[PERSON_NAME] - [EMAIL_ADDRESS][DOMAIN_NAME]" at bounding box center [600, 146] width 180 height 25
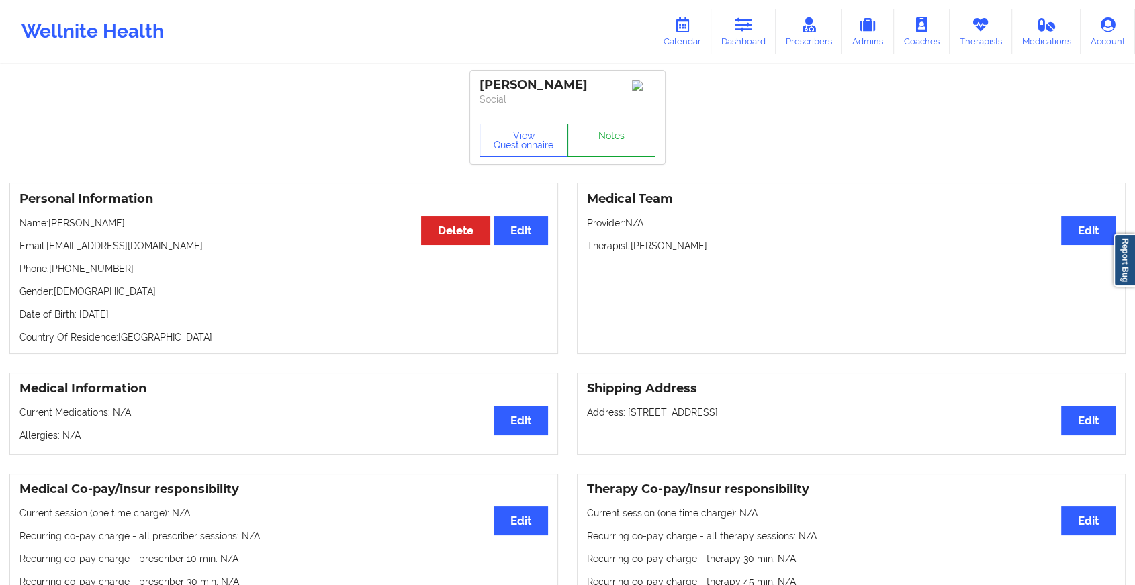
click at [618, 147] on link "Notes" at bounding box center [611, 141] width 89 height 34
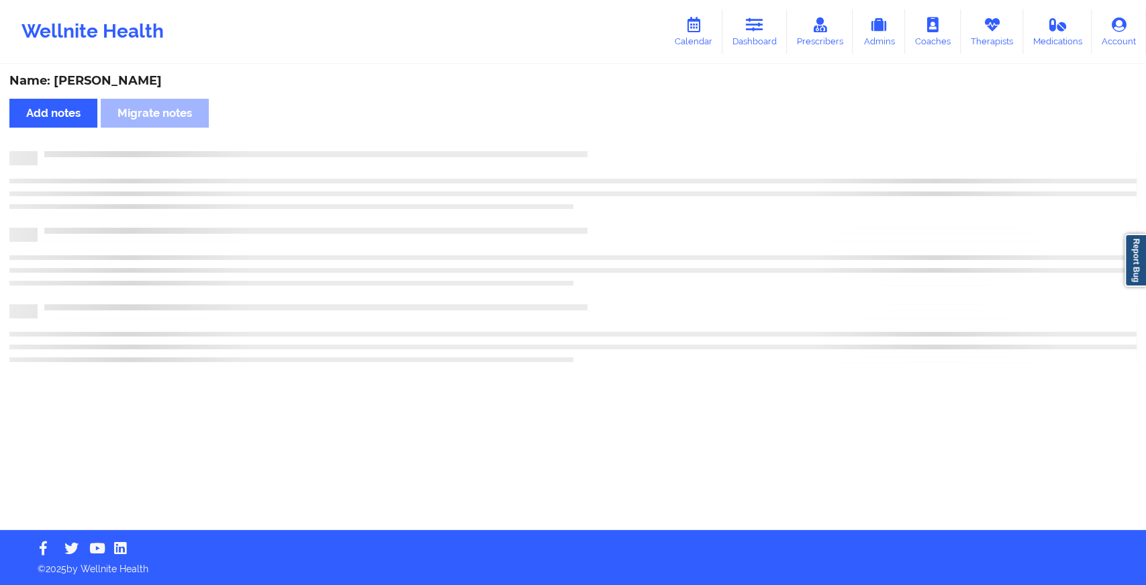
click at [618, 147] on div "Name: [PERSON_NAME] Add notes Migrate notes" at bounding box center [573, 298] width 1146 height 464
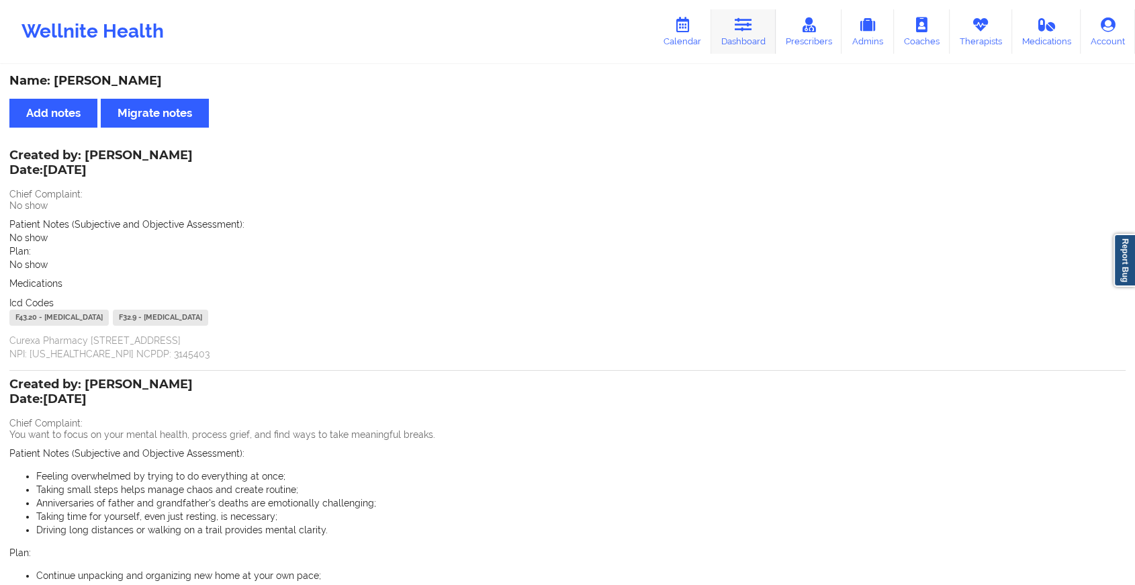
click at [755, 11] on link "Dashboard" at bounding box center [743, 31] width 64 height 44
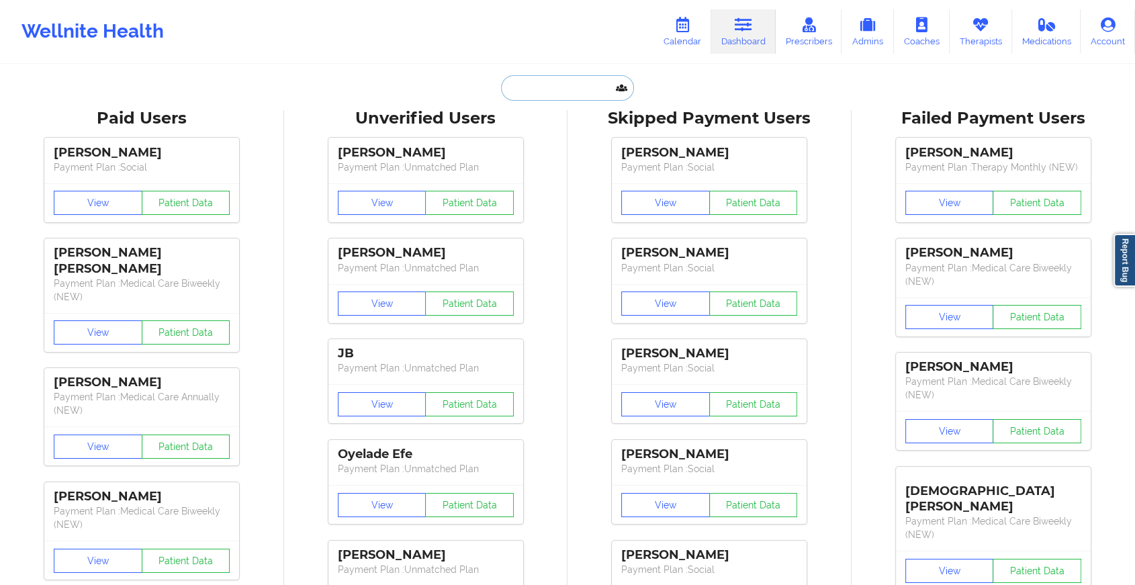
click at [561, 87] on input "text" at bounding box center [567, 88] width 133 height 26
paste input "[EMAIL_ADDRESS][DOMAIN_NAME]"
type input "[EMAIL_ADDRESS][DOMAIN_NAME]"
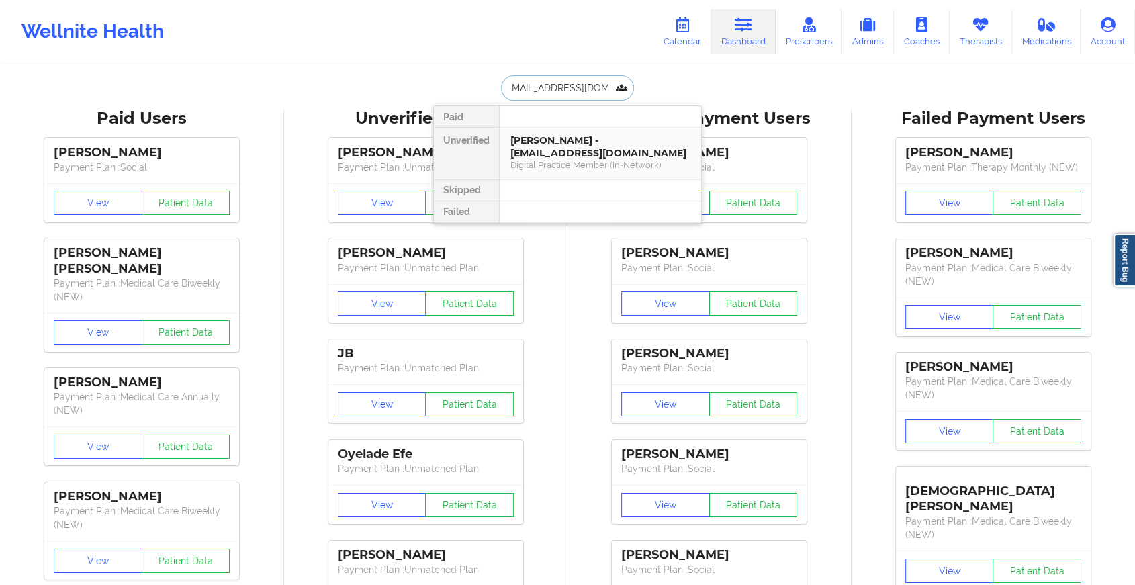
click at [599, 145] on div "[PERSON_NAME] - [EMAIL_ADDRESS][DOMAIN_NAME]" at bounding box center [600, 146] width 180 height 25
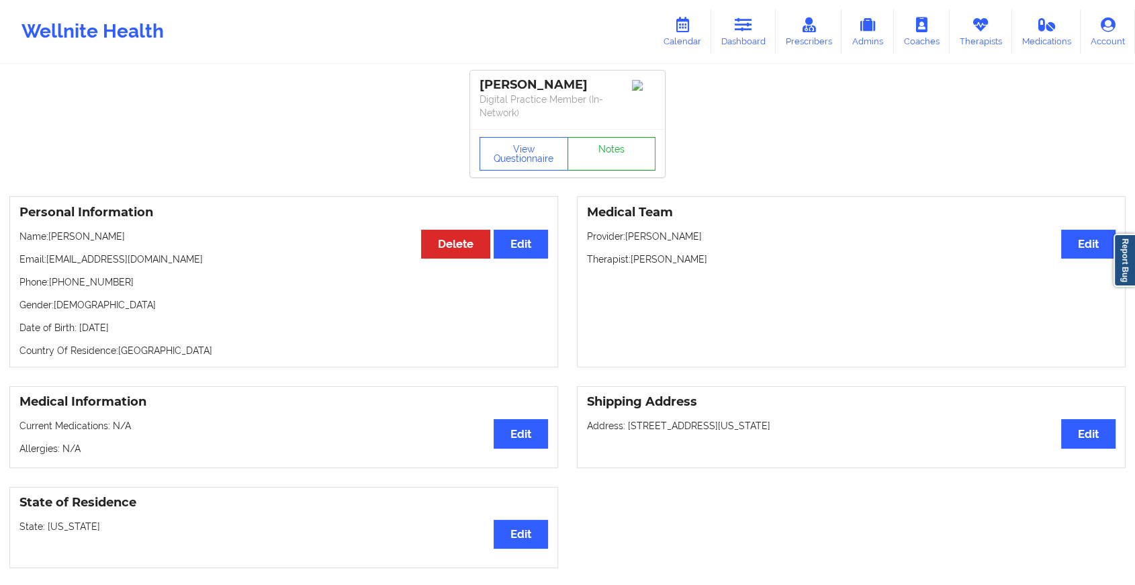
click at [614, 138] on link "Notes" at bounding box center [611, 154] width 89 height 34
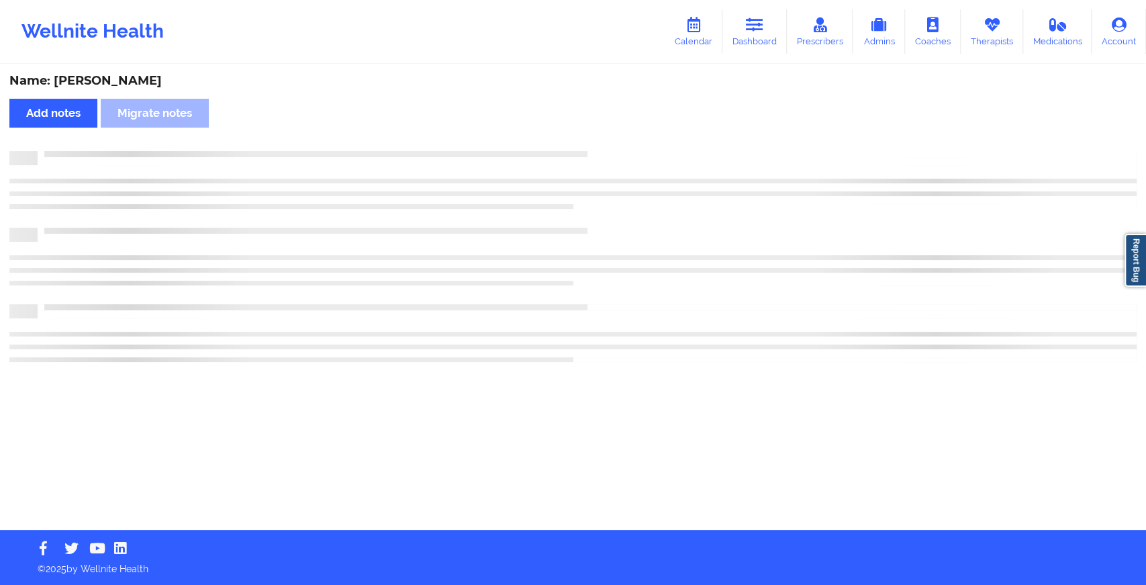
click at [614, 138] on div "Name: [PERSON_NAME] Add notes Migrate notes" at bounding box center [573, 298] width 1146 height 464
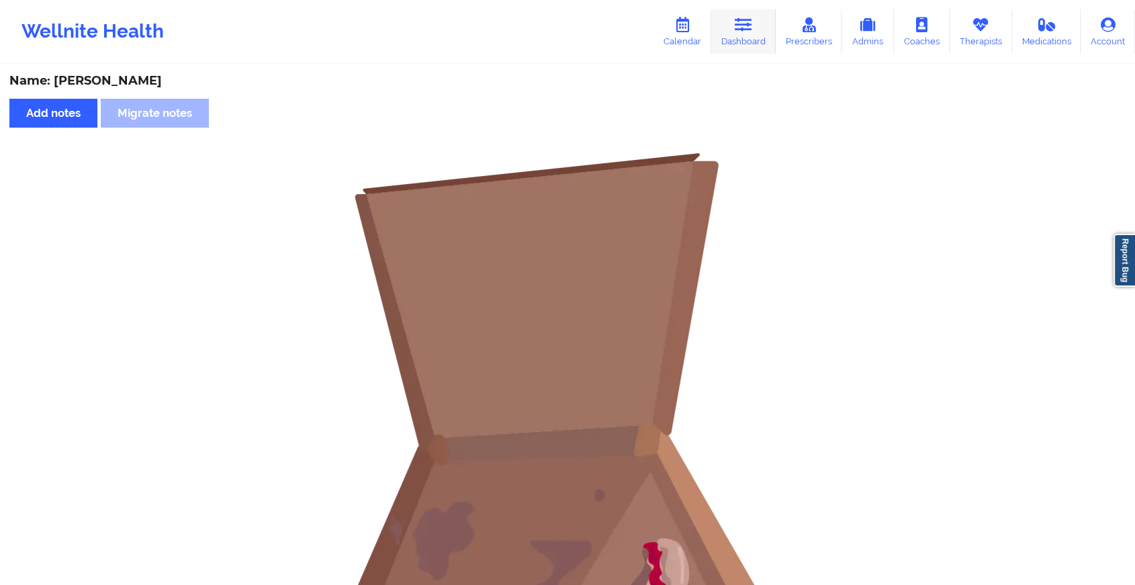
click at [745, 41] on link "Dashboard" at bounding box center [743, 31] width 64 height 44
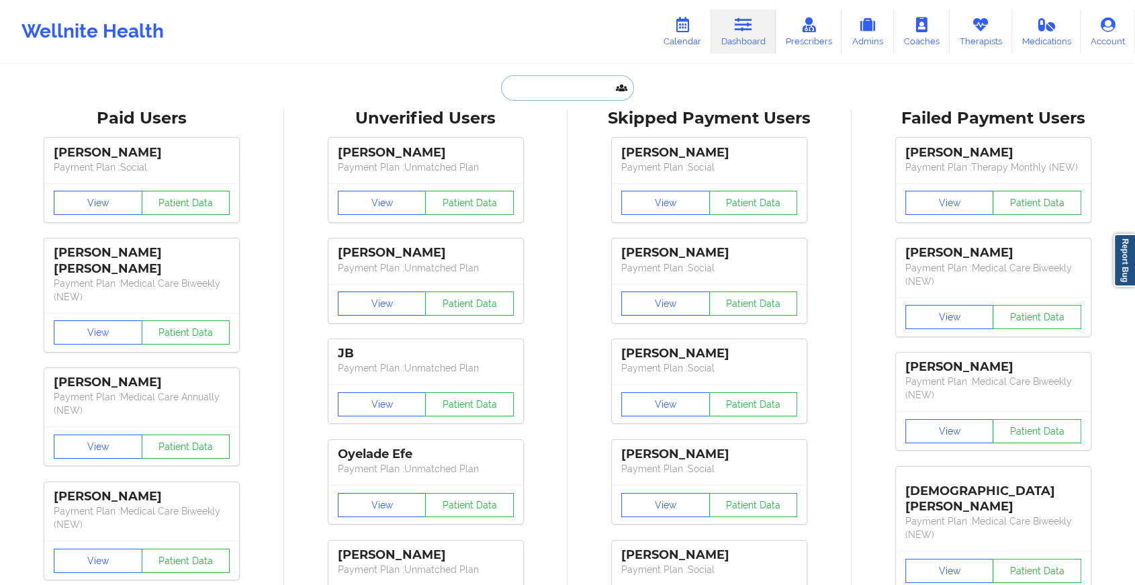
click at [586, 81] on input "text" at bounding box center [567, 88] width 133 height 26
paste input "[EMAIL_ADDRESS][DOMAIN_NAME]"
type input "[EMAIL_ADDRESS][DOMAIN_NAME]"
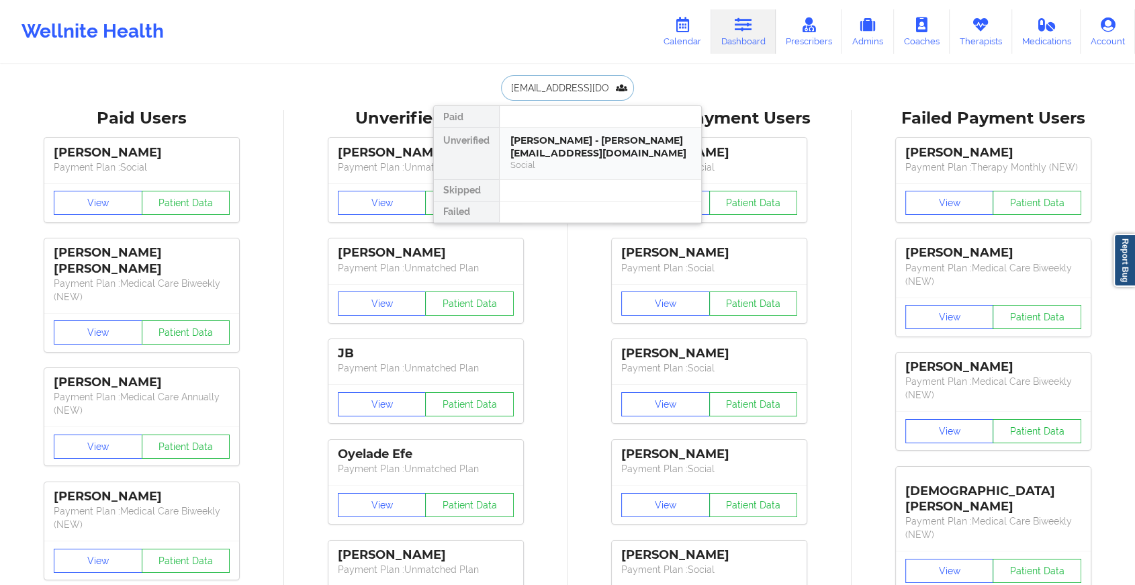
click at [612, 162] on div "Social" at bounding box center [600, 164] width 180 height 11
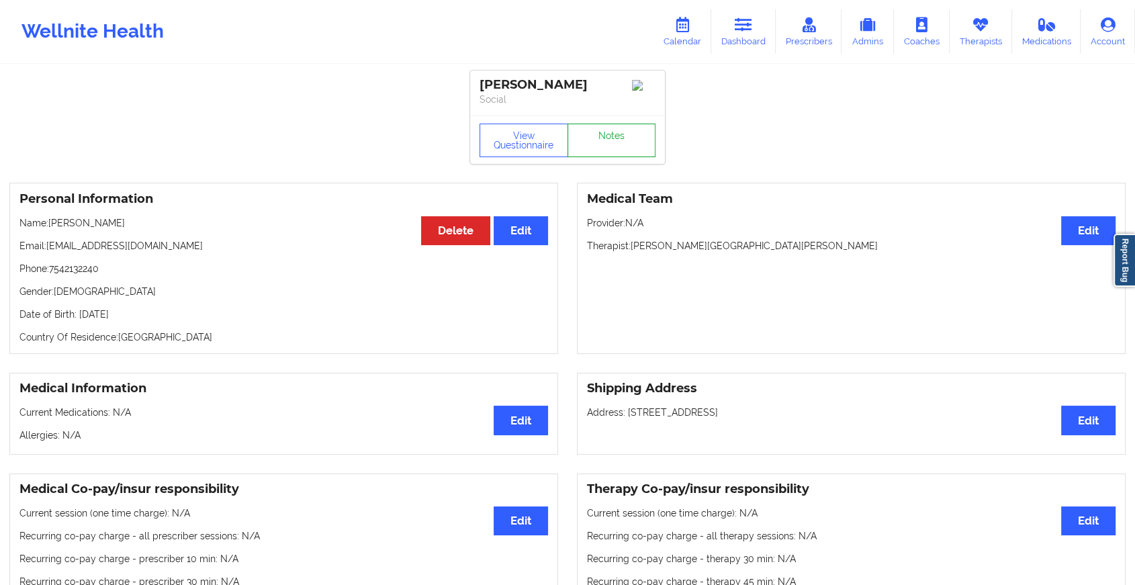
click at [623, 143] on link "Notes" at bounding box center [611, 141] width 89 height 34
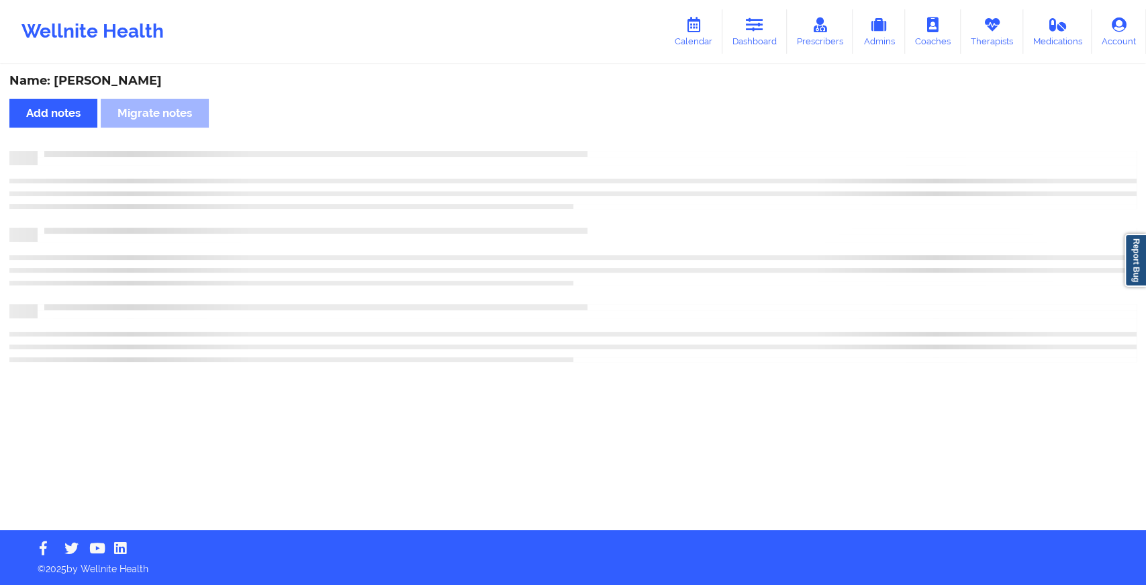
click at [623, 143] on div "Name: [PERSON_NAME] Add notes Migrate notes" at bounding box center [573, 298] width 1146 height 464
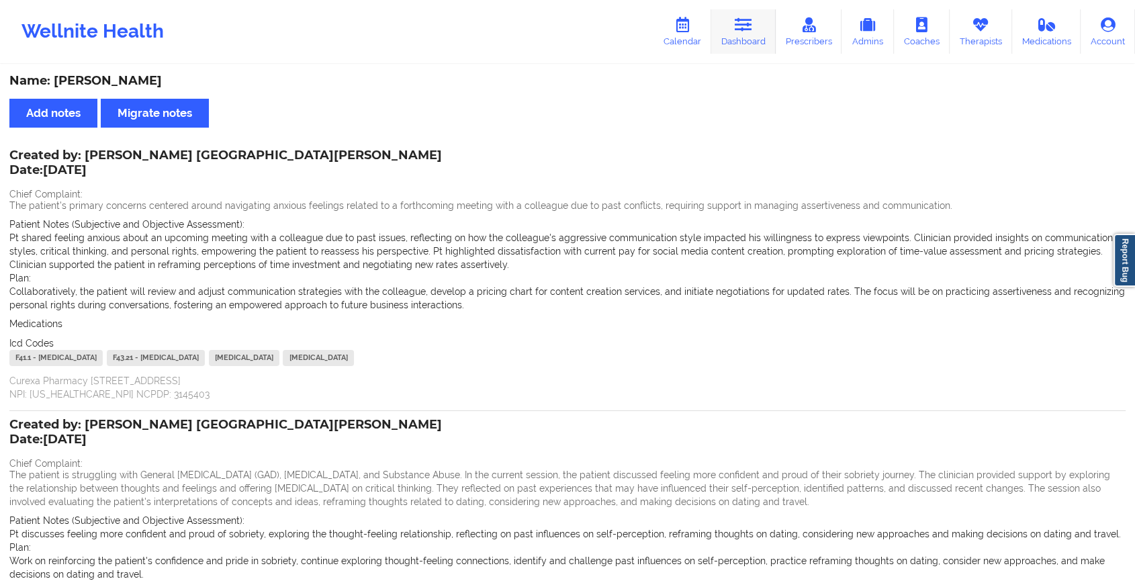
click at [736, 19] on icon at bounding box center [743, 24] width 17 height 15
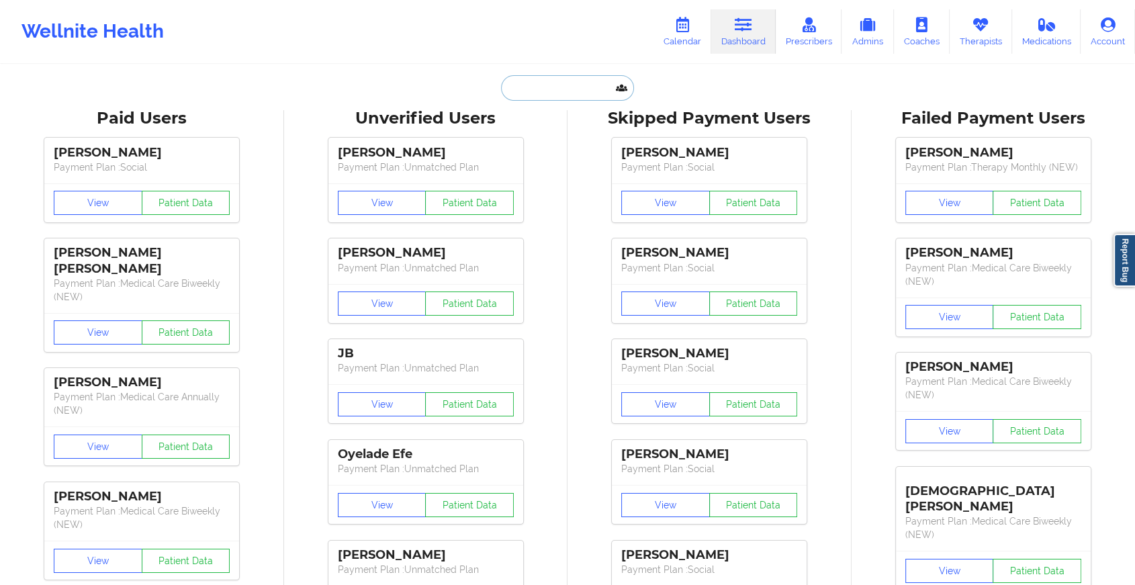
click at [547, 82] on input "text" at bounding box center [567, 88] width 133 height 26
paste input "[EMAIL_ADDRESS][DOMAIN_NAME]"
type input "[EMAIL_ADDRESS][DOMAIN_NAME]"
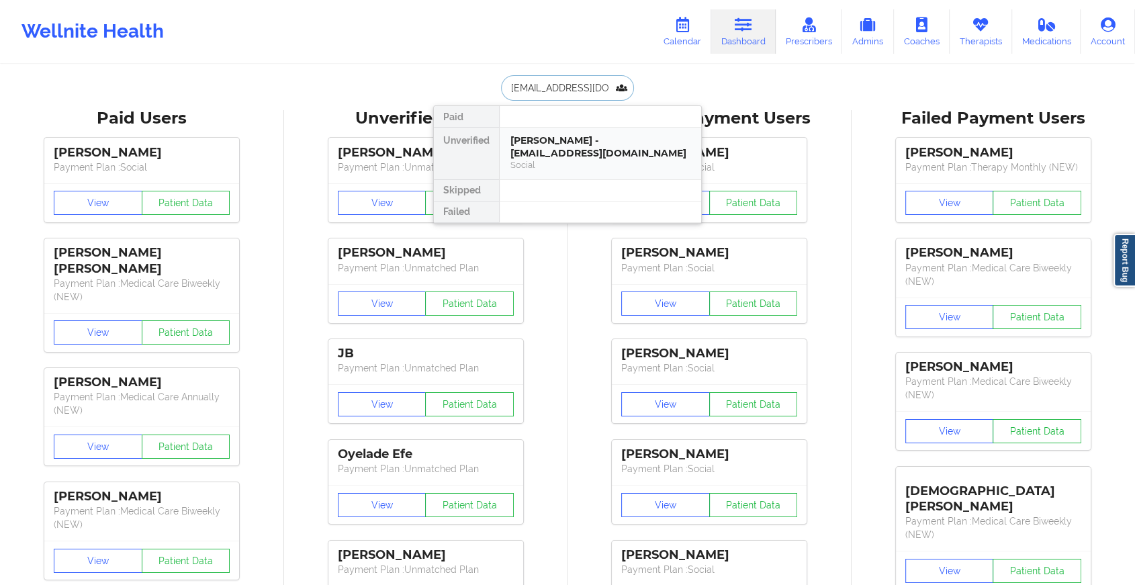
click at [582, 141] on div "[PERSON_NAME] - [EMAIL_ADDRESS][DOMAIN_NAME]" at bounding box center [600, 146] width 180 height 25
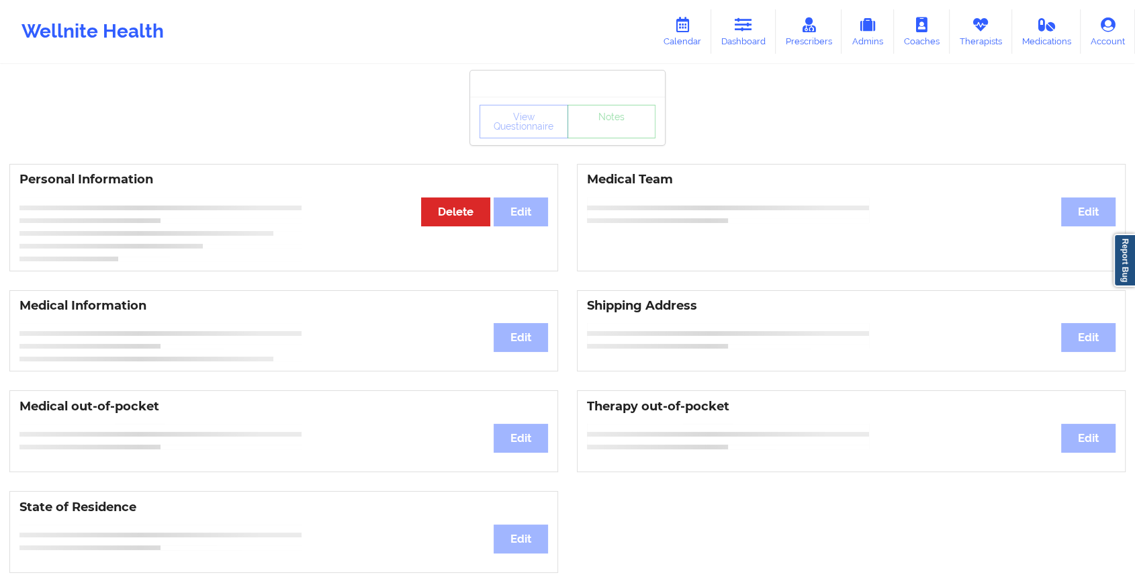
click at [607, 134] on div "View Questionnaire Notes" at bounding box center [567, 122] width 176 height 34
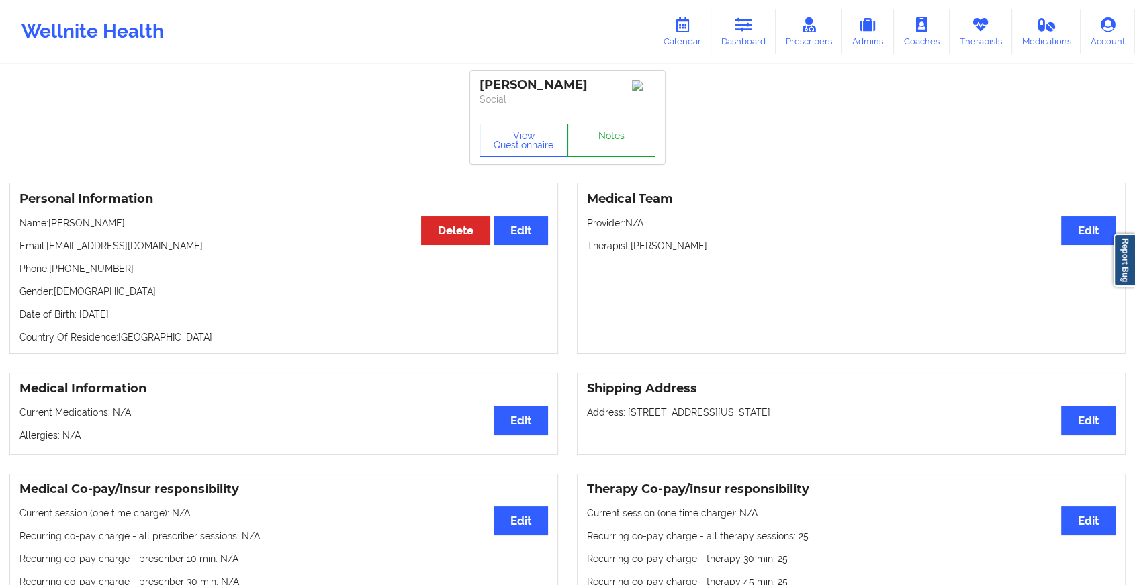
click at [607, 134] on link "Notes" at bounding box center [611, 141] width 89 height 34
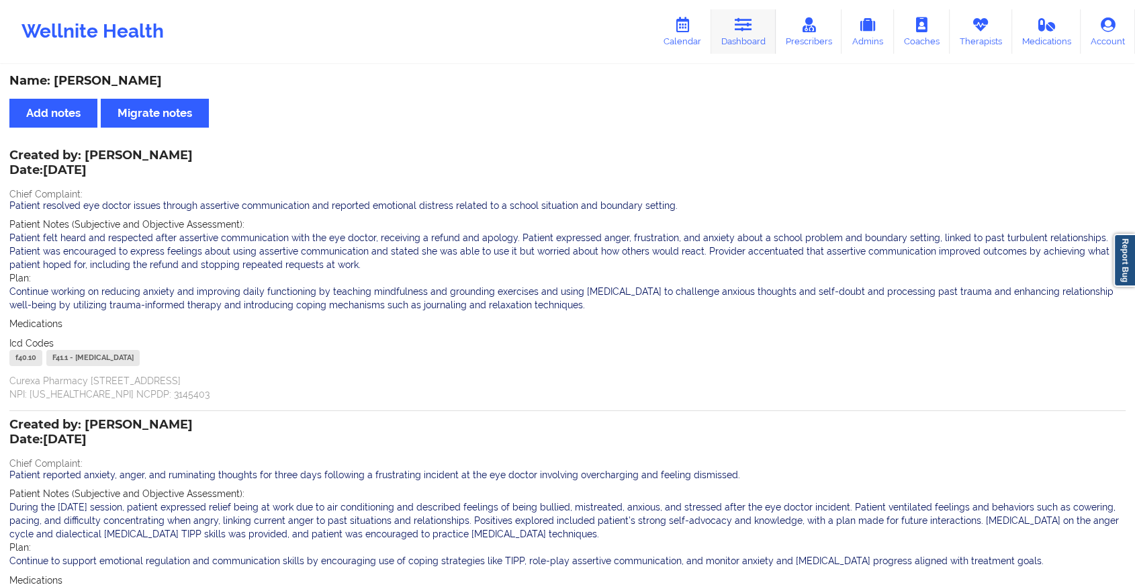
click at [743, 27] on icon at bounding box center [743, 24] width 17 height 15
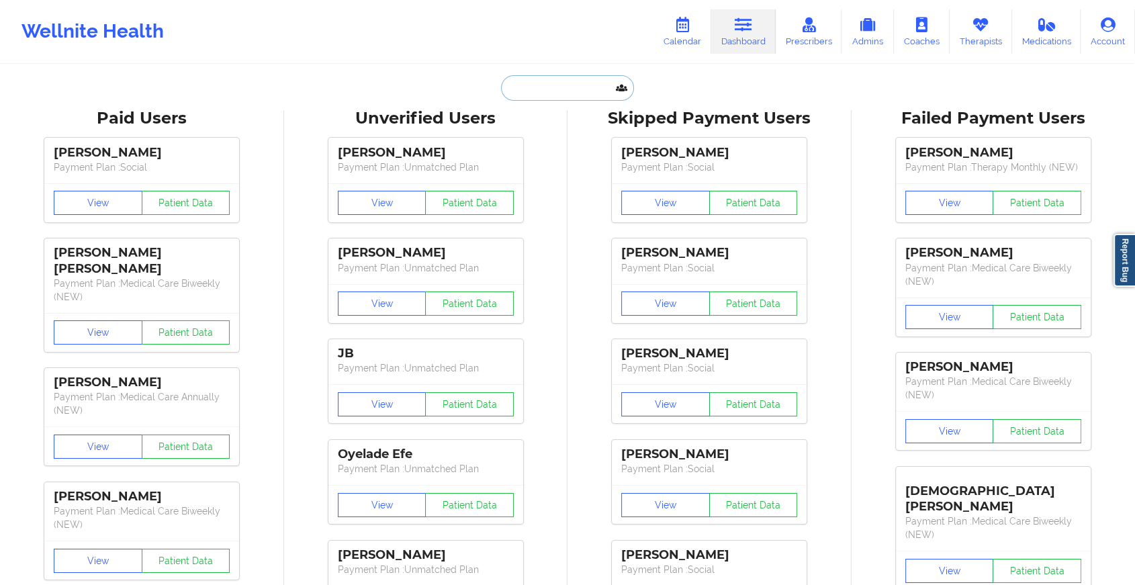
click at [574, 87] on input "text" at bounding box center [567, 88] width 133 height 26
paste input "[EMAIL_ADDRESS][DOMAIN_NAME]"
type input "[EMAIL_ADDRESS][DOMAIN_NAME]"
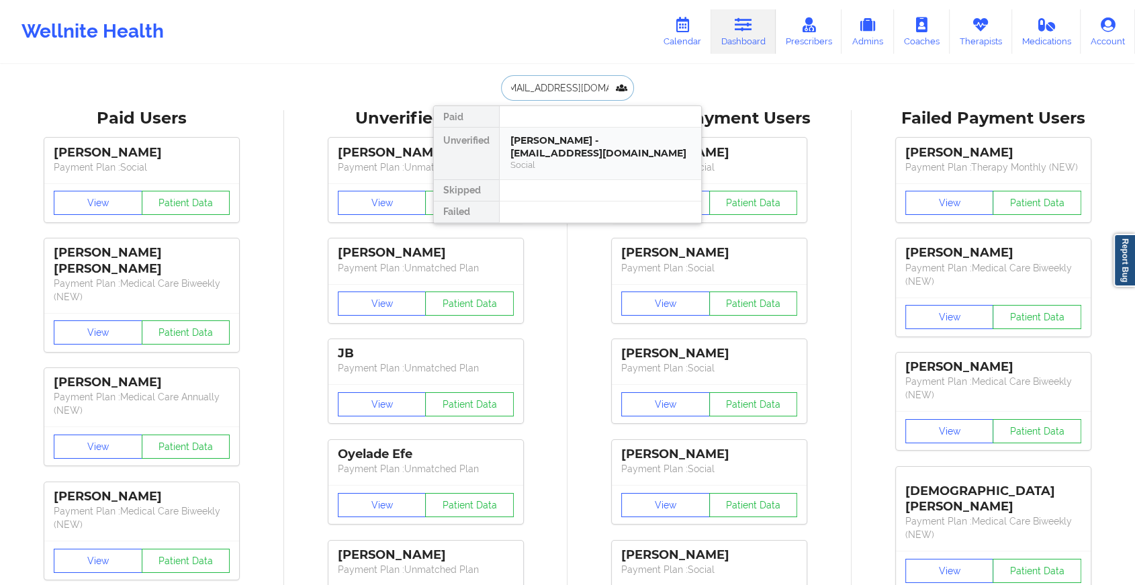
click at [592, 144] on div "[PERSON_NAME] - [EMAIL_ADDRESS][DOMAIN_NAME]" at bounding box center [600, 146] width 180 height 25
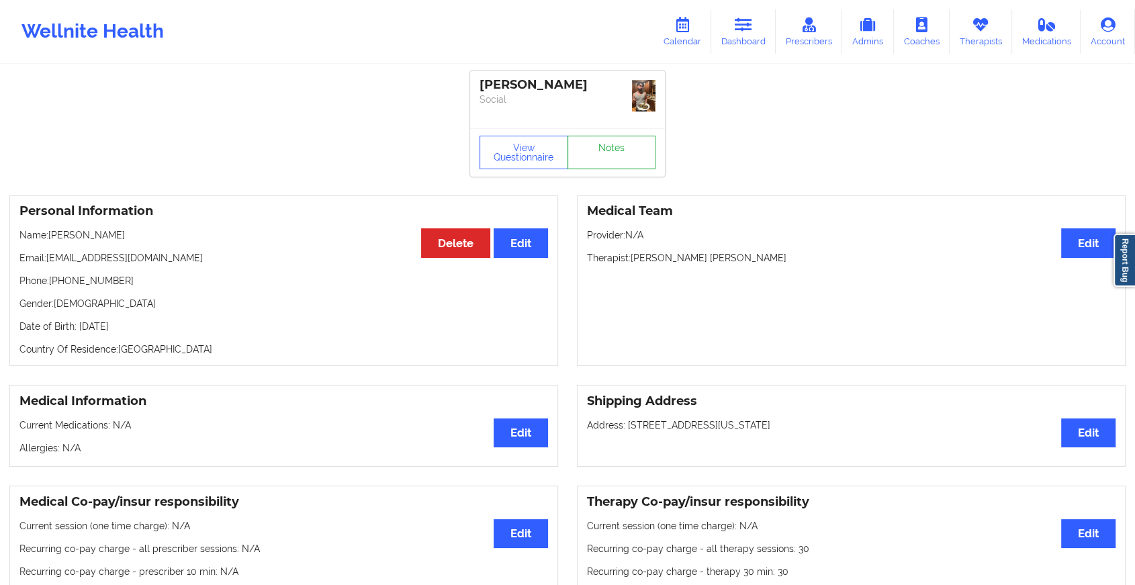
click at [632, 136] on link "Notes" at bounding box center [611, 153] width 89 height 34
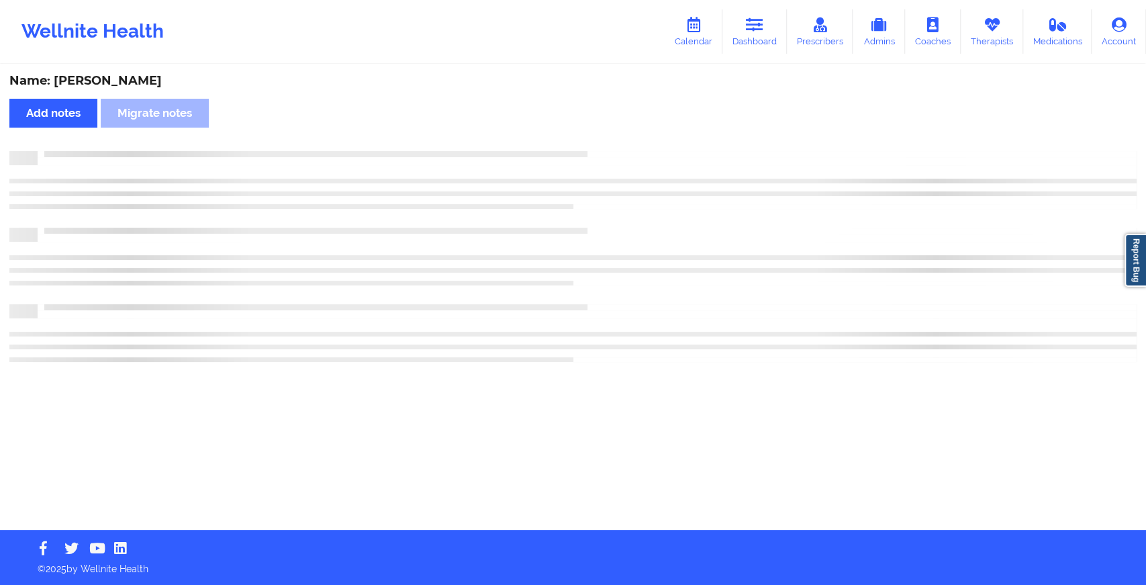
click at [632, 136] on div "Name: [PERSON_NAME] Add notes Migrate notes" at bounding box center [573, 298] width 1146 height 464
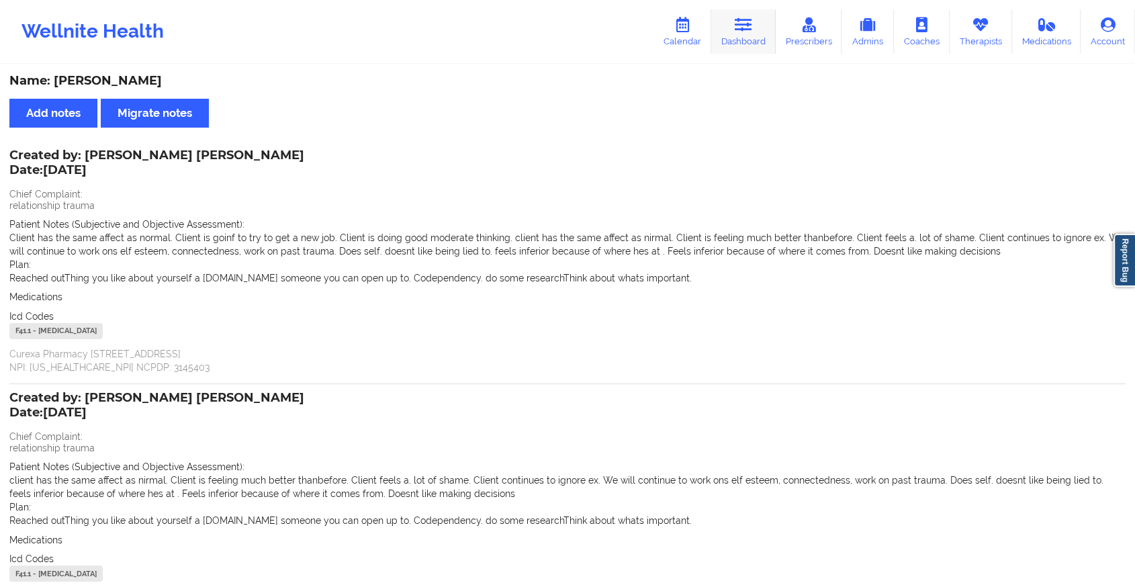
click at [752, 22] on icon at bounding box center [743, 24] width 17 height 15
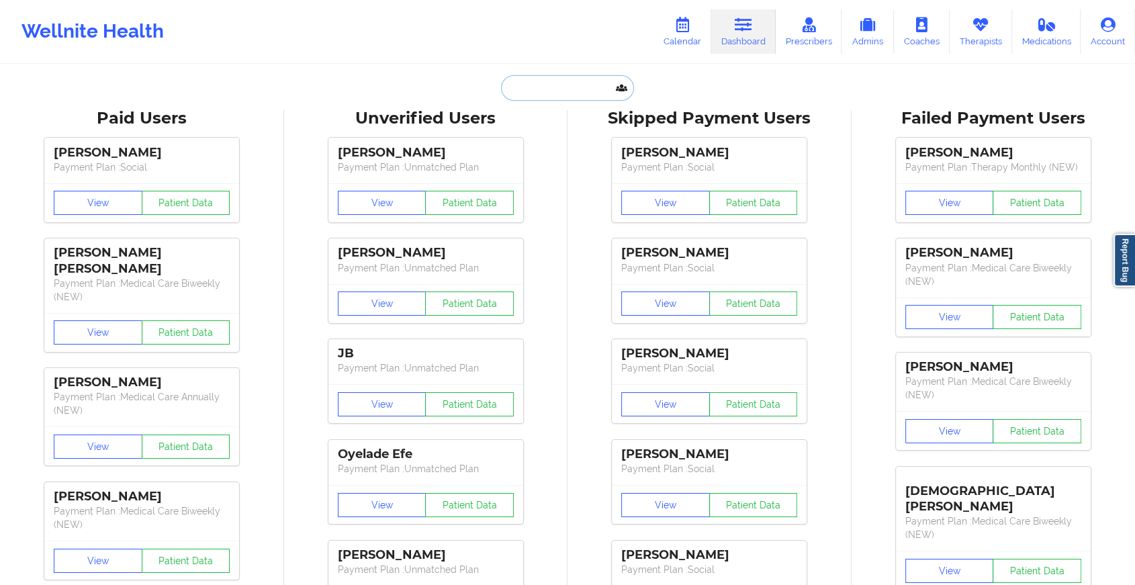
click at [561, 80] on input "text" at bounding box center [567, 88] width 133 height 26
paste input "[EMAIL_ADDRESS][DOMAIN_NAME]"
type input "[EMAIL_ADDRESS][DOMAIN_NAME]"
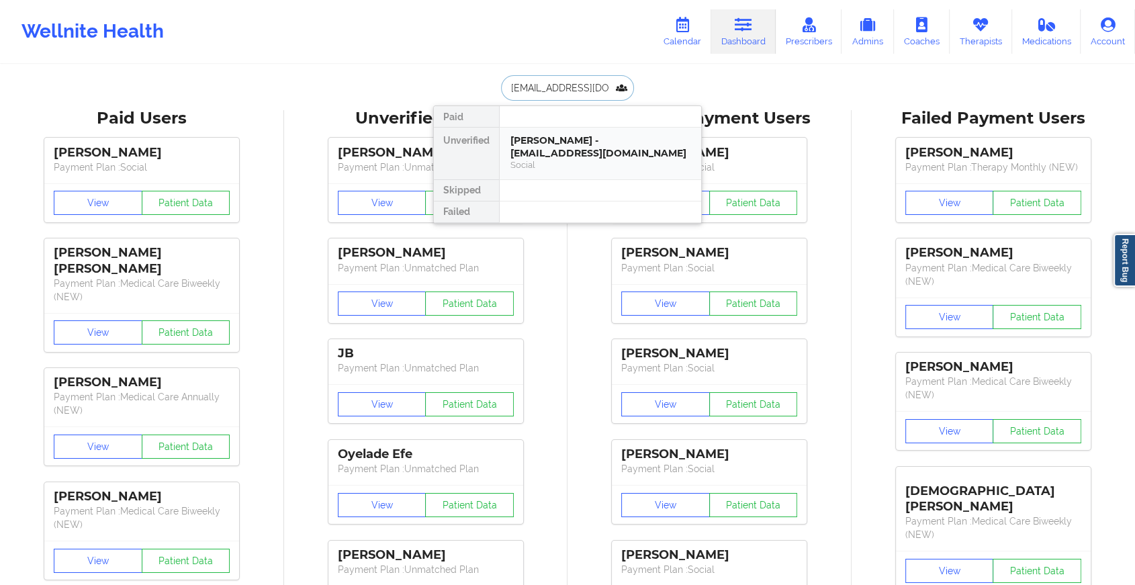
click at [624, 138] on div "[PERSON_NAME] - [EMAIL_ADDRESS][DOMAIN_NAME]" at bounding box center [600, 146] width 180 height 25
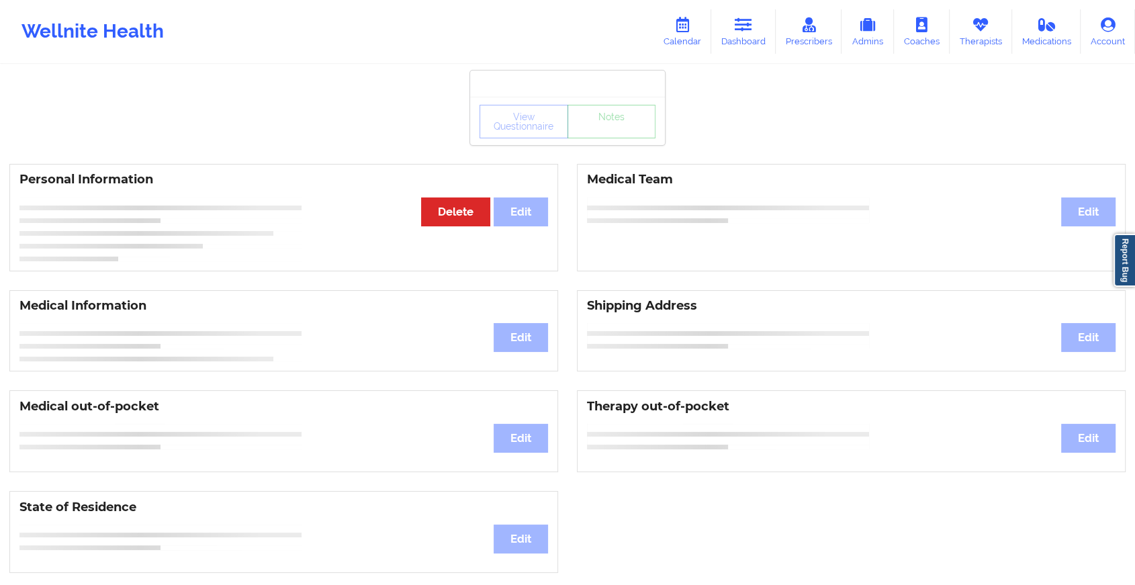
click at [612, 140] on div "View Questionnaire Notes" at bounding box center [567, 121] width 195 height 48
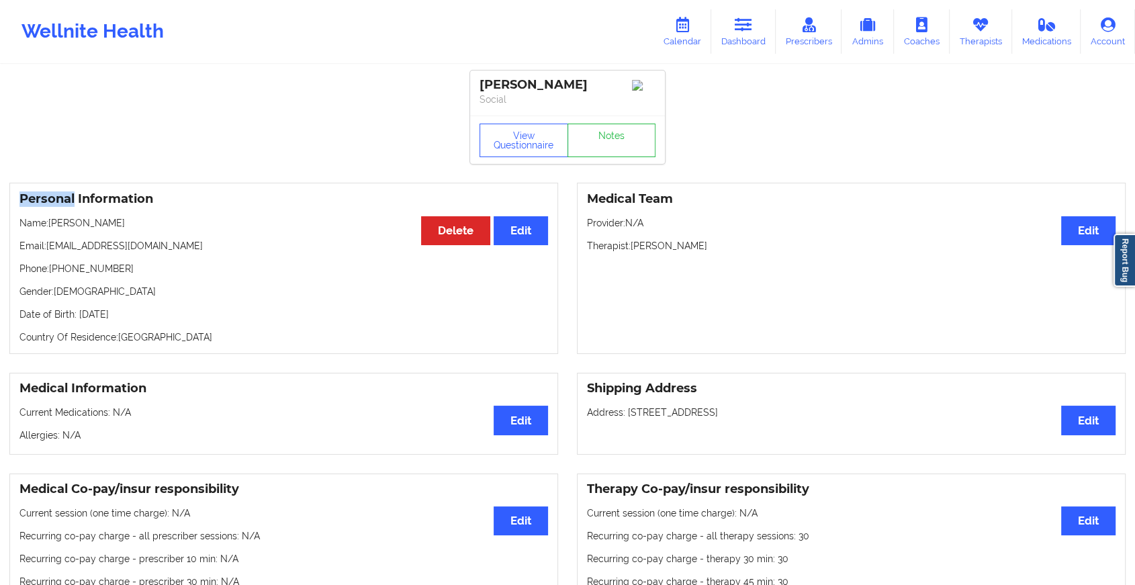
click at [612, 140] on div "View Questionnaire Notes" at bounding box center [567, 140] width 195 height 48
click at [612, 140] on link "Notes" at bounding box center [611, 141] width 89 height 34
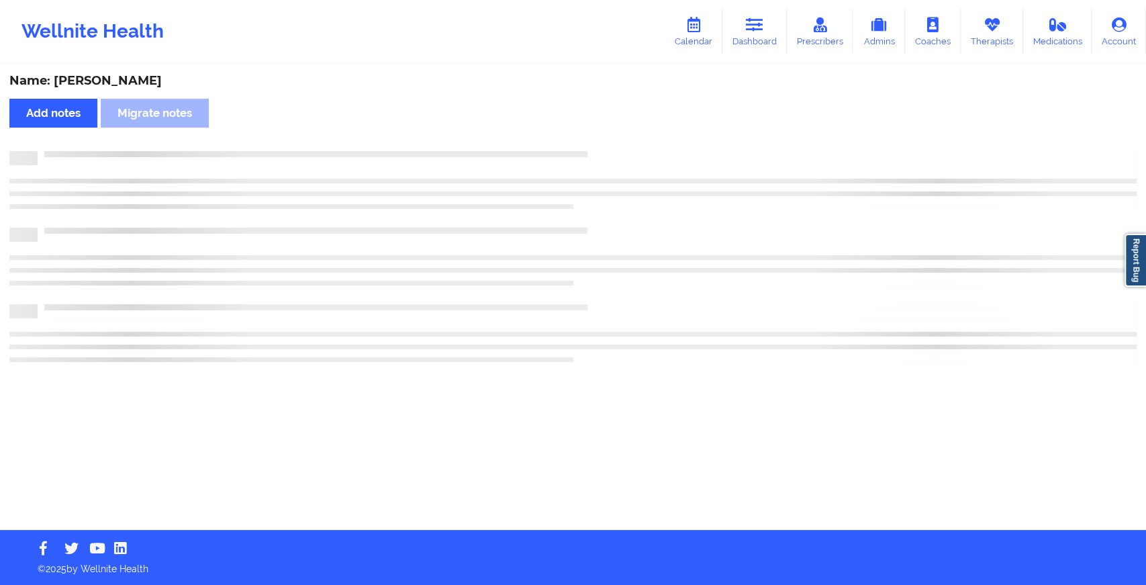
click at [663, 194] on div at bounding box center [573, 184] width 1128 height 39
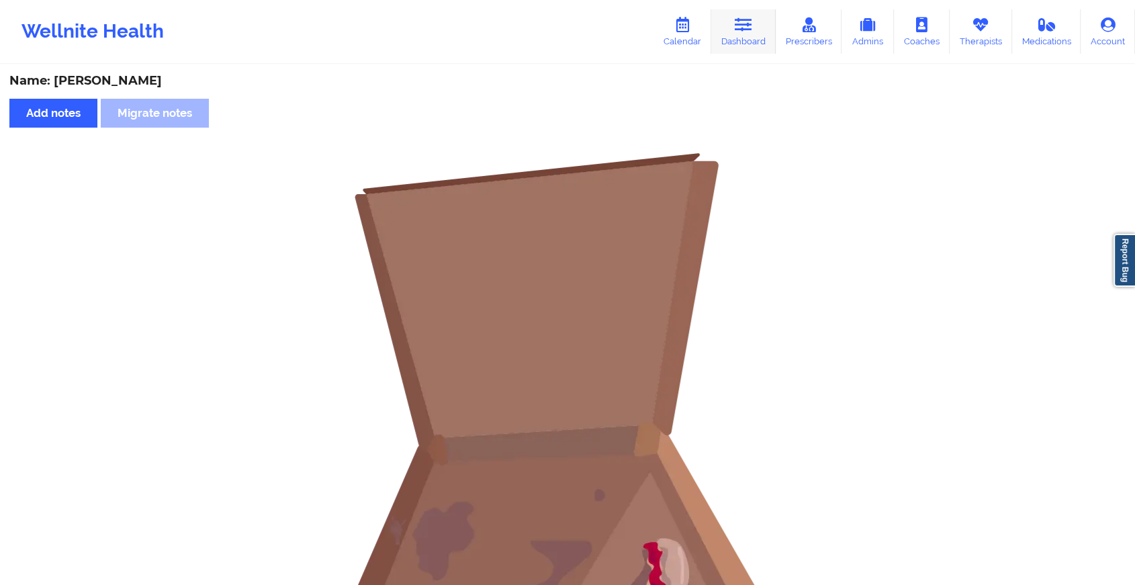
click at [730, 36] on link "Dashboard" at bounding box center [743, 31] width 64 height 44
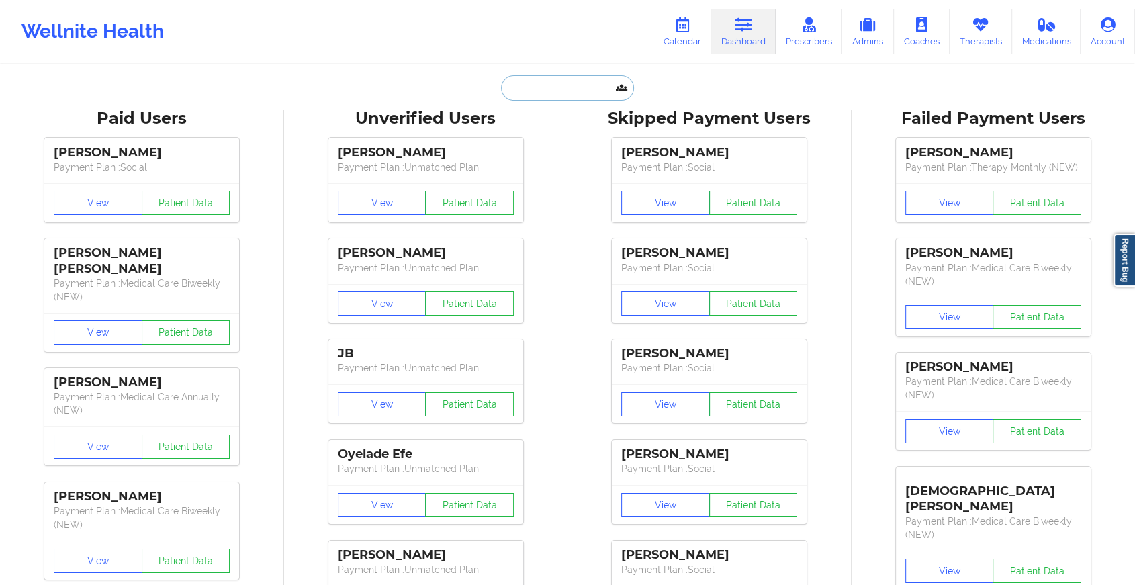
click at [545, 77] on input "text" at bounding box center [567, 88] width 133 height 26
paste input "[EMAIL_ADDRESS][DOMAIN_NAME]"
type input "[EMAIL_ADDRESS][DOMAIN_NAME]"
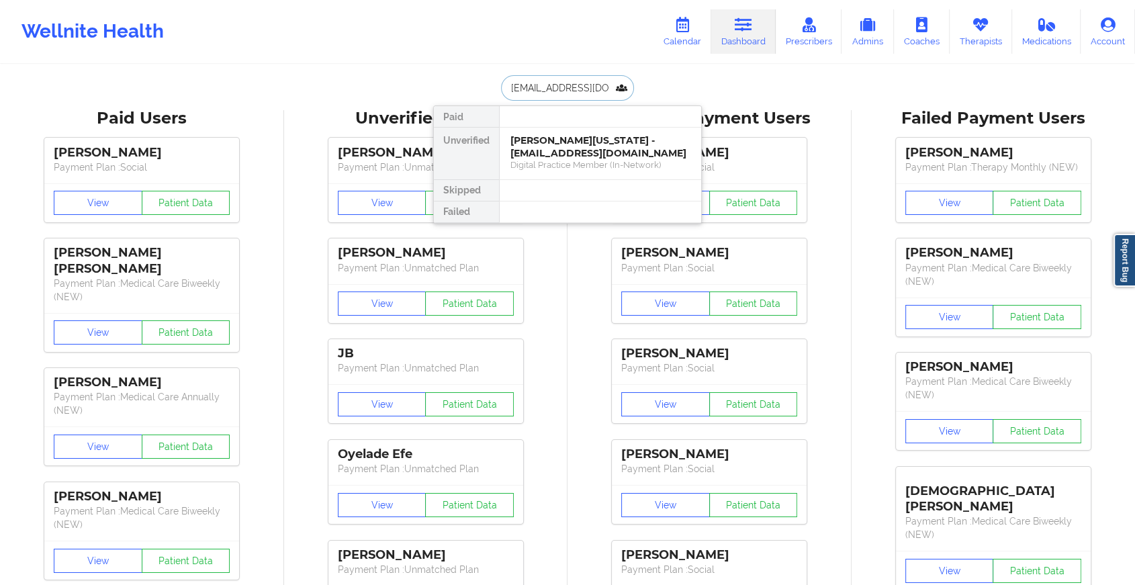
click at [606, 148] on div "[PERSON_NAME][US_STATE] - [EMAIL_ADDRESS][DOMAIN_NAME]" at bounding box center [600, 146] width 180 height 25
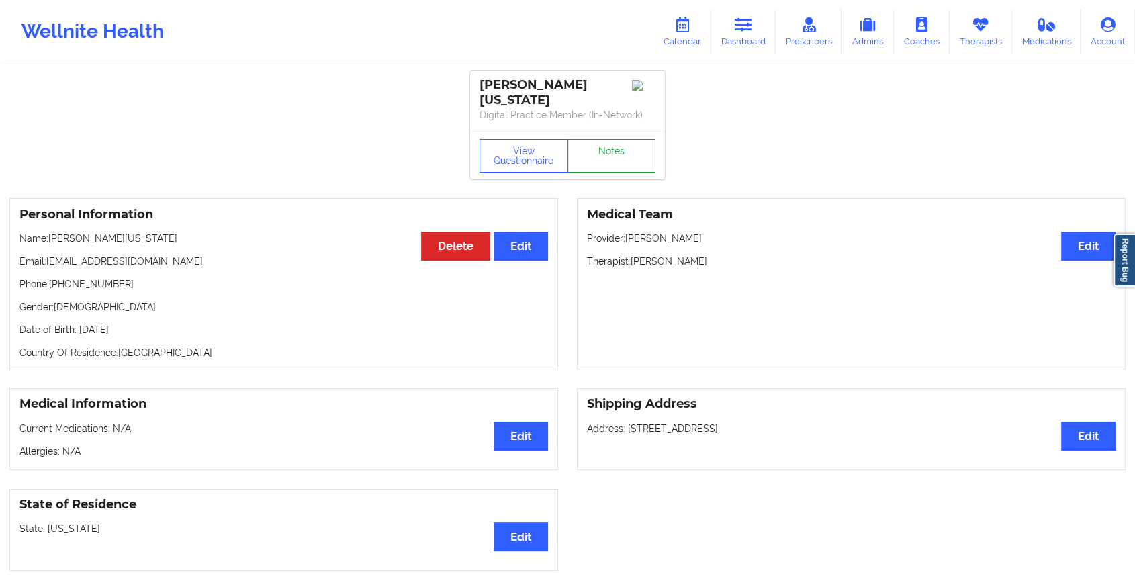
click at [612, 145] on link "Notes" at bounding box center [611, 156] width 89 height 34
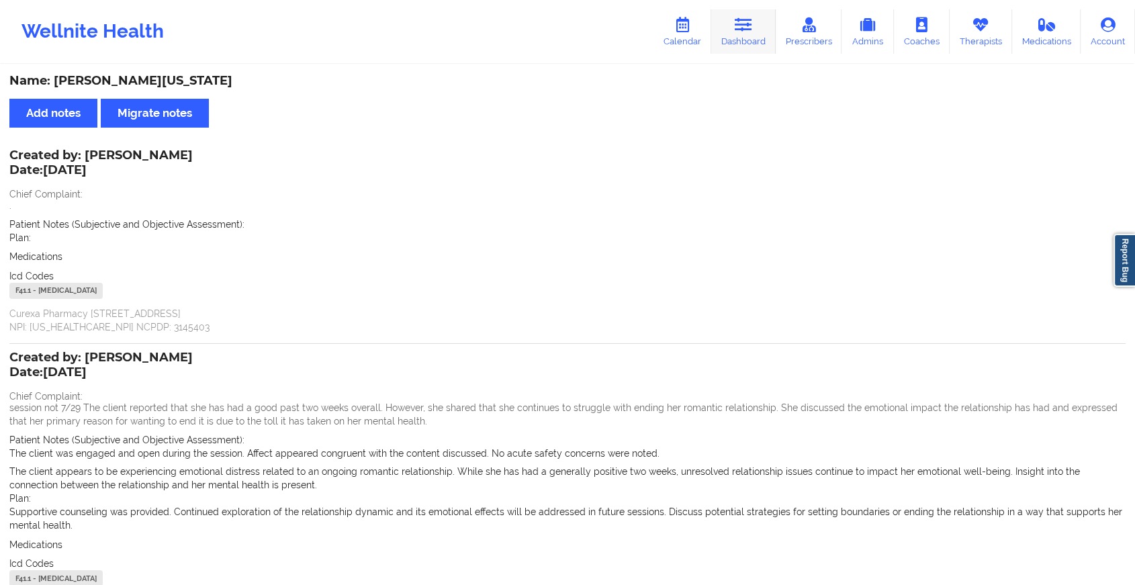
click at [738, 32] on icon at bounding box center [743, 24] width 17 height 15
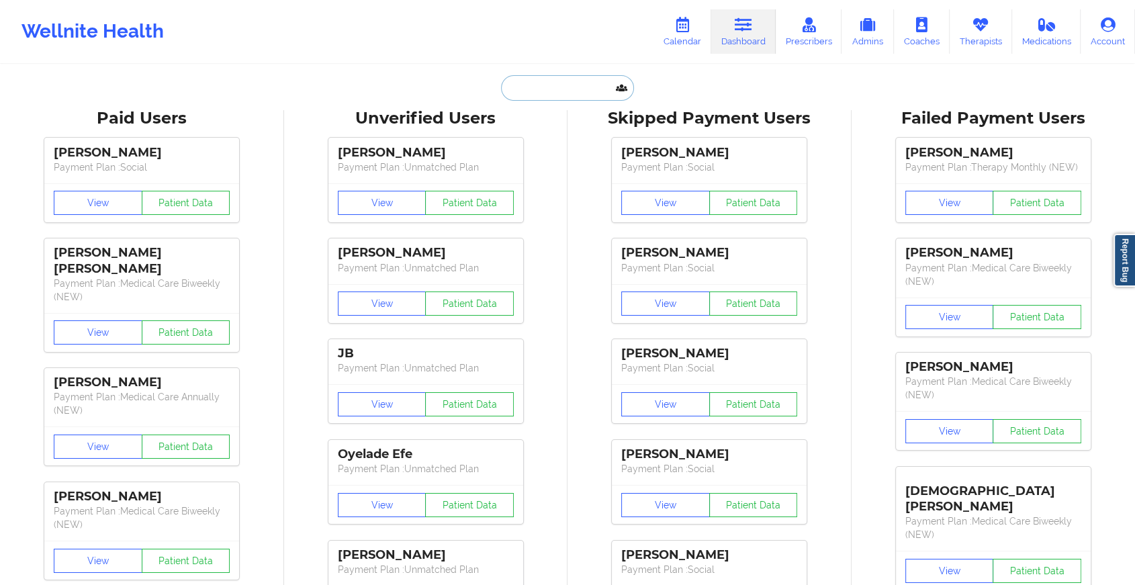
click at [522, 93] on input "text" at bounding box center [567, 88] width 133 height 26
paste input "[EMAIL_ADDRESS][DOMAIN_NAME]"
type input "[EMAIL_ADDRESS][DOMAIN_NAME]"
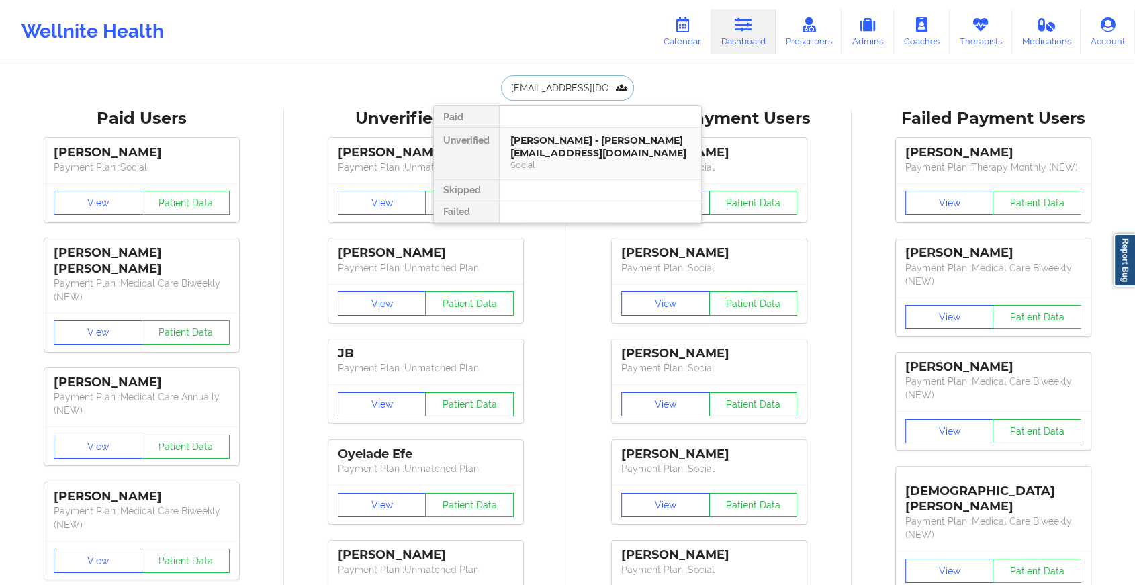
click at [581, 150] on div "[PERSON_NAME] - [PERSON_NAME][EMAIL_ADDRESS][DOMAIN_NAME]" at bounding box center [600, 146] width 180 height 25
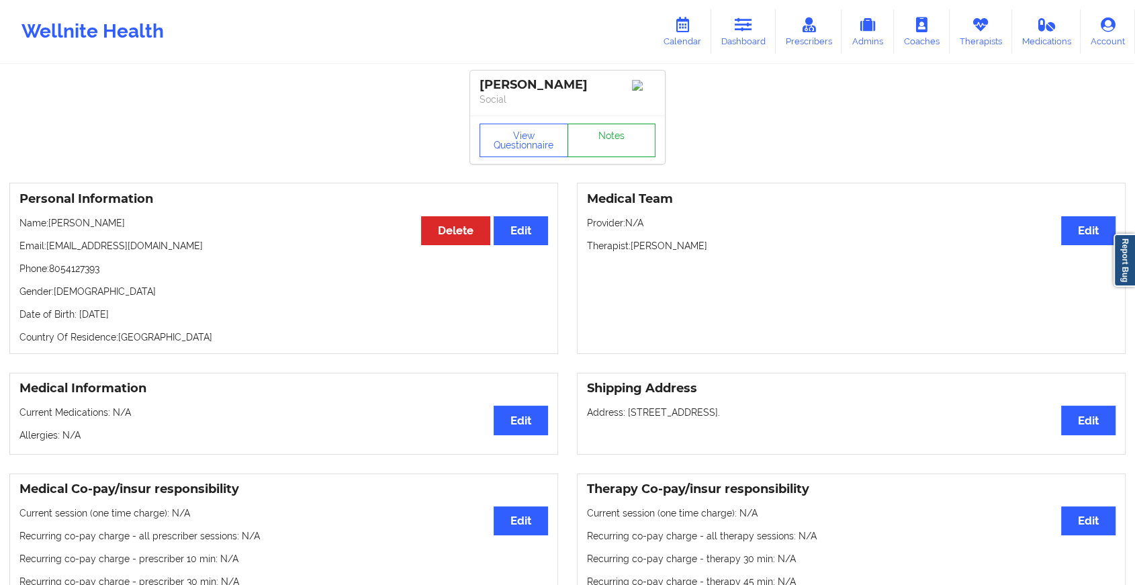
click at [606, 151] on link "Notes" at bounding box center [611, 141] width 89 height 34
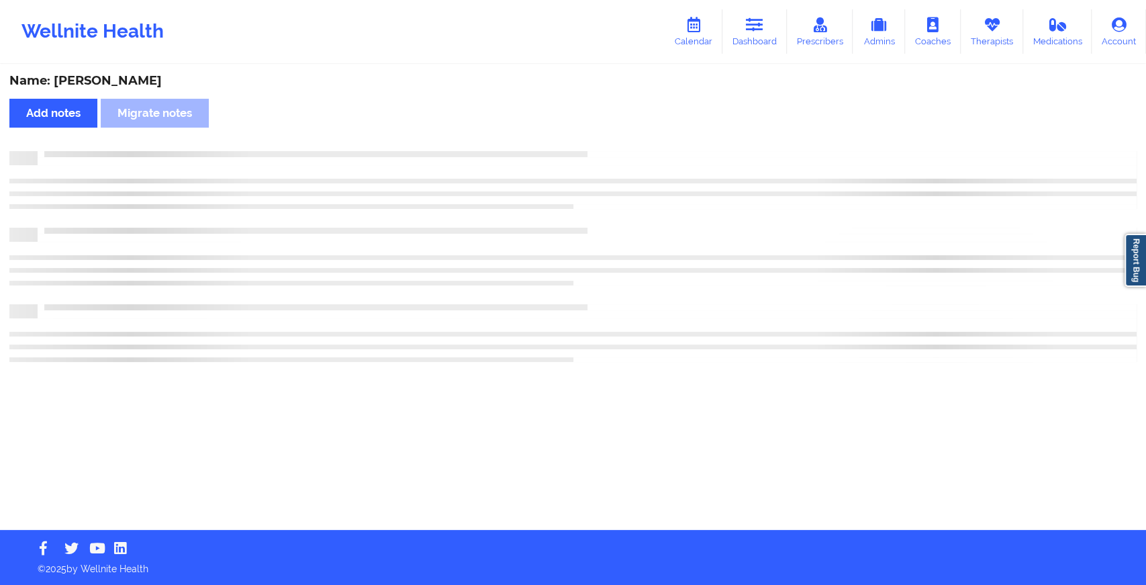
click at [606, 151] on div at bounding box center [587, 151] width 1099 height 0
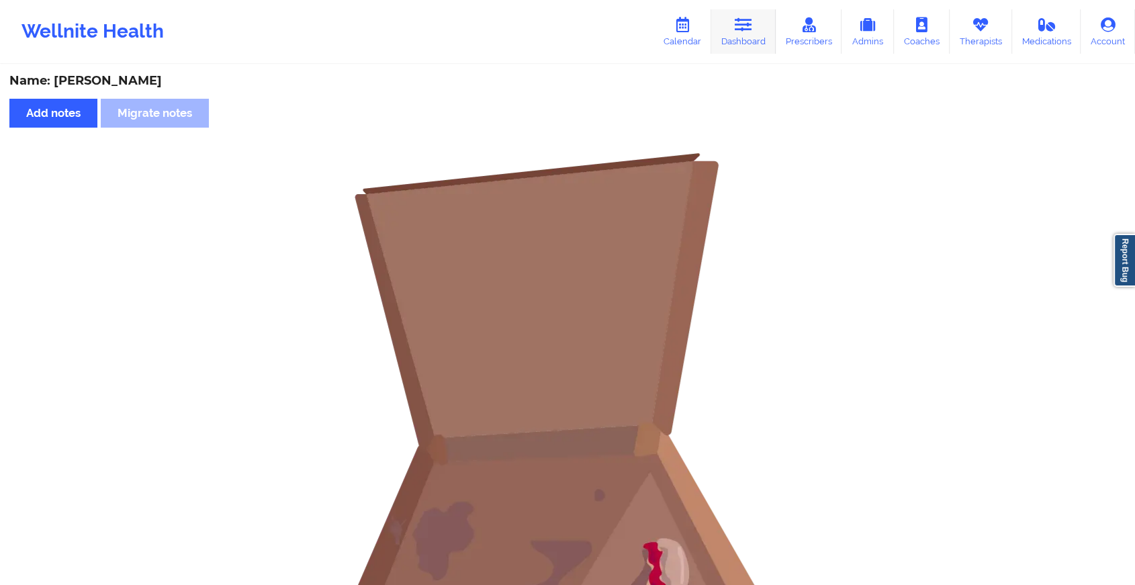
click at [751, 25] on icon at bounding box center [743, 24] width 17 height 15
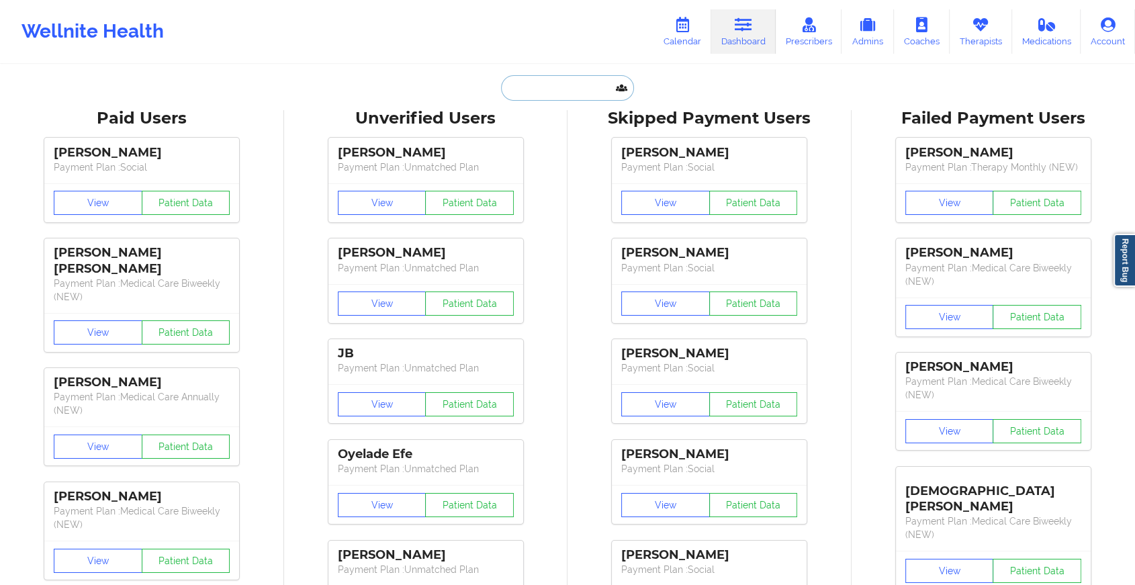
click at [548, 86] on input "text" at bounding box center [567, 88] width 133 height 26
paste input "[EMAIL_ADDRESS][DOMAIN_NAME]"
type input "[EMAIL_ADDRESS][DOMAIN_NAME]"
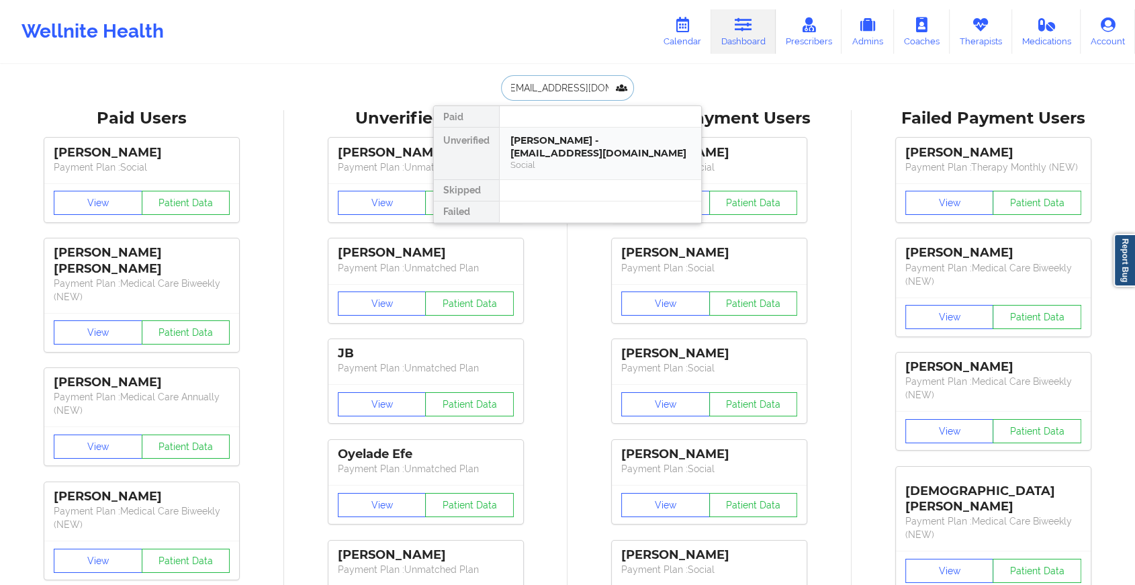
click at [578, 138] on div "[PERSON_NAME] - [EMAIL_ADDRESS][DOMAIN_NAME]" at bounding box center [600, 146] width 180 height 25
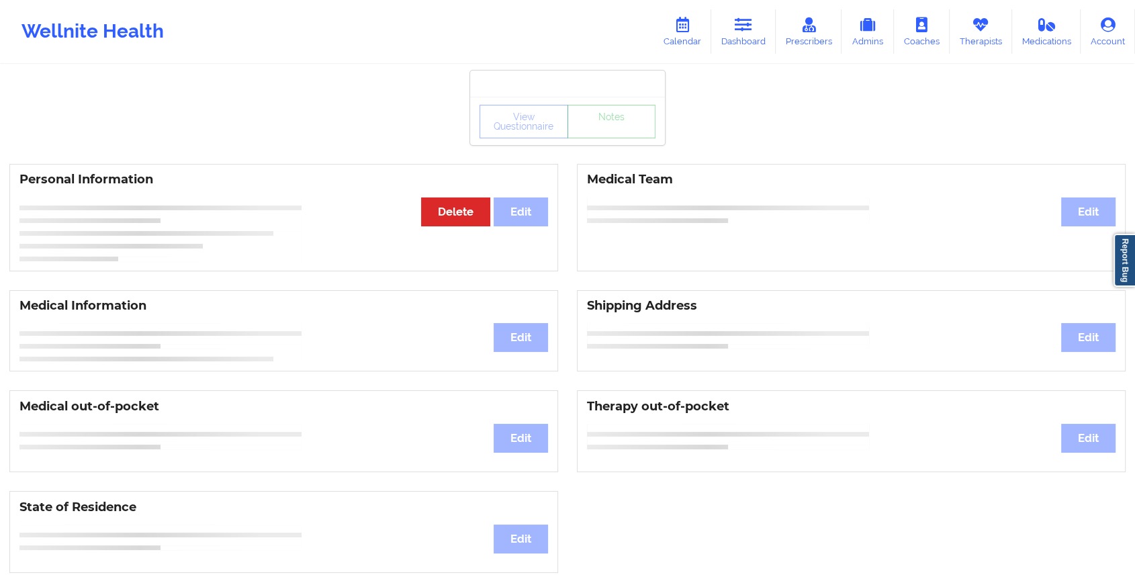
click at [613, 133] on div "View Questionnaire Notes" at bounding box center [567, 122] width 176 height 34
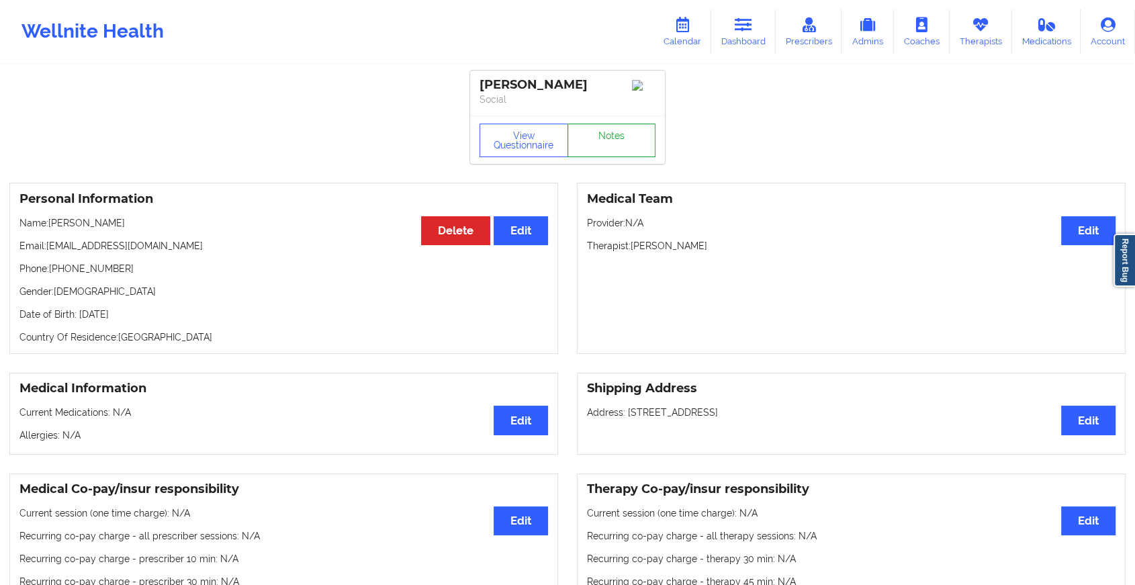
click at [613, 133] on link "Notes" at bounding box center [611, 141] width 89 height 34
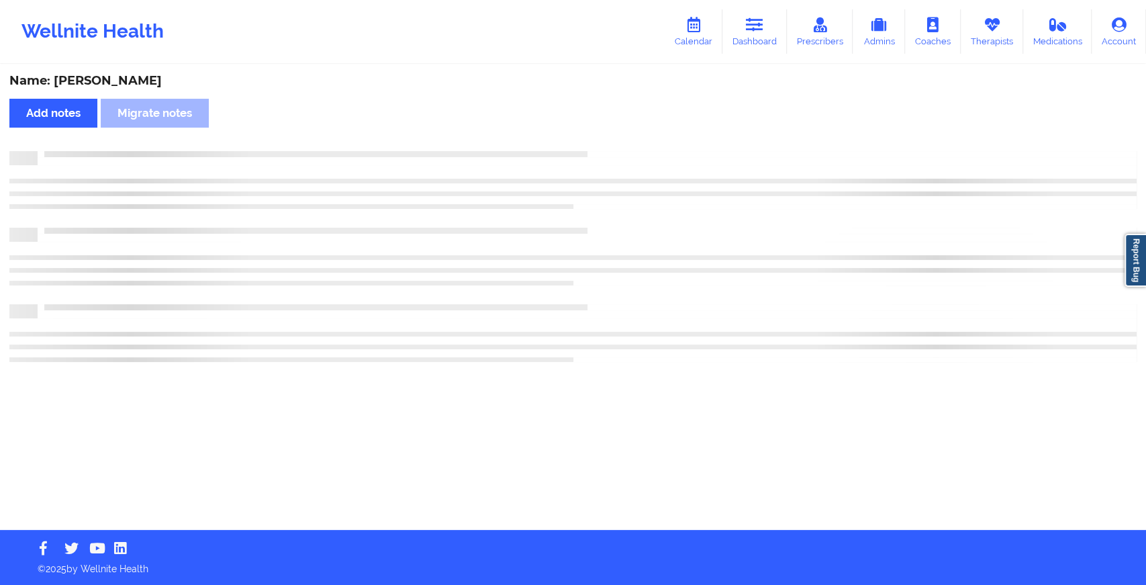
click at [613, 133] on div "Name: [PERSON_NAME] Add notes Migrate notes" at bounding box center [573, 298] width 1146 height 464
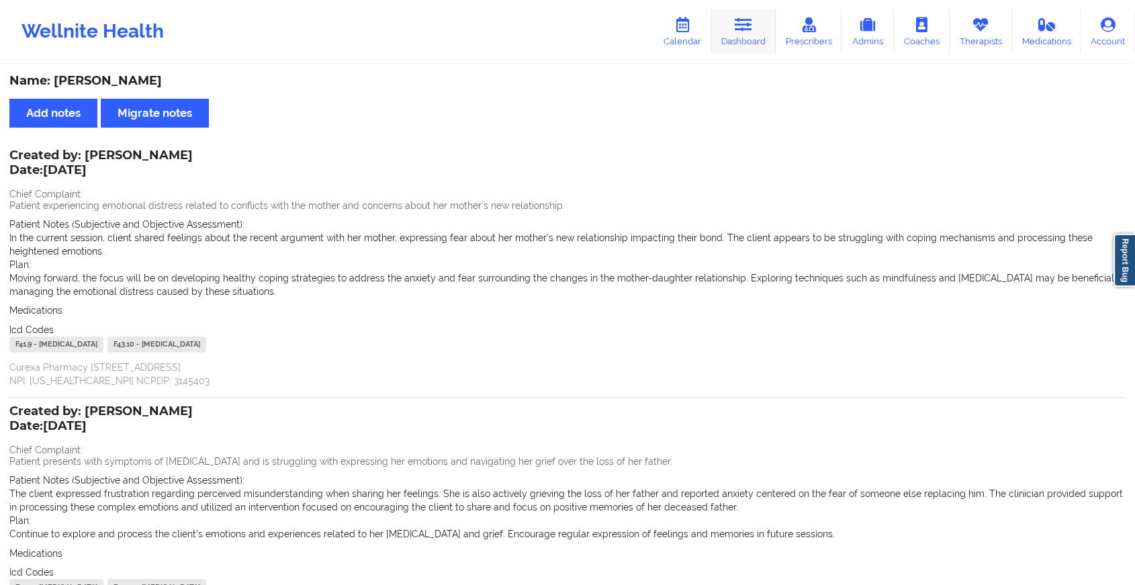
click at [735, 13] on link "Dashboard" at bounding box center [743, 31] width 64 height 44
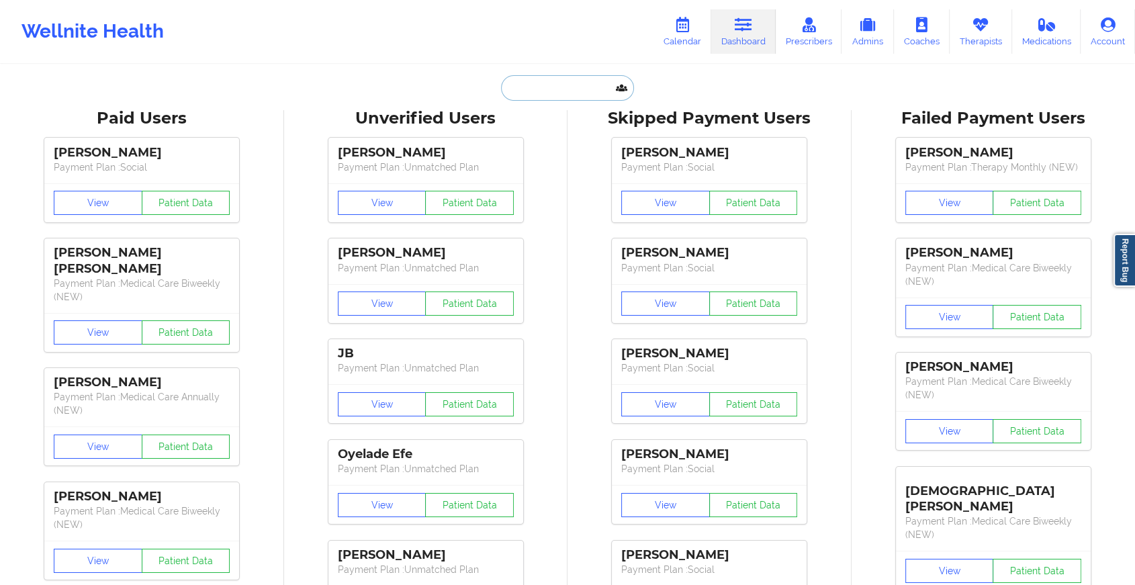
click at [540, 88] on input "text" at bounding box center [567, 88] width 133 height 26
paste input "[EMAIL_ADDRESS][DOMAIN_NAME]"
type input "[EMAIL_ADDRESS][DOMAIN_NAME]"
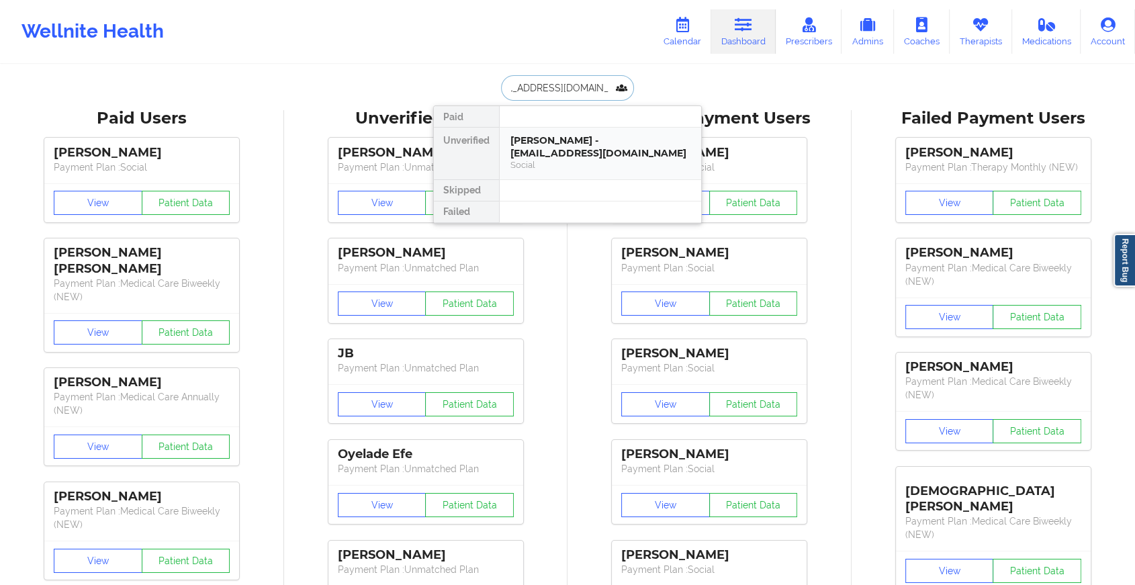
click at [581, 147] on div "[PERSON_NAME] - [EMAIL_ADDRESS][DOMAIN_NAME]" at bounding box center [600, 146] width 180 height 25
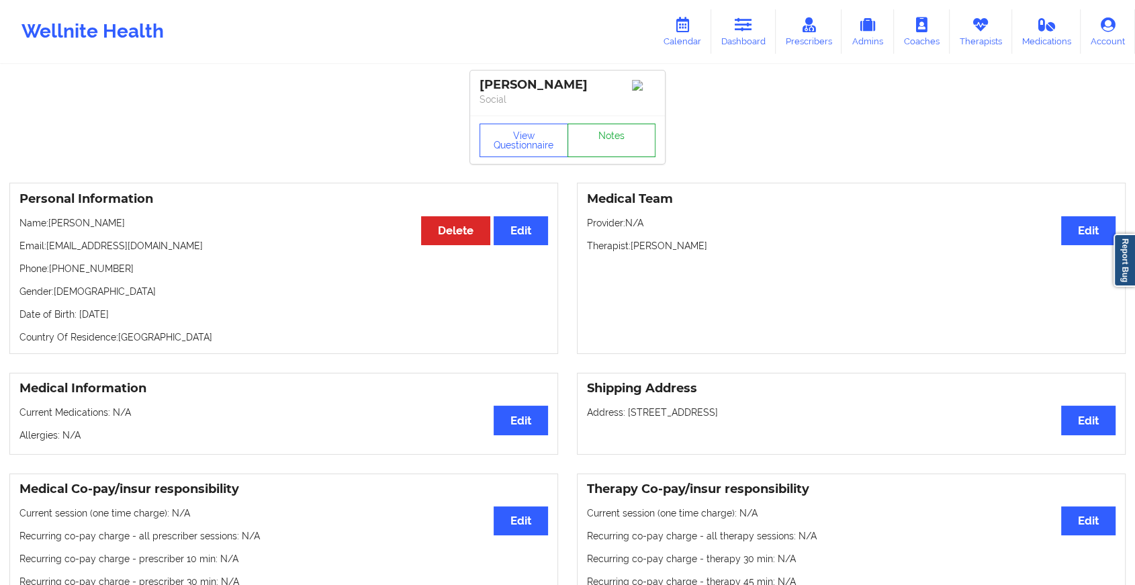
click at [605, 144] on link "Notes" at bounding box center [611, 141] width 89 height 34
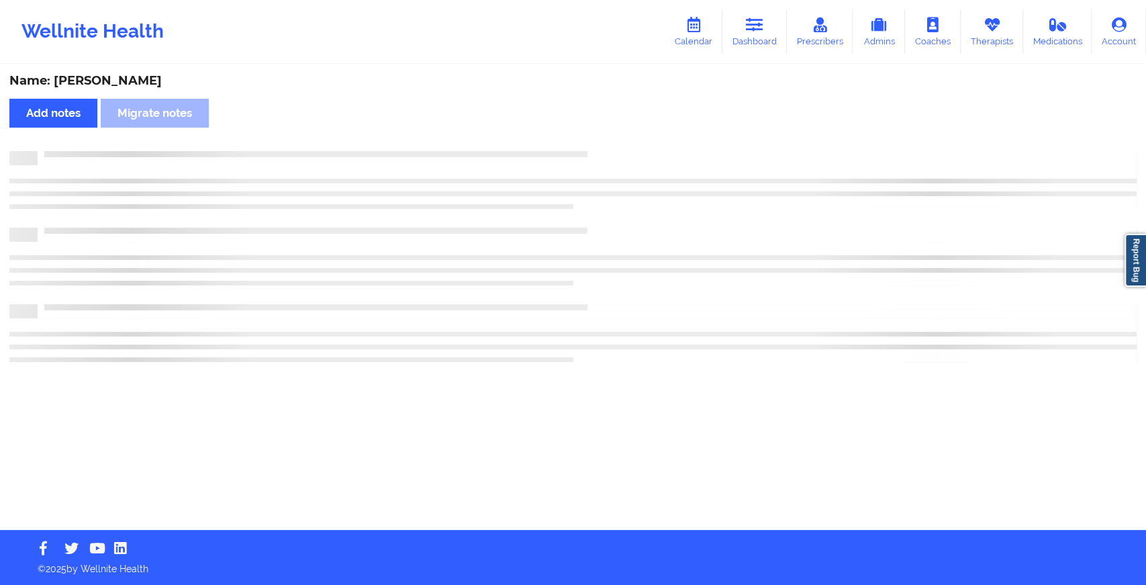
click at [605, 144] on div "Name: [PERSON_NAME] Add notes Migrate notes" at bounding box center [573, 298] width 1146 height 464
drag, startPoint x: 605, startPoint y: 144, endPoint x: 736, endPoint y: 289, distance: 194.9
click at [736, 289] on div "Name: [PERSON_NAME] Add notes Migrate notes" at bounding box center [573, 298] width 1146 height 464
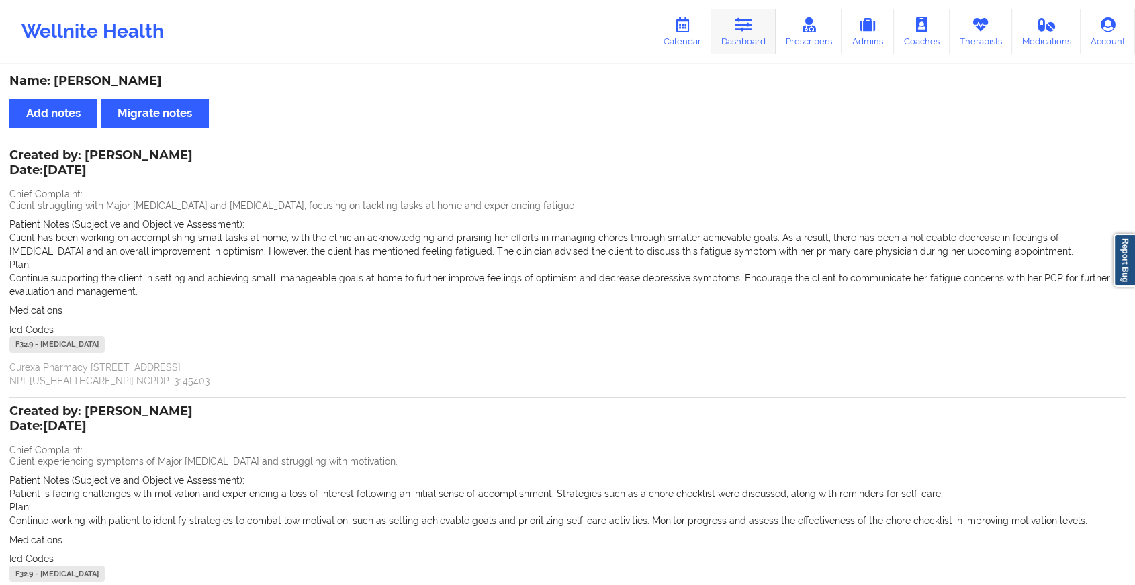
click at [740, 35] on link "Dashboard" at bounding box center [743, 31] width 64 height 44
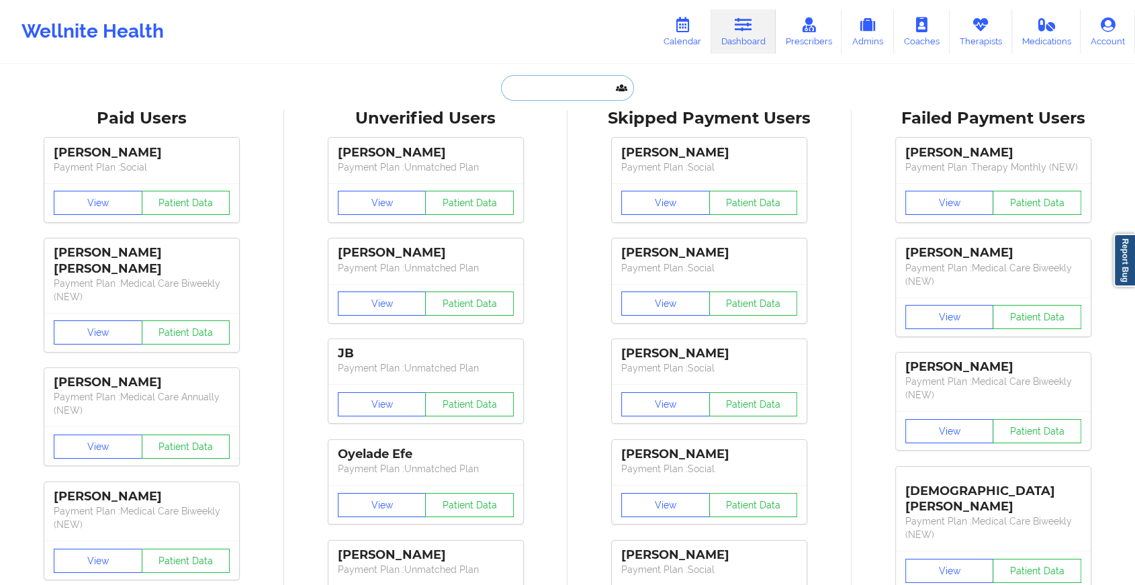
click at [555, 77] on input "text" at bounding box center [567, 88] width 133 height 26
paste input "[DEMOGRAPHIC_DATA][DOMAIN_NAME]"
type input "[DEMOGRAPHIC_DATA][DOMAIN_NAME]"
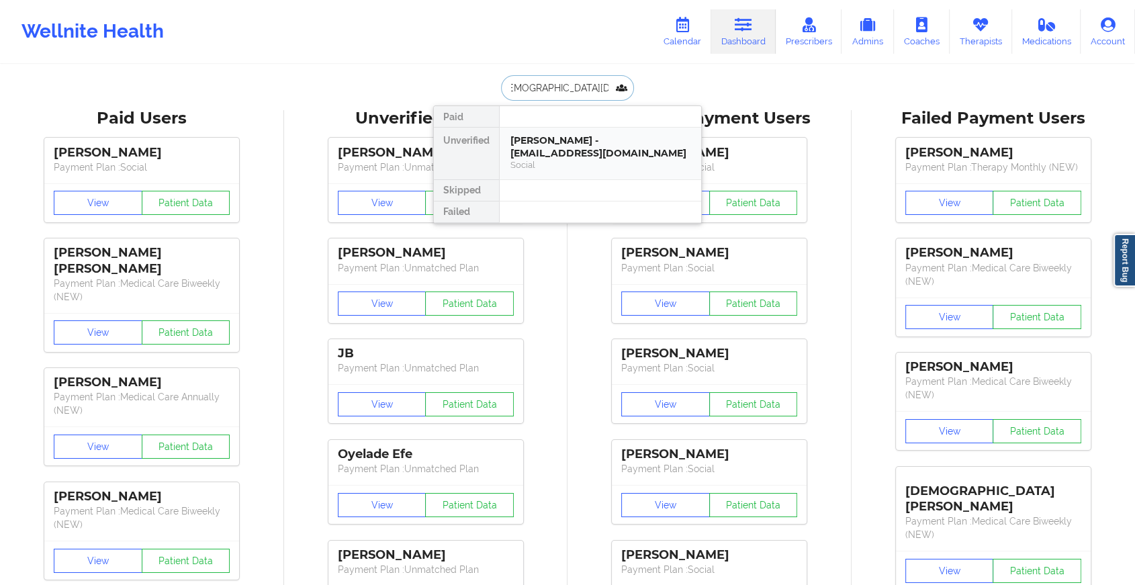
click at [606, 144] on div "[PERSON_NAME] - [EMAIL_ADDRESS][DOMAIN_NAME]" at bounding box center [600, 146] width 180 height 25
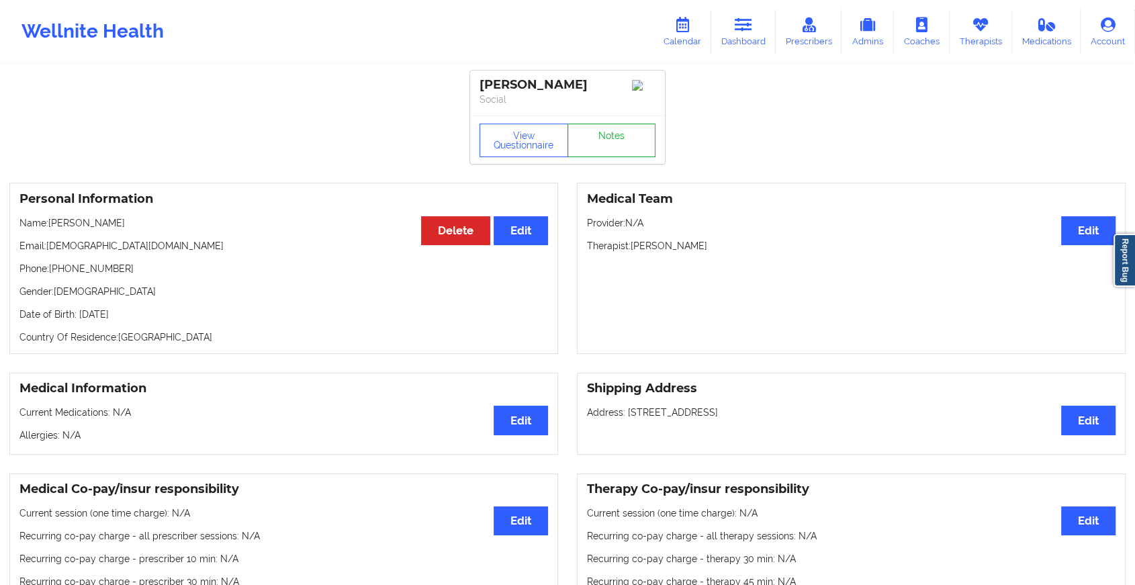
click at [625, 148] on link "Notes" at bounding box center [611, 141] width 89 height 34
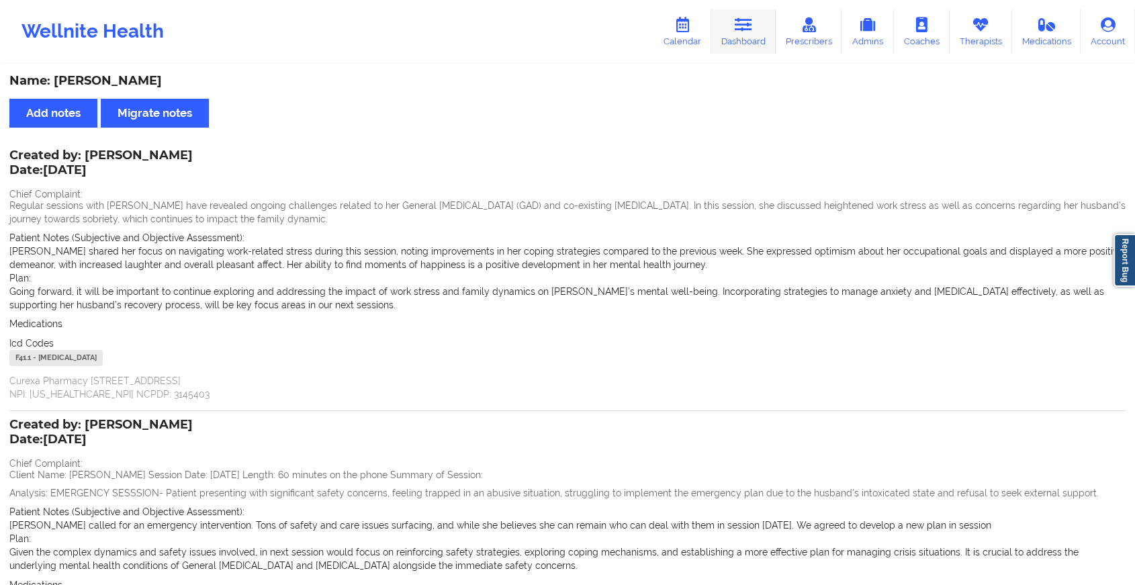
click at [746, 34] on link "Dashboard" at bounding box center [743, 31] width 64 height 44
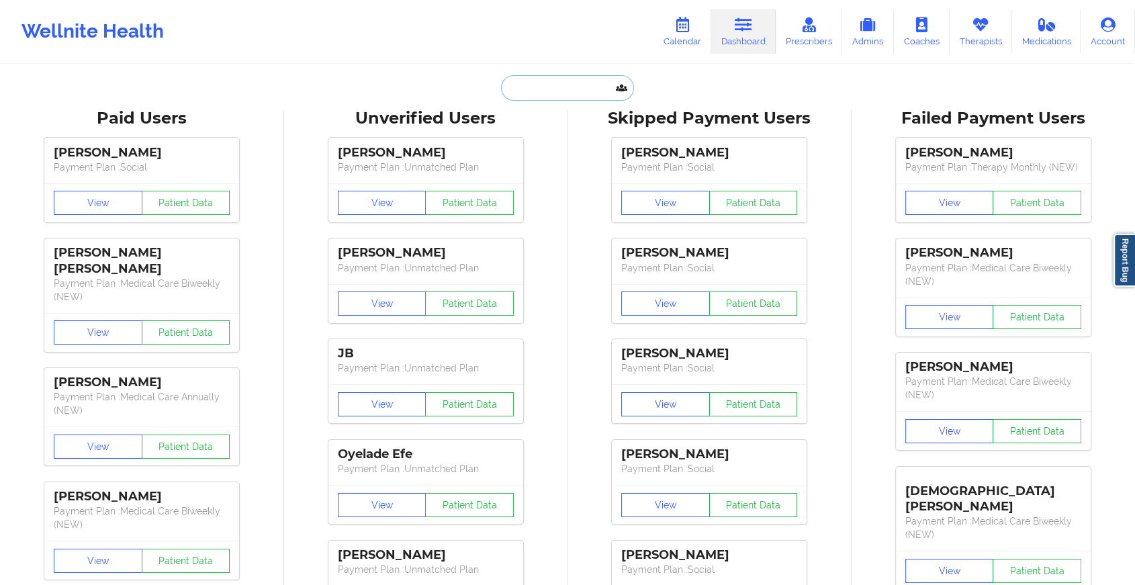
click at [598, 78] on input "text" at bounding box center [567, 88] width 133 height 26
paste input "[EMAIL_ADDRESS][DOMAIN_NAME]"
type input "[EMAIL_ADDRESS][DOMAIN_NAME]"
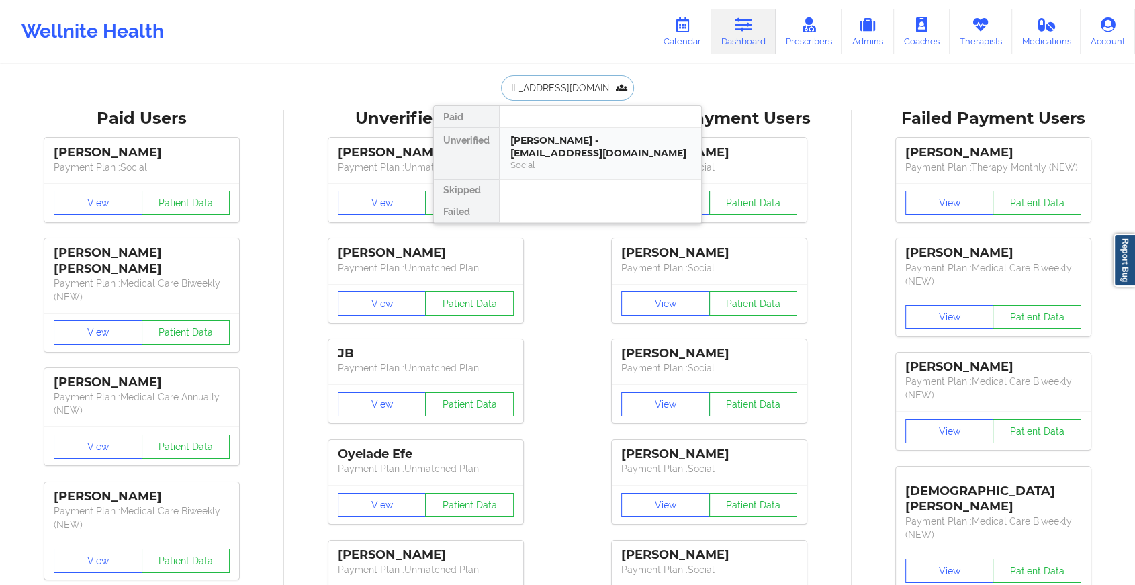
click at [617, 150] on div "[PERSON_NAME] - [EMAIL_ADDRESS][DOMAIN_NAME]" at bounding box center [600, 146] width 180 height 25
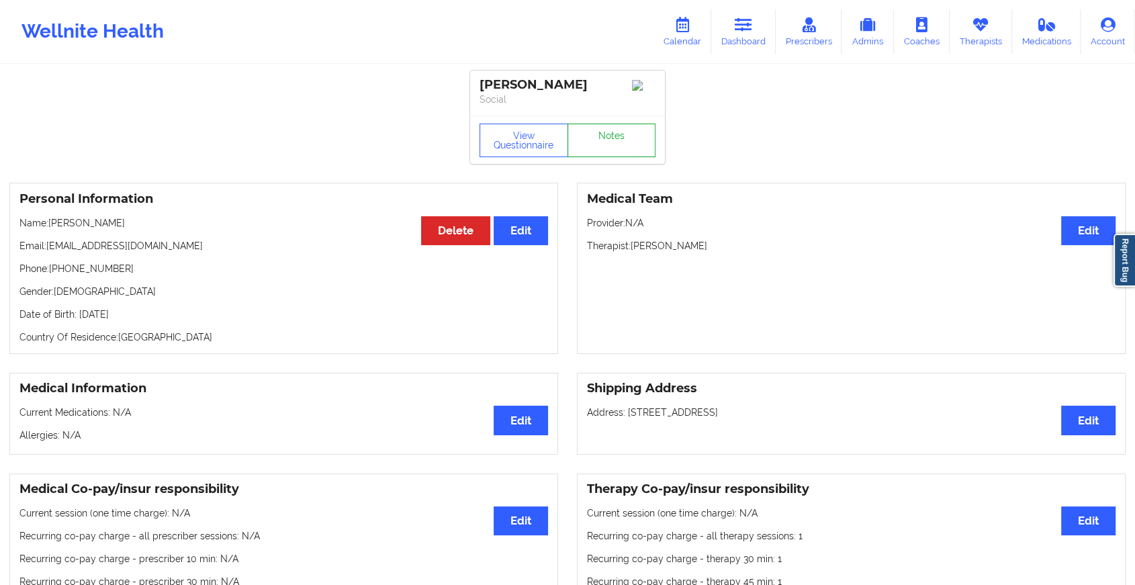
click at [623, 132] on link "Notes" at bounding box center [611, 141] width 89 height 34
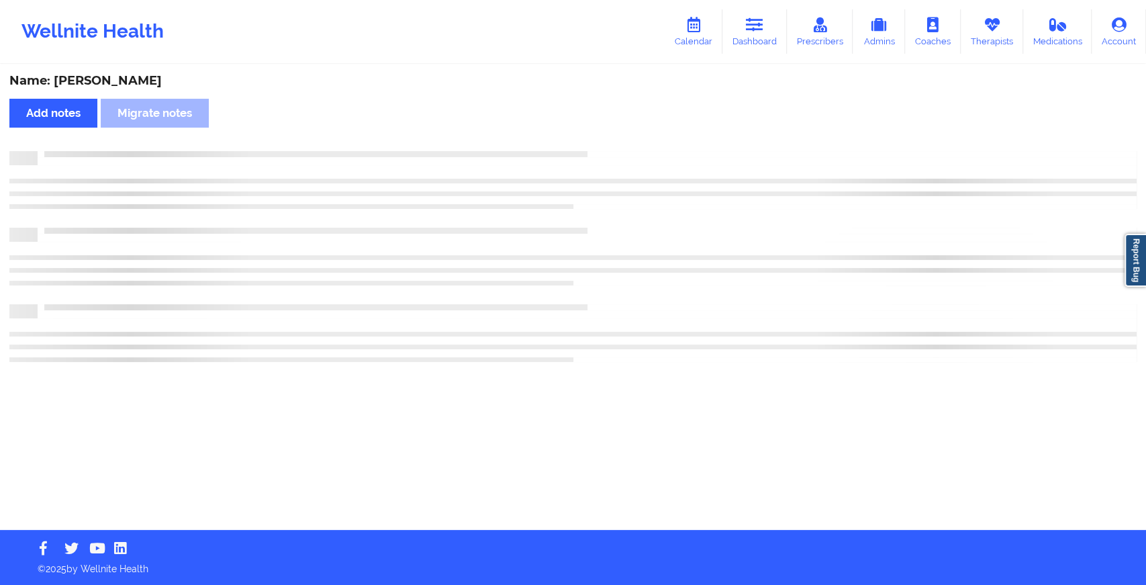
click at [623, 132] on div "Name: [PERSON_NAME] Add notes Migrate notes" at bounding box center [573, 298] width 1146 height 464
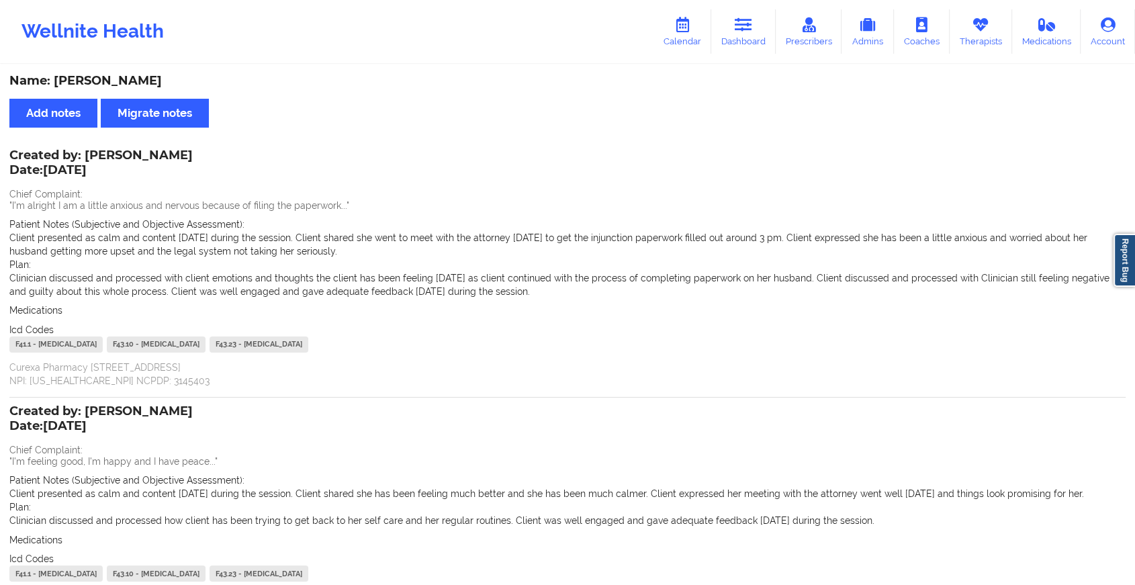
click at [745, 5] on div "Wellnite Health Calendar Dashboard Prescribers Admins Coaches Therapists Medica…" at bounding box center [567, 32] width 1135 height 54
click at [743, 18] on icon at bounding box center [743, 24] width 17 height 15
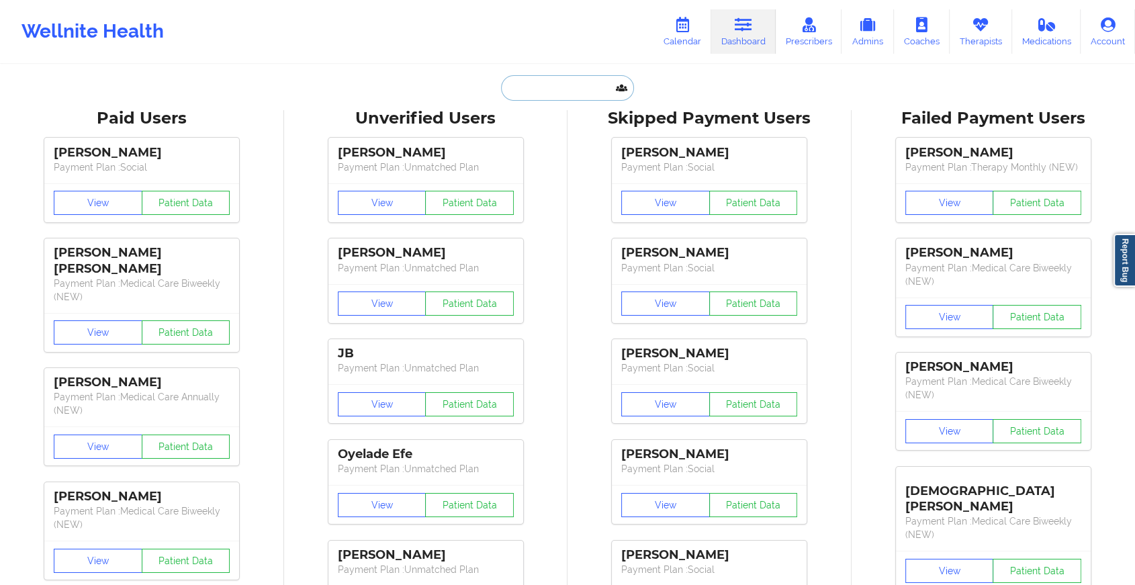
click at [584, 83] on input "text" at bounding box center [567, 88] width 133 height 26
paste input "[PERSON_NAME][EMAIL_ADDRESS][DOMAIN_NAME]"
type input "[PERSON_NAME][EMAIL_ADDRESS][DOMAIN_NAME]"
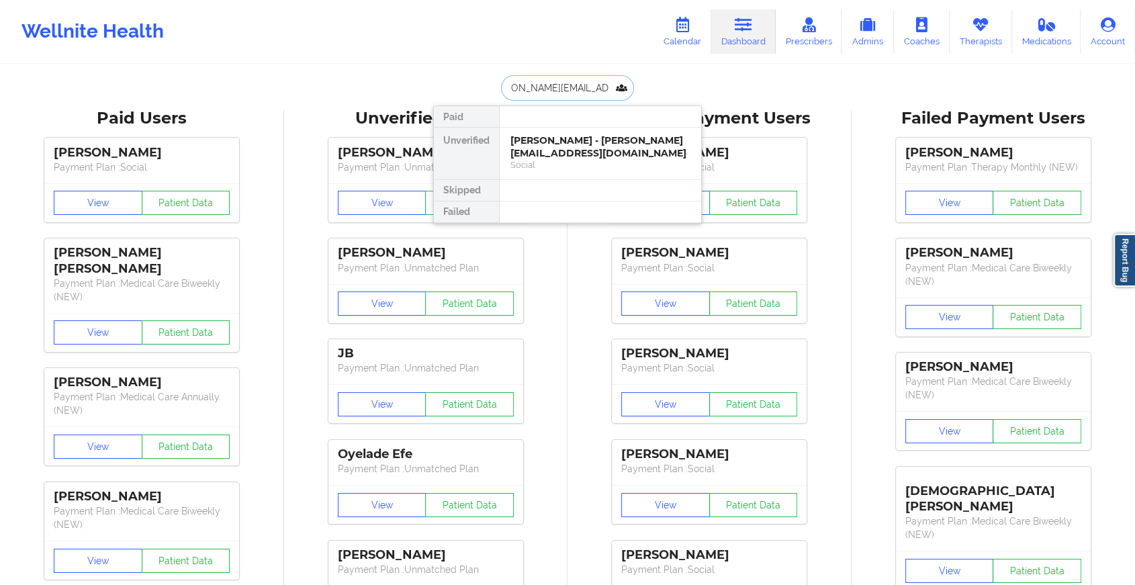
click at [595, 146] on div "[PERSON_NAME] - [PERSON_NAME][EMAIL_ADDRESS][DOMAIN_NAME]" at bounding box center [600, 146] width 180 height 25
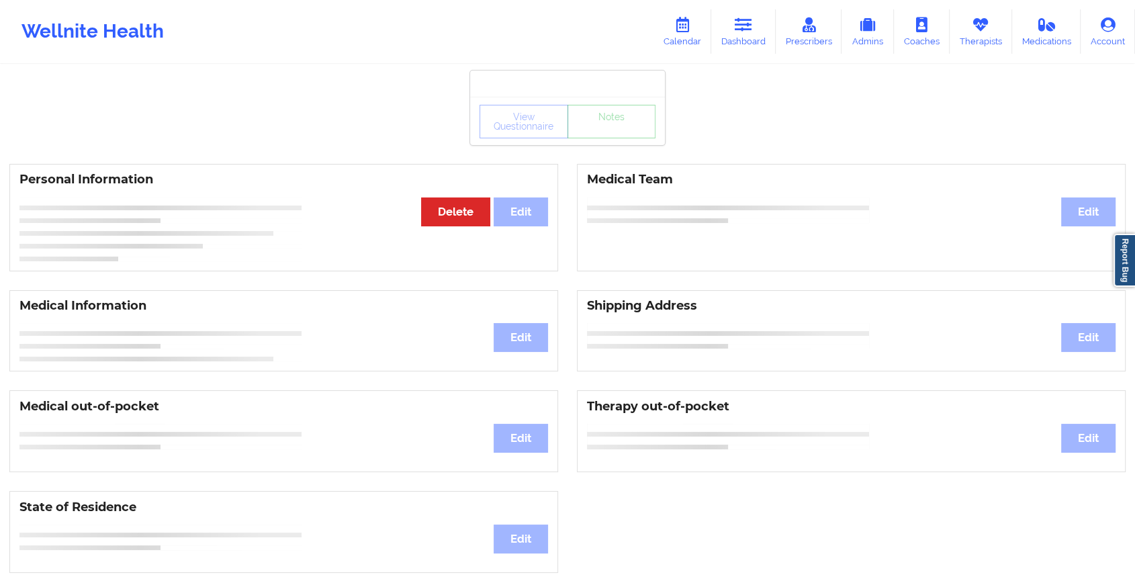
click at [607, 140] on div "View Questionnaire Notes" at bounding box center [567, 121] width 195 height 48
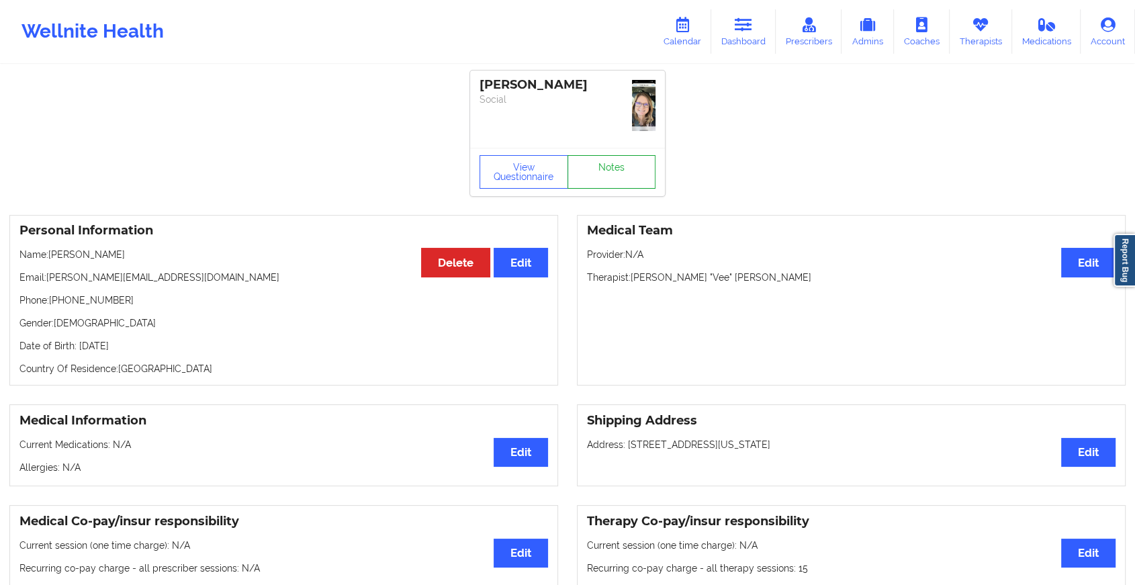
click at [607, 155] on link "Notes" at bounding box center [611, 172] width 89 height 34
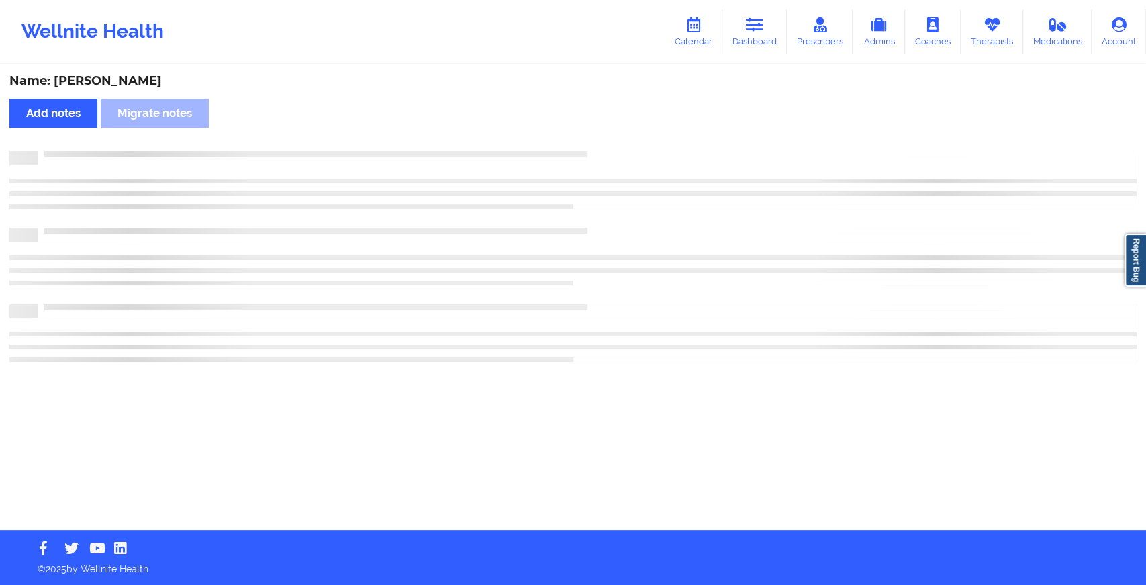
click at [607, 140] on div "Name: [PERSON_NAME] Add notes Migrate notes" at bounding box center [573, 298] width 1146 height 464
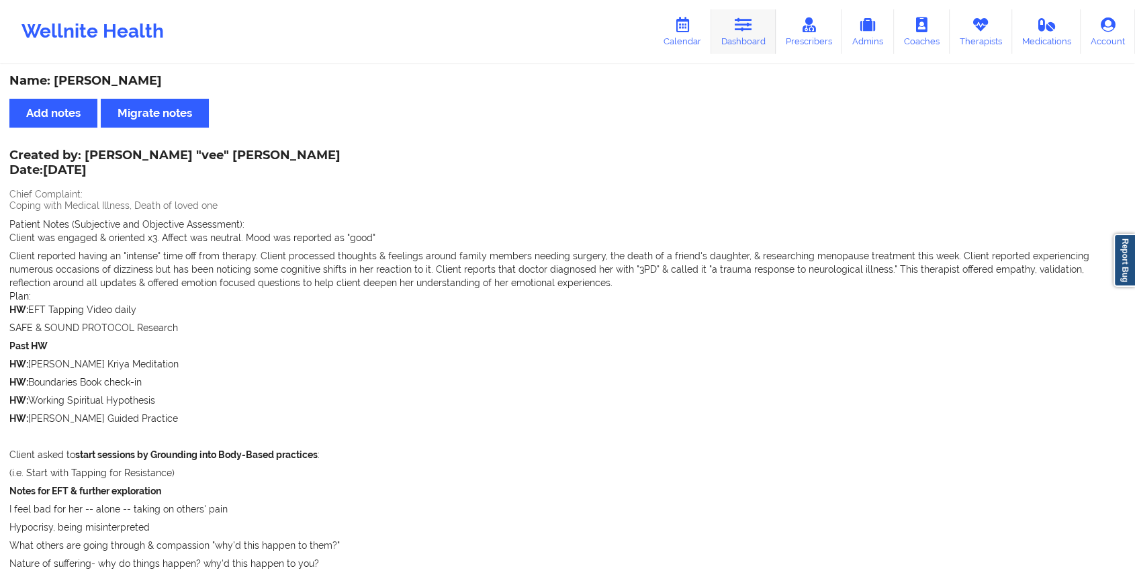
click at [734, 28] on link "Dashboard" at bounding box center [743, 31] width 64 height 44
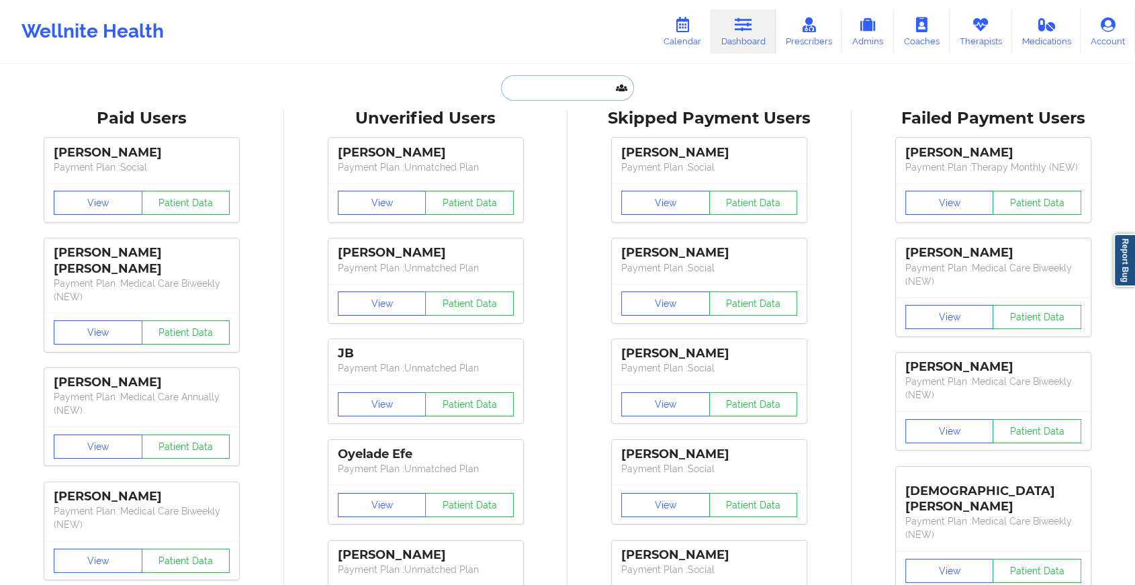
click at [534, 79] on input "text" at bounding box center [567, 88] width 133 height 26
paste input "[EMAIL_ADDRESS][DOMAIN_NAME]"
type input "[EMAIL_ADDRESS][DOMAIN_NAME]"
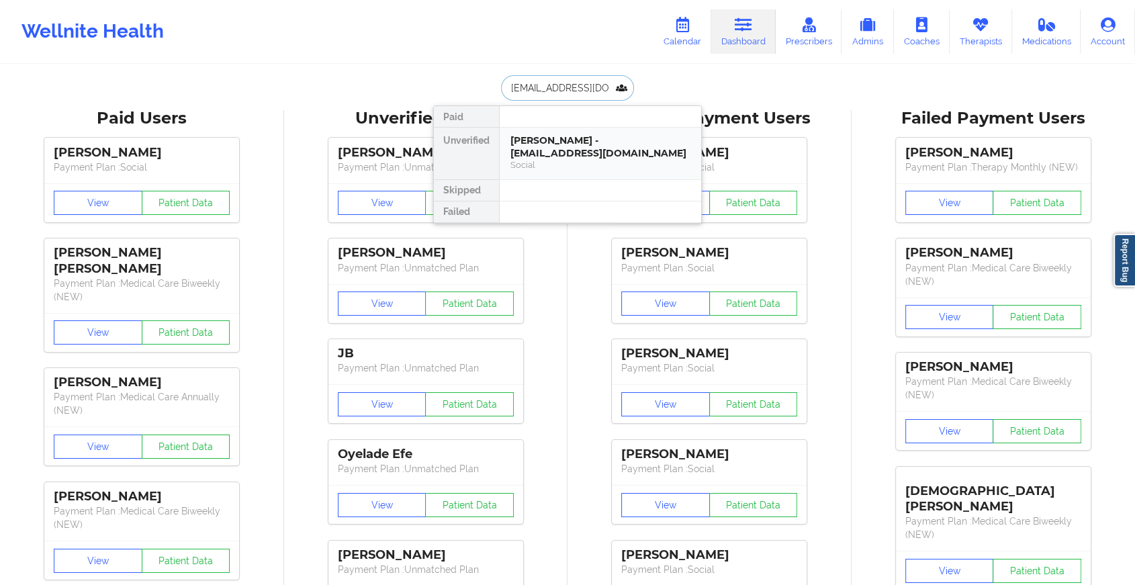
click at [567, 142] on div "[PERSON_NAME] - [EMAIL_ADDRESS][DOMAIN_NAME]" at bounding box center [600, 146] width 180 height 25
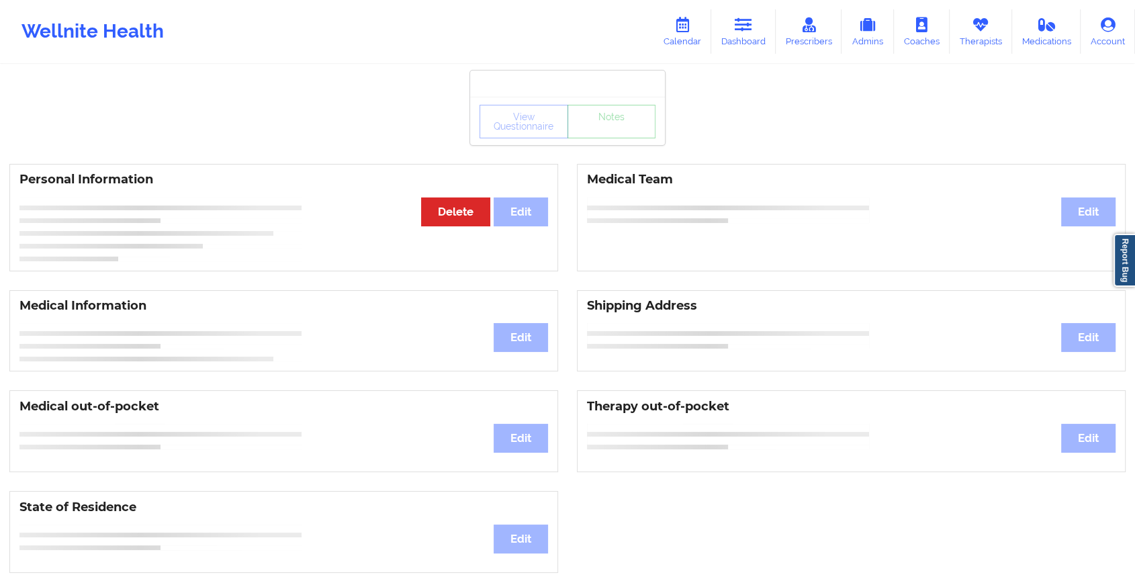
click at [608, 142] on div "View Questionnaire Notes" at bounding box center [567, 121] width 195 height 48
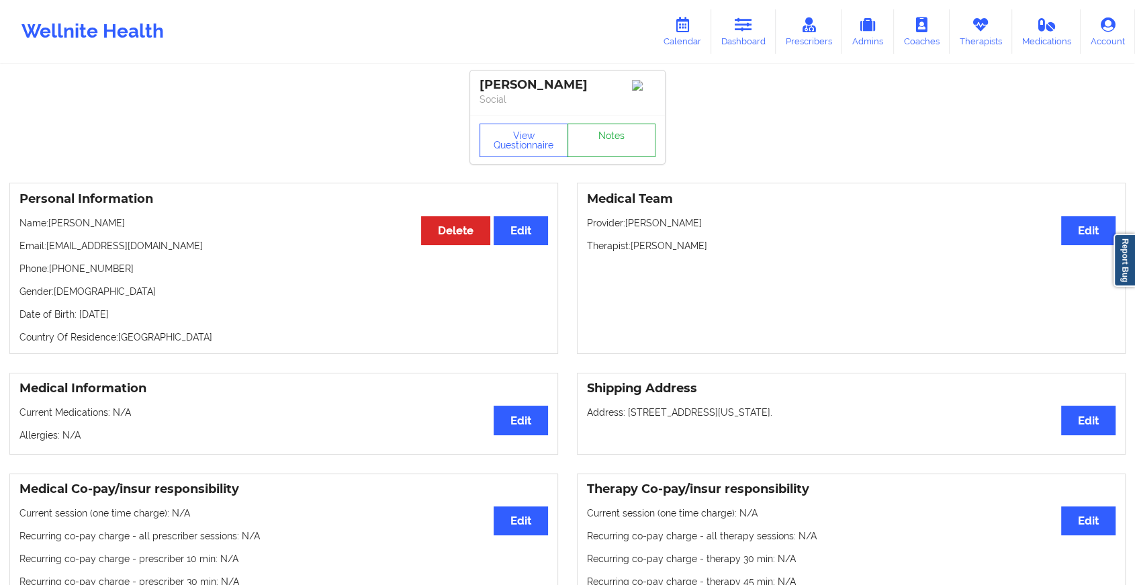
click at [608, 142] on link "Notes" at bounding box center [611, 141] width 89 height 34
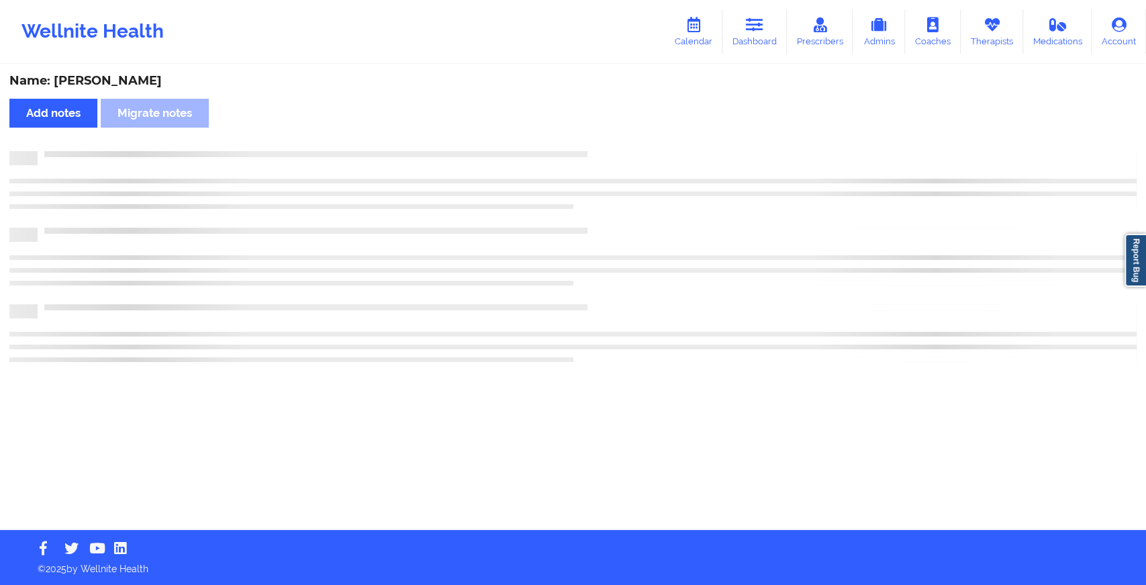
click at [608, 142] on div "Name: [PERSON_NAME] Add notes Migrate notes" at bounding box center [573, 298] width 1146 height 464
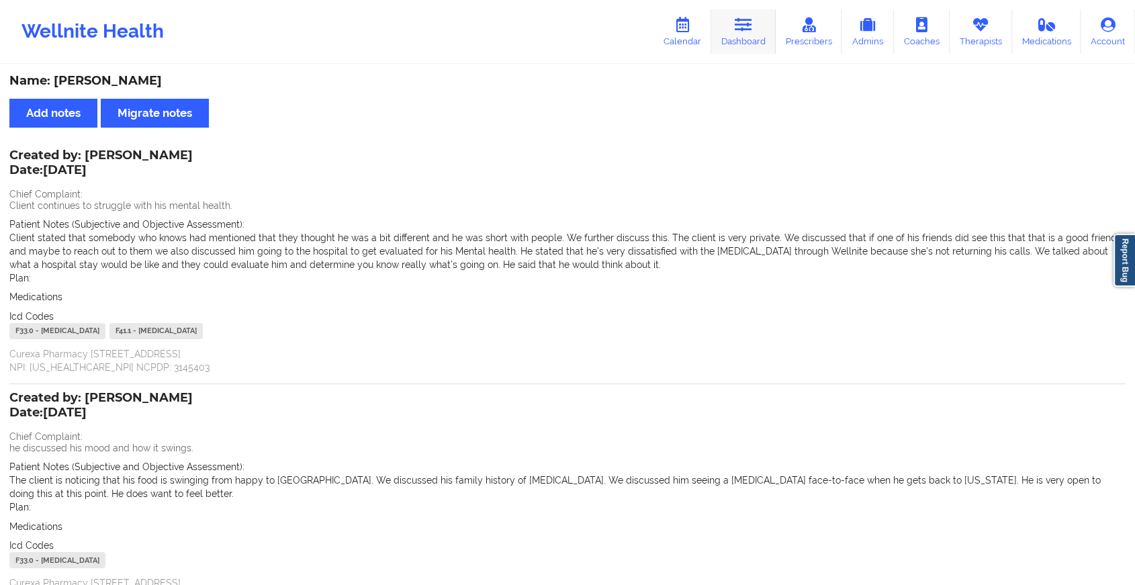
click at [745, 38] on link "Dashboard" at bounding box center [743, 31] width 64 height 44
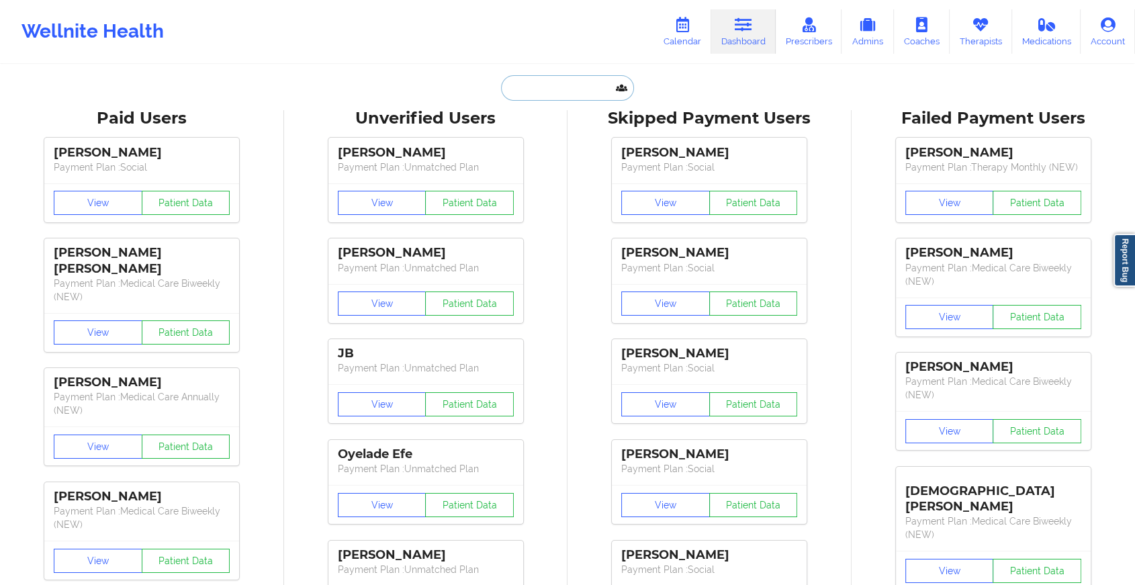
click at [596, 81] on input "text" at bounding box center [567, 88] width 133 height 26
paste input "[PERSON_NAME][EMAIL_ADDRESS][PERSON_NAME][DOMAIN_NAME]"
type input "[PERSON_NAME][EMAIL_ADDRESS][PERSON_NAME][DOMAIN_NAME]"
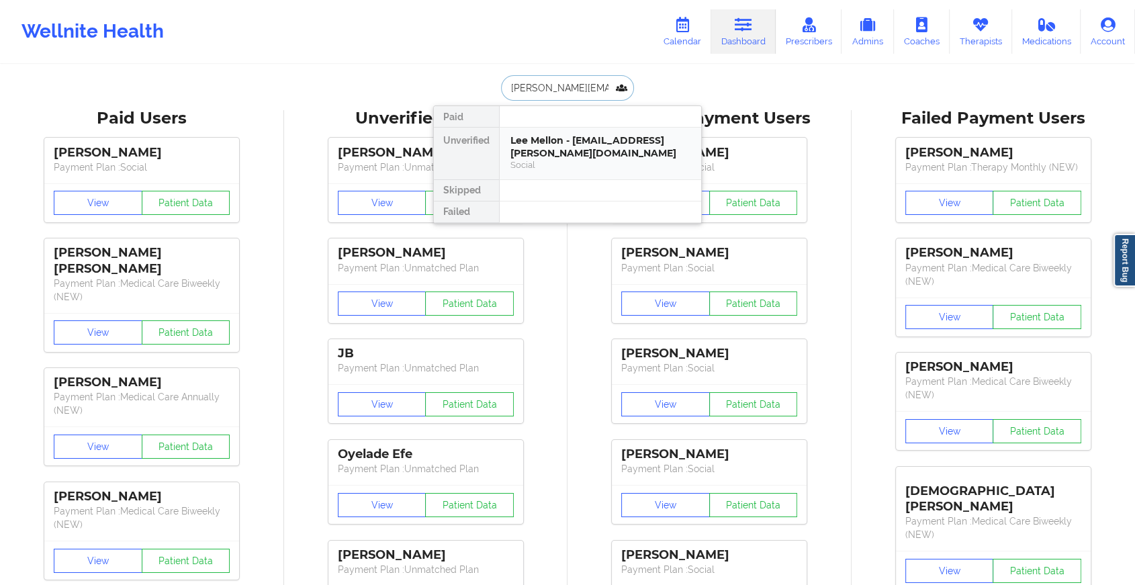
click at [589, 144] on div "Lee Mellon - [EMAIL_ADDRESS][PERSON_NAME][DOMAIN_NAME]" at bounding box center [600, 146] width 180 height 25
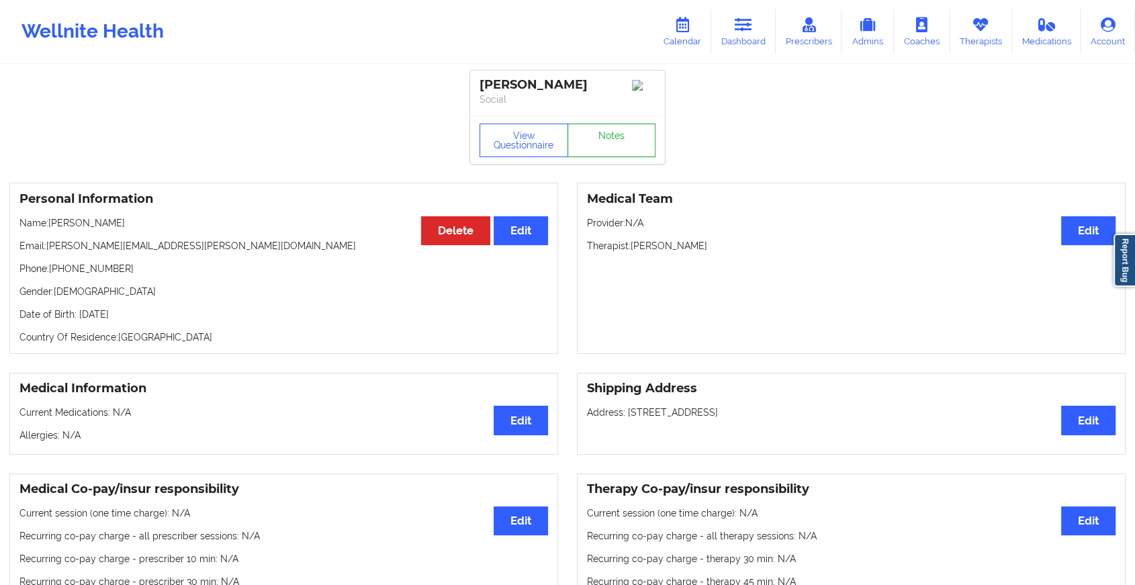
click at [606, 134] on link "Notes" at bounding box center [611, 141] width 89 height 34
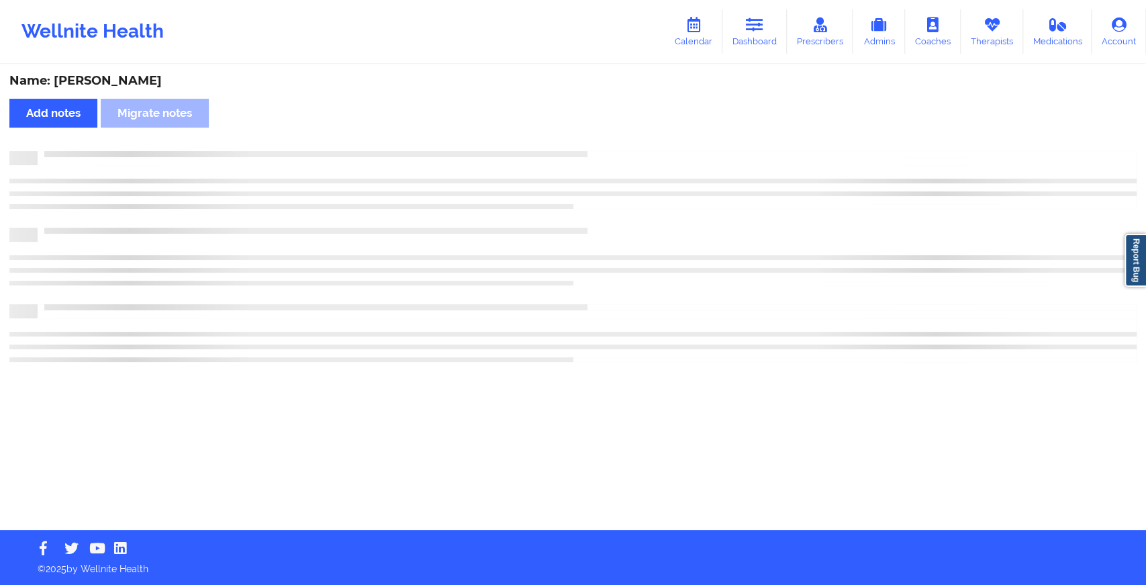
click at [606, 134] on div "Name: [PERSON_NAME] Add notes Migrate notes" at bounding box center [573, 298] width 1146 height 464
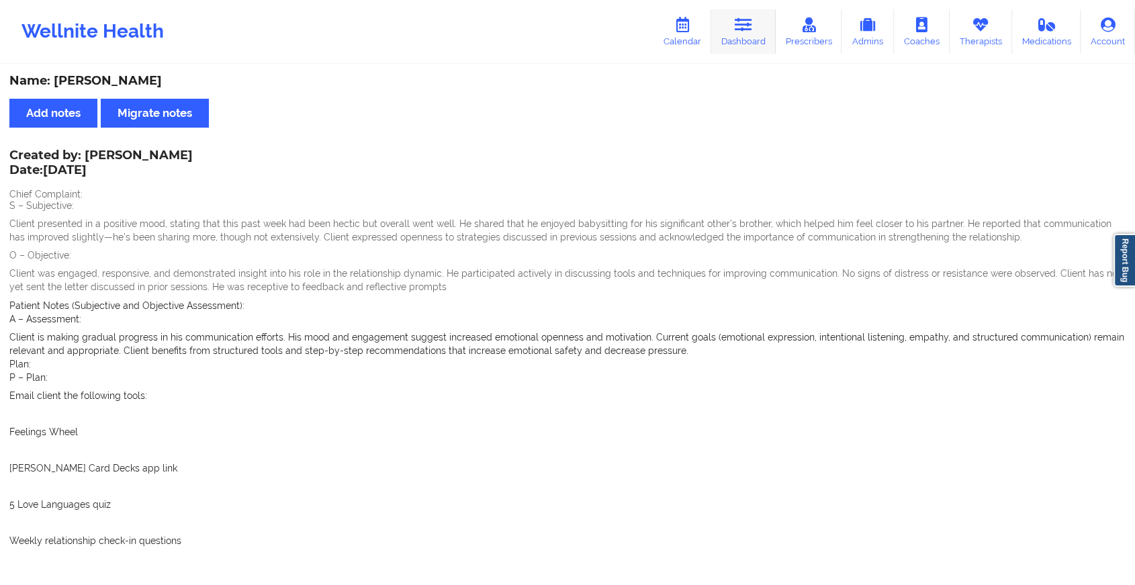
click at [736, 32] on link "Dashboard" at bounding box center [743, 31] width 64 height 44
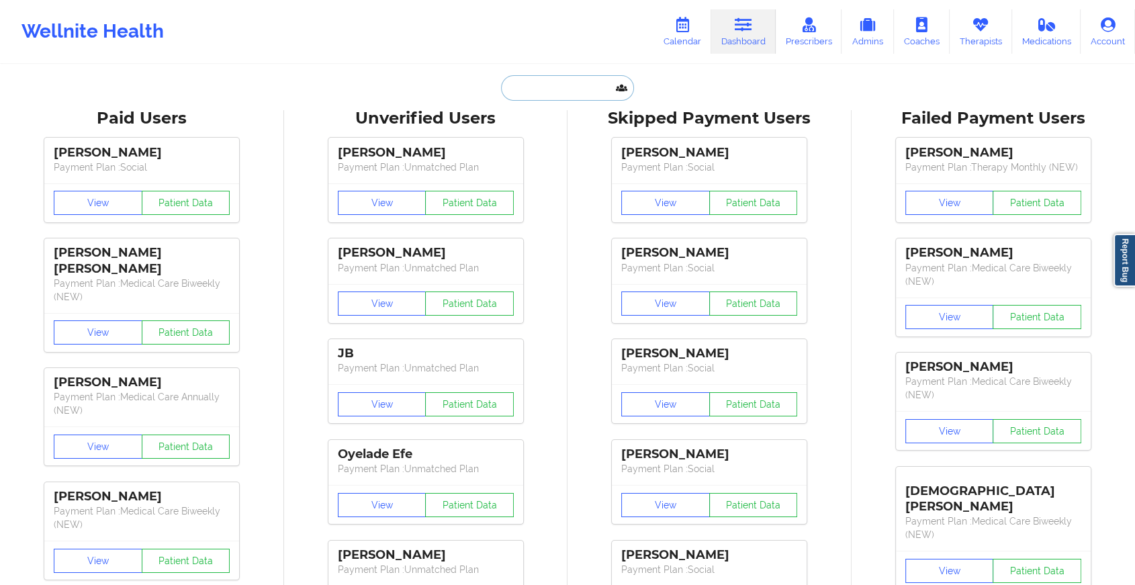
click at [592, 85] on input "text" at bounding box center [567, 88] width 133 height 26
paste input "[EMAIL_ADDRESS][DOMAIN_NAME]"
type input "[EMAIL_ADDRESS][DOMAIN_NAME]"
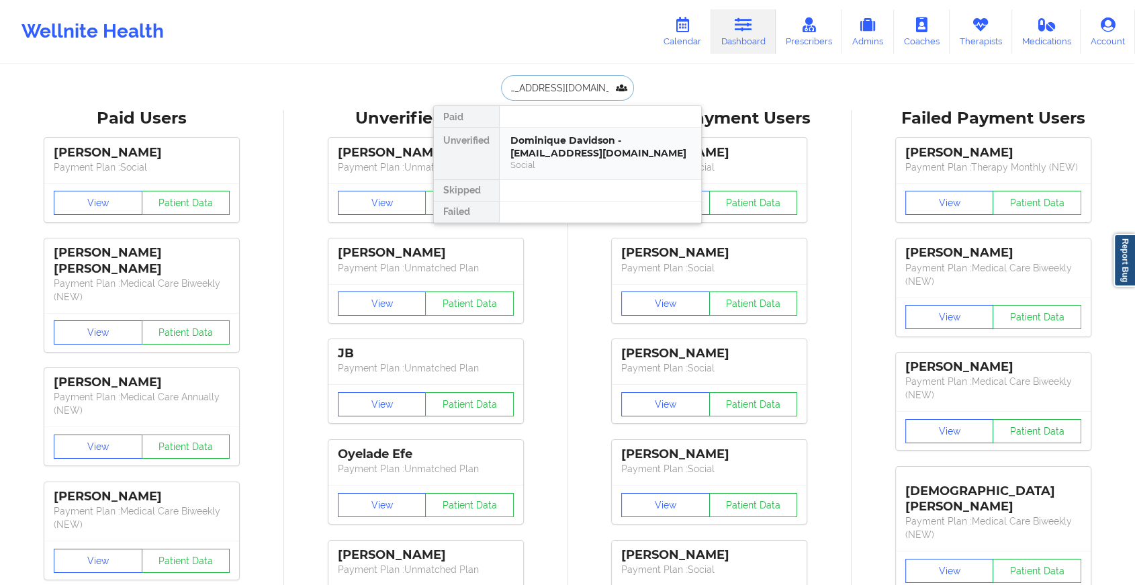
click at [598, 139] on div "Dominique Davidson - [EMAIL_ADDRESS][DOMAIN_NAME]" at bounding box center [600, 146] width 180 height 25
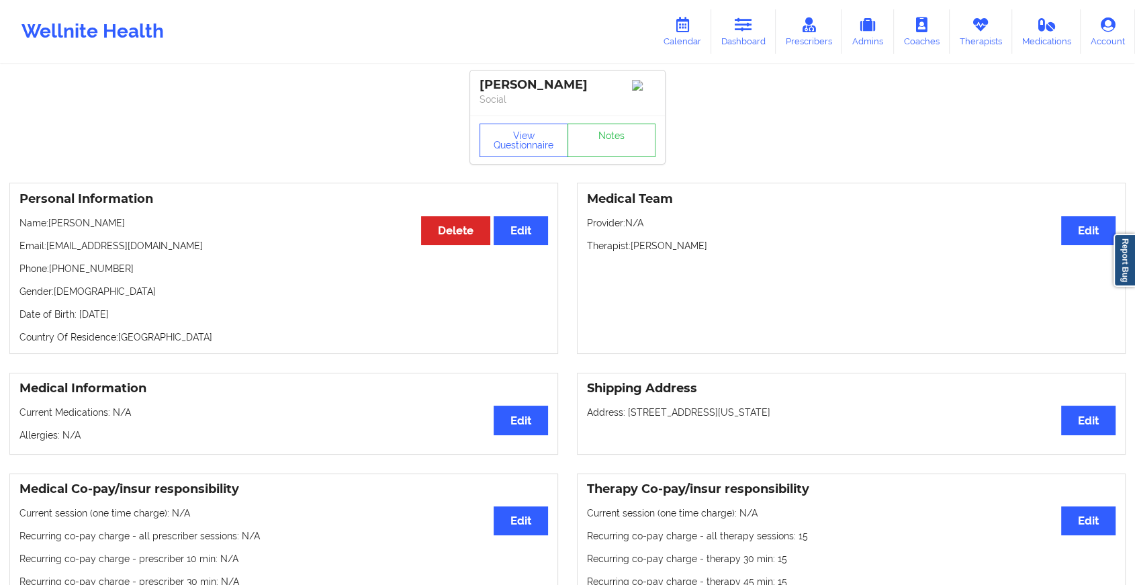
click at [612, 132] on div "View Questionnaire Notes" at bounding box center [567, 141] width 176 height 34
click at [612, 132] on link "Notes" at bounding box center [611, 141] width 89 height 34
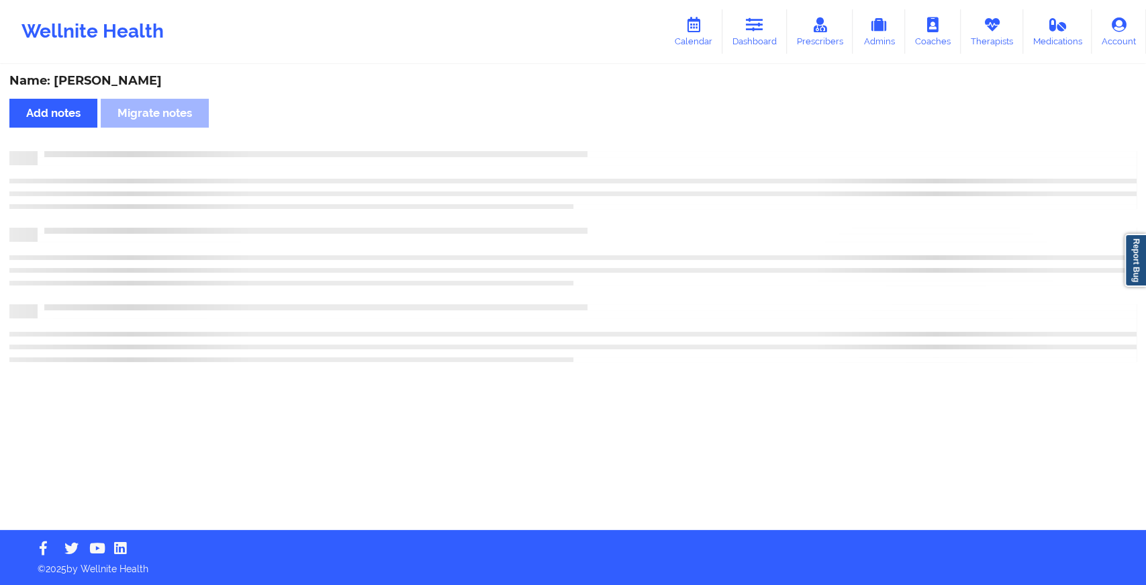
click at [612, 132] on div "Name: [PERSON_NAME] Add notes Migrate notes" at bounding box center [573, 298] width 1146 height 464
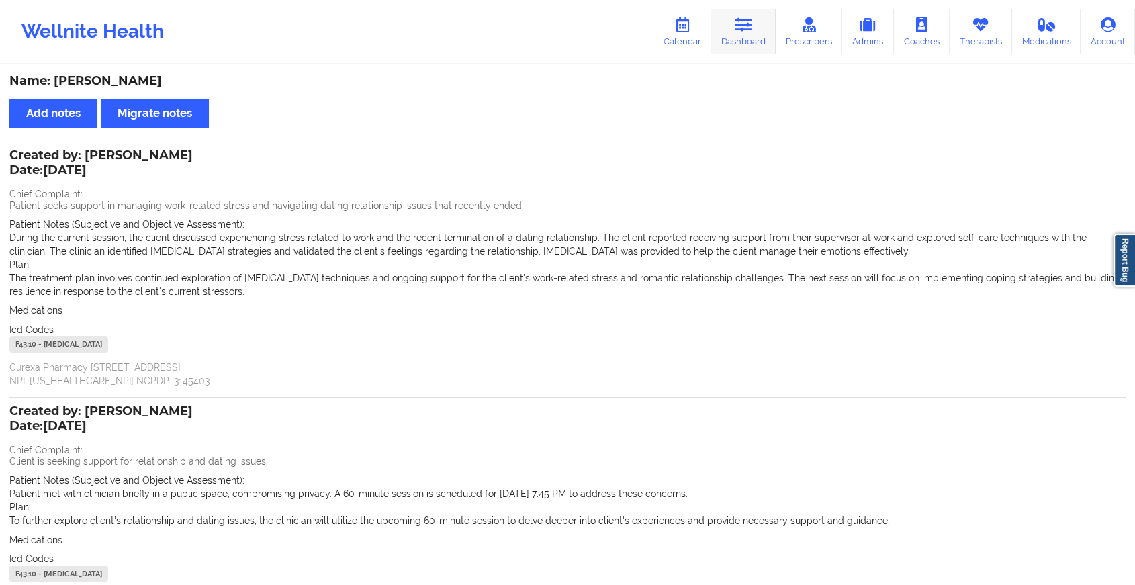
click at [741, 36] on link "Dashboard" at bounding box center [743, 31] width 64 height 44
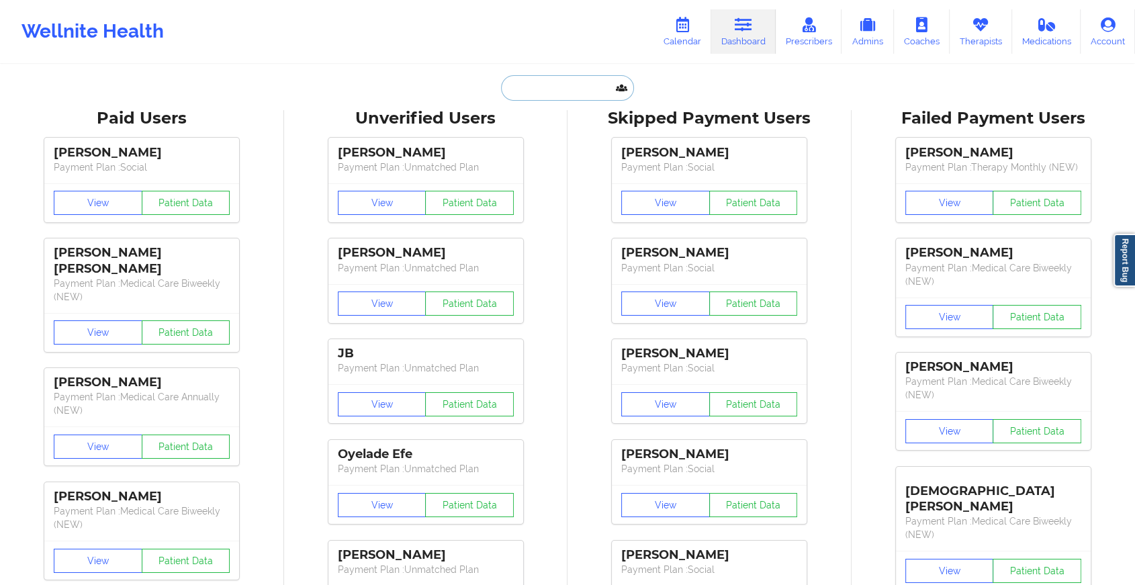
click at [535, 85] on input "text" at bounding box center [567, 88] width 133 height 26
paste input "[EMAIL_ADDRESS][DOMAIN_NAME]"
type input "[EMAIL_ADDRESS][DOMAIN_NAME]"
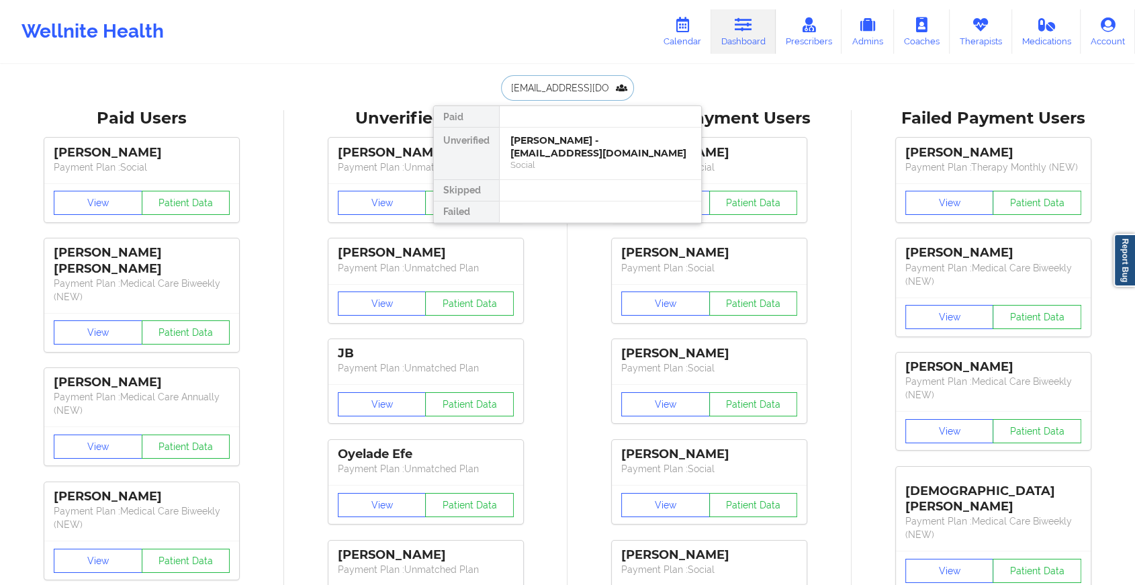
click at [569, 159] on div "Social" at bounding box center [600, 164] width 180 height 11
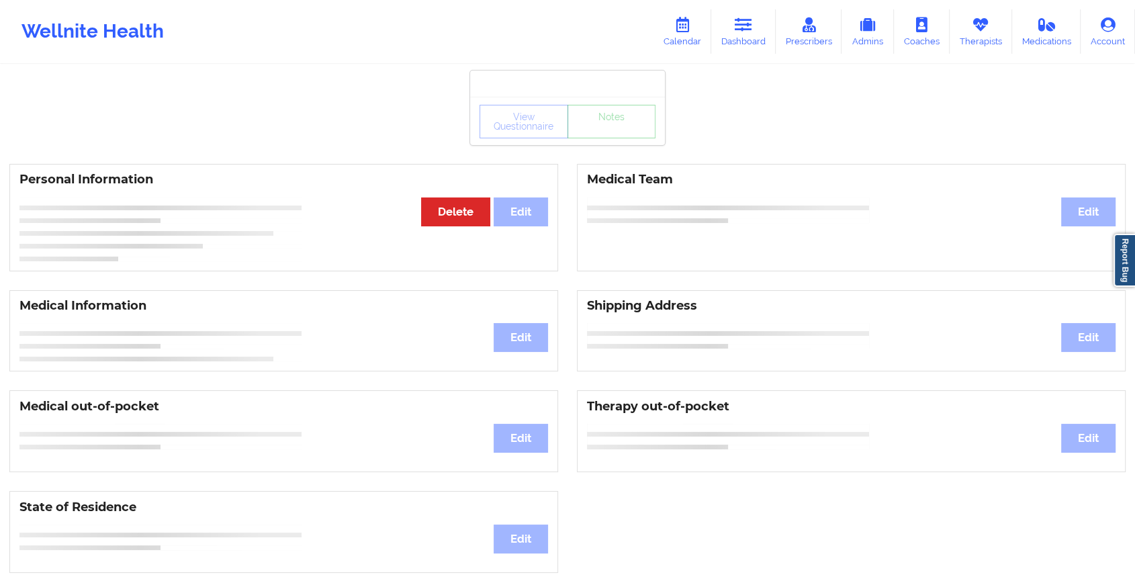
click at [598, 140] on div "View Questionnaire Notes" at bounding box center [567, 121] width 195 height 48
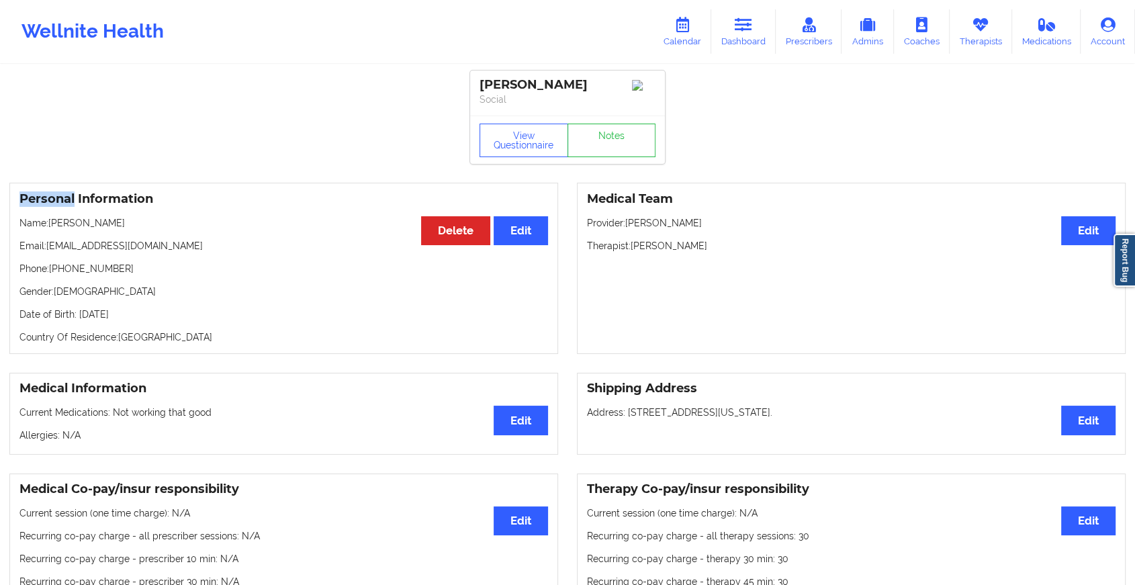
click at [598, 140] on div "View Questionnaire Notes" at bounding box center [567, 140] width 195 height 48
click at [598, 140] on link "Notes" at bounding box center [611, 141] width 89 height 34
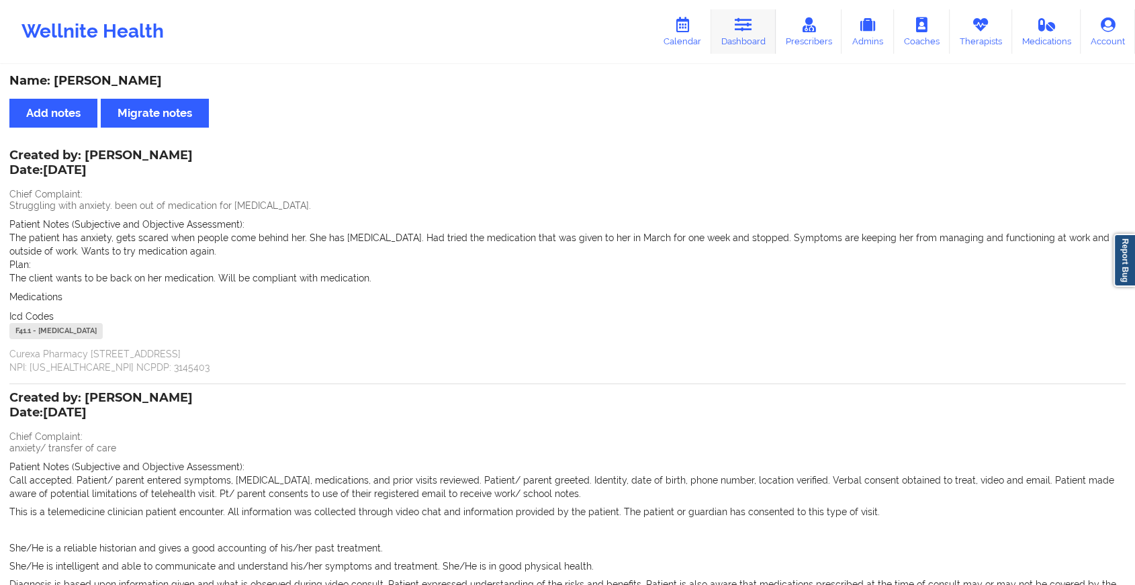
click at [736, 27] on link "Dashboard" at bounding box center [743, 31] width 64 height 44
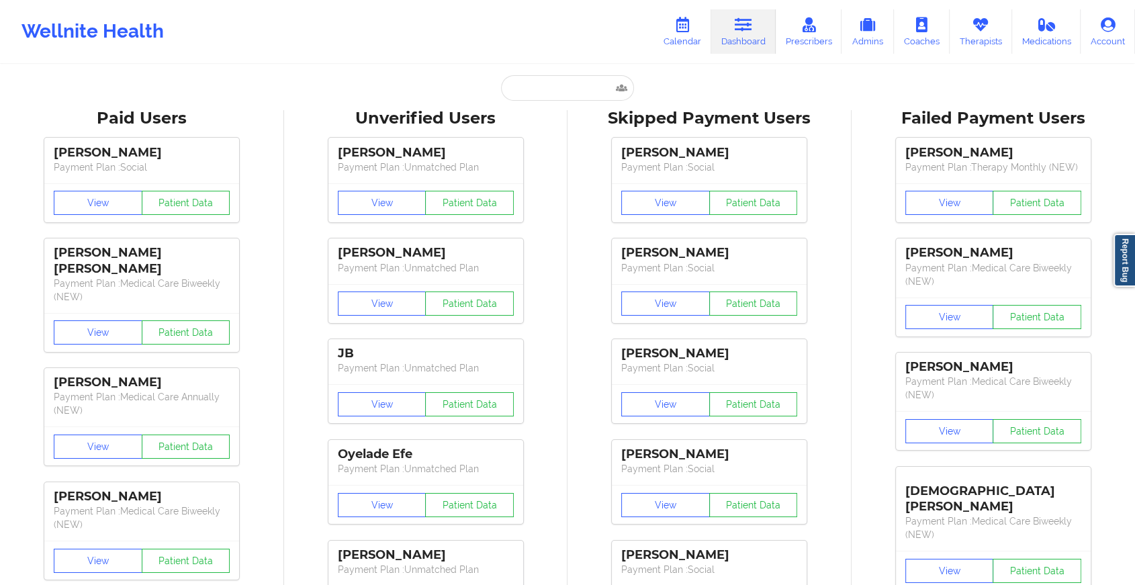
click at [555, 81] on input "text" at bounding box center [567, 88] width 133 height 26
paste input "[EMAIL_ADDRESS][DOMAIN_NAME]"
type input "[EMAIL_ADDRESS][DOMAIN_NAME]"
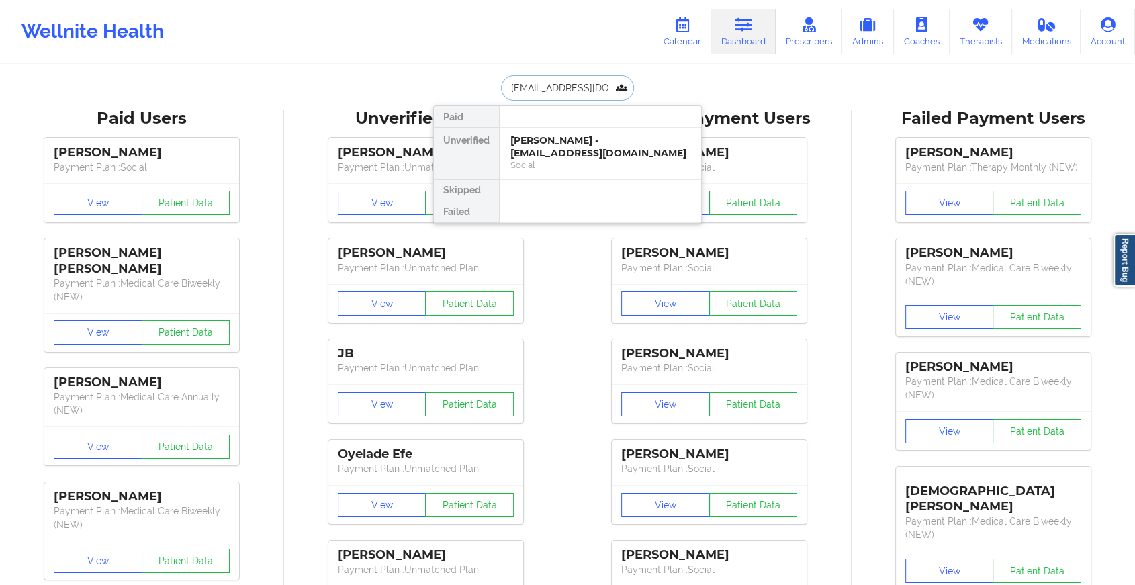
scroll to position [0, 7]
click at [604, 143] on div "Dyleyia Abram - [EMAIL_ADDRESS][DOMAIN_NAME]" at bounding box center [600, 146] width 180 height 25
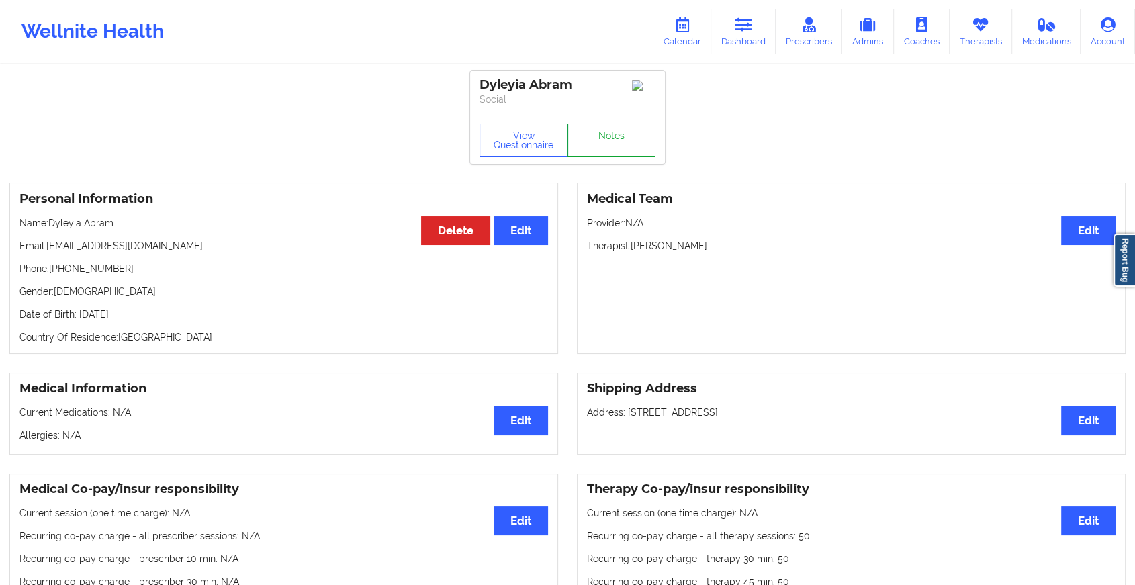
click at [607, 136] on link "Notes" at bounding box center [611, 141] width 89 height 34
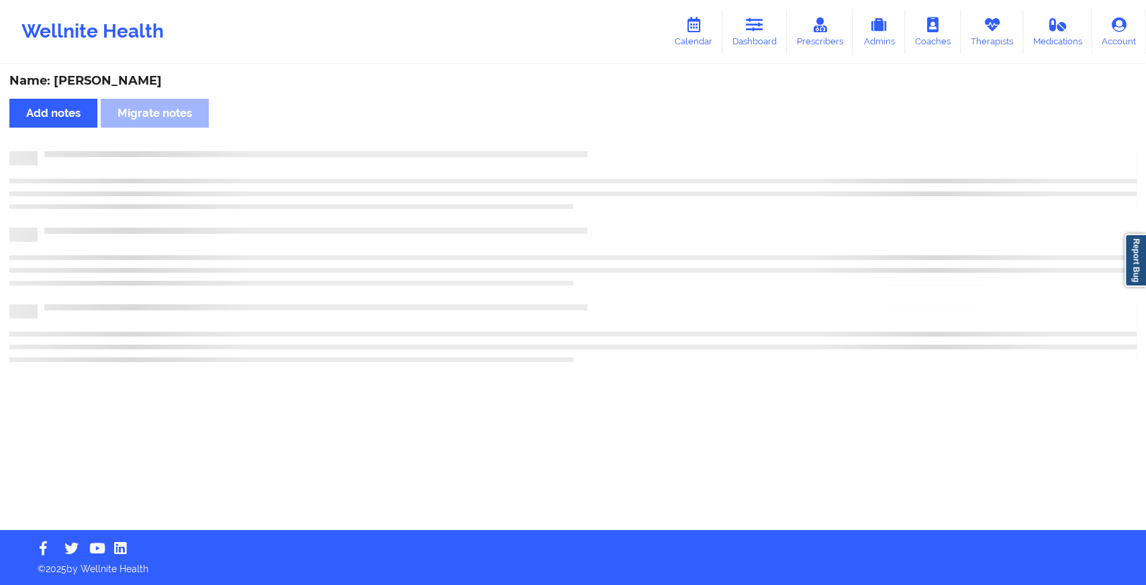
click at [607, 136] on div "Name: [PERSON_NAME] Add notes Migrate notes" at bounding box center [573, 298] width 1146 height 464
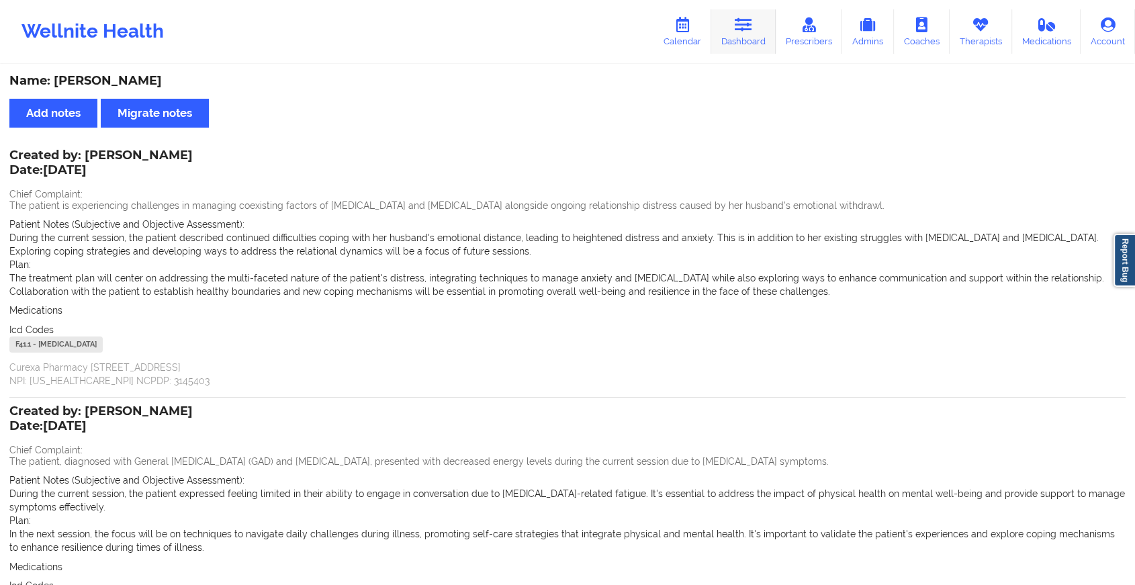
click at [735, 19] on link "Dashboard" at bounding box center [743, 31] width 64 height 44
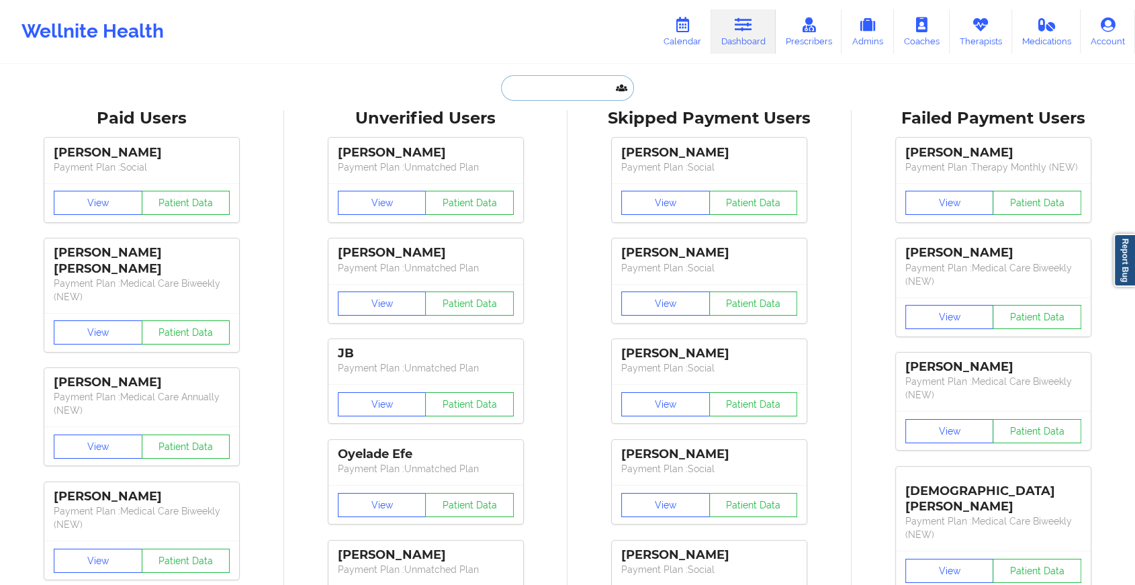
click at [534, 85] on input "text" at bounding box center [567, 88] width 133 height 26
paste input "[EMAIL_ADDRESS][DOMAIN_NAME]"
type input "[EMAIL_ADDRESS][DOMAIN_NAME]"
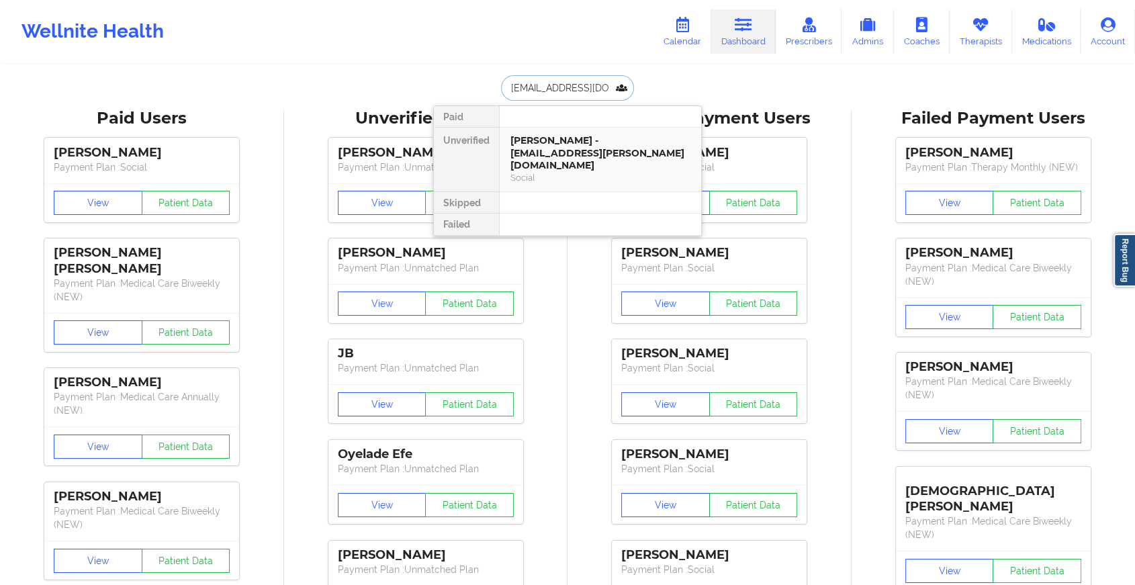
click at [586, 143] on div "[PERSON_NAME] - [EMAIL_ADDRESS][PERSON_NAME][DOMAIN_NAME]" at bounding box center [600, 153] width 180 height 38
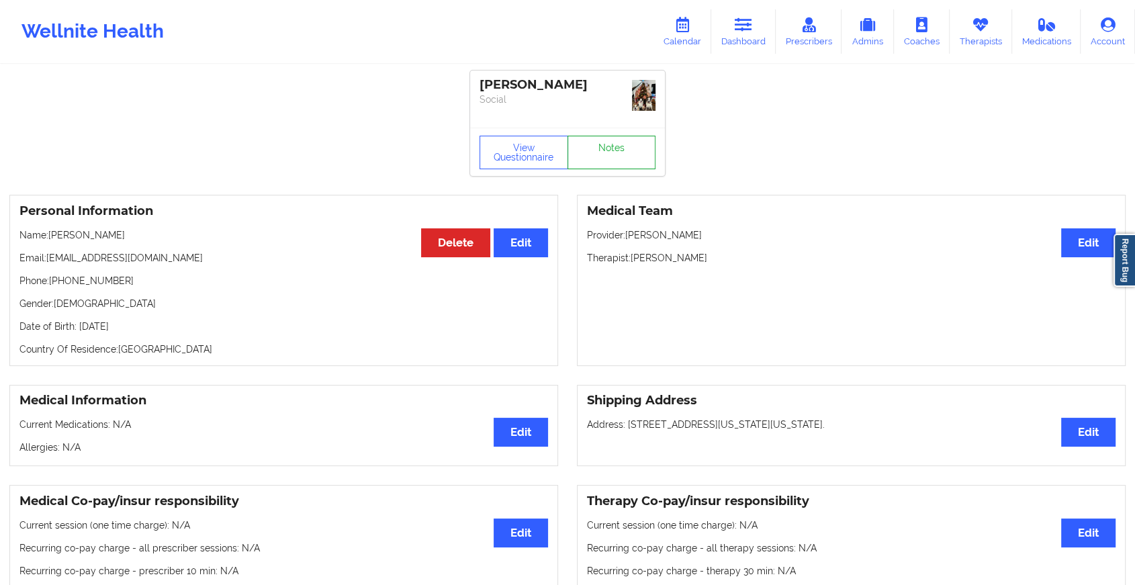
click at [621, 137] on link "Notes" at bounding box center [611, 153] width 89 height 34
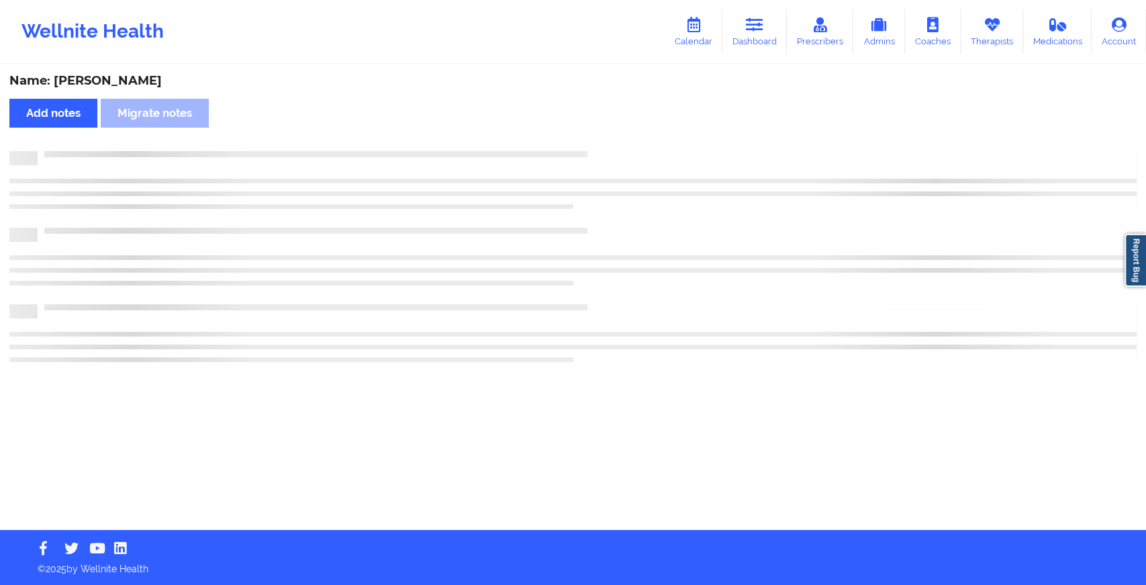
click at [621, 137] on div "Name: [PERSON_NAME] Add notes Migrate notes" at bounding box center [573, 298] width 1146 height 464
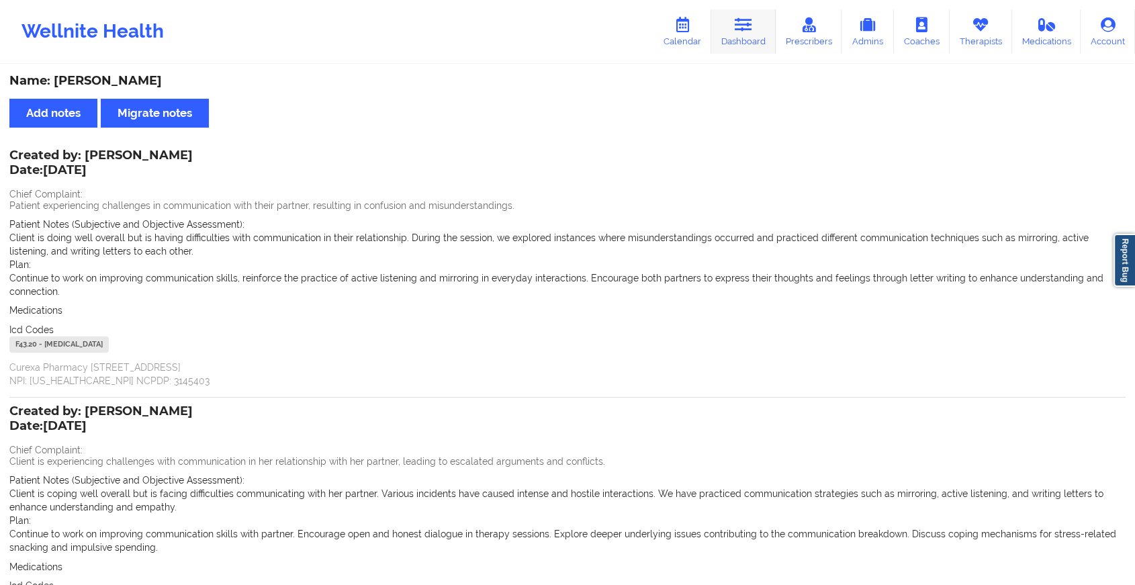
click at [739, 38] on link "Dashboard" at bounding box center [743, 31] width 64 height 44
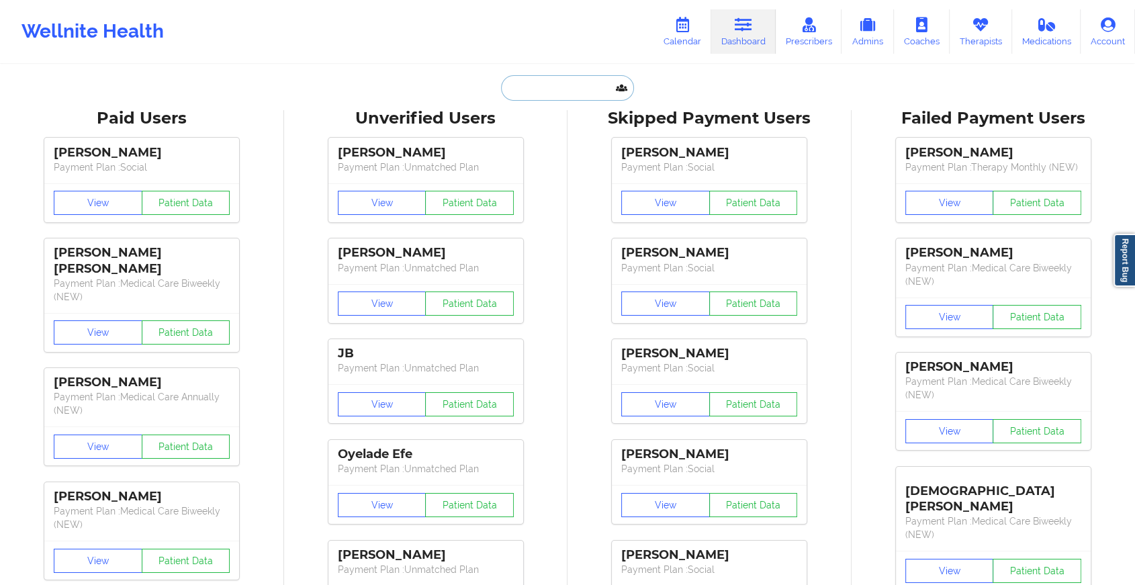
click at [545, 90] on input "text" at bounding box center [567, 88] width 133 height 26
paste input "[EMAIL_ADDRESS][DOMAIN_NAME]"
type input "[EMAIL_ADDRESS][DOMAIN_NAME]"
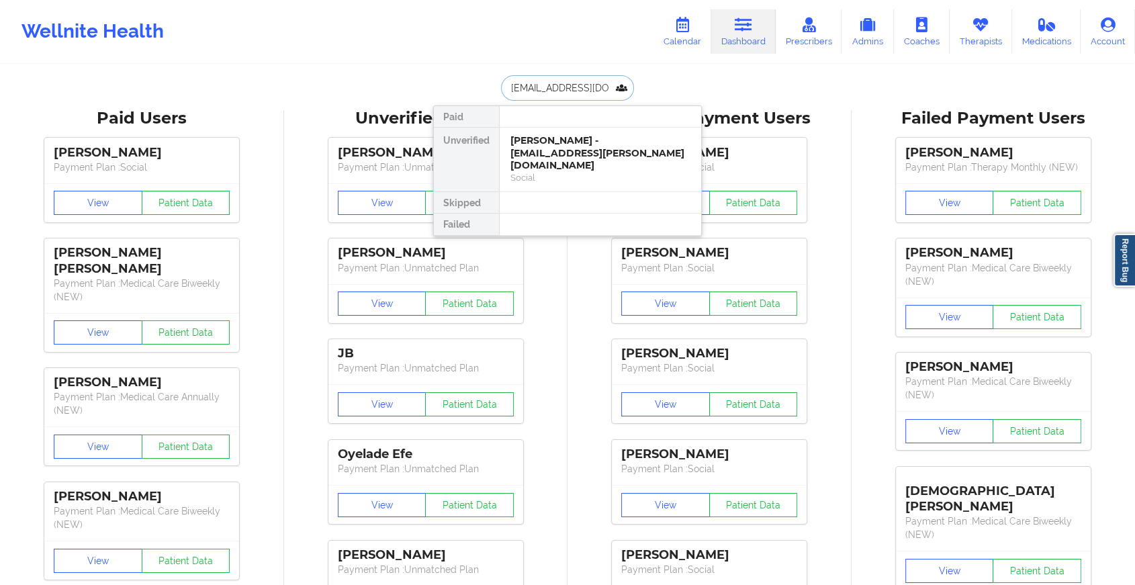
scroll to position [0, 3]
click at [564, 164] on div "Digital Practice Member (In-Network)" at bounding box center [600, 164] width 180 height 11
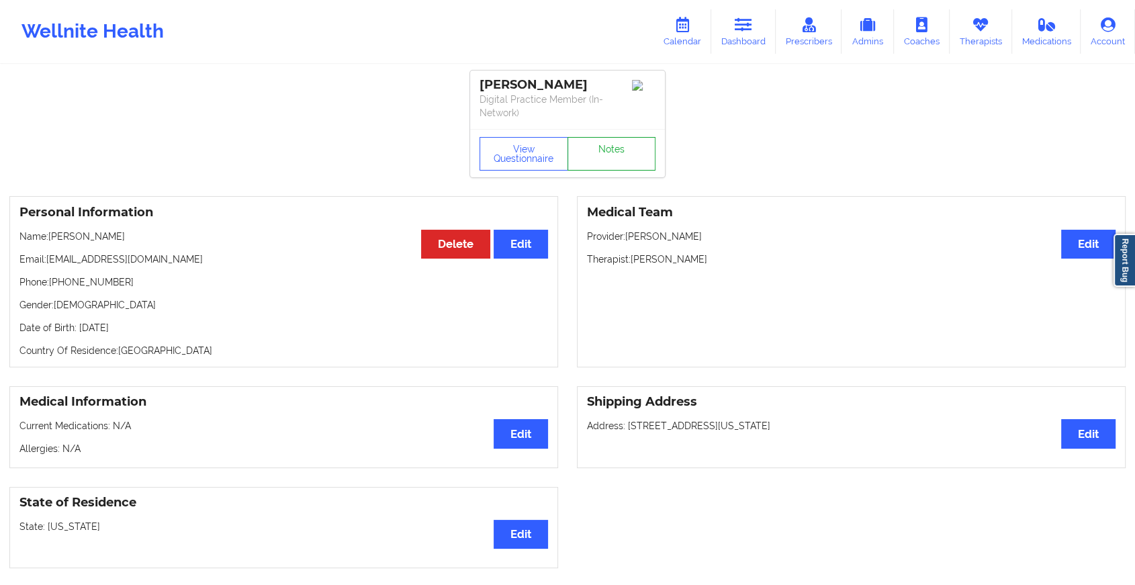
click at [586, 150] on link "Notes" at bounding box center [611, 154] width 89 height 34
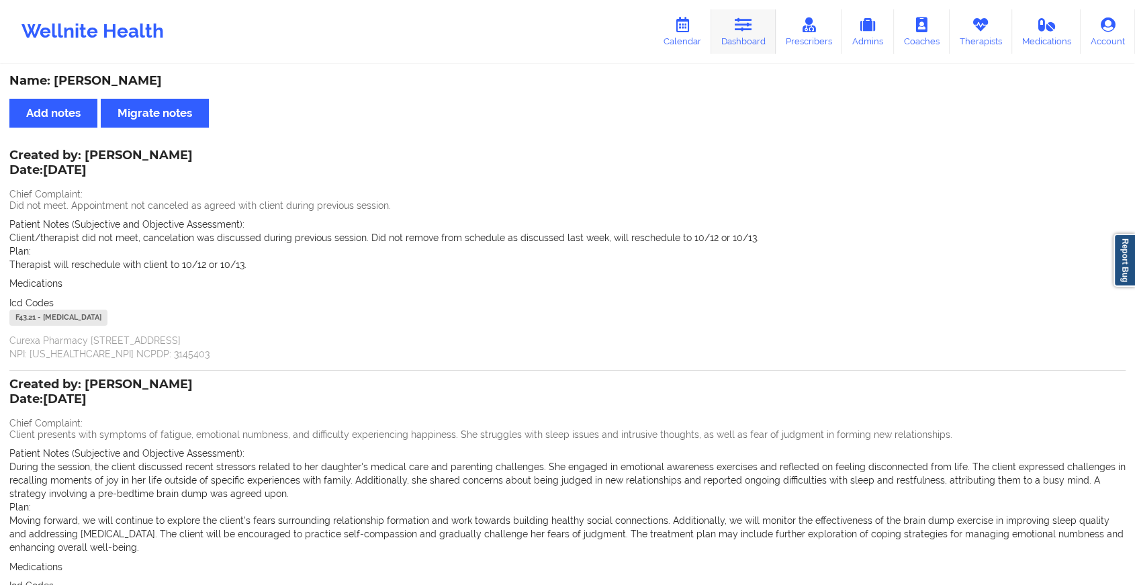
click at [741, 31] on icon at bounding box center [743, 24] width 17 height 15
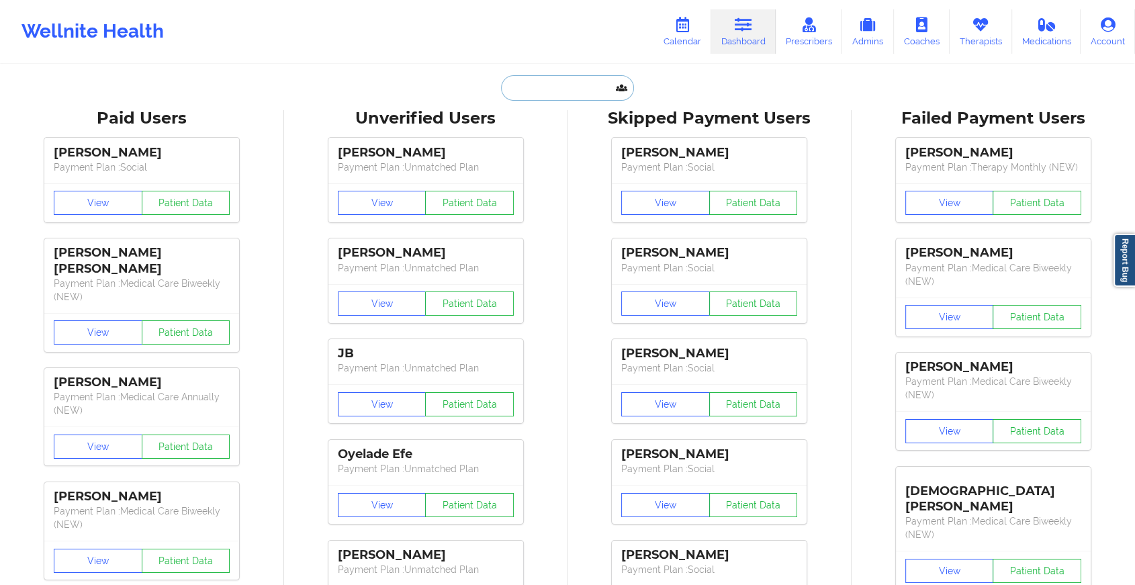
click at [555, 77] on input "text" at bounding box center [567, 88] width 133 height 26
paste input "[EMAIL_ADDRESS][DOMAIN_NAME]"
type input "[EMAIL_ADDRESS][DOMAIN_NAME]"
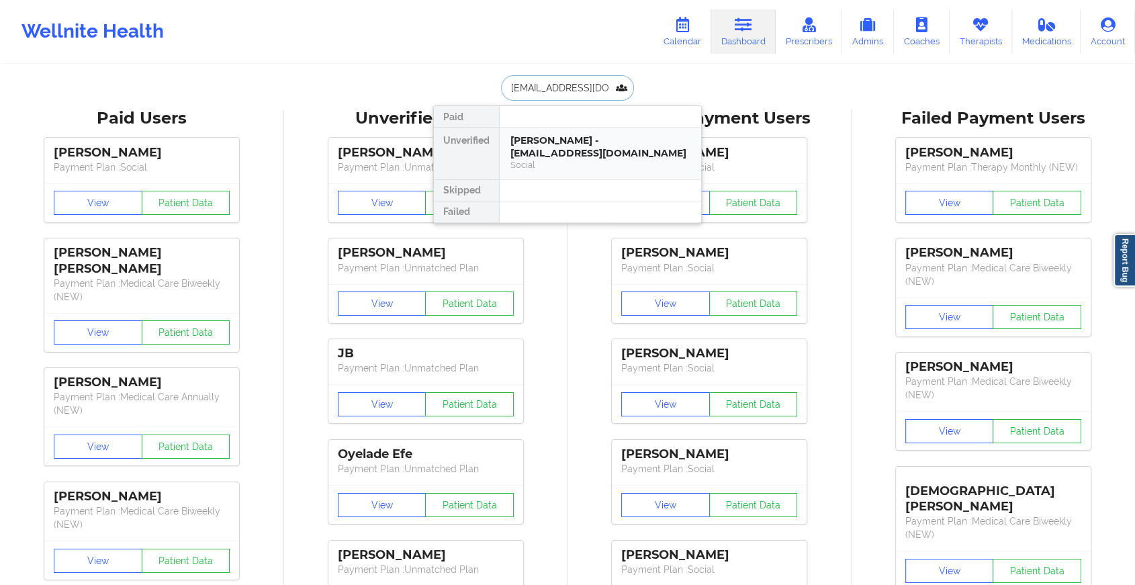
click at [522, 132] on div "[PERSON_NAME] - [EMAIL_ADDRESS][DOMAIN_NAME] Social" at bounding box center [600, 154] width 201 height 52
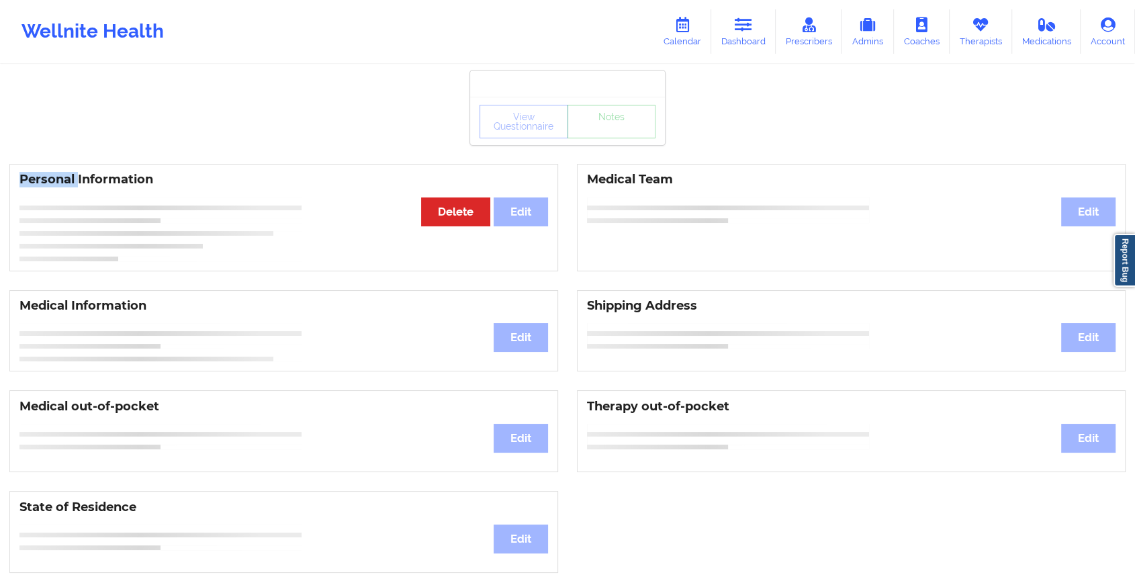
click at [522, 132] on div "View Questionnaire Notes" at bounding box center [567, 122] width 176 height 34
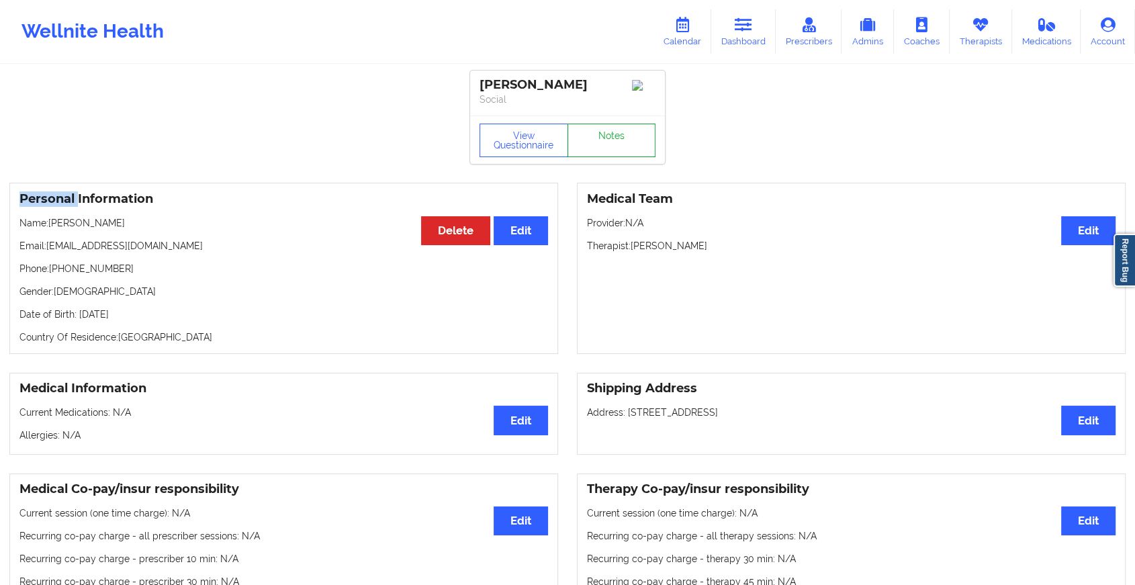
drag, startPoint x: 522, startPoint y: 131, endPoint x: 614, endPoint y: 137, distance: 92.9
click at [614, 137] on link "Notes" at bounding box center [611, 141] width 89 height 34
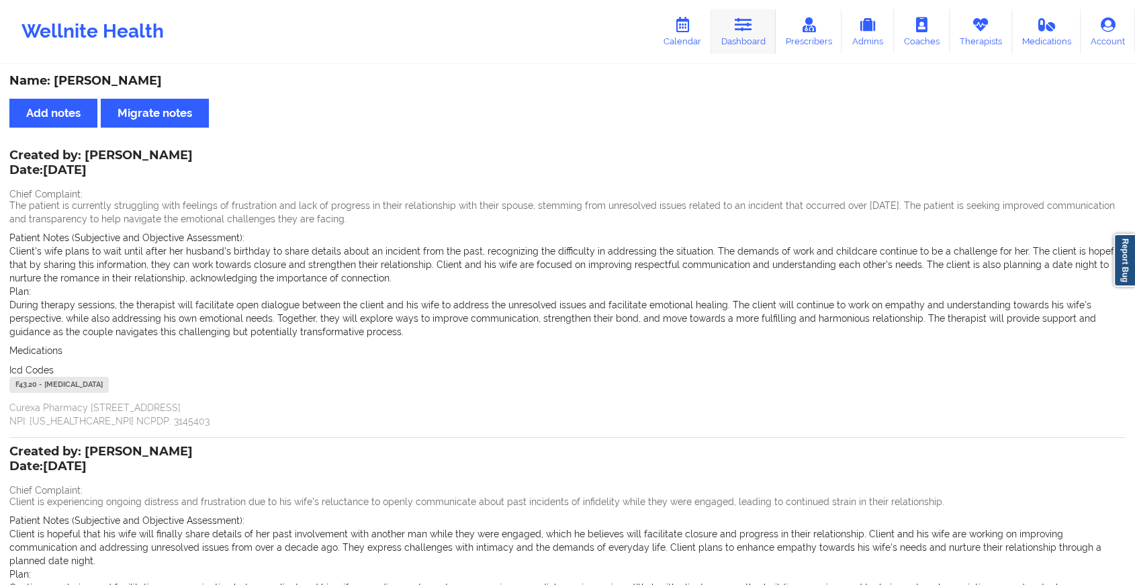
click at [741, 46] on link "Dashboard" at bounding box center [743, 31] width 64 height 44
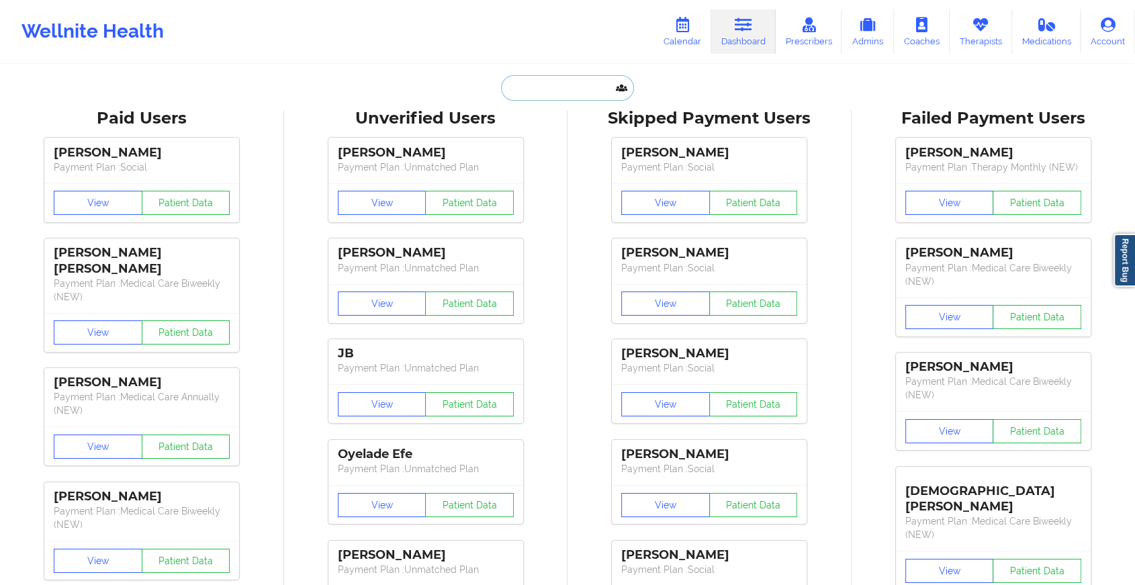
click at [537, 97] on input "text" at bounding box center [567, 88] width 133 height 26
paste input "[EMAIL_ADDRESS][DOMAIN_NAME]"
type input "[EMAIL_ADDRESS][DOMAIN_NAME]"
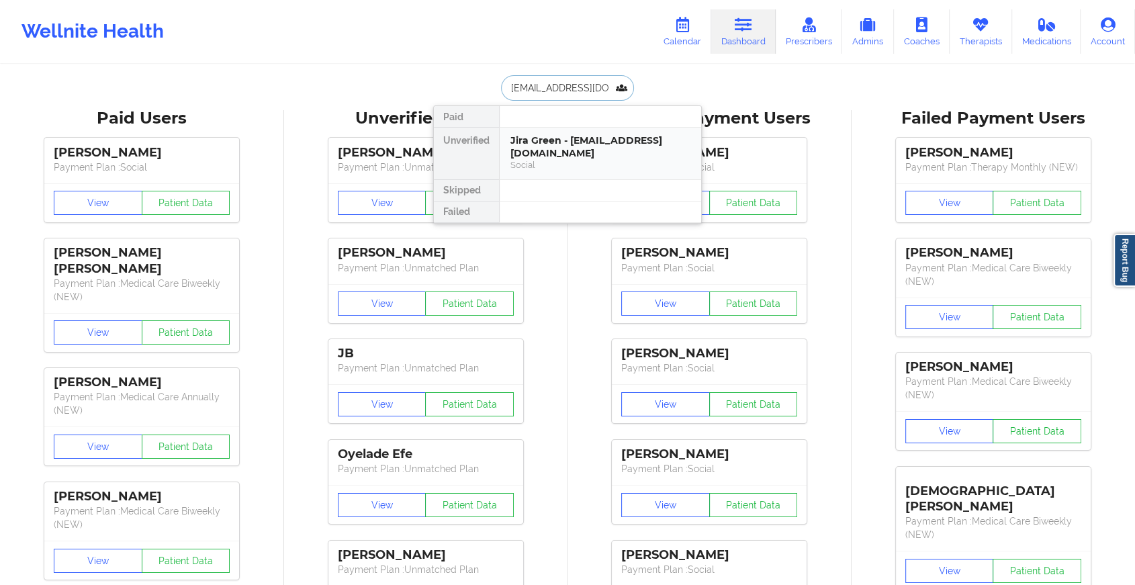
click at [564, 140] on div "Jira Green - [EMAIL_ADDRESS][DOMAIN_NAME]" at bounding box center [600, 146] width 180 height 25
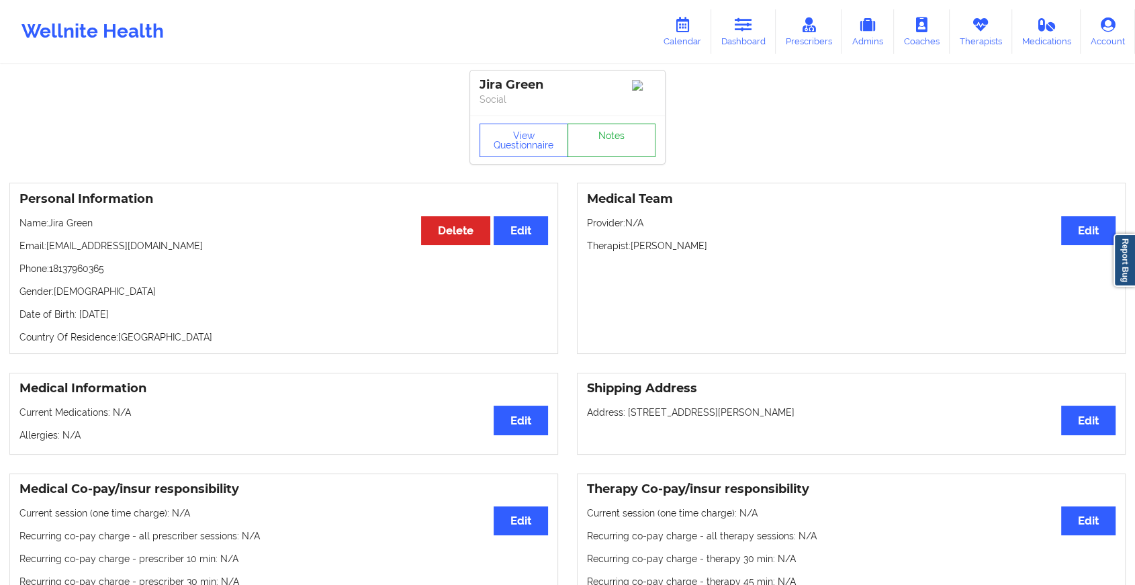
click at [618, 154] on link "Notes" at bounding box center [611, 141] width 89 height 34
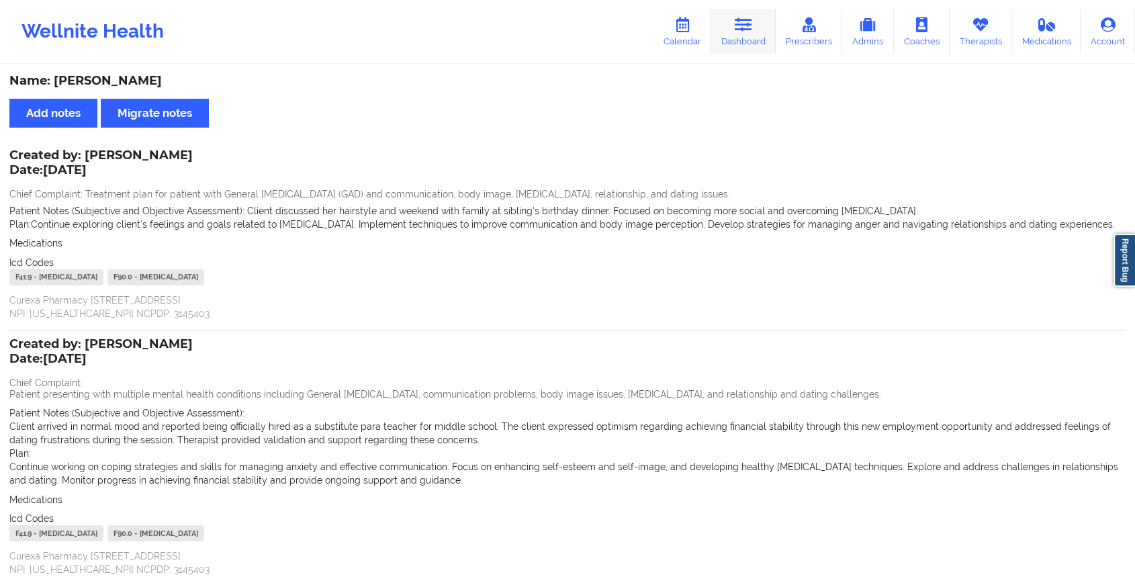
click at [741, 32] on icon at bounding box center [743, 24] width 17 height 15
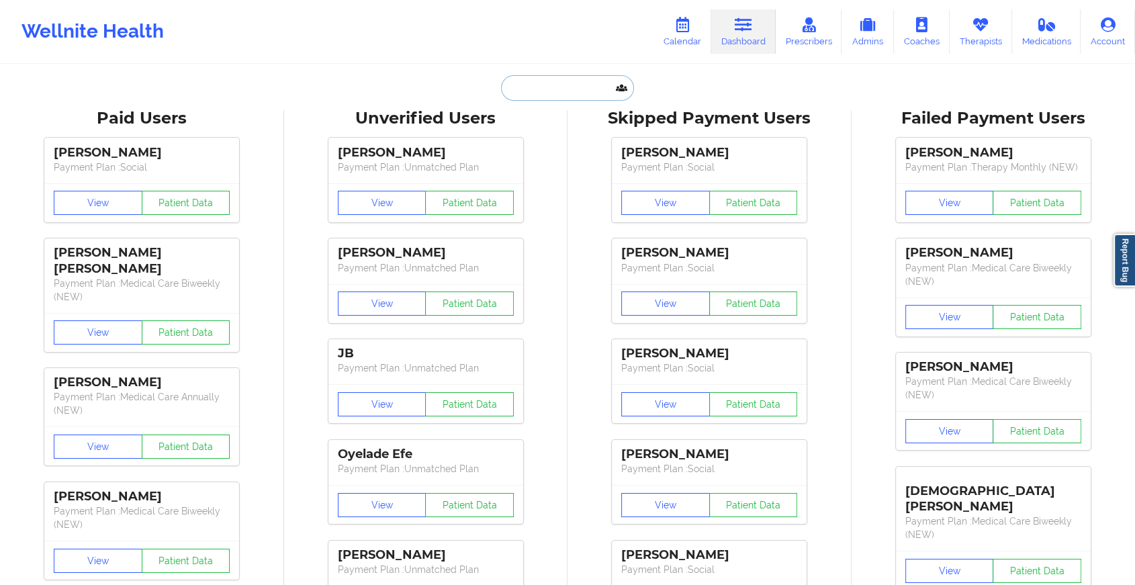
click at [565, 81] on input "text" at bounding box center [567, 88] width 133 height 26
paste input "[EMAIL_ADDRESS][DOMAIN_NAME]"
type input "[EMAIL_ADDRESS][DOMAIN_NAME]"
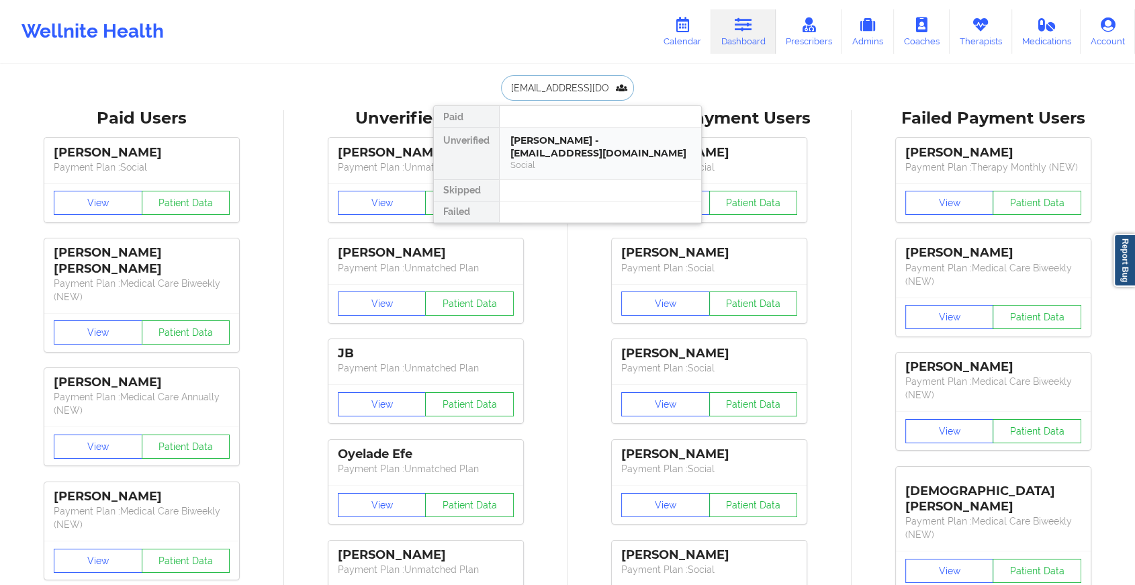
click at [551, 142] on div "[PERSON_NAME] - [EMAIL_ADDRESS][DOMAIN_NAME]" at bounding box center [600, 146] width 180 height 25
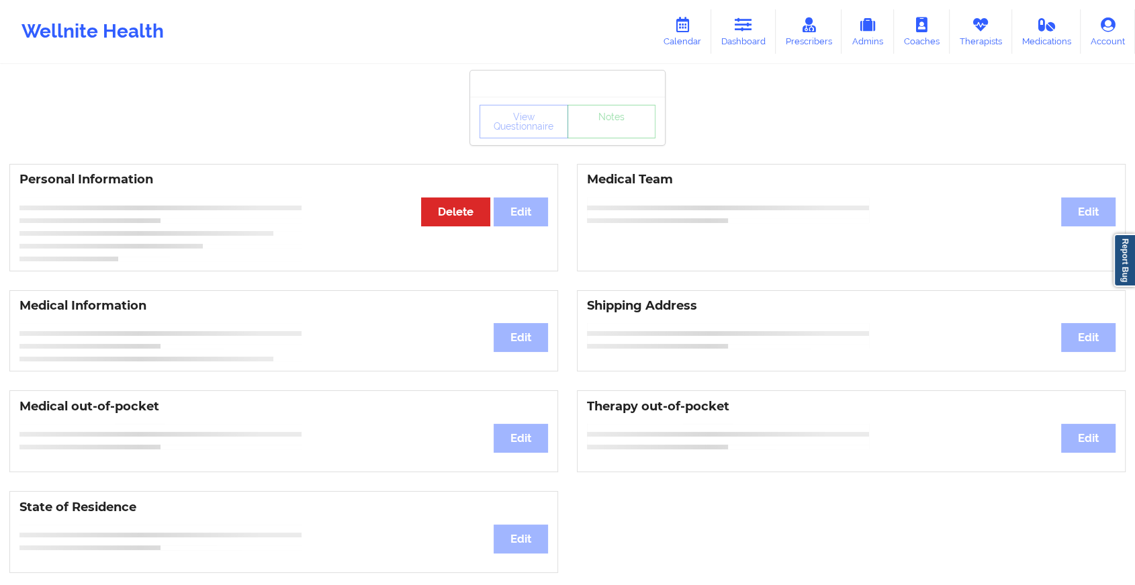
click at [618, 140] on div "View Questionnaire Notes" at bounding box center [567, 121] width 195 height 48
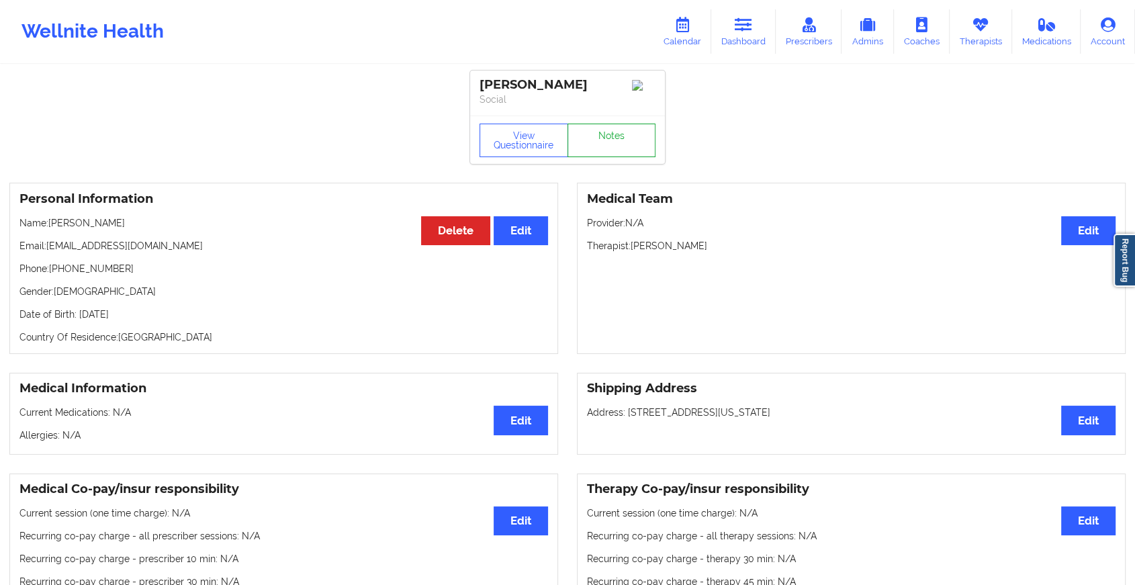
click at [618, 140] on link "Notes" at bounding box center [611, 141] width 89 height 34
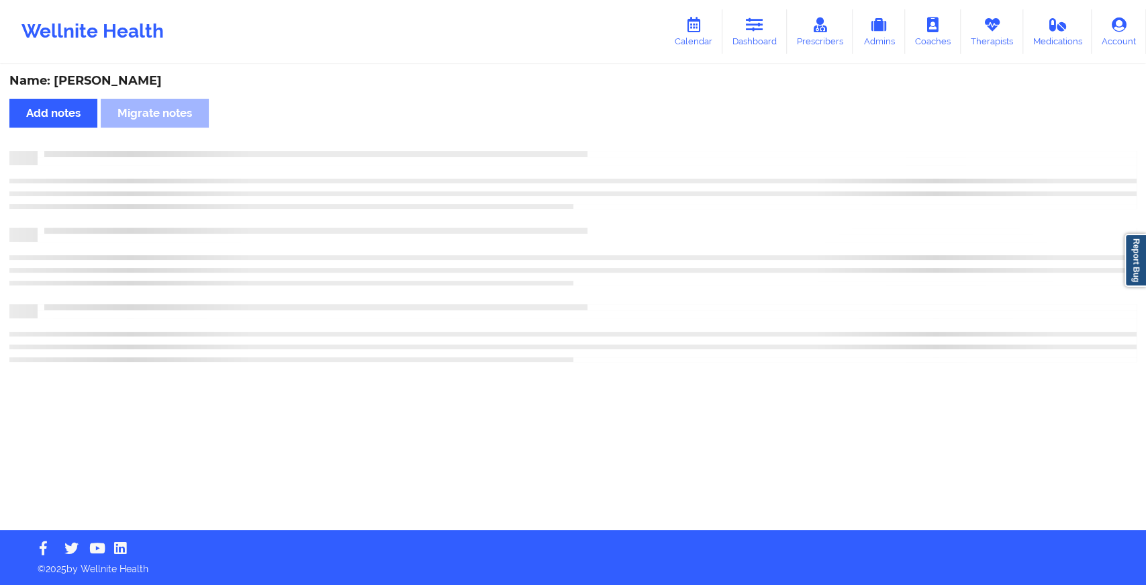
click at [618, 140] on div "Name: [PERSON_NAME] Add notes Migrate notes" at bounding box center [573, 298] width 1146 height 464
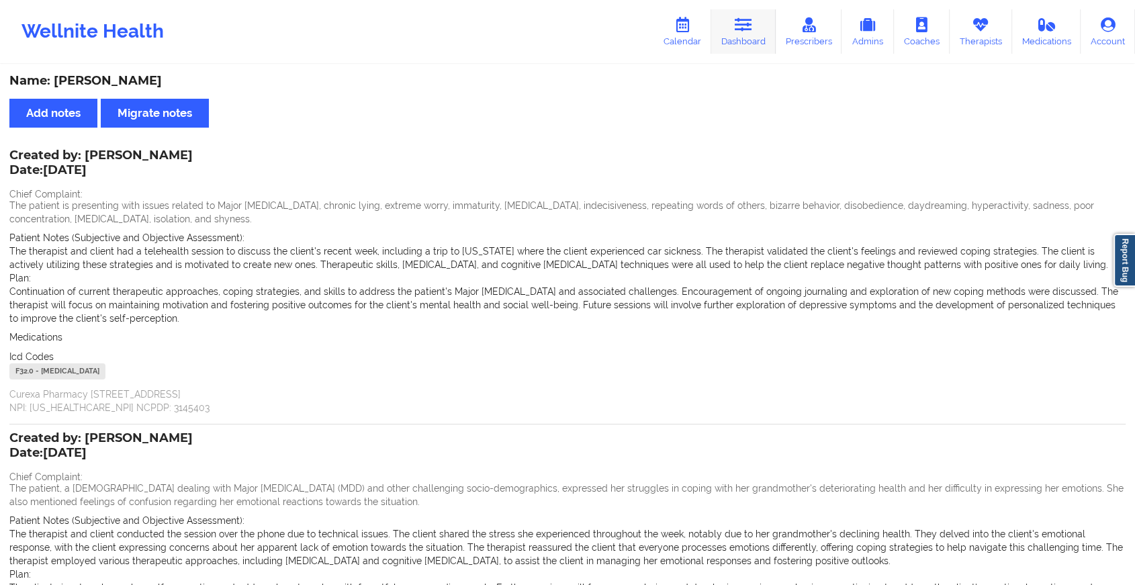
drag, startPoint x: 739, startPoint y: 5, endPoint x: 741, endPoint y: 34, distance: 28.9
click at [741, 34] on div "Wellnite Health Calendar Dashboard Prescribers Admins Coaches Therapists Medica…" at bounding box center [567, 32] width 1135 height 54
click at [741, 34] on link "Dashboard" at bounding box center [743, 31] width 64 height 44
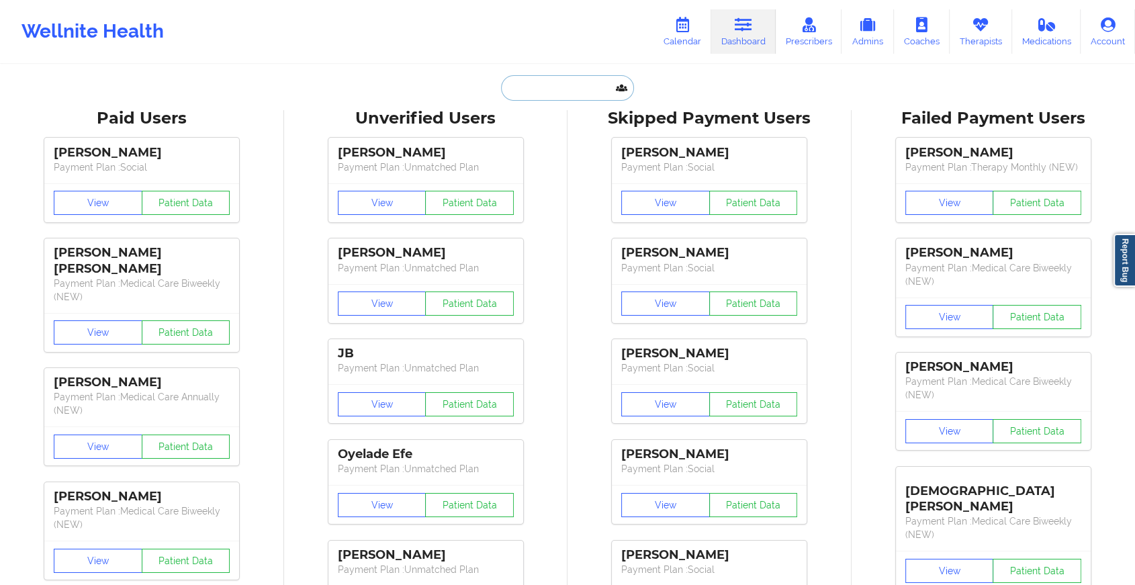
click at [531, 99] on input "text" at bounding box center [567, 88] width 133 height 26
paste input "[EMAIL_ADDRESS][DOMAIN_NAME]"
type input "[EMAIL_ADDRESS][DOMAIN_NAME]"
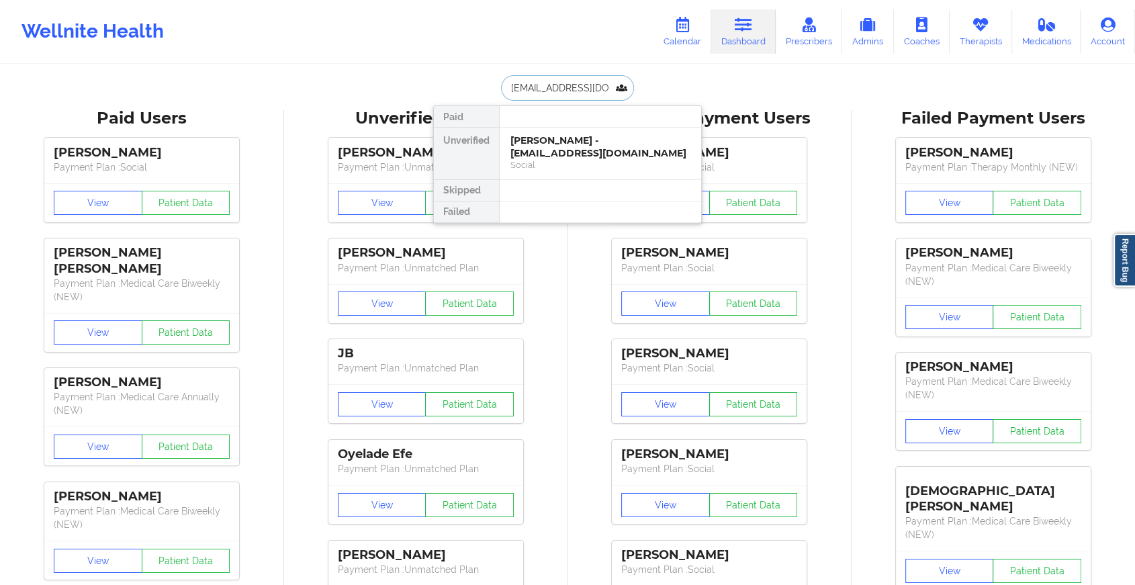
scroll to position [0, 19]
click at [570, 147] on div "Season [PERSON_NAME] - [EMAIL_ADDRESS][DOMAIN_NAME]" at bounding box center [600, 146] width 180 height 25
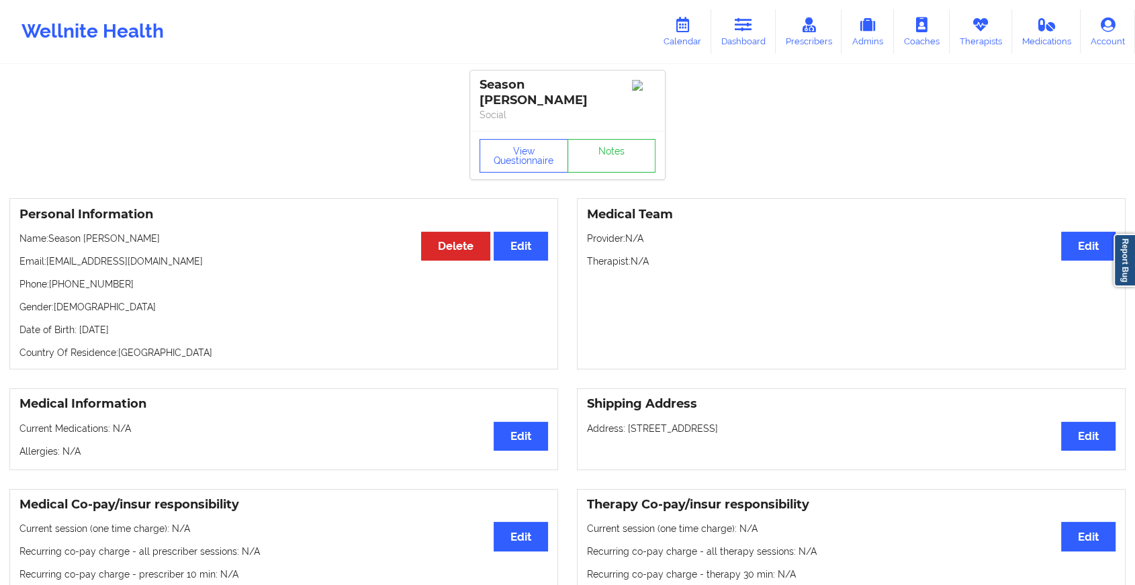
click at [612, 131] on div "View Questionnaire Notes" at bounding box center [567, 155] width 195 height 48
click at [613, 143] on link "Notes" at bounding box center [611, 156] width 89 height 34
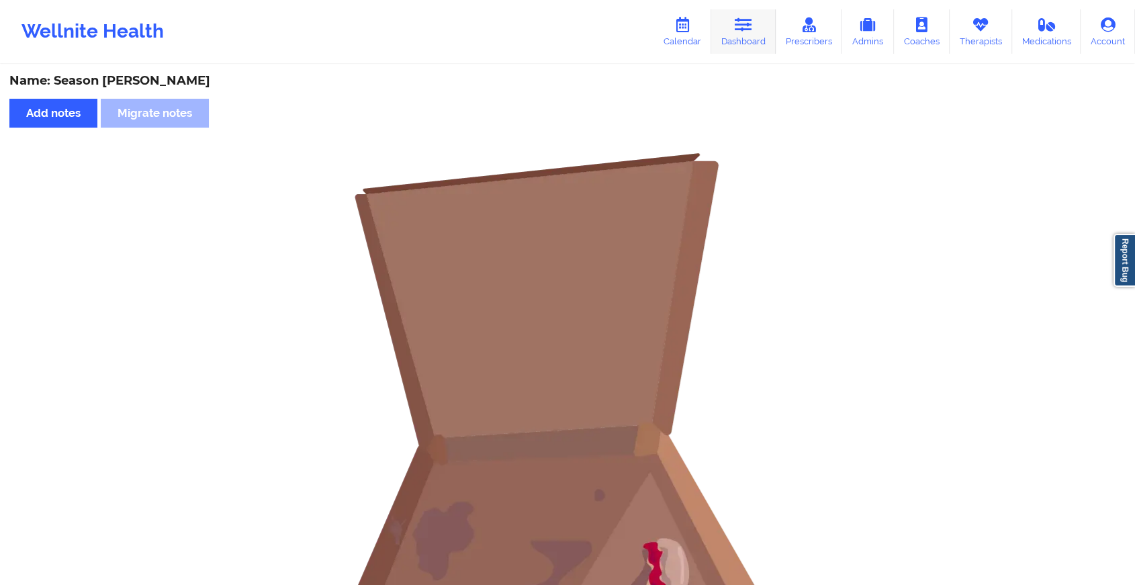
click at [751, 21] on icon at bounding box center [743, 24] width 17 height 15
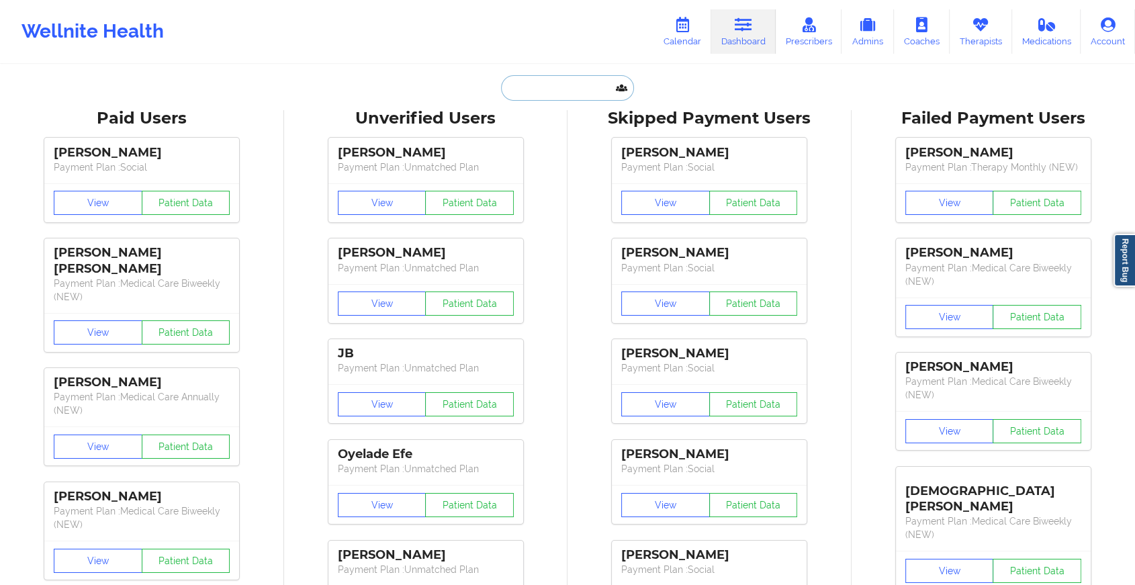
click at [529, 91] on input "text" at bounding box center [567, 88] width 133 height 26
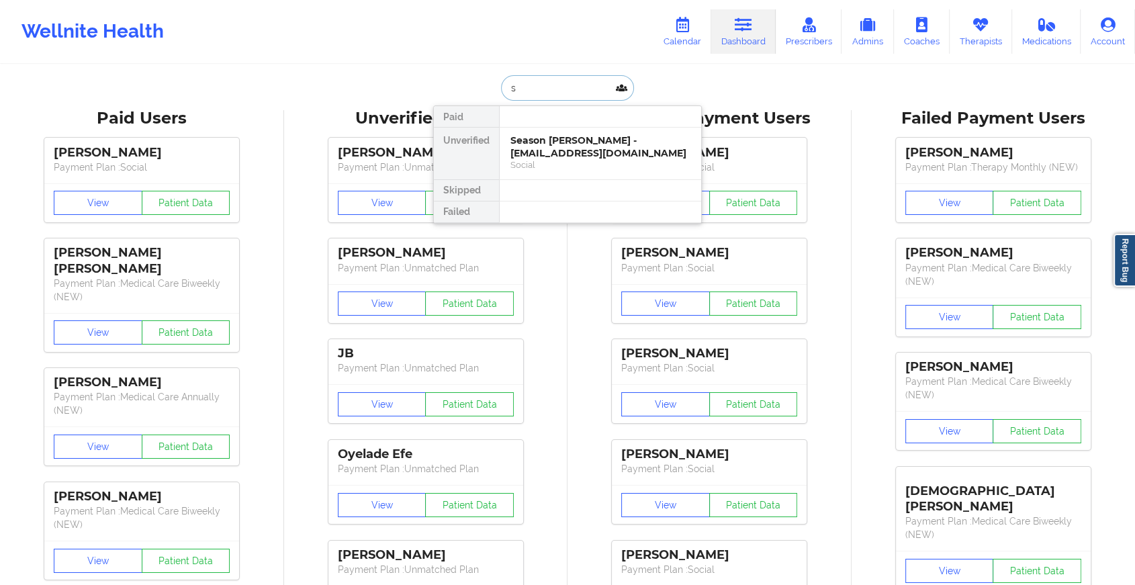
type input "s"
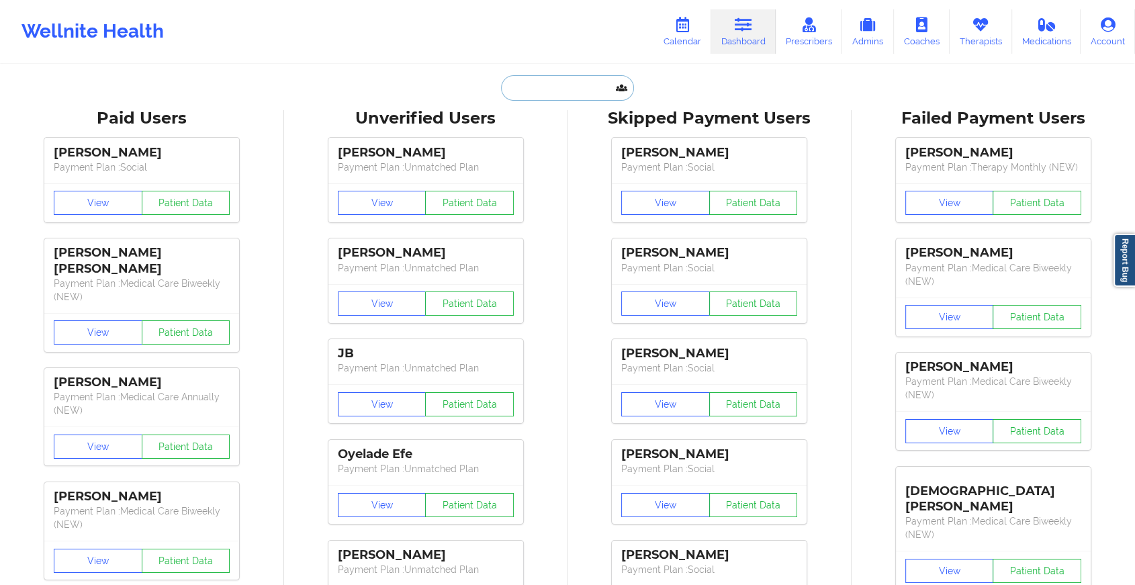
paste input "[EMAIL_ADDRESS][DOMAIN_NAME]"
type input "[EMAIL_ADDRESS][DOMAIN_NAME]"
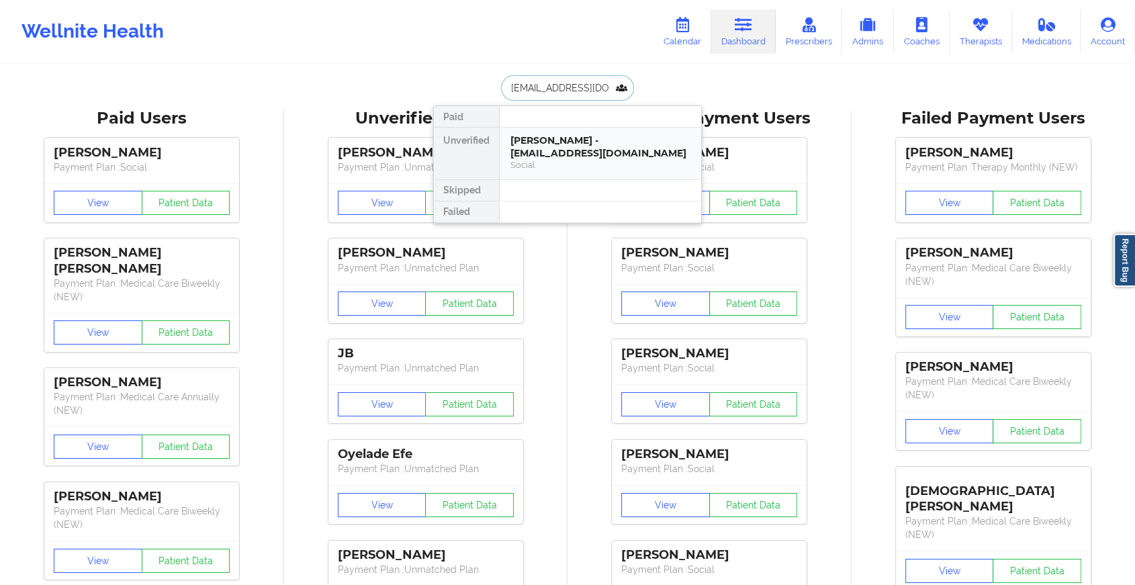
click at [553, 151] on div "[PERSON_NAME] - [EMAIL_ADDRESS][DOMAIN_NAME]" at bounding box center [600, 146] width 180 height 25
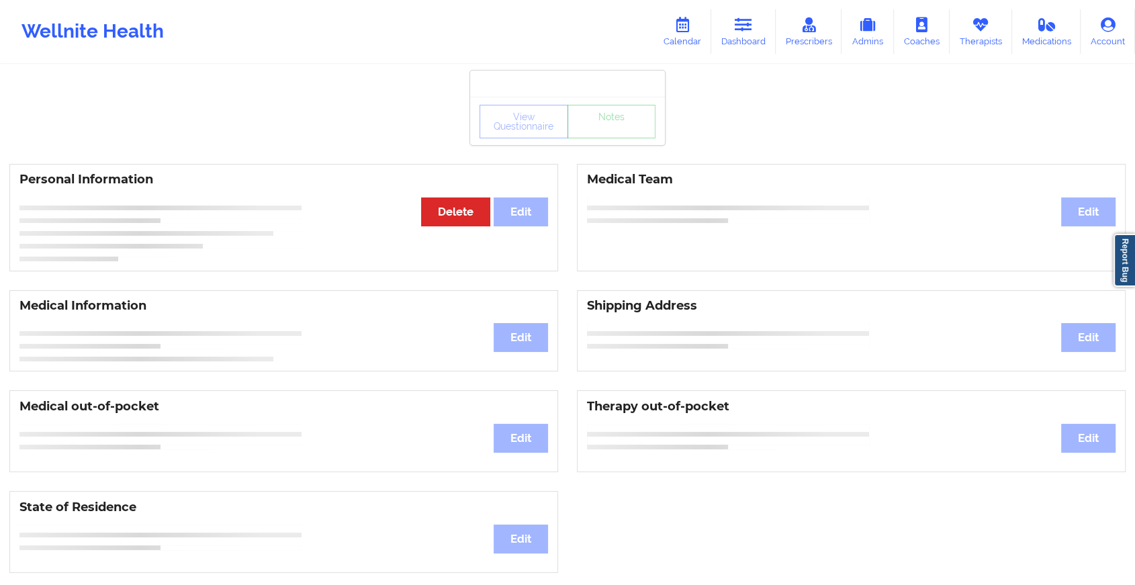
click at [618, 124] on div "View Questionnaire Notes" at bounding box center [567, 121] width 195 height 48
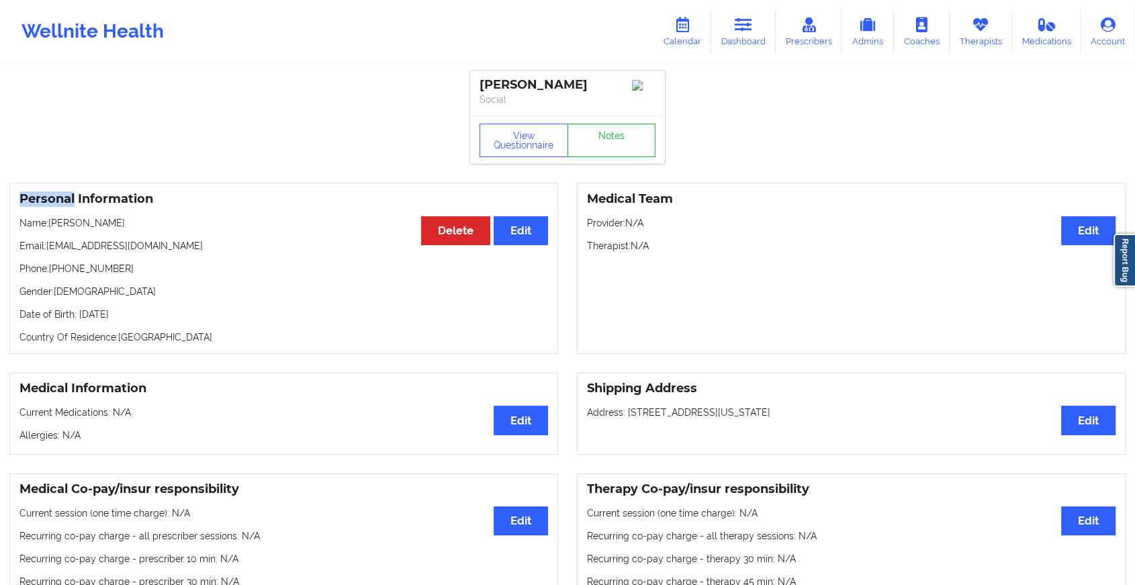
drag, startPoint x: 618, startPoint y: 124, endPoint x: 614, endPoint y: 136, distance: 12.7
click at [614, 136] on div "View Questionnaire Notes" at bounding box center [567, 140] width 195 height 48
click at [614, 136] on link "Notes" at bounding box center [611, 141] width 89 height 34
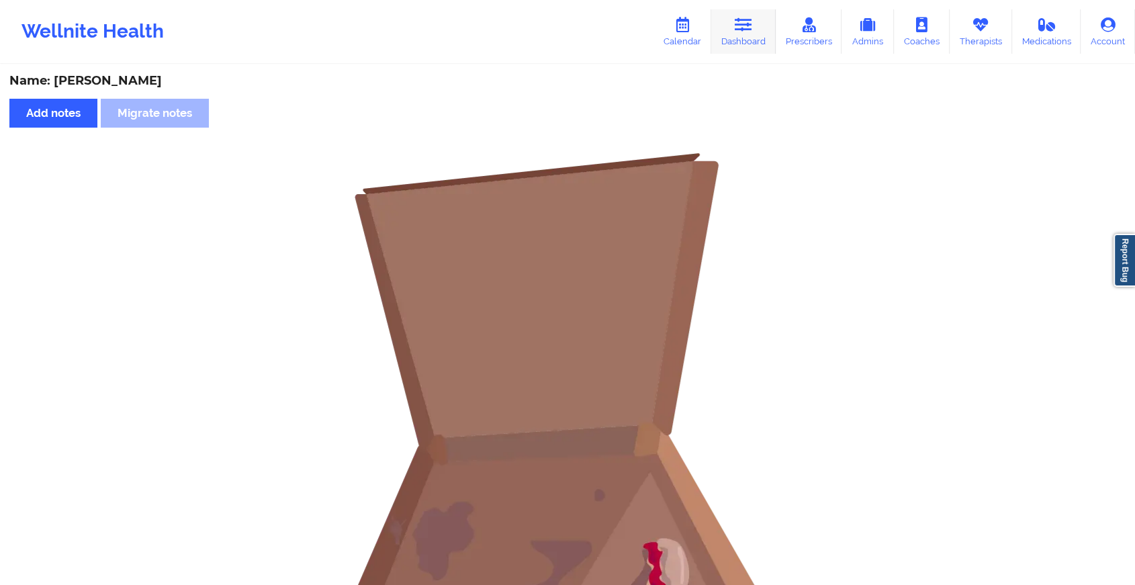
click at [757, 36] on link "Dashboard" at bounding box center [743, 31] width 64 height 44
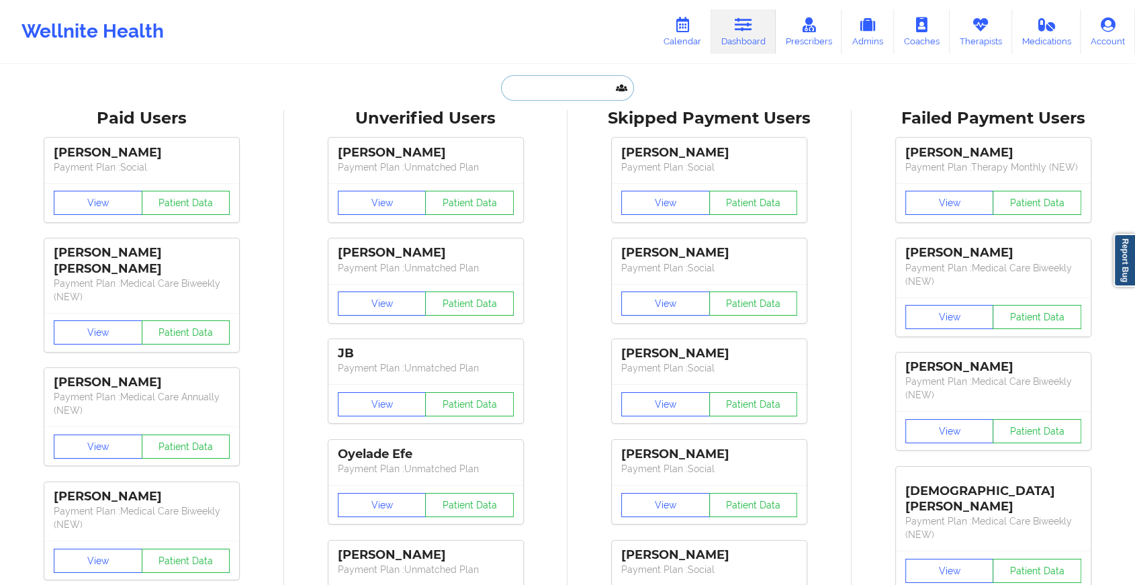
click at [545, 84] on input "text" at bounding box center [567, 88] width 133 height 26
paste input "[EMAIL_ADDRESS][DOMAIN_NAME]"
type input "[EMAIL_ADDRESS][DOMAIN_NAME]"
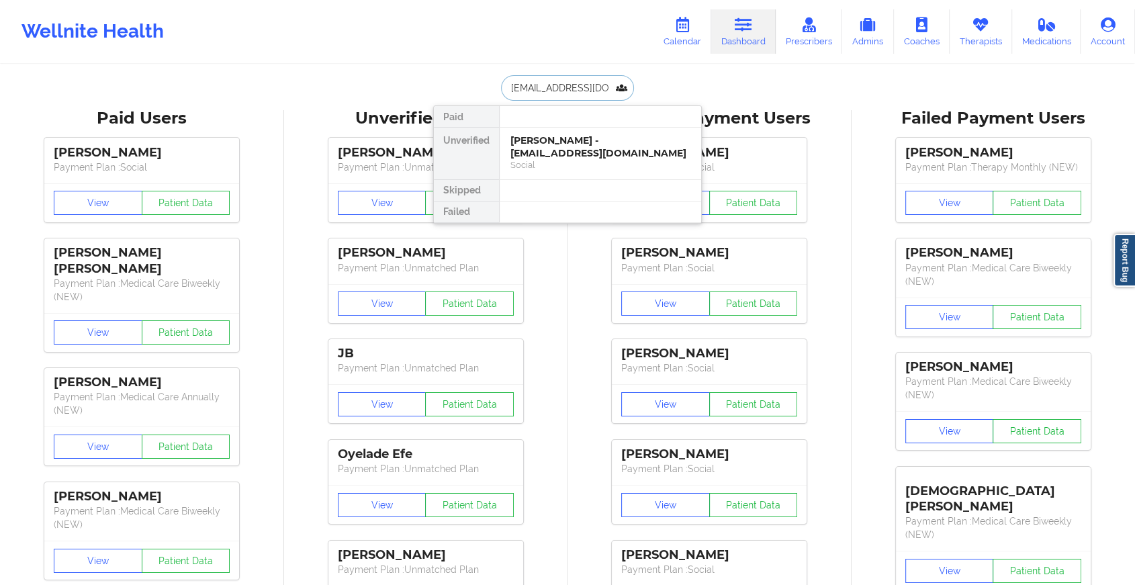
click at [565, 145] on div "[PERSON_NAME] - [EMAIL_ADDRESS][DOMAIN_NAME]" at bounding box center [600, 146] width 180 height 25
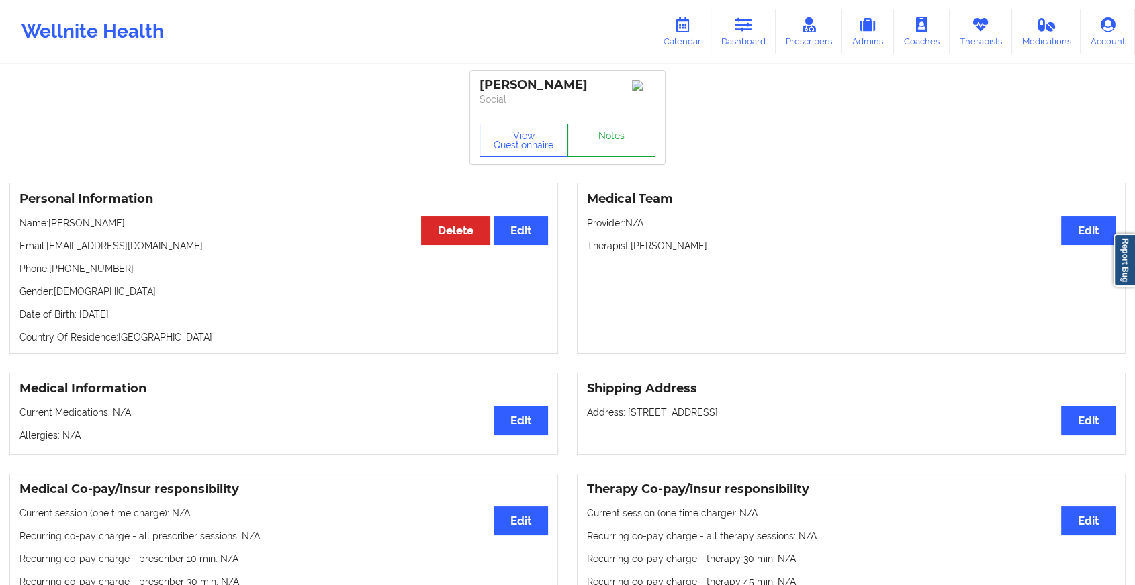
click at [610, 146] on link "Notes" at bounding box center [611, 141] width 89 height 34
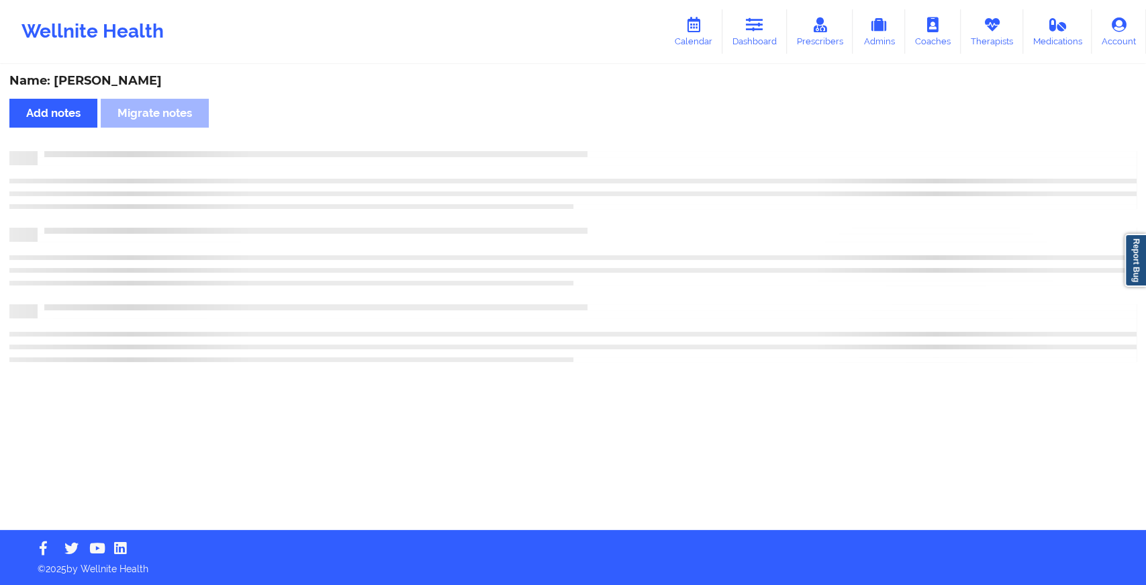
click at [610, 146] on div "Name: [PERSON_NAME] Add notes Migrate notes" at bounding box center [573, 298] width 1146 height 464
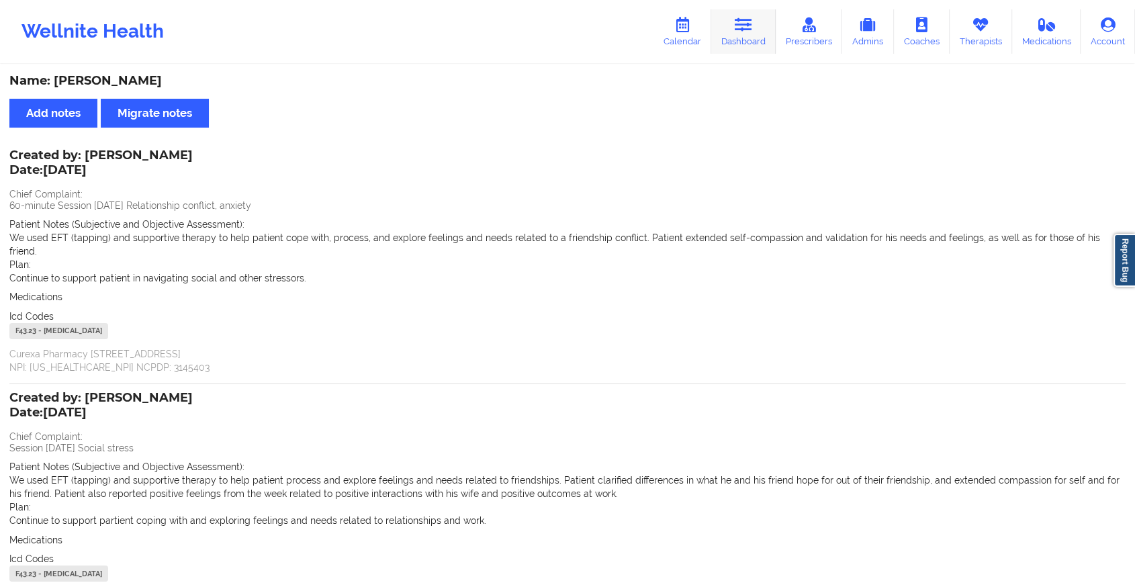
click at [744, 42] on link "Dashboard" at bounding box center [743, 31] width 64 height 44
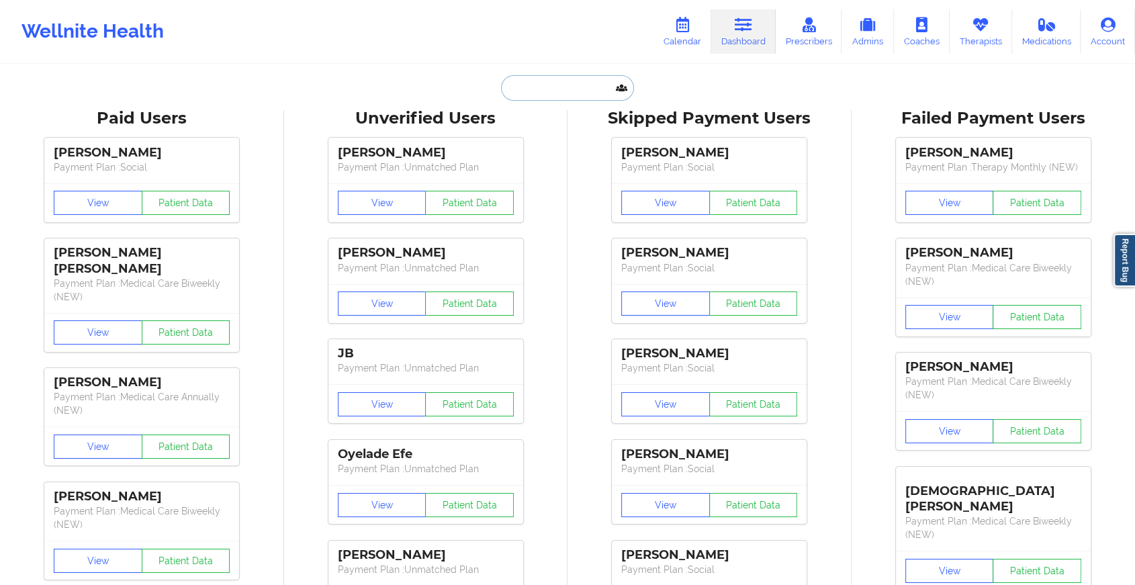
click at [575, 87] on input "text" at bounding box center [567, 88] width 133 height 26
paste input "[EMAIL_ADDRESS][DOMAIN_NAME]"
type input "[EMAIL_ADDRESS][DOMAIN_NAME]"
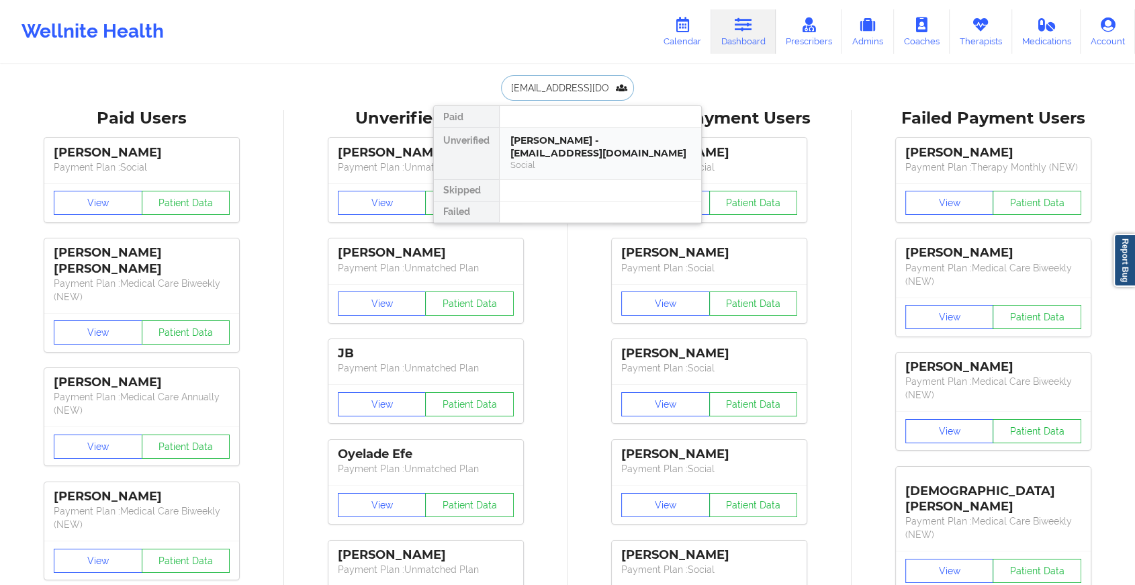
click at [556, 159] on div "Social" at bounding box center [600, 164] width 180 height 11
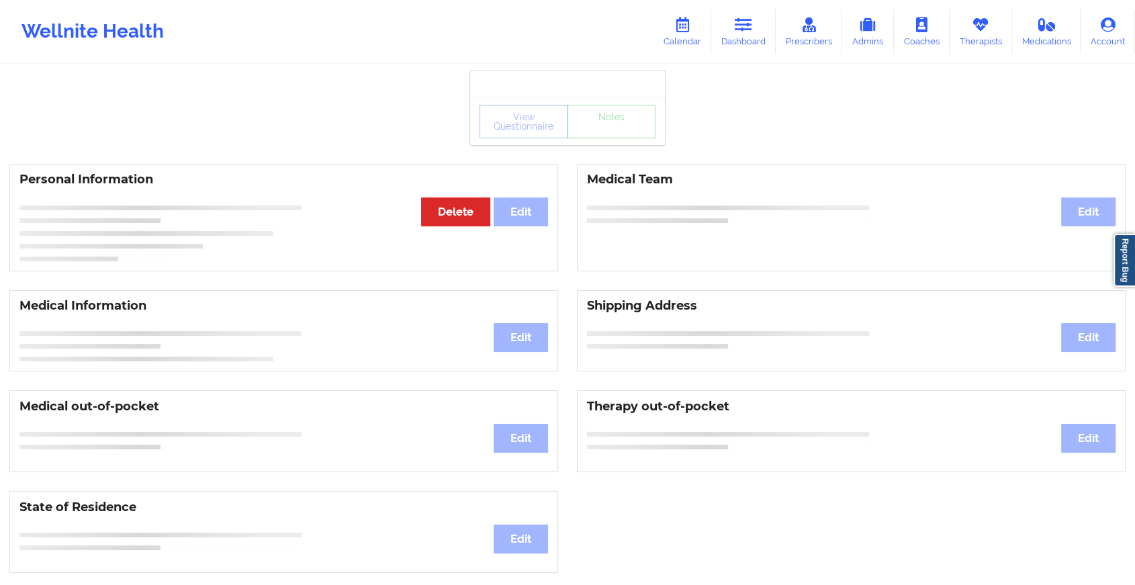
click at [602, 132] on div "View Questionnaire Notes" at bounding box center [567, 122] width 176 height 34
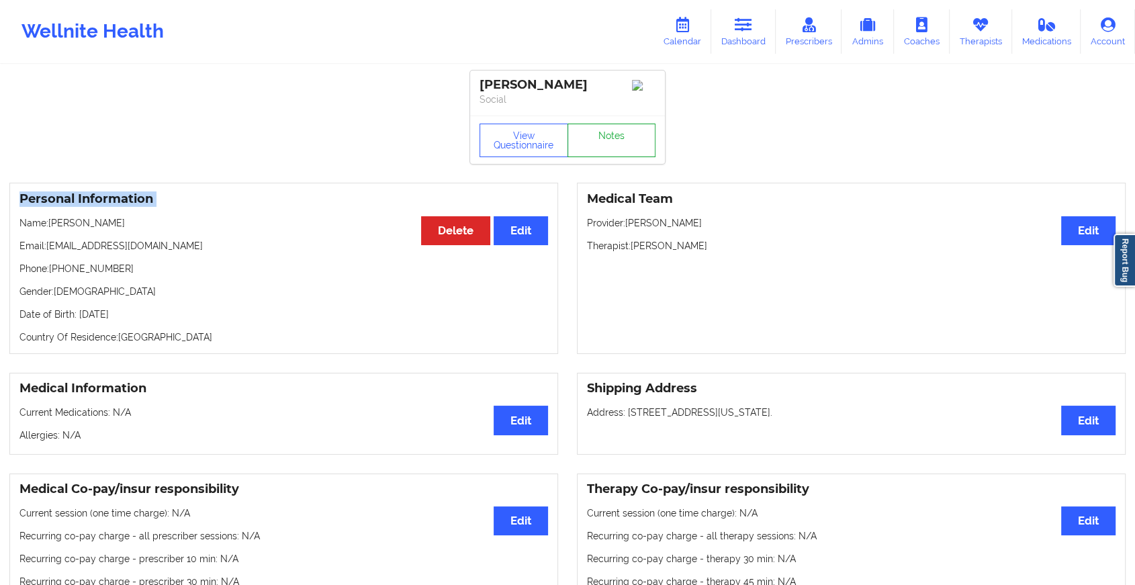
click at [602, 132] on link "Notes" at bounding box center [611, 141] width 89 height 34
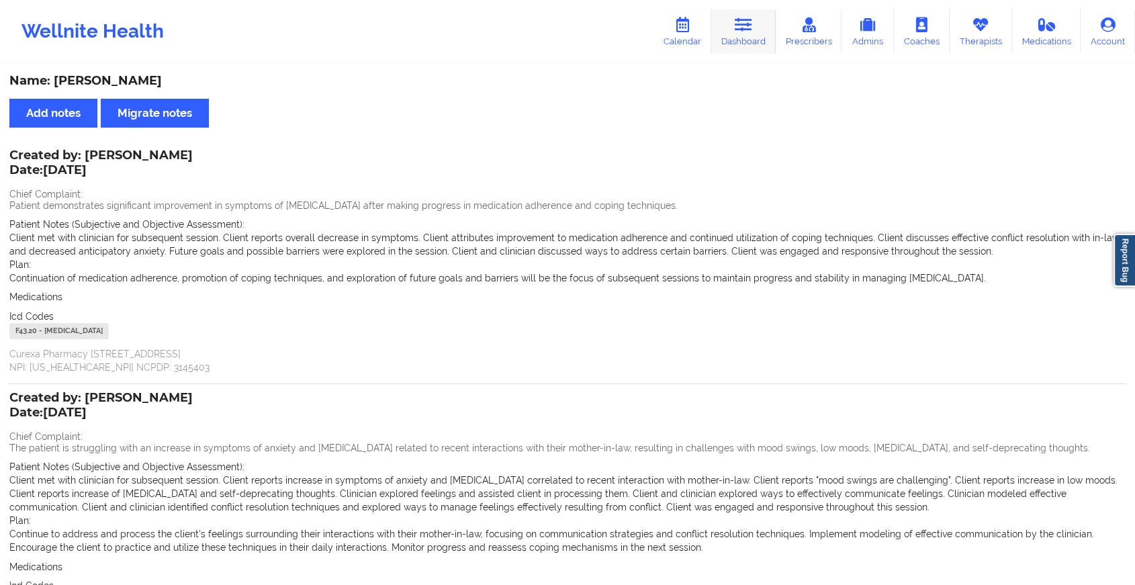
click at [735, 45] on link "Dashboard" at bounding box center [743, 31] width 64 height 44
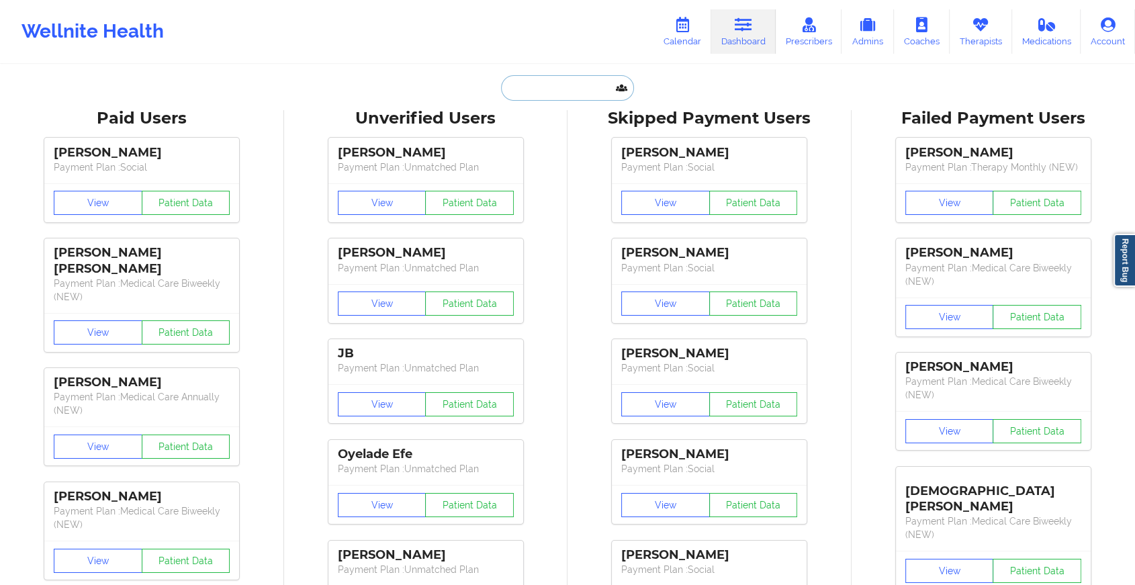
click at [549, 88] on input "text" at bounding box center [567, 88] width 133 height 26
paste input "[EMAIL_ADDRESS][DOMAIN_NAME]"
type input "[EMAIL_ADDRESS][DOMAIN_NAME]"
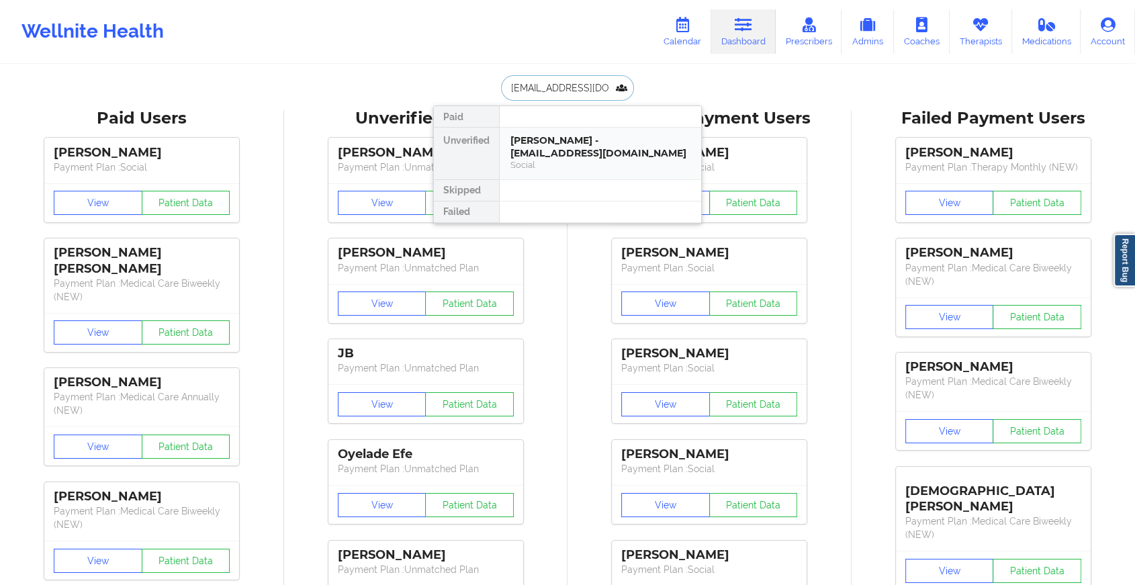
click at [541, 140] on div "[PERSON_NAME] - [EMAIL_ADDRESS][DOMAIN_NAME]" at bounding box center [600, 146] width 180 height 25
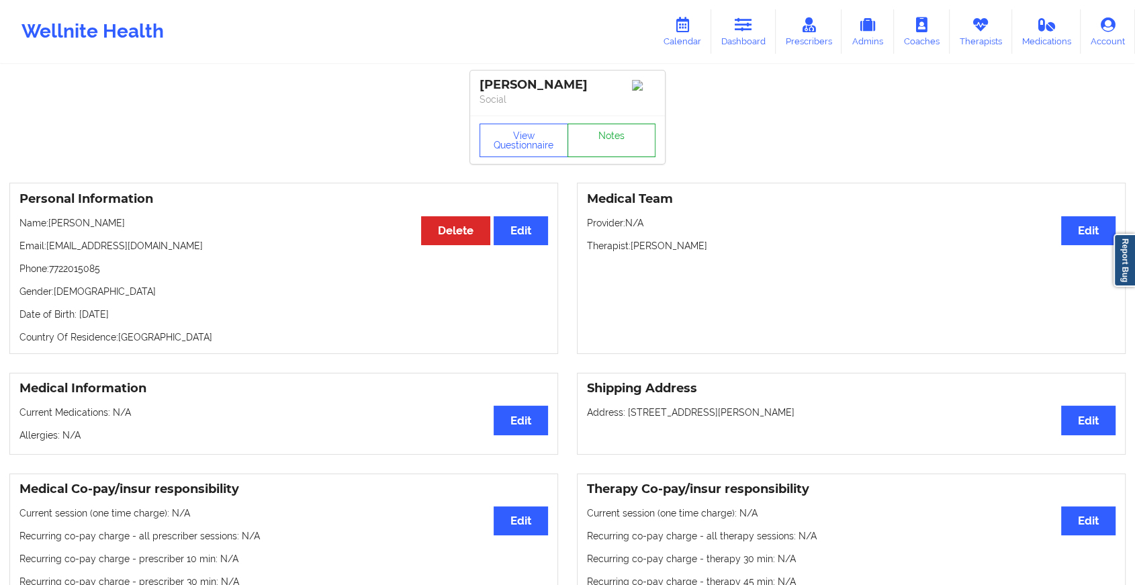
click at [623, 142] on link "Notes" at bounding box center [611, 141] width 89 height 34
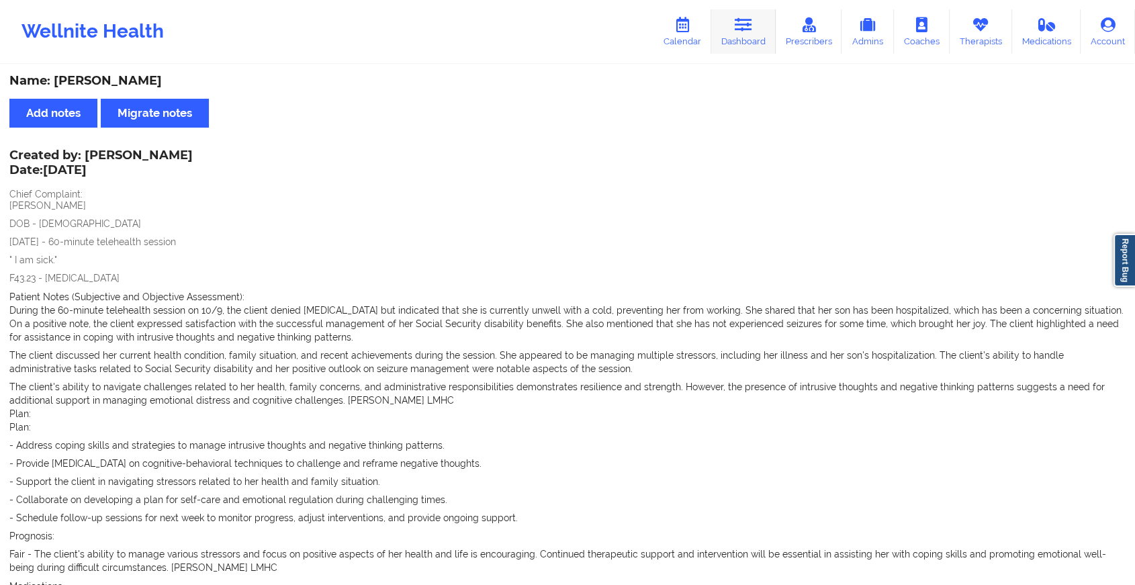
click at [738, 38] on link "Dashboard" at bounding box center [743, 31] width 64 height 44
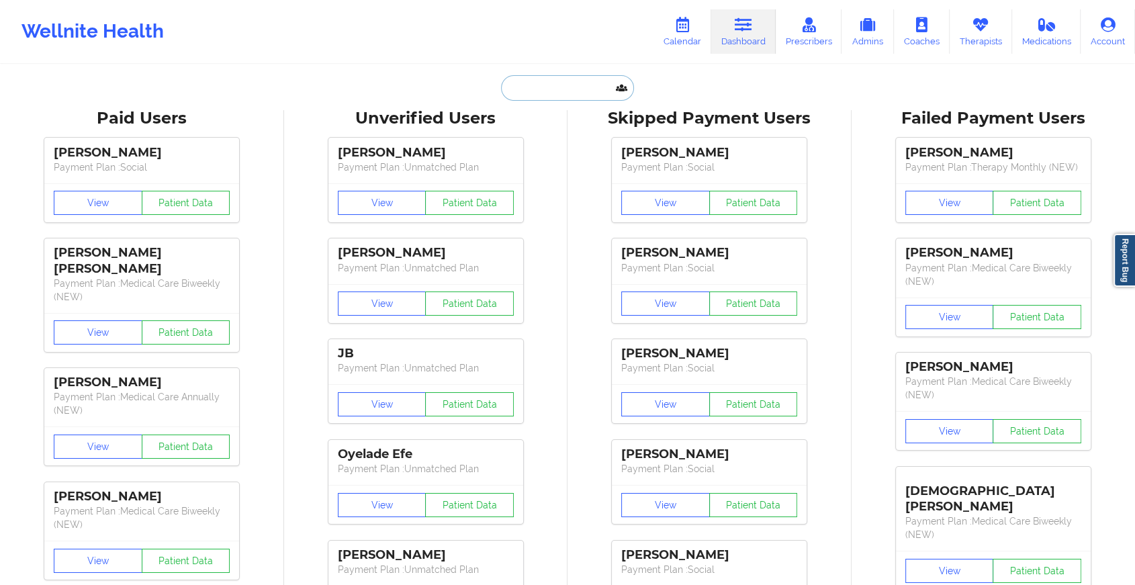
click at [563, 91] on input "text" at bounding box center [567, 88] width 133 height 26
paste input "[EMAIL_ADDRESS][DOMAIN_NAME]"
type input "[EMAIL_ADDRESS][DOMAIN_NAME]"
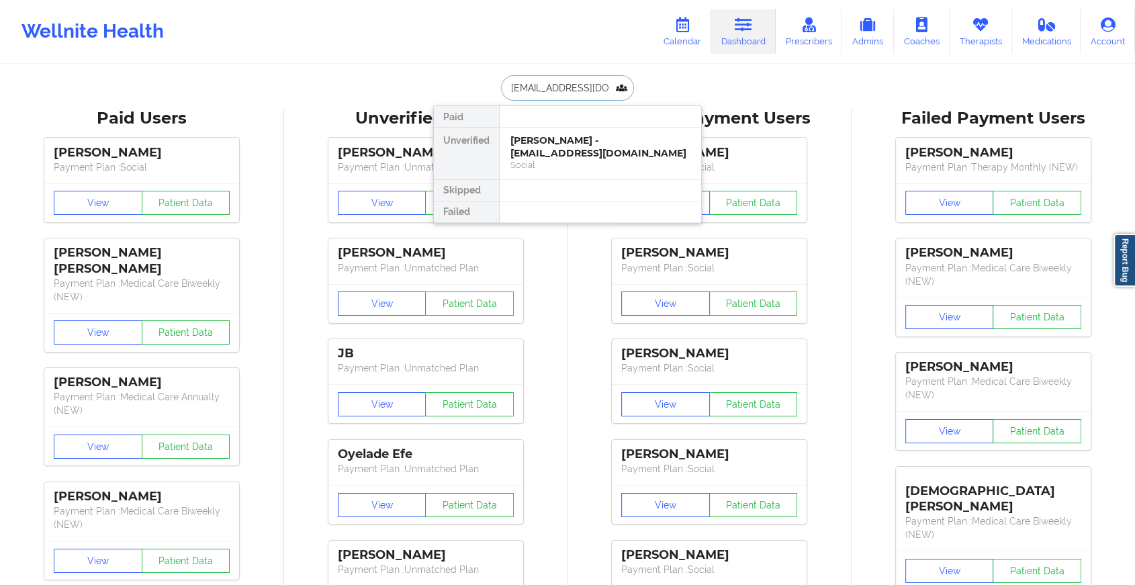
click at [582, 144] on div "[PERSON_NAME] - [EMAIL_ADDRESS][DOMAIN_NAME]" at bounding box center [600, 146] width 180 height 25
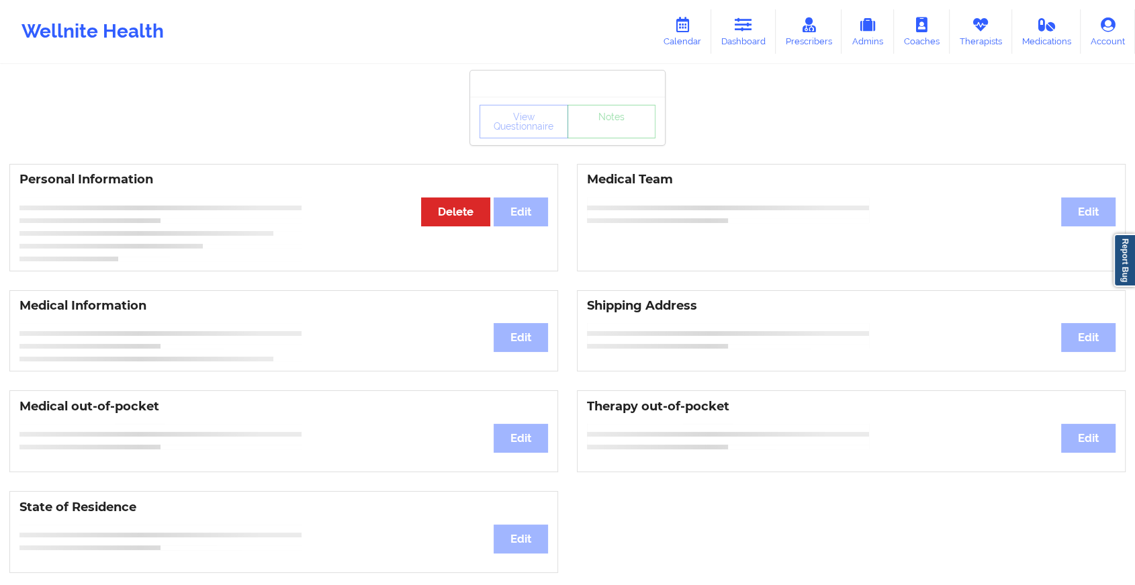
click at [603, 132] on div "View Questionnaire Notes" at bounding box center [567, 122] width 176 height 34
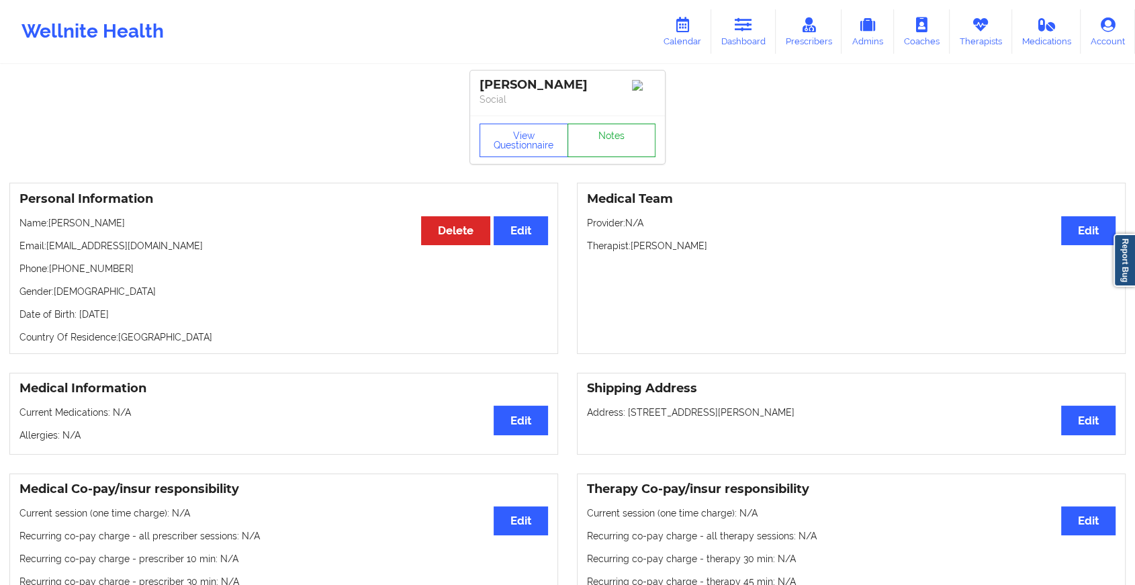
click at [603, 132] on link "Notes" at bounding box center [611, 141] width 89 height 34
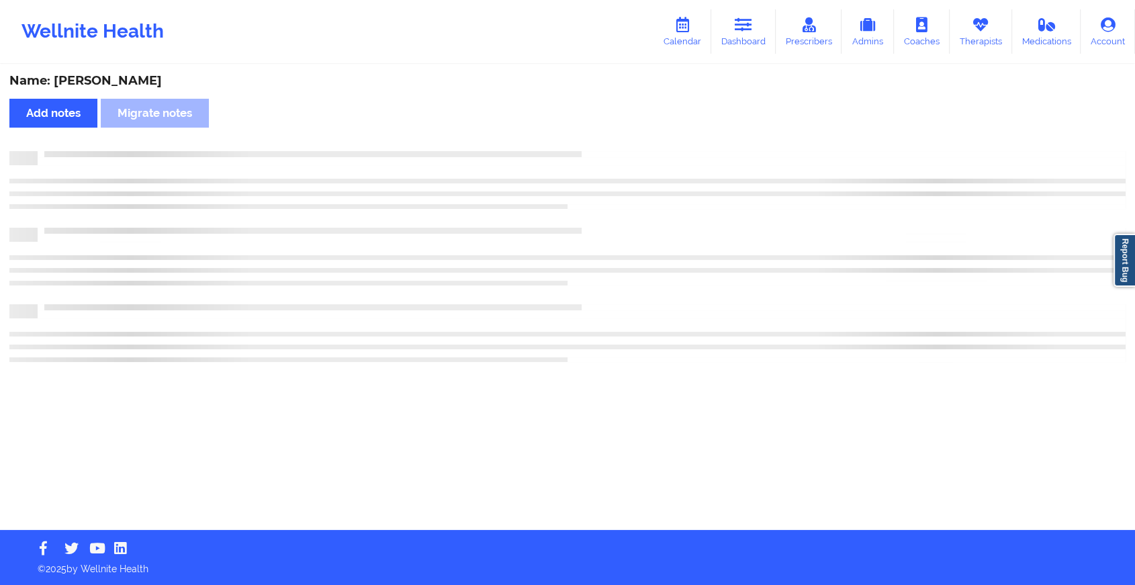
click at [603, 132] on div "Name: [PERSON_NAME] Add notes Migrate notes" at bounding box center [567, 298] width 1135 height 464
click at [603, 132] on div "Name: [PERSON_NAME] Add notes Migrate notes" at bounding box center [573, 298] width 1146 height 464
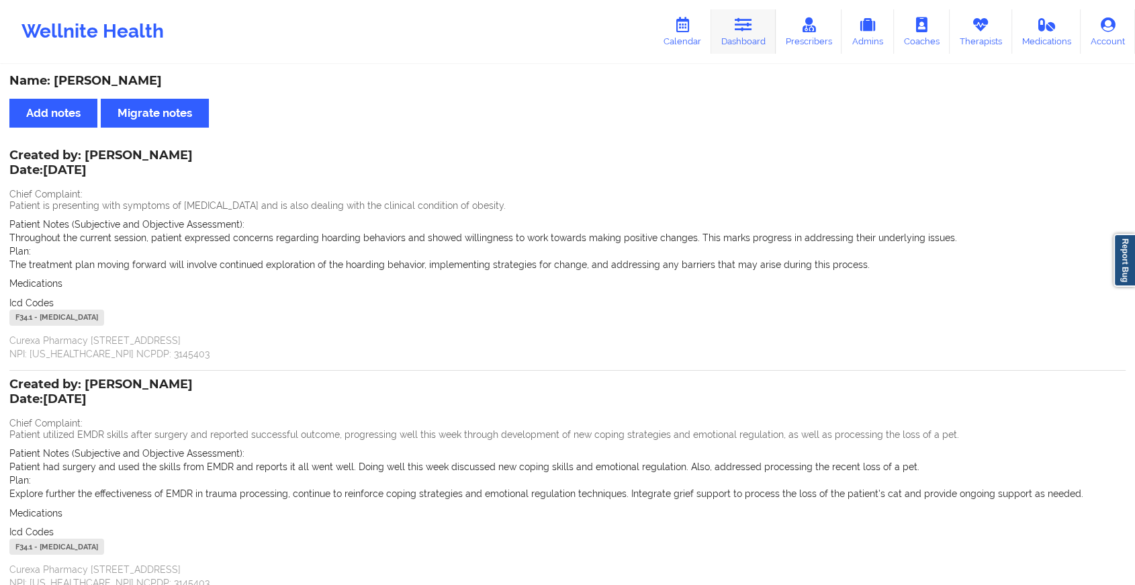
click at [752, 17] on icon at bounding box center [743, 24] width 17 height 15
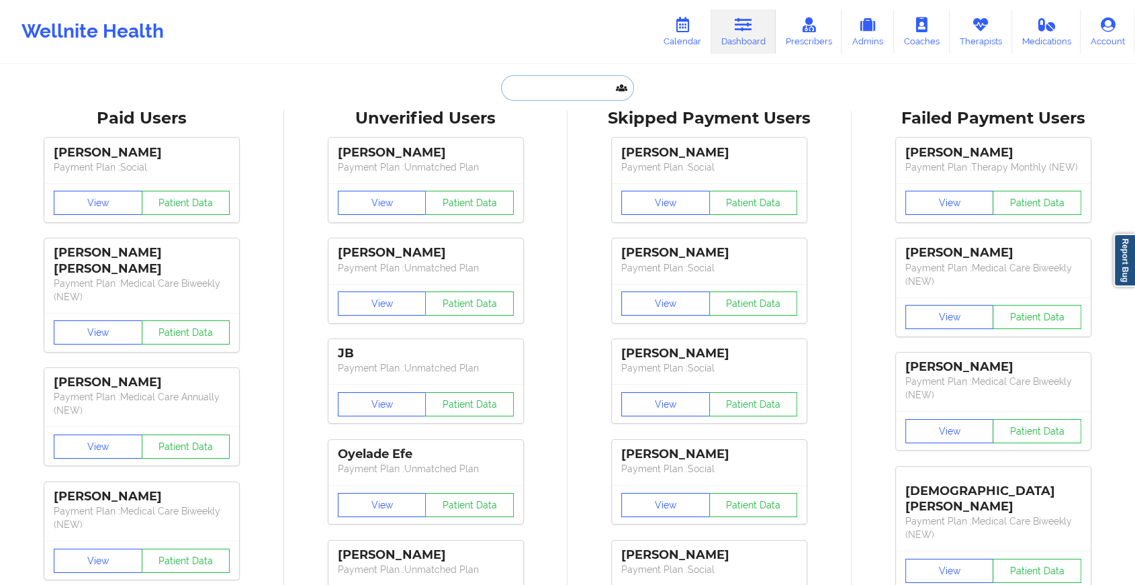
click at [543, 86] on input "text" at bounding box center [567, 88] width 133 height 26
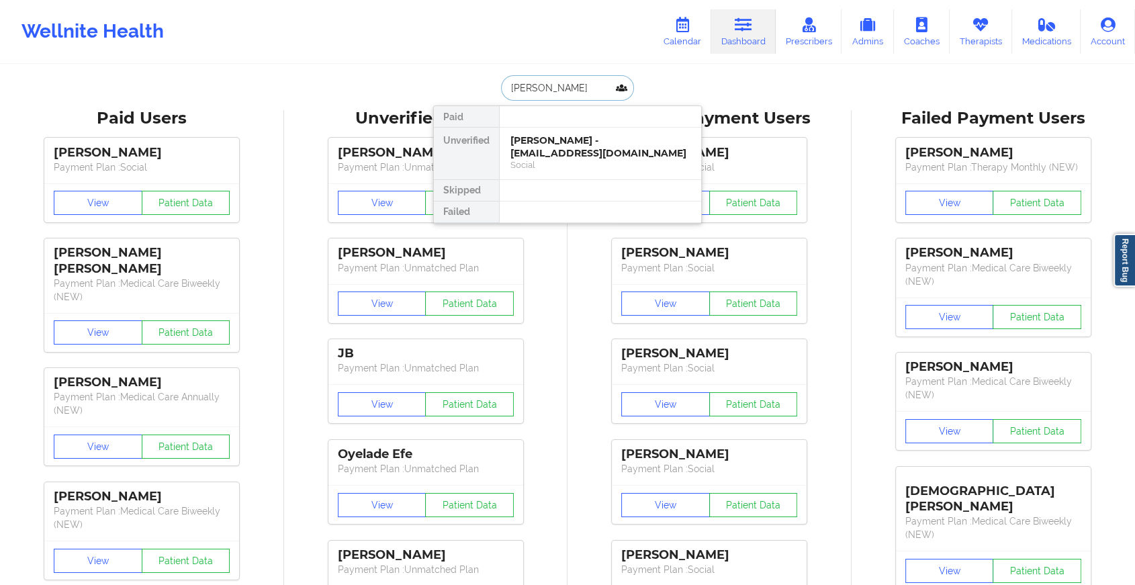
type input "[PERSON_NAME]"
click at [571, 140] on div "Cesar Carter - [EMAIL_ADDRESS][PERSON_NAME][DOMAIN_NAME]" at bounding box center [600, 146] width 180 height 25
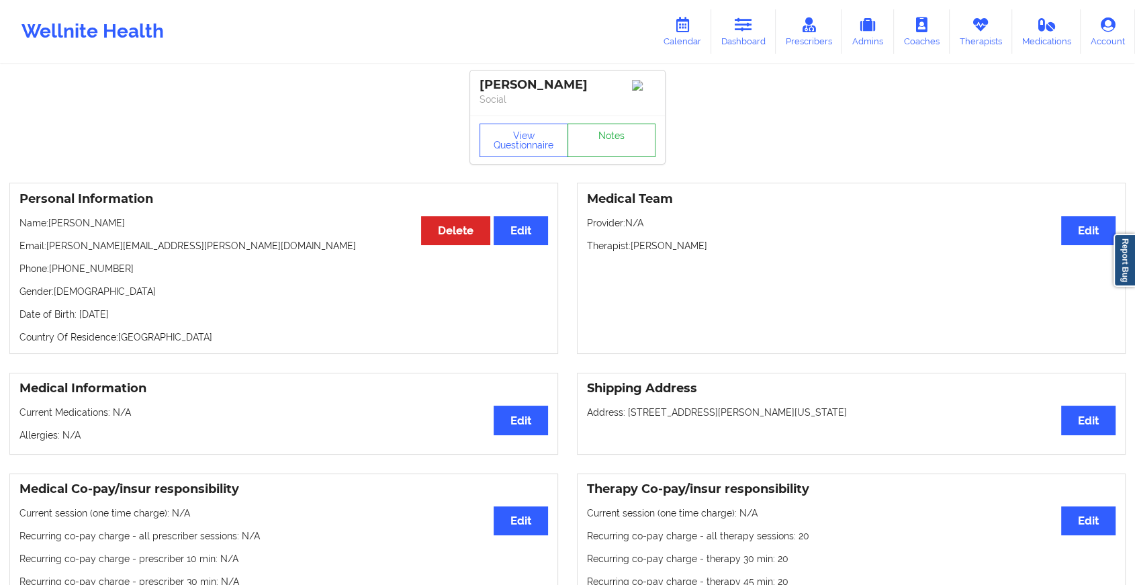
click at [608, 135] on link "Notes" at bounding box center [611, 141] width 89 height 34
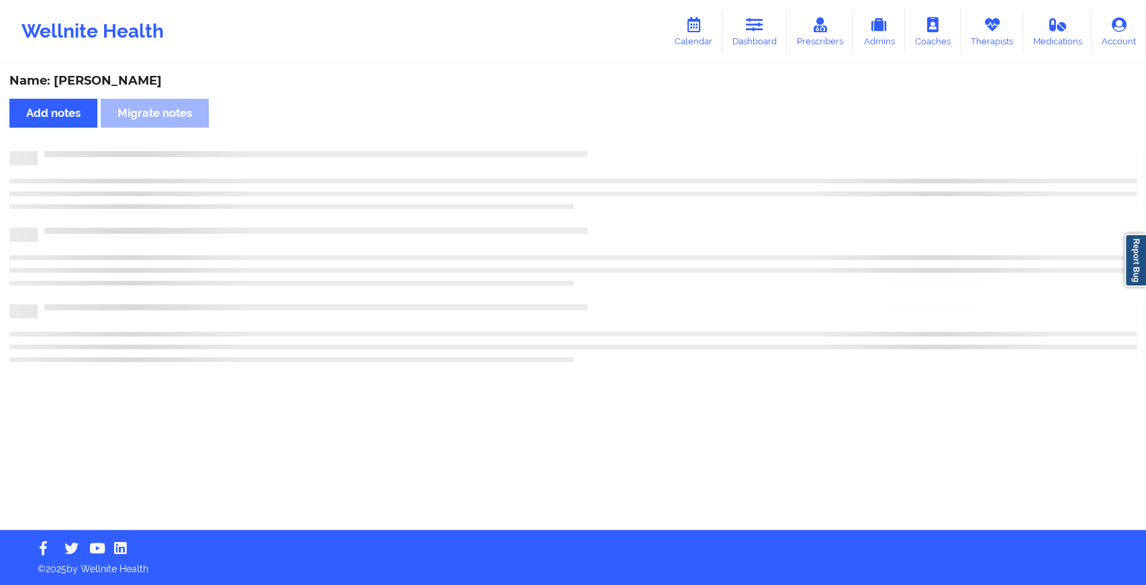
click at [608, 135] on div "Name: [PERSON_NAME] Add notes Migrate notes" at bounding box center [573, 298] width 1146 height 464
